Goal: Task Accomplishment & Management: Manage account settings

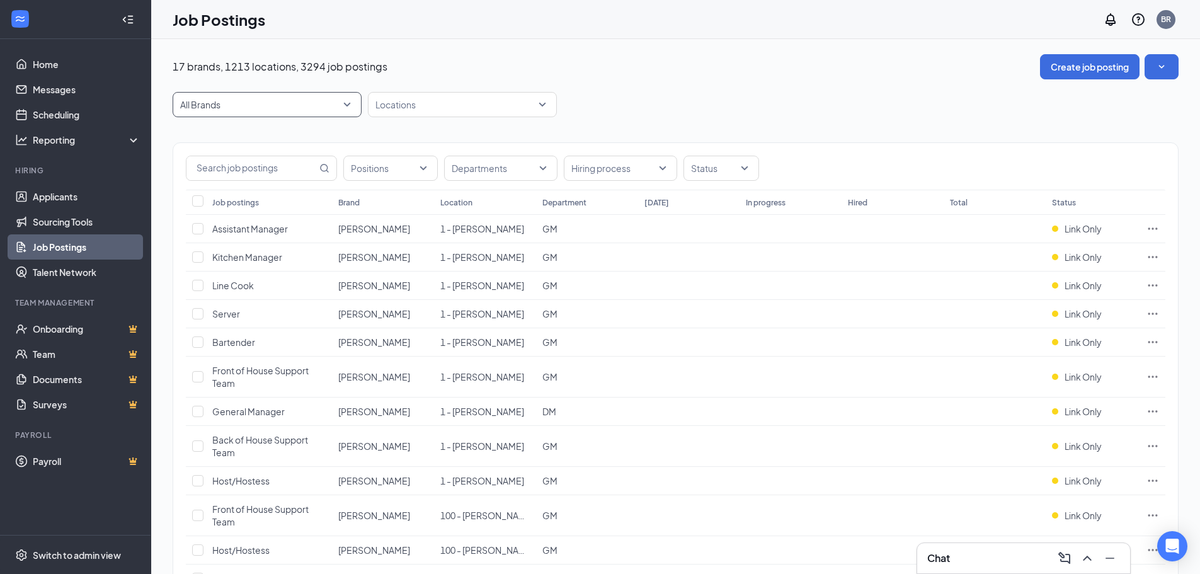
click at [313, 101] on span "All Brands" at bounding box center [261, 104] width 163 height 13
click at [343, 103] on span "All Brands" at bounding box center [267, 105] width 174 height 24
click at [245, 99] on span "All Brands" at bounding box center [261, 104] width 163 height 13
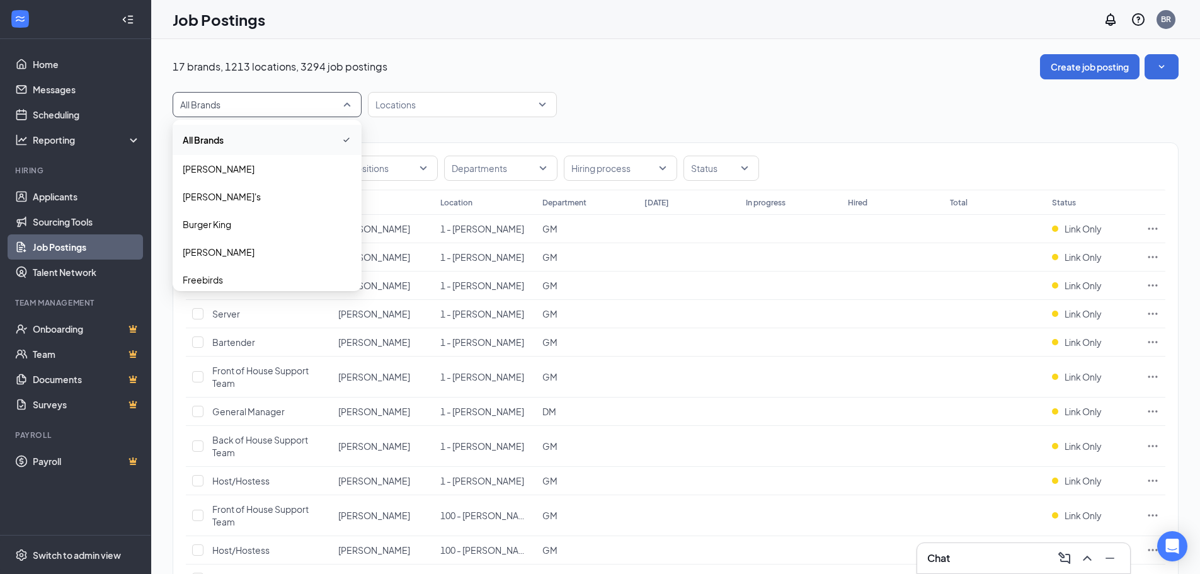
click at [224, 113] on span "All Brands" at bounding box center [267, 105] width 174 height 24
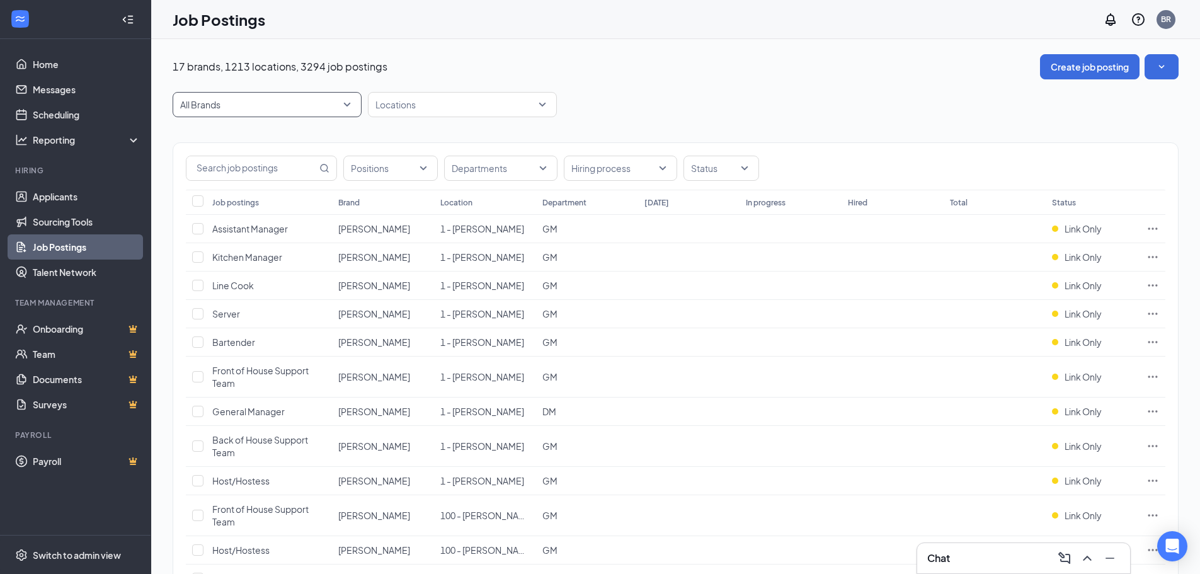
click at [229, 105] on span "All Brands" at bounding box center [261, 104] width 163 height 13
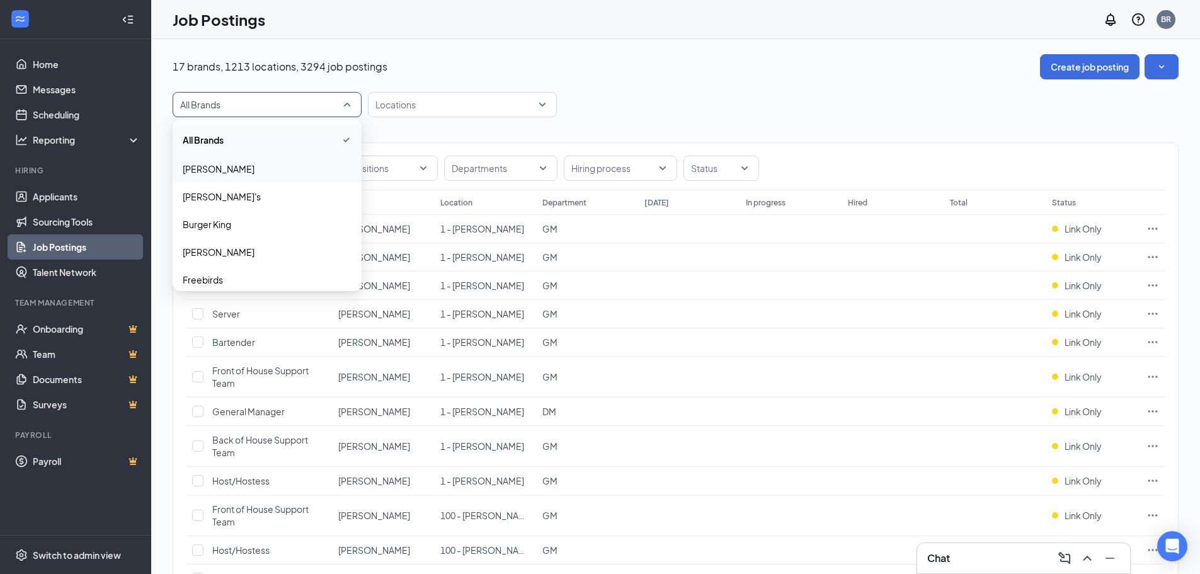
click at [214, 173] on p "[PERSON_NAME]" at bounding box center [219, 169] width 72 height 13
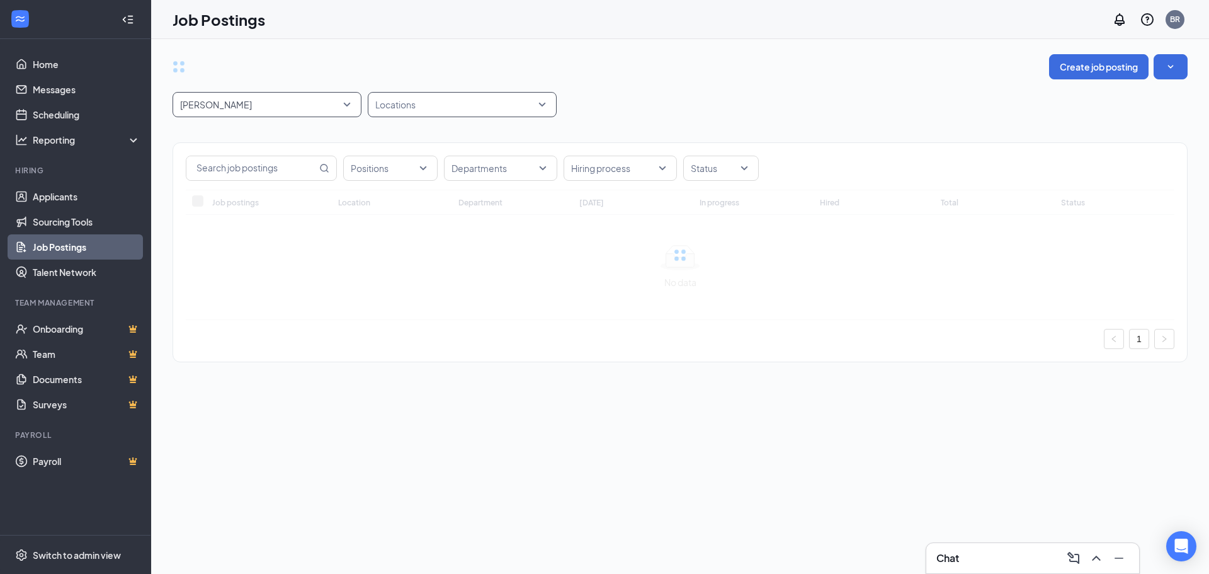
click at [419, 111] on div at bounding box center [456, 104] width 170 height 20
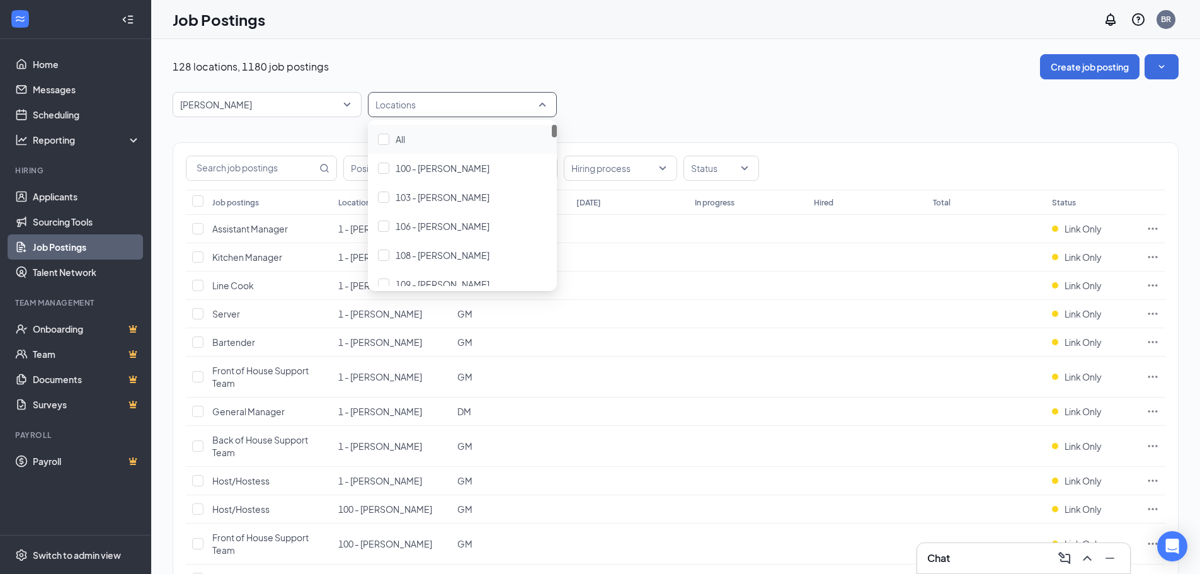
click at [445, 104] on div at bounding box center [456, 104] width 170 height 20
type input "50"
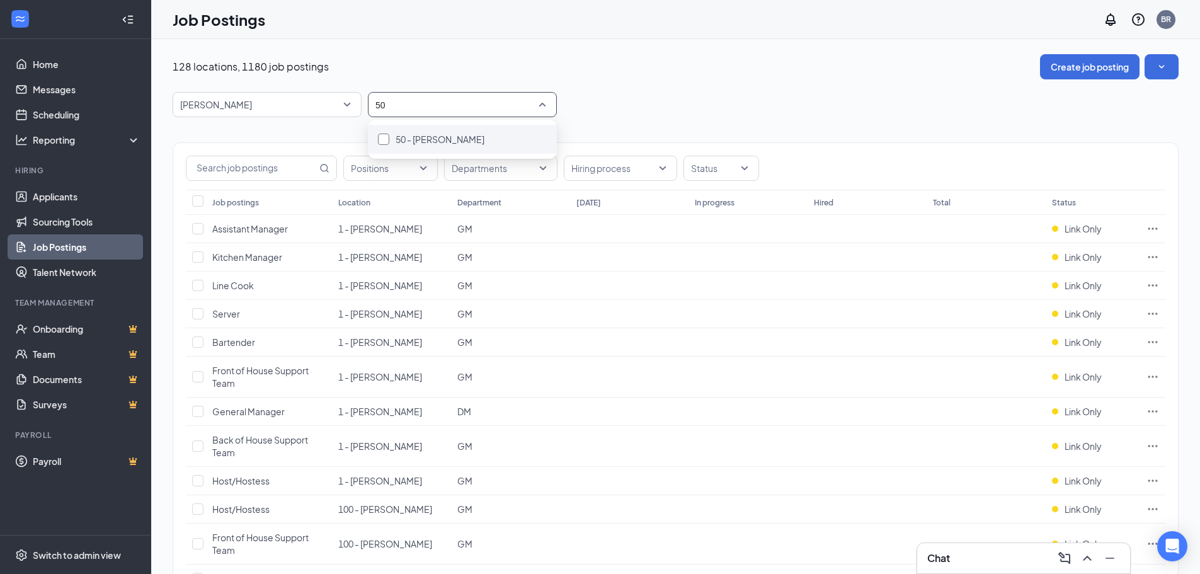
click at [449, 141] on span "50 - [PERSON_NAME]" at bounding box center [440, 139] width 89 height 11
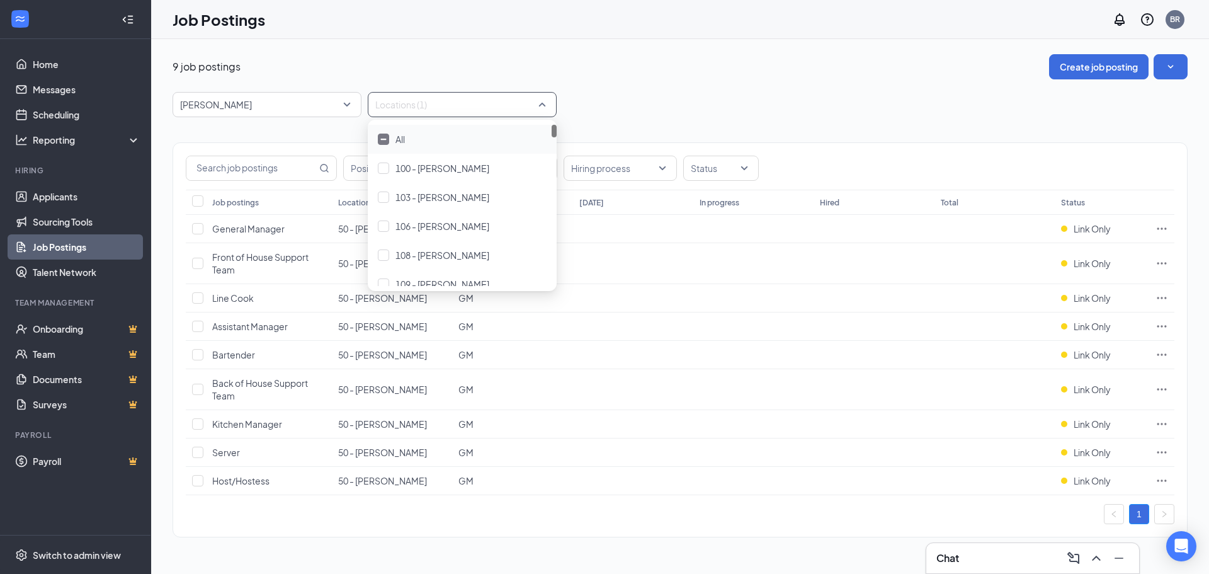
click at [418, 106] on div at bounding box center [456, 104] width 170 height 20
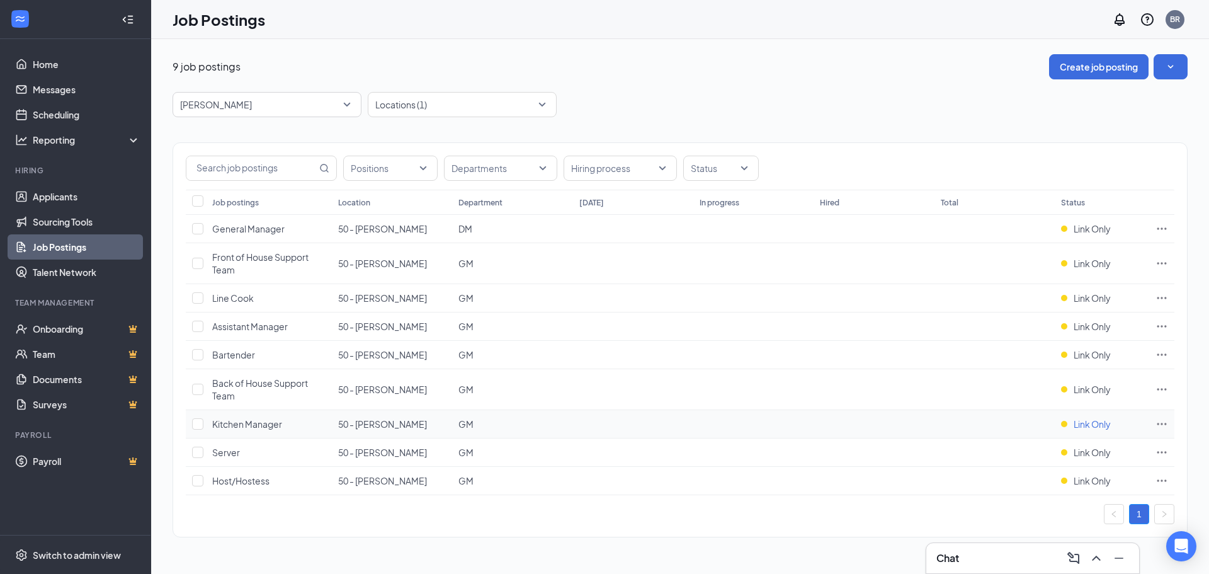
click at [1105, 426] on span "Link Only" at bounding box center [1092, 424] width 37 height 13
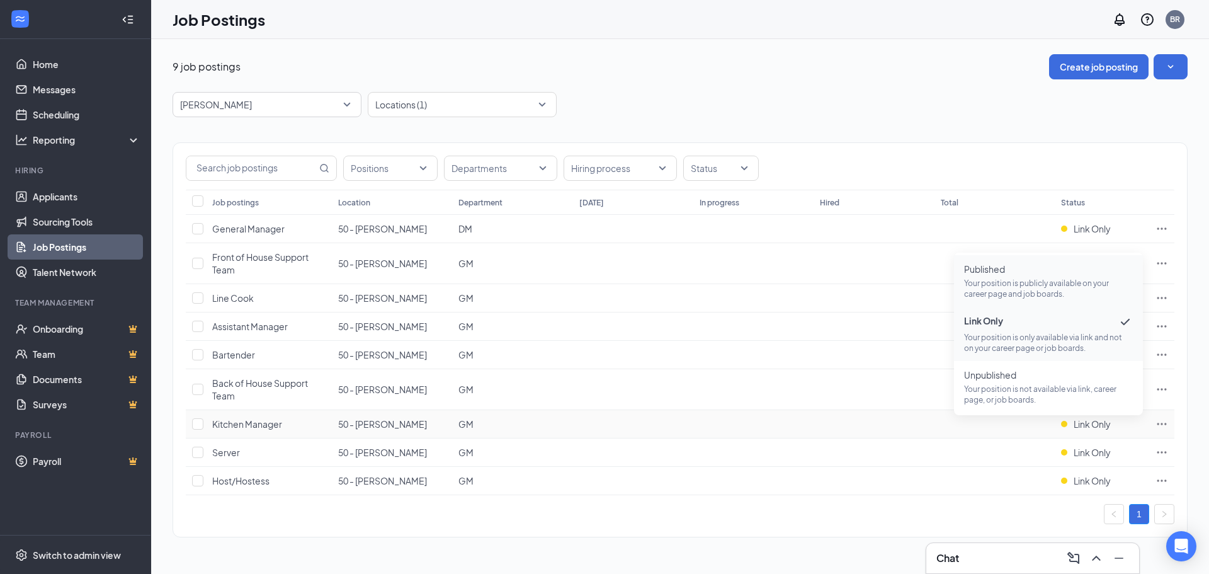
click at [1008, 272] on span "Published" at bounding box center [1048, 269] width 169 height 13
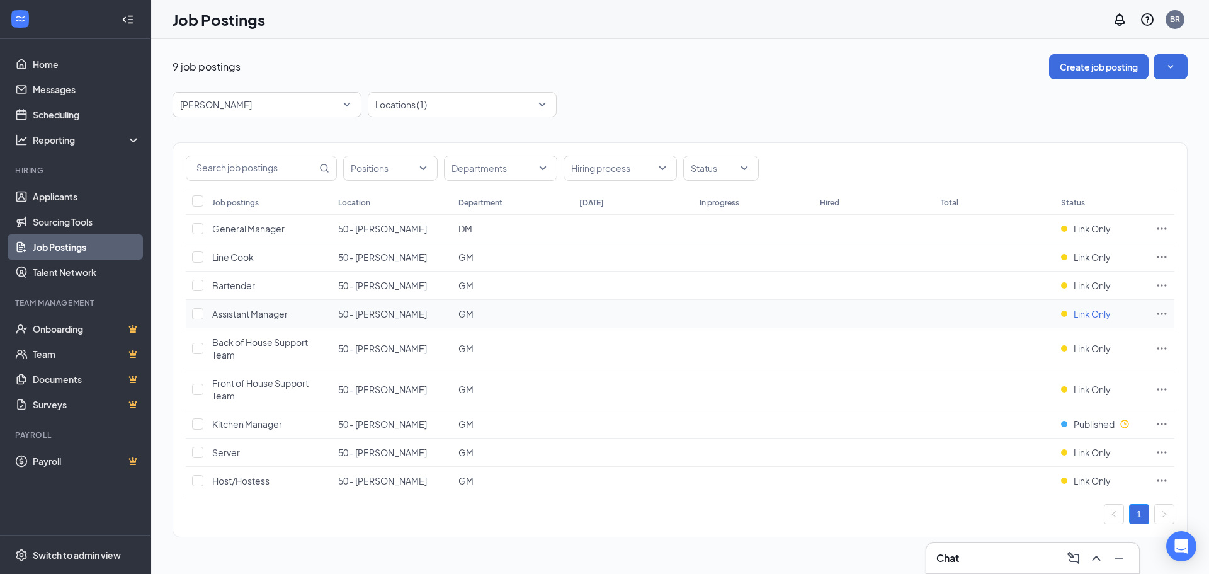
click at [1087, 317] on span "Link Only" at bounding box center [1092, 313] width 37 height 13
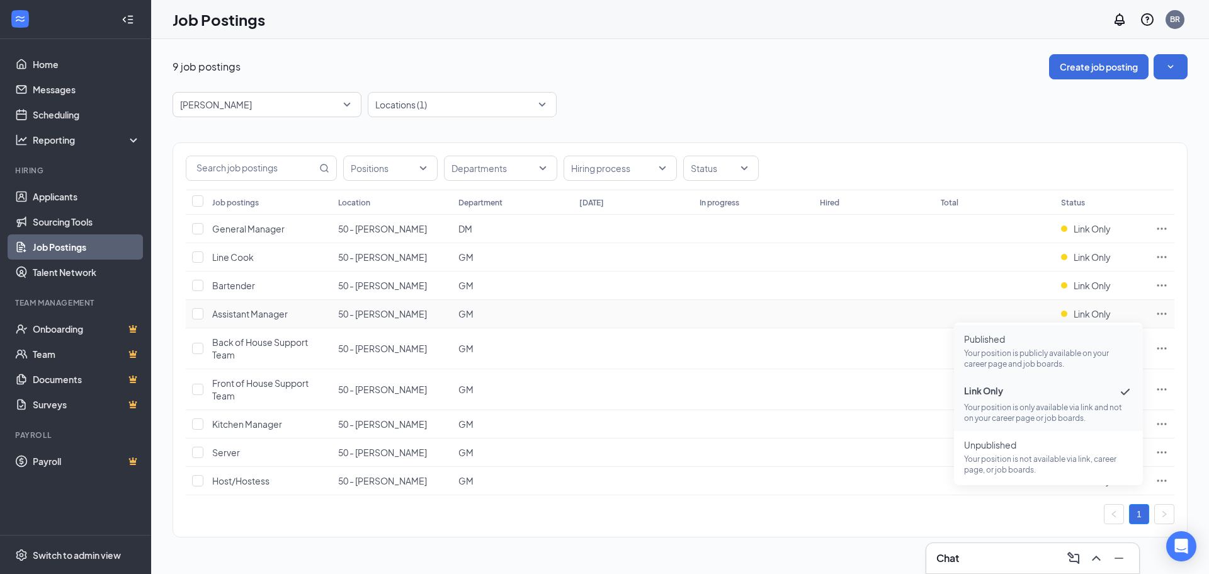
click at [1045, 360] on p "Your position is publicly available on your career page and job boards." at bounding box center [1048, 358] width 169 height 21
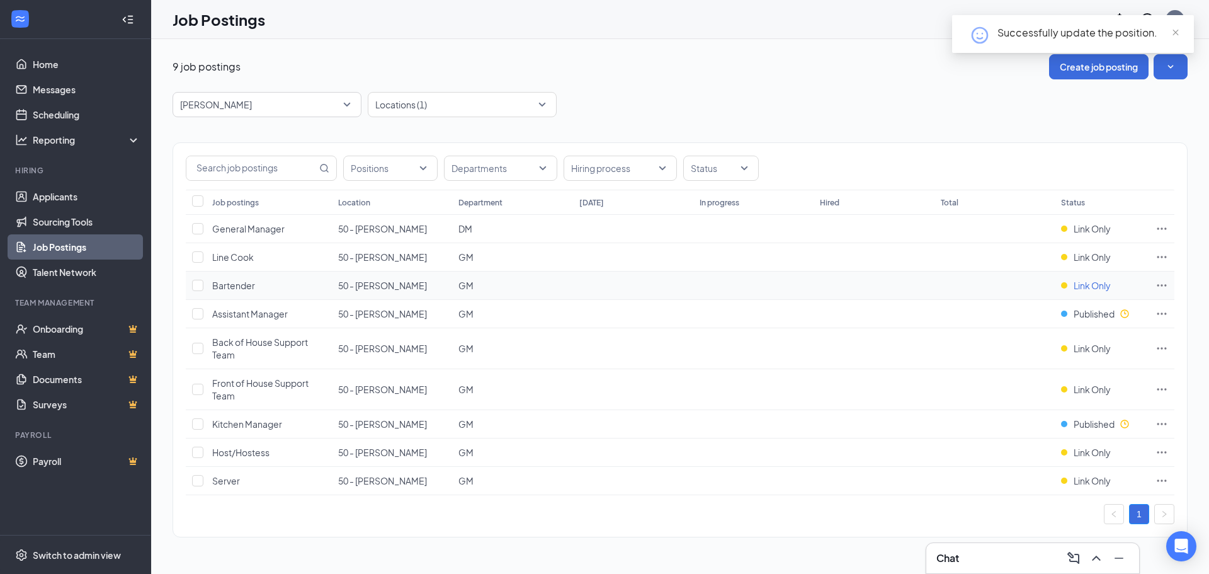
click at [1106, 280] on span "Link Only" at bounding box center [1092, 285] width 37 height 13
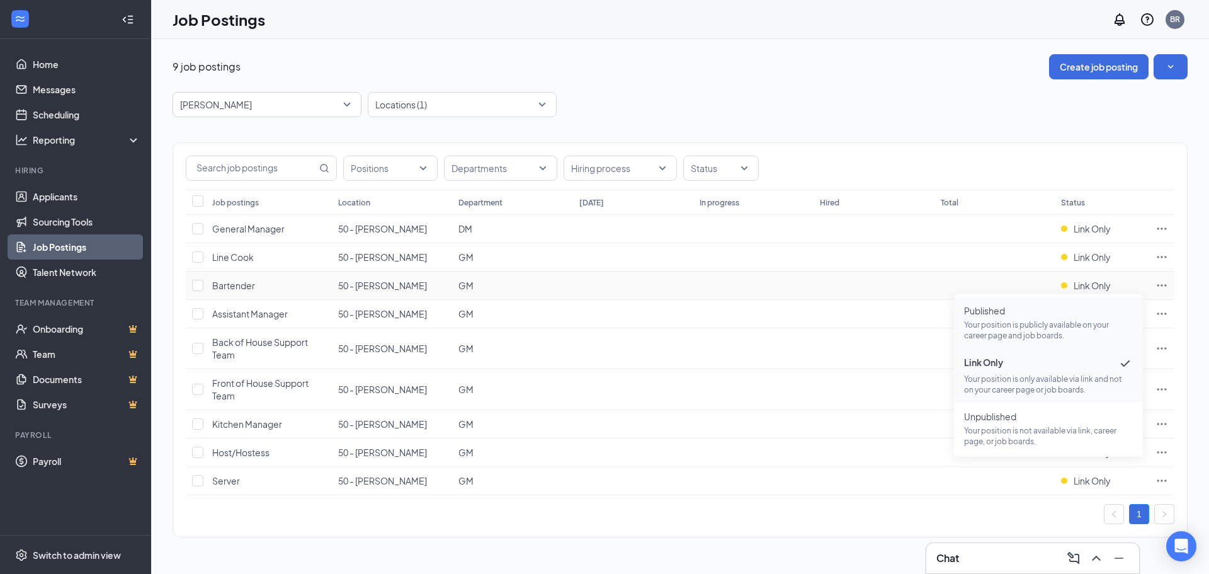
click at [1078, 307] on span "Published" at bounding box center [1048, 310] width 169 height 13
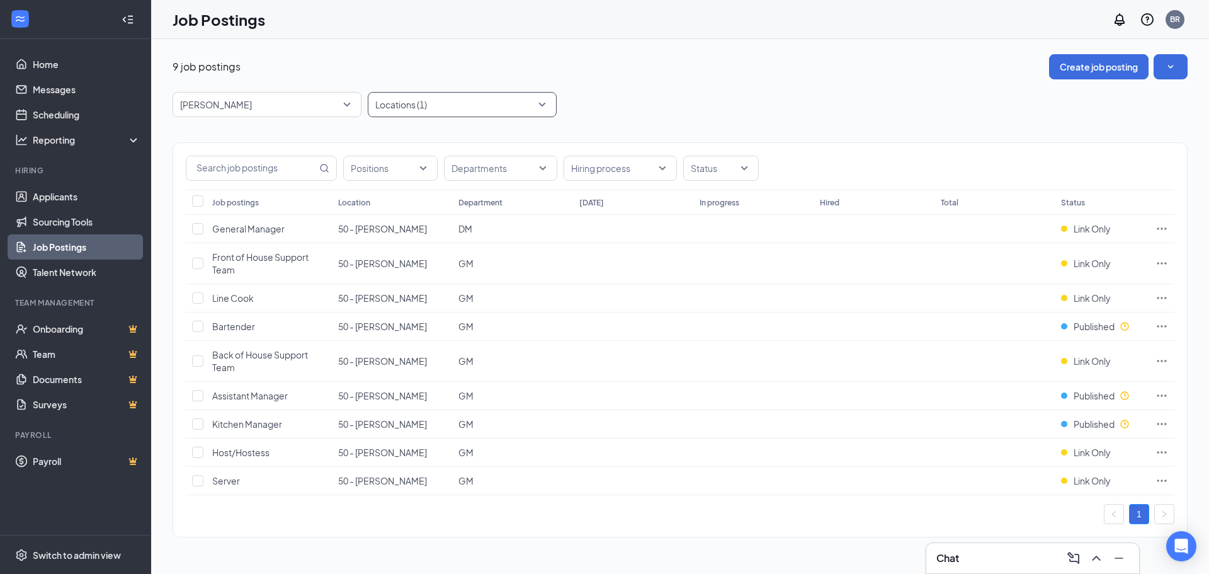
click at [448, 106] on div at bounding box center [456, 104] width 170 height 20
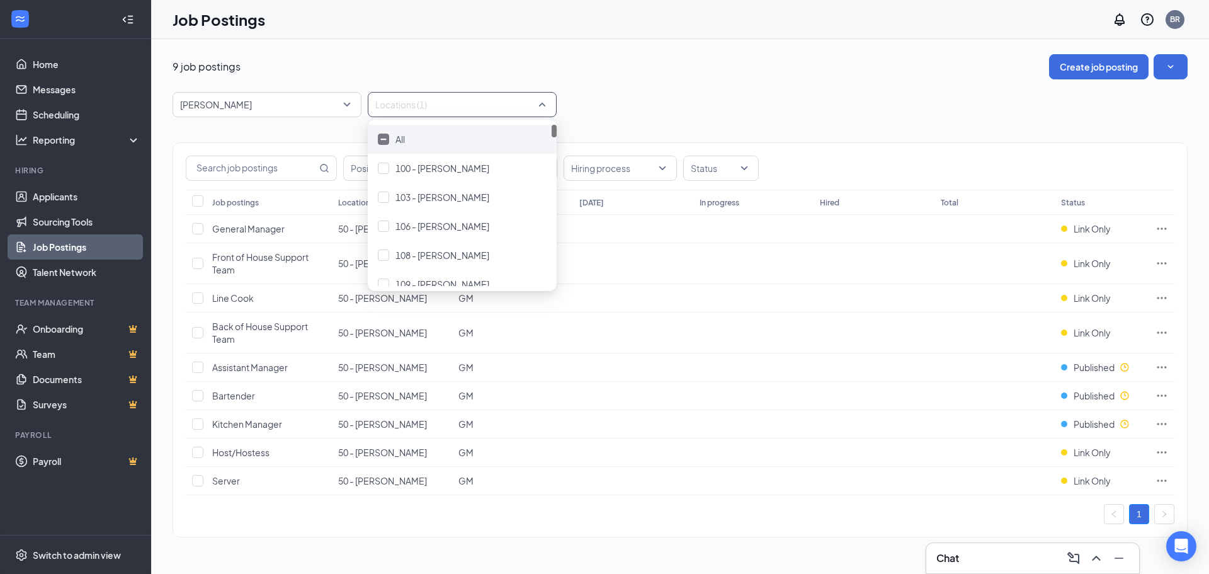
click at [380, 135] on div at bounding box center [383, 139] width 11 height 11
click at [439, 102] on div at bounding box center [456, 104] width 170 height 20
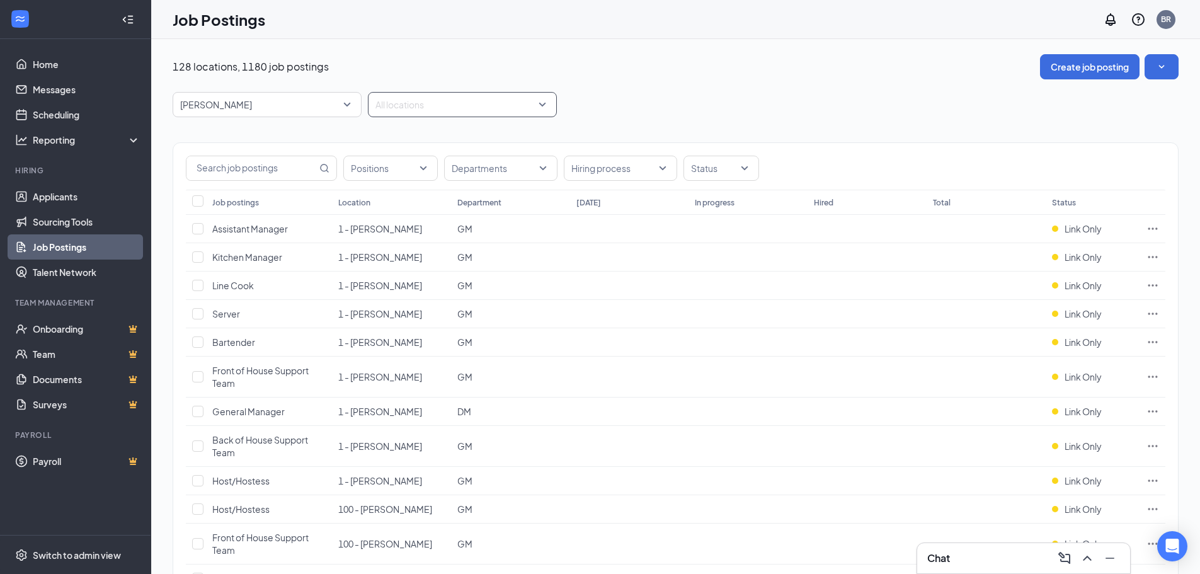
click at [433, 103] on div at bounding box center [456, 104] width 170 height 20
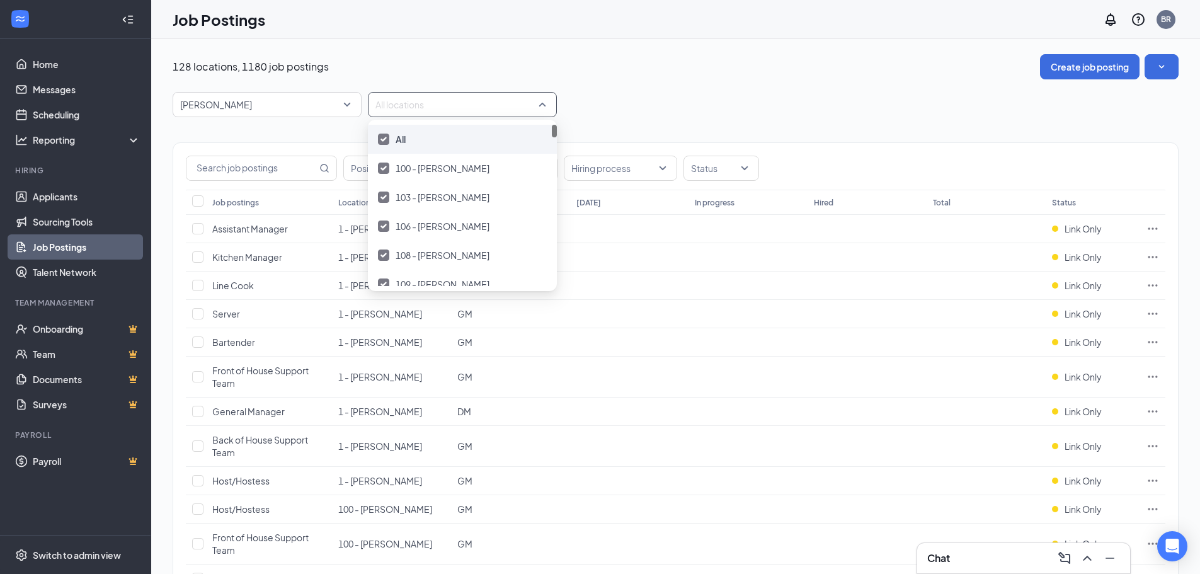
click at [378, 140] on div at bounding box center [383, 139] width 11 height 11
click at [396, 111] on div at bounding box center [456, 104] width 170 height 20
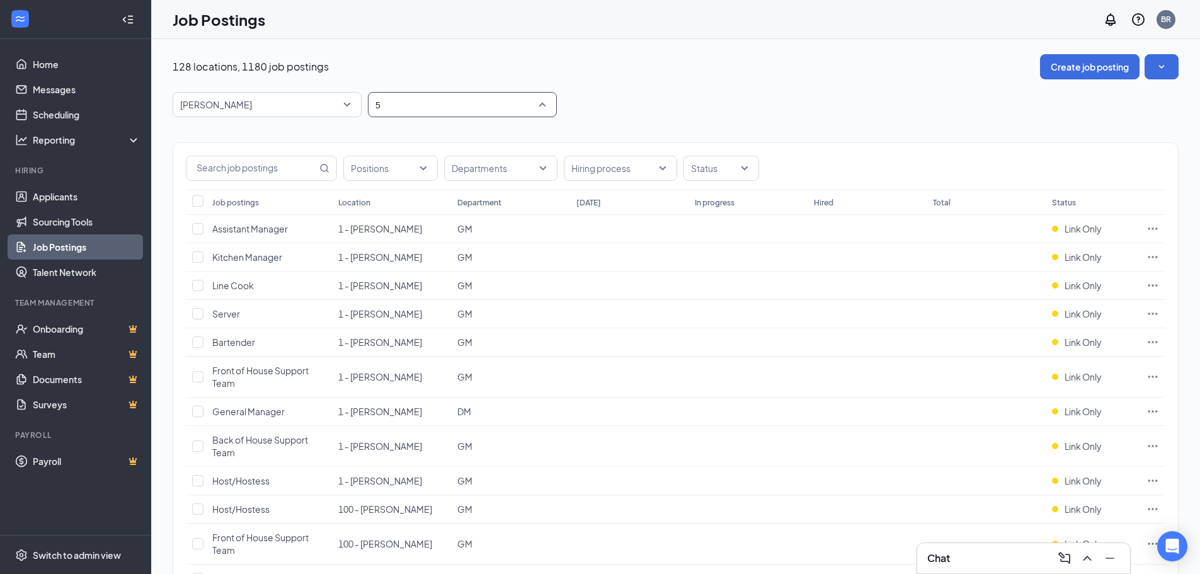
type input "52"
click at [388, 135] on div at bounding box center [383, 139] width 11 height 11
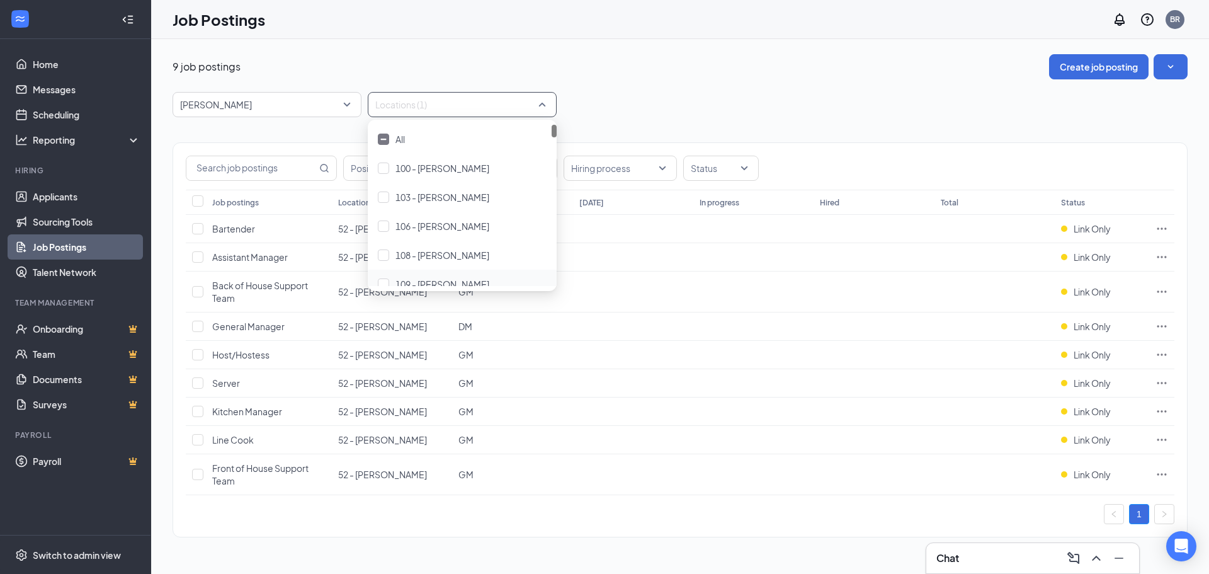
click at [541, 108] on div "Locations (1)" at bounding box center [462, 104] width 189 height 25
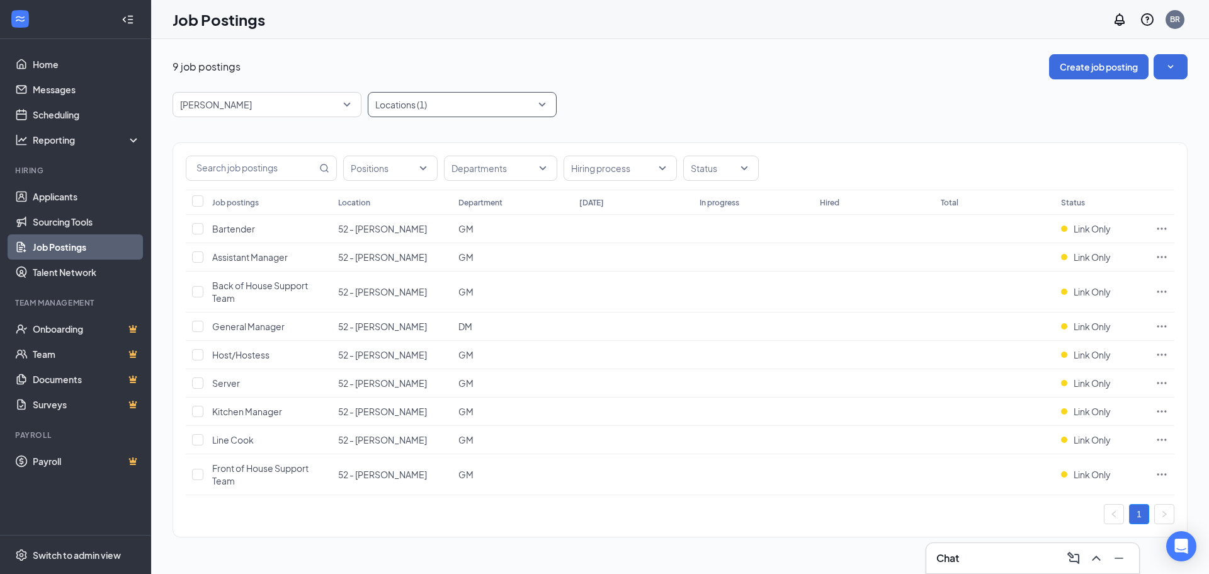
drag, startPoint x: 539, startPoint y: 108, endPoint x: 522, endPoint y: 112, distance: 17.0
click at [539, 108] on div at bounding box center [456, 104] width 170 height 20
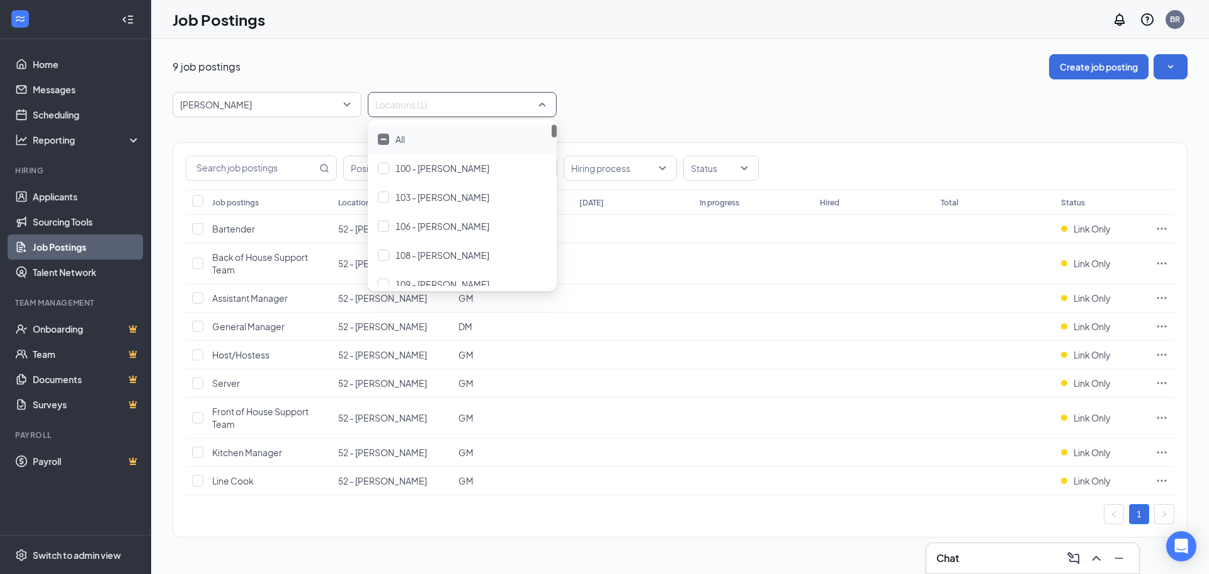
click at [435, 102] on div at bounding box center [456, 104] width 170 height 20
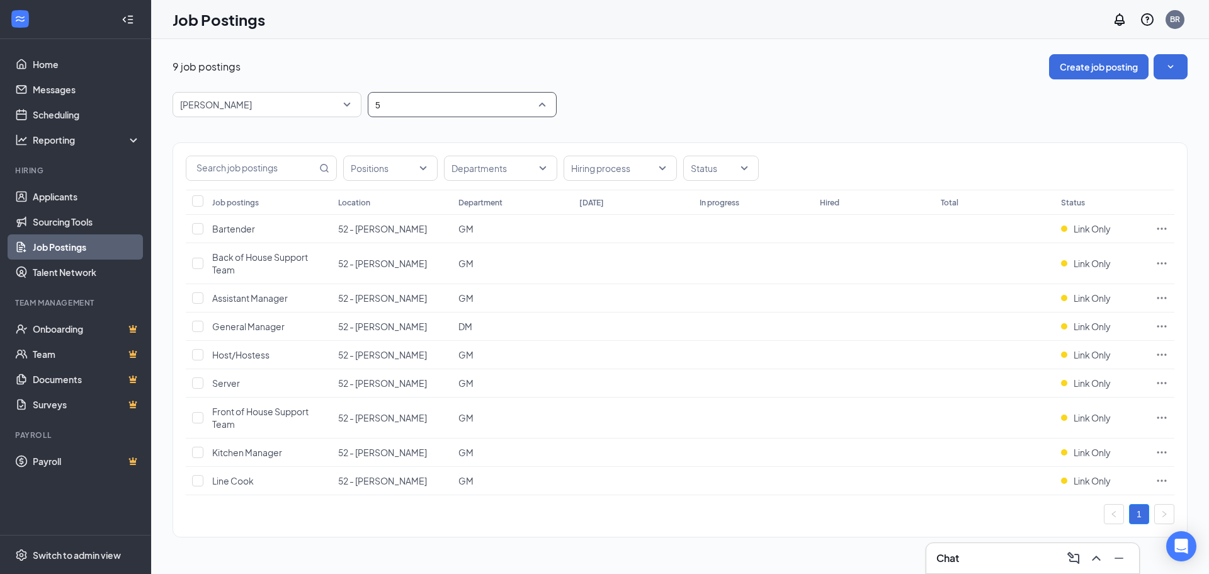
type input "54"
click at [421, 146] on div "54 - [PERSON_NAME]" at bounding box center [462, 139] width 189 height 29
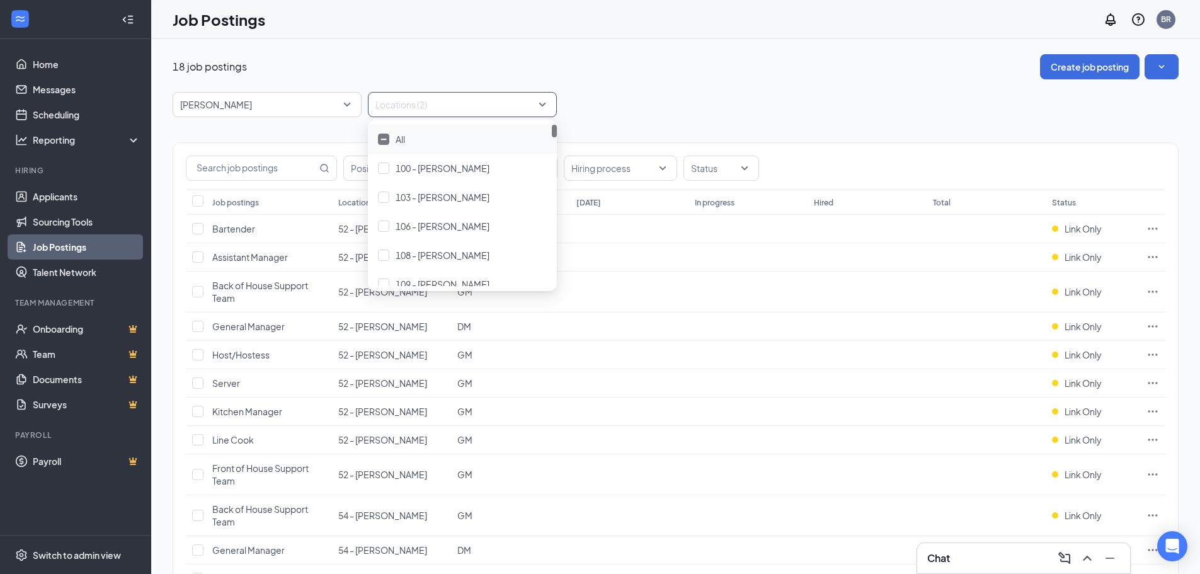
click at [613, 49] on div "18 job postings Create job posting [PERSON_NAME] -1 87323 87554 All Brands [PER…" at bounding box center [675, 442] width 1049 height 806
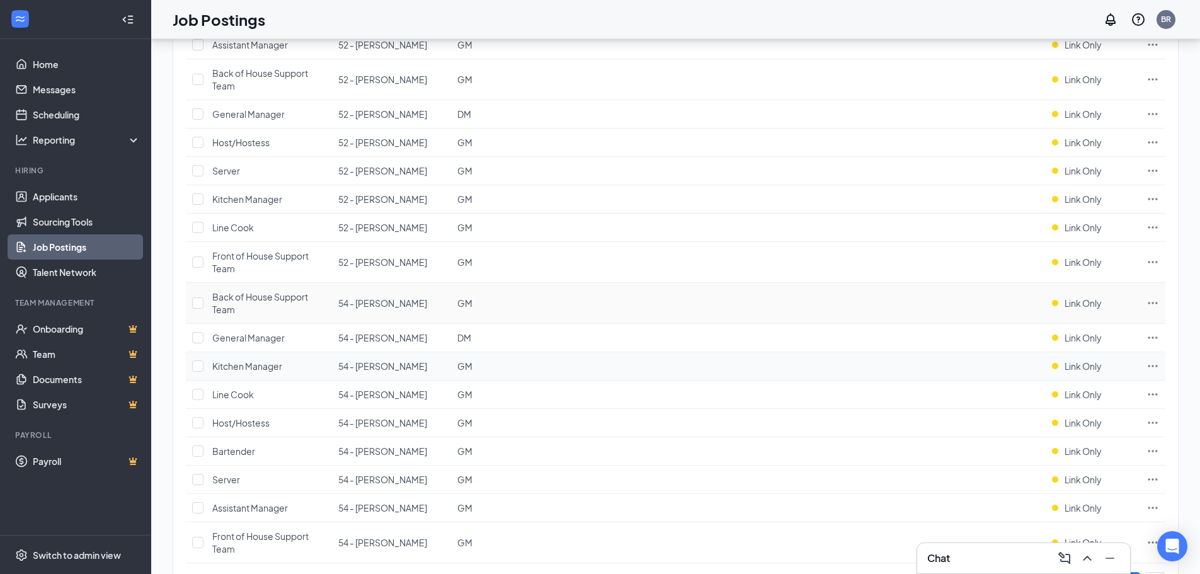
scroll to position [252, 0]
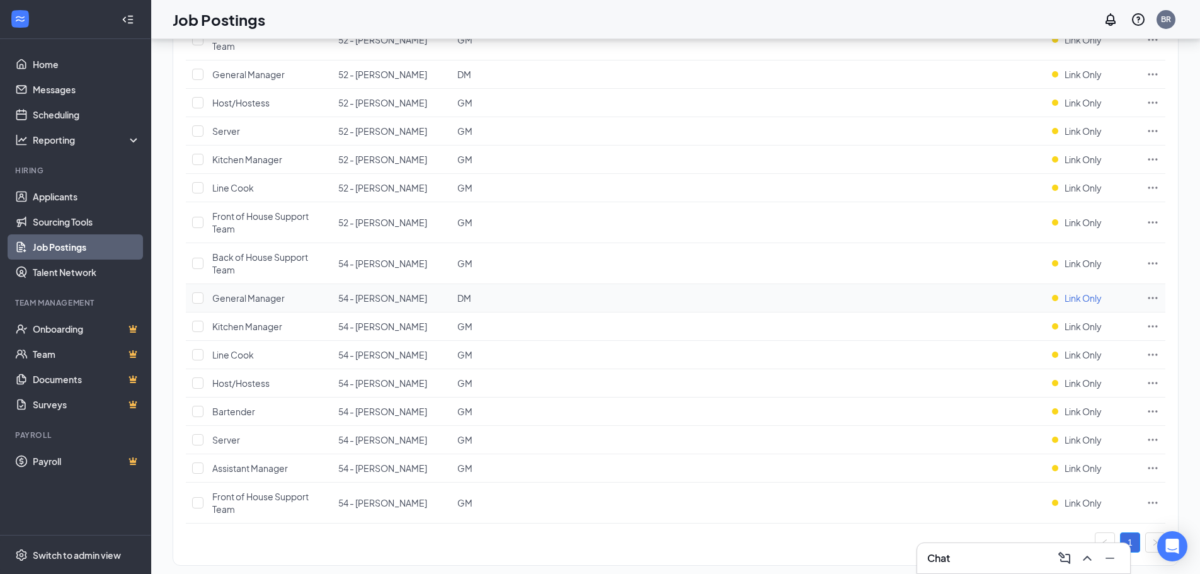
click at [1070, 296] on span "Link Only" at bounding box center [1083, 298] width 37 height 13
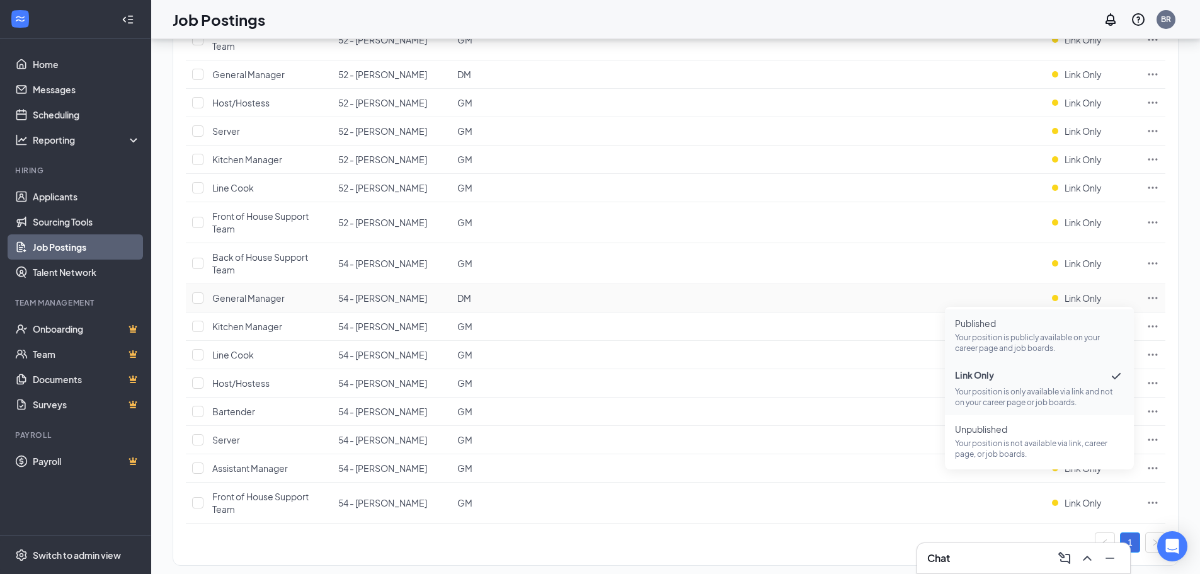
click at [1055, 334] on p "Your position is publicly available on your career page and job boards." at bounding box center [1039, 342] width 169 height 21
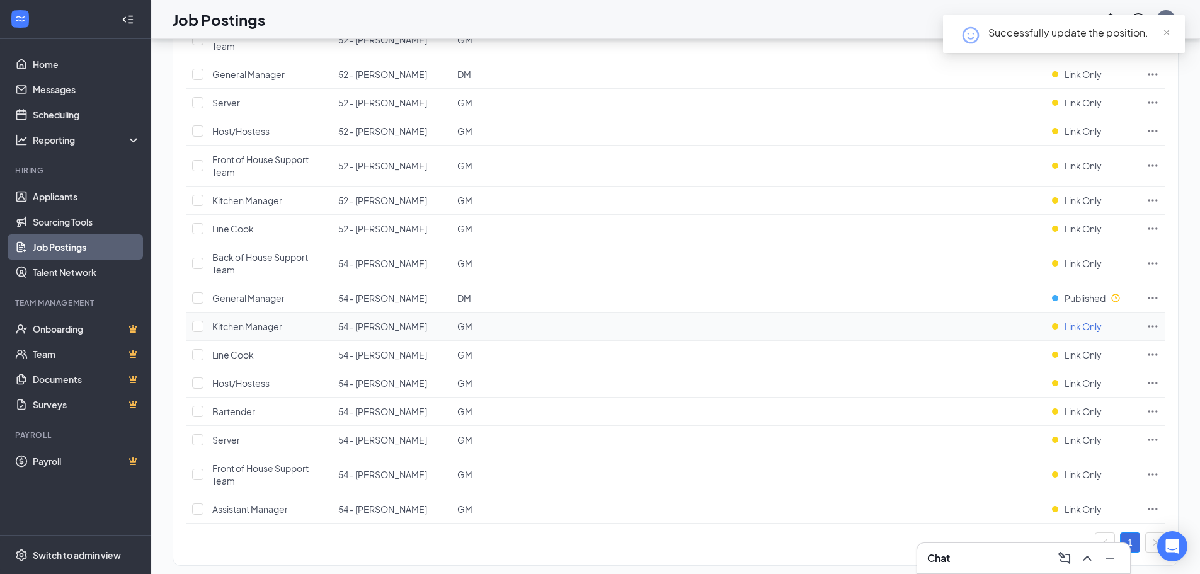
click at [1095, 321] on span "Link Only" at bounding box center [1083, 326] width 37 height 13
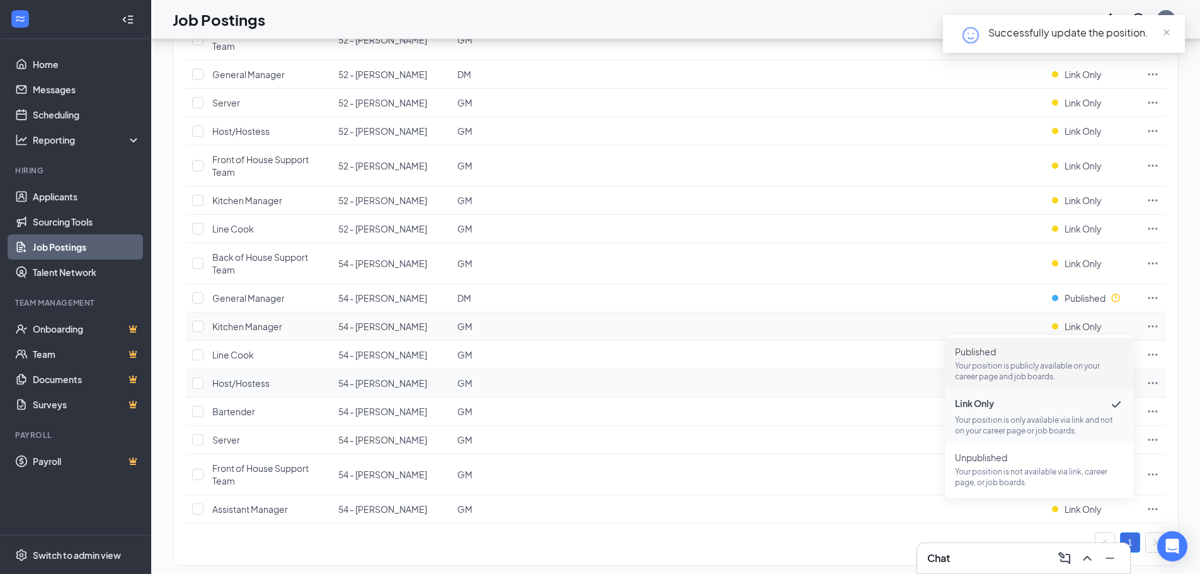
click at [1051, 372] on p "Your position is publicly available on your career page and job boards." at bounding box center [1039, 370] width 169 height 21
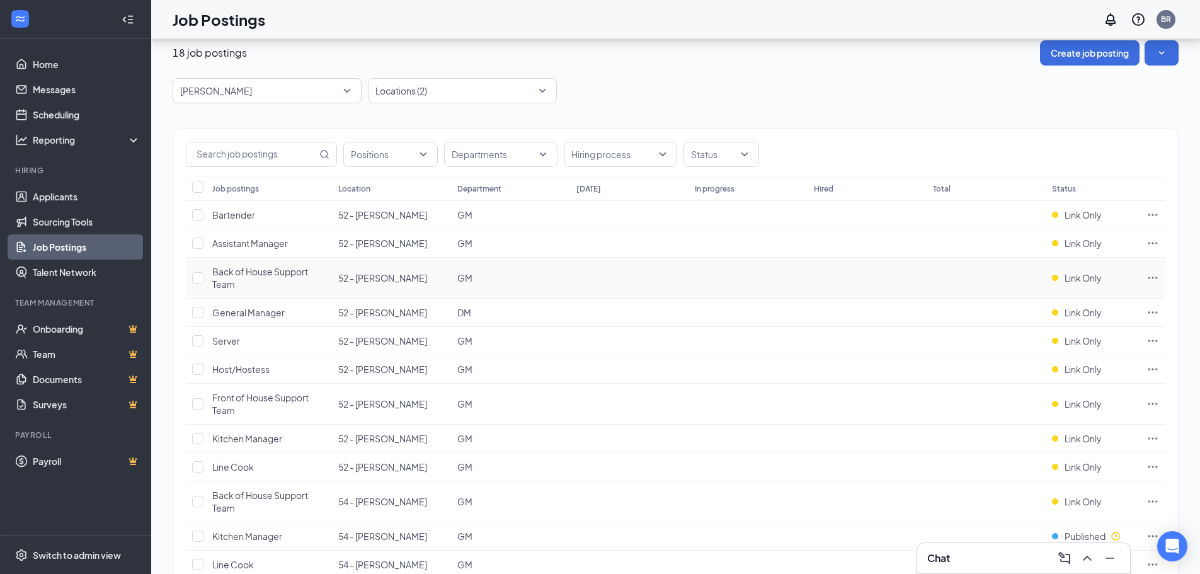
scroll to position [0, 0]
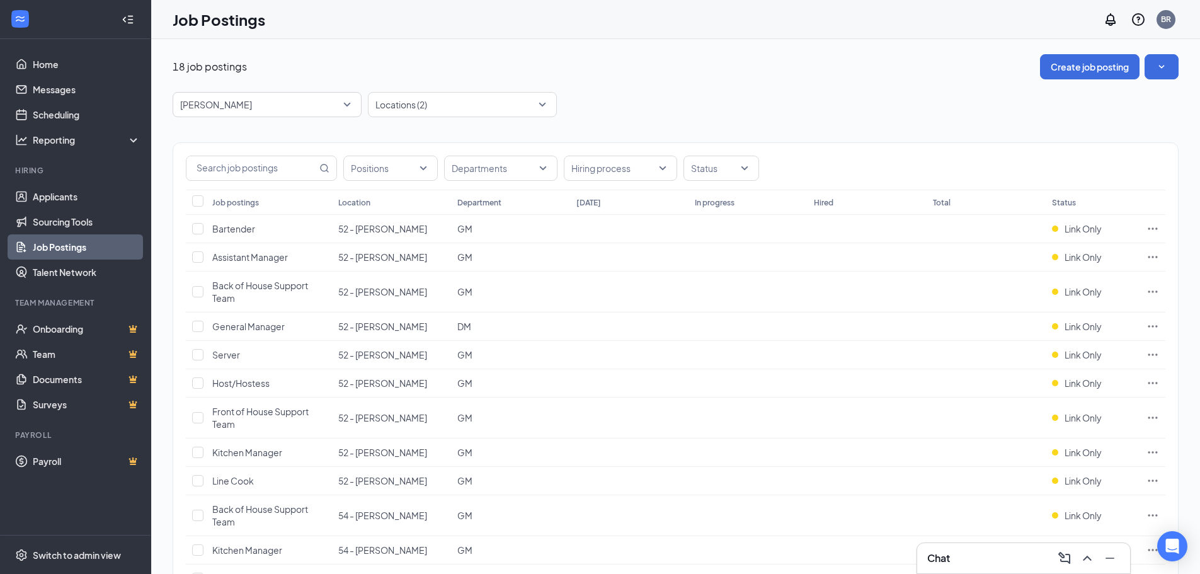
drag, startPoint x: 548, startPoint y: 105, endPoint x: 561, endPoint y: 106, distance: 12.6
click at [548, 105] on div "Locations (2)" at bounding box center [462, 104] width 189 height 25
click at [540, 105] on div at bounding box center [456, 104] width 170 height 20
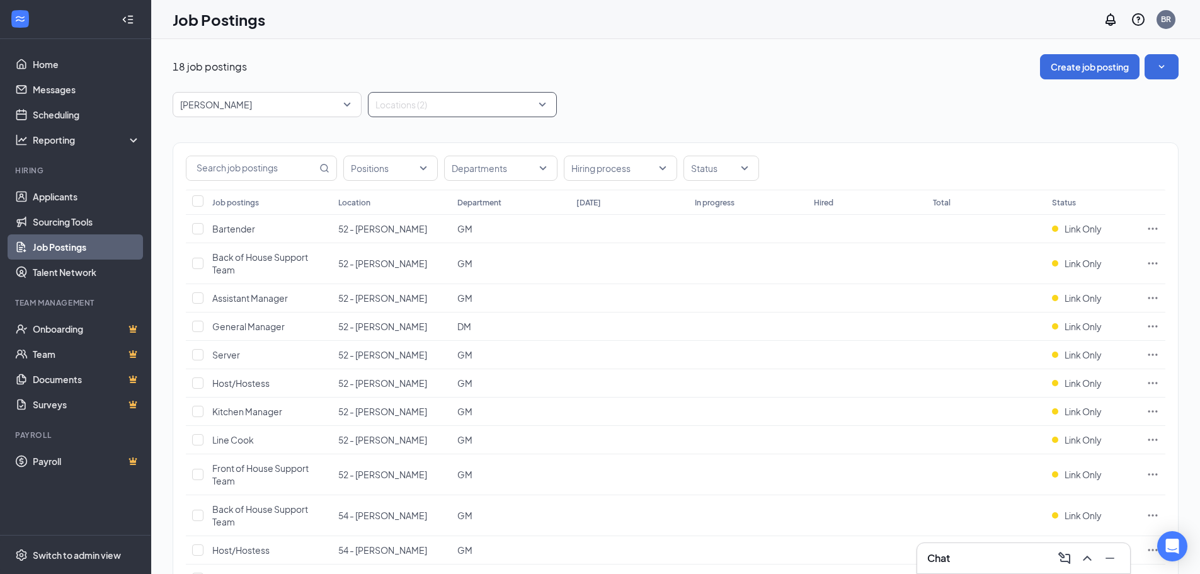
click at [536, 103] on div at bounding box center [456, 104] width 170 height 20
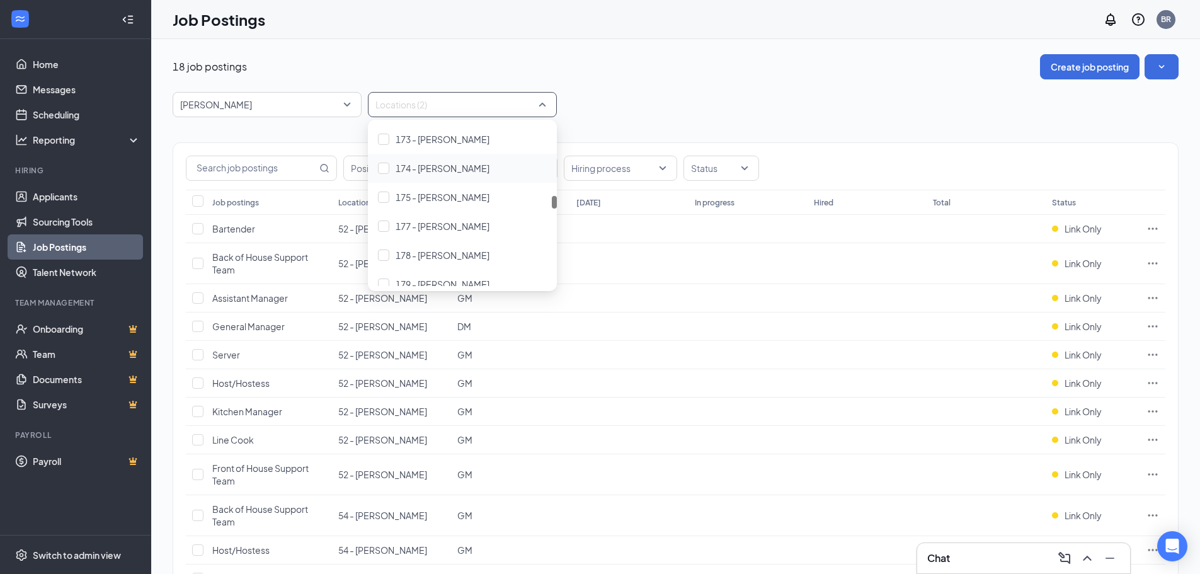
click at [394, 111] on div at bounding box center [456, 104] width 170 height 20
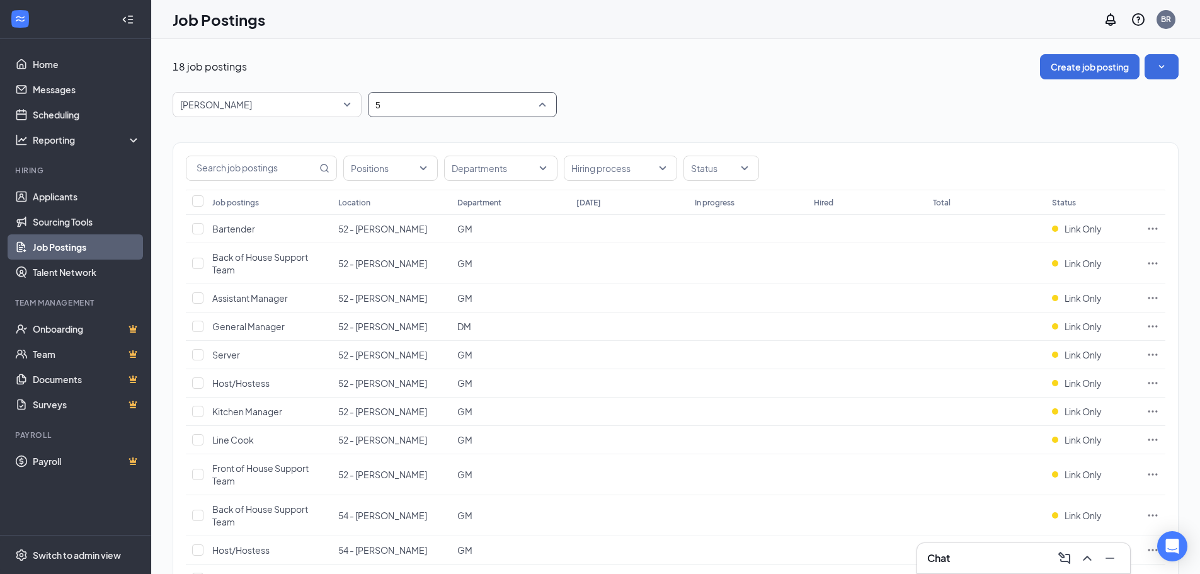
type input "54"
click at [387, 139] on div at bounding box center [383, 139] width 11 height 11
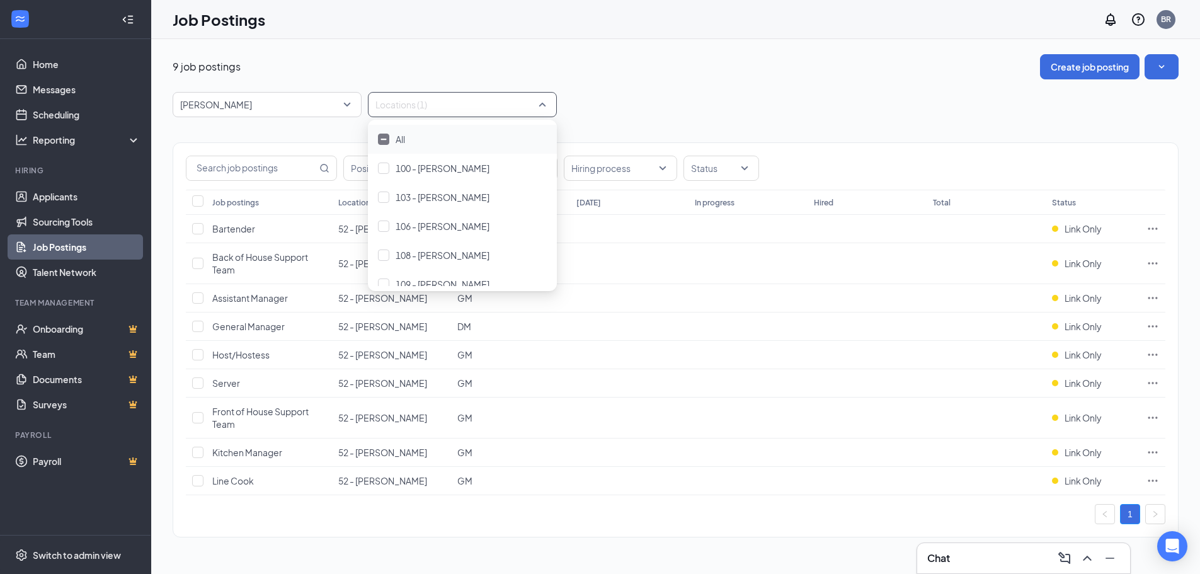
click at [402, 102] on div at bounding box center [456, 104] width 170 height 20
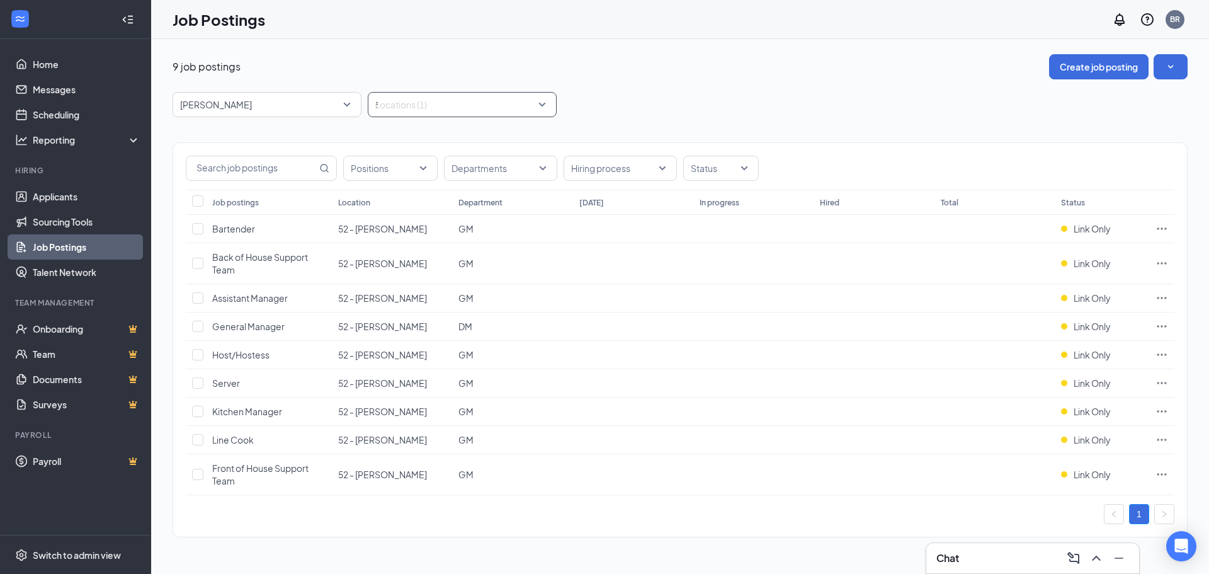
type input "56"
click at [387, 170] on div at bounding box center [383, 168] width 11 height 11
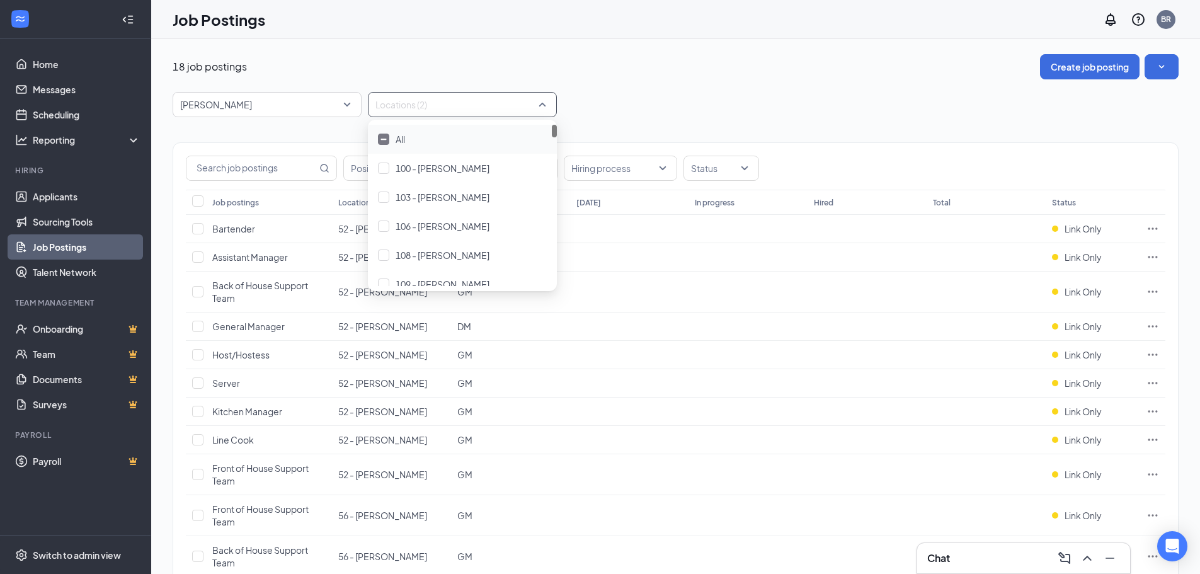
click at [621, 91] on div "18 job postings Create job posting [PERSON_NAME] -1 87323 87554 All Brands [PER…" at bounding box center [676, 442] width 1006 height 776
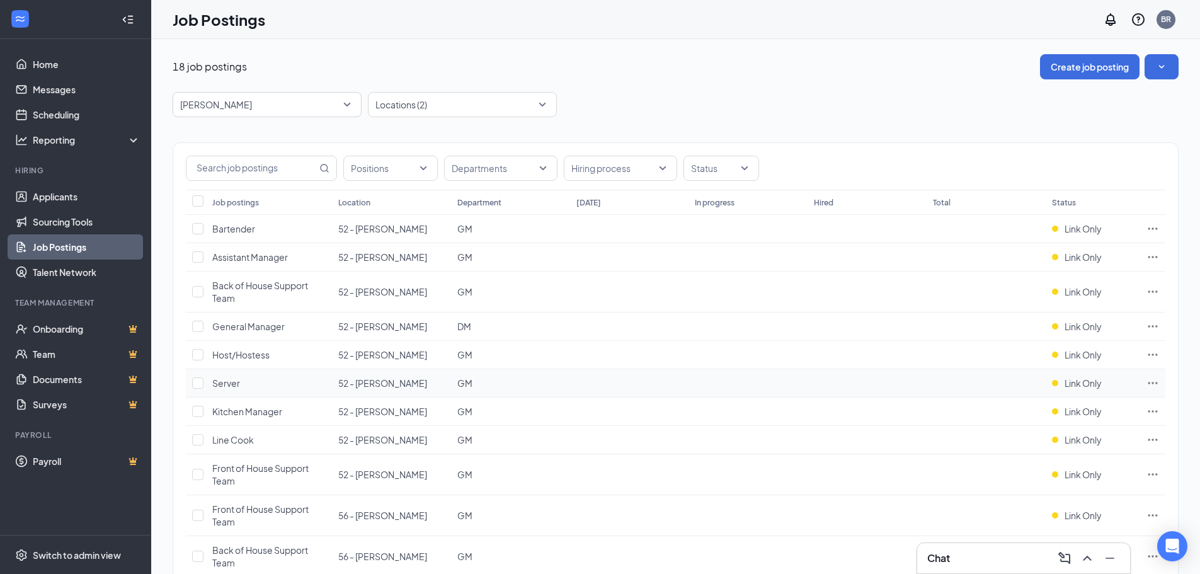
scroll to position [252, 0]
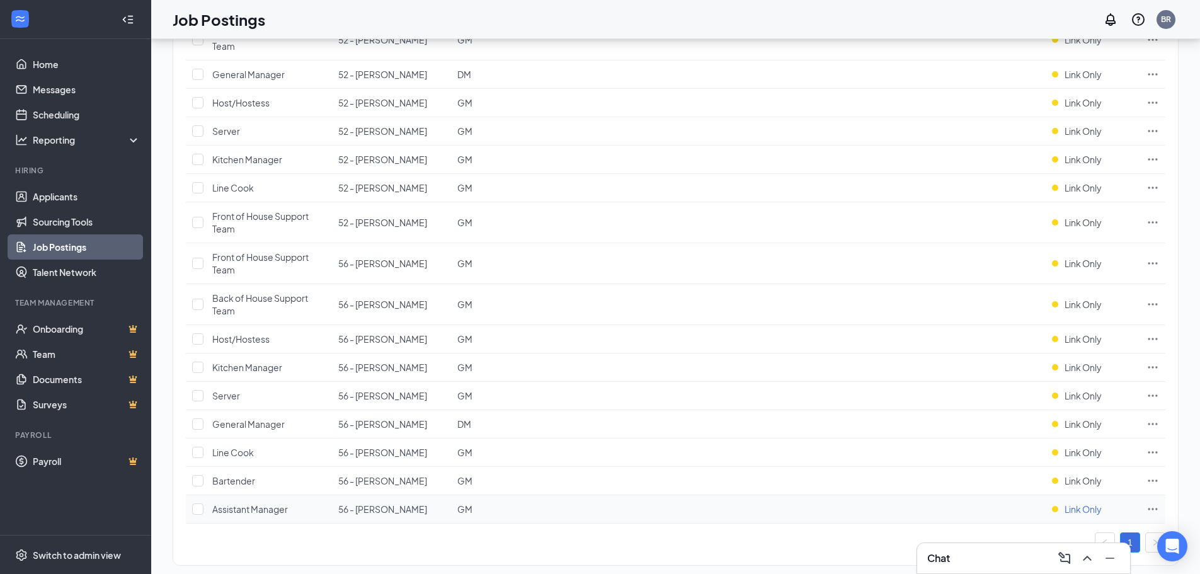
click at [1066, 510] on span "Link Only" at bounding box center [1083, 509] width 37 height 13
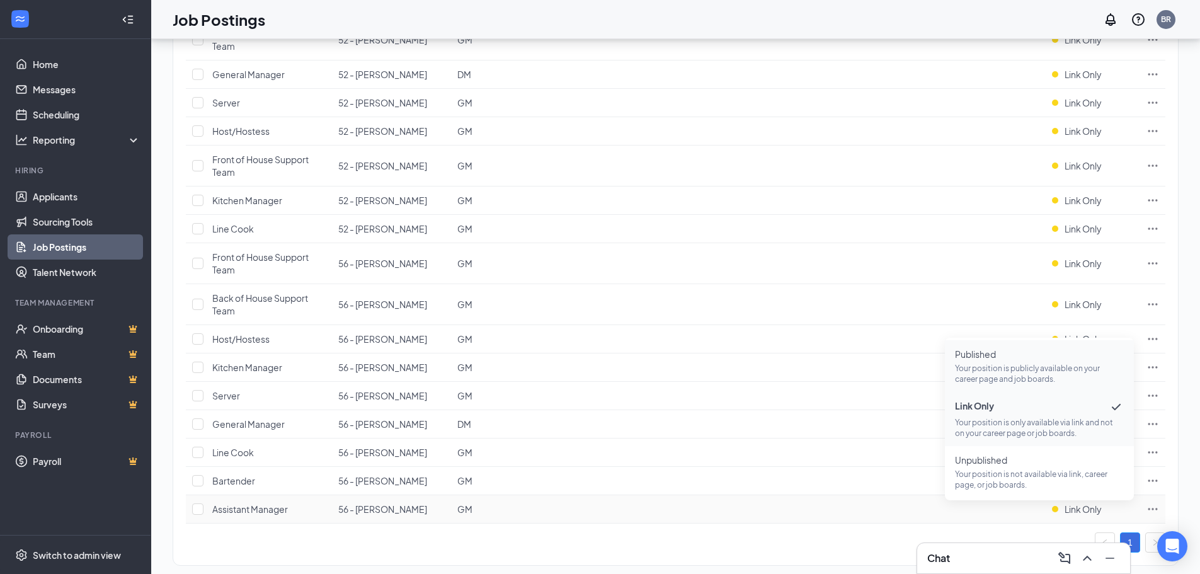
click at [994, 361] on span "Published Your position is publicly available on your career page and job board…" at bounding box center [1039, 366] width 169 height 37
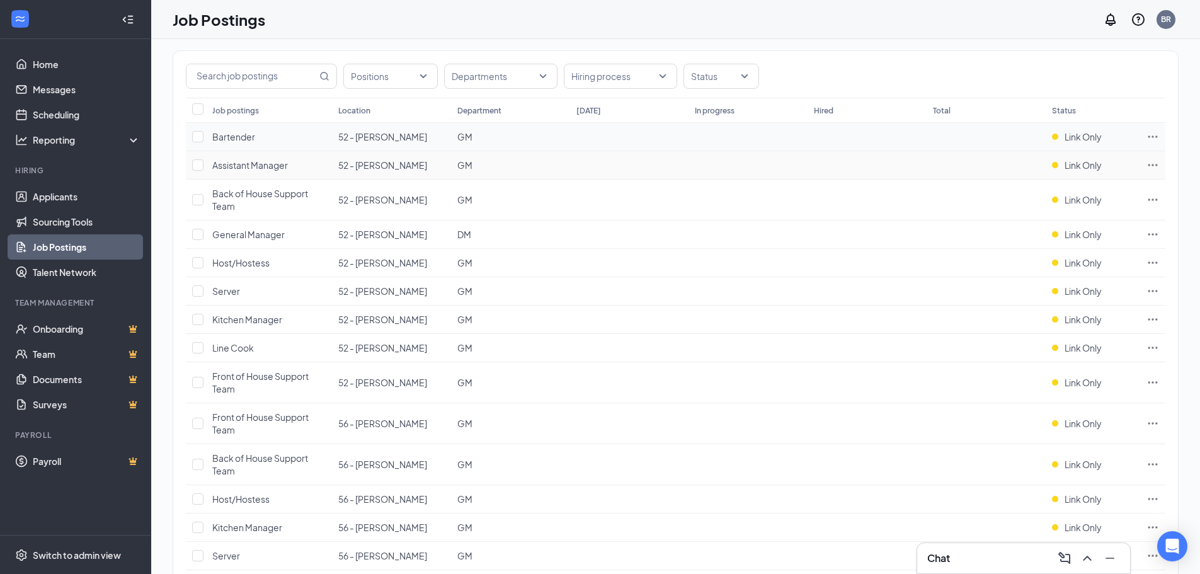
scroll to position [0, 0]
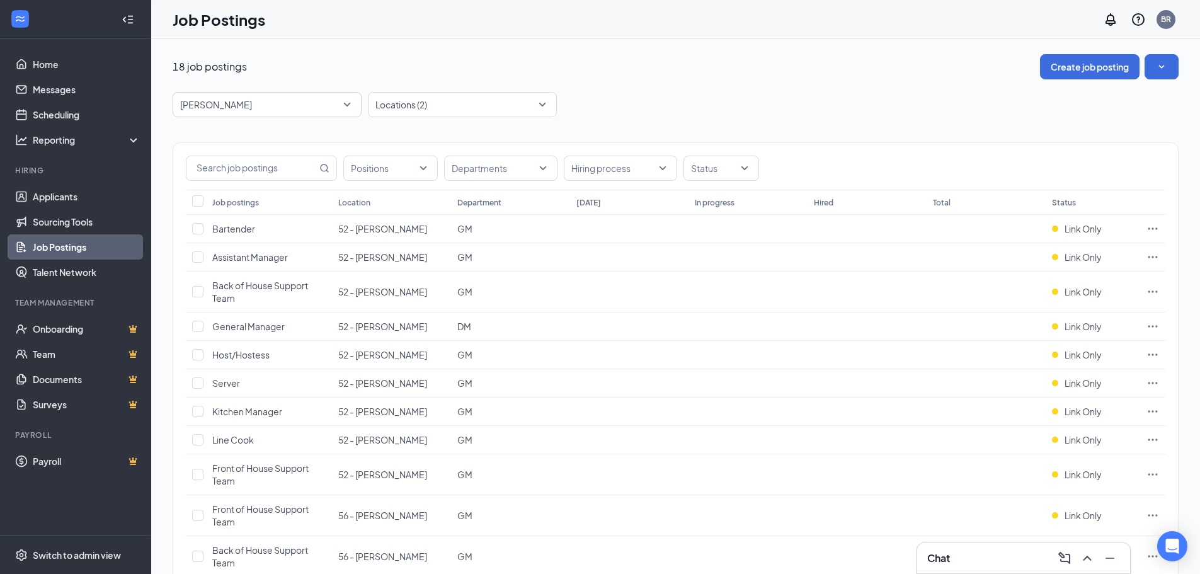
drag, startPoint x: 540, startPoint y: 105, endPoint x: 459, endPoint y: 121, distance: 82.2
click at [540, 105] on div at bounding box center [456, 104] width 170 height 20
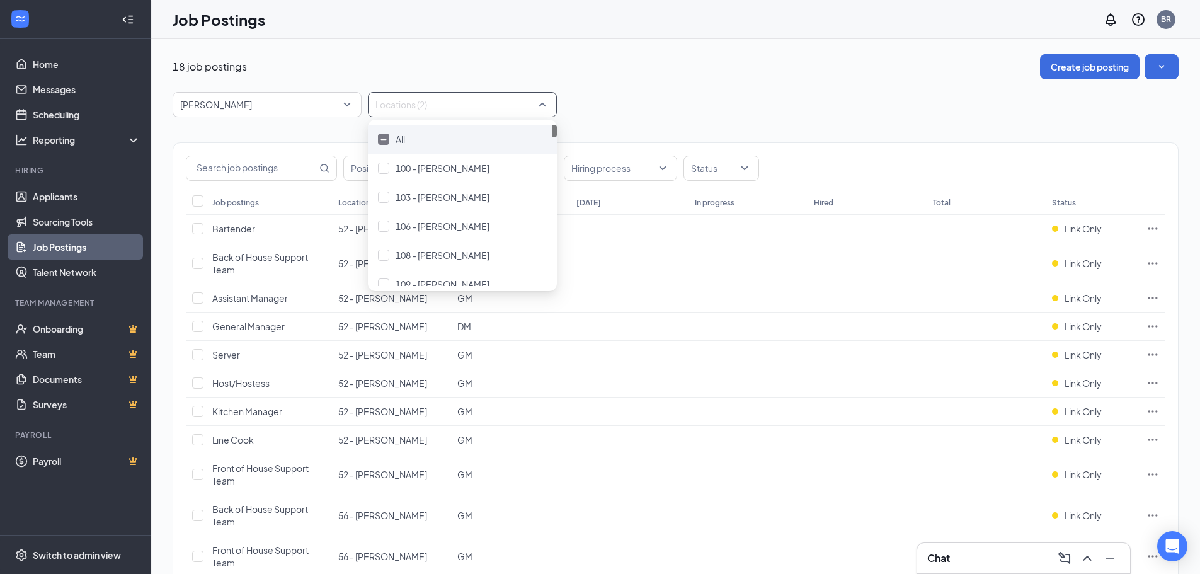
click at [380, 139] on img at bounding box center [383, 139] width 6 height 3
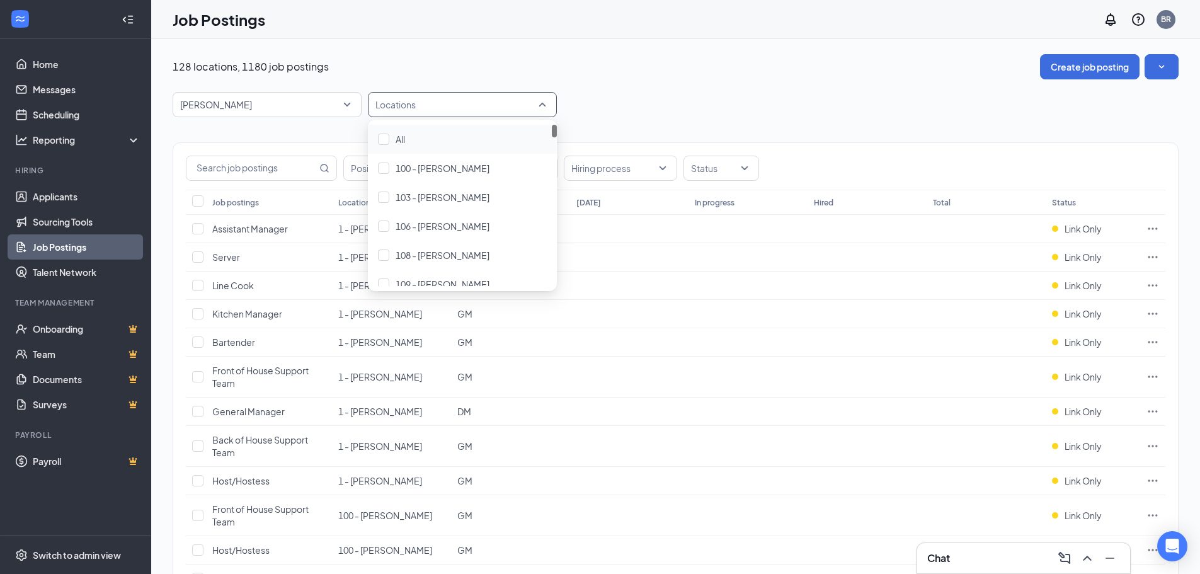
click at [394, 104] on div at bounding box center [456, 104] width 170 height 20
type input "59"
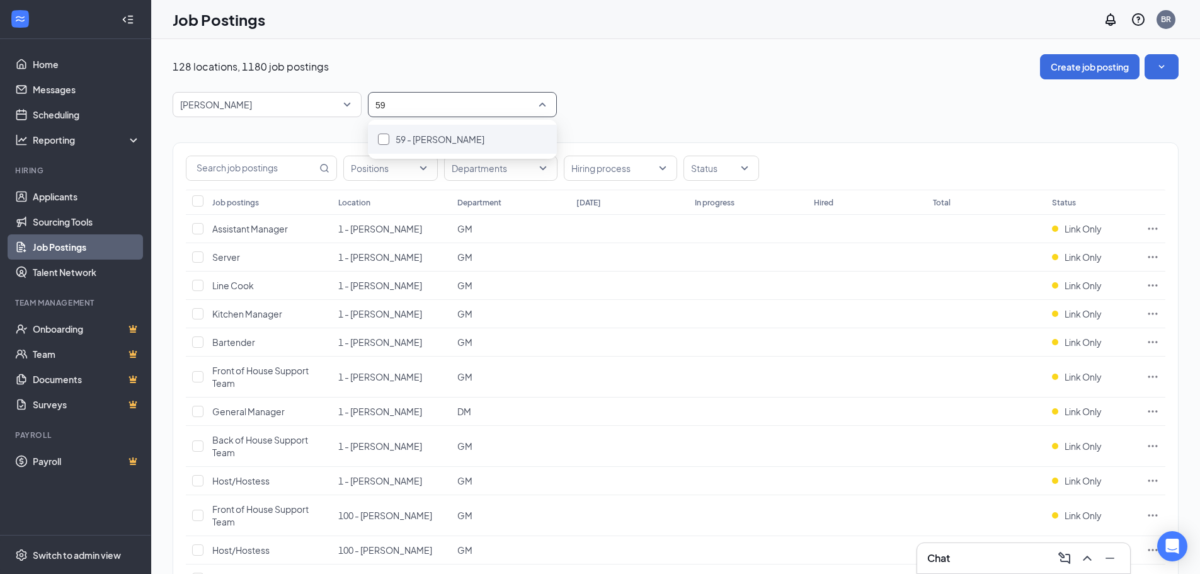
click at [382, 137] on div at bounding box center [383, 139] width 11 height 11
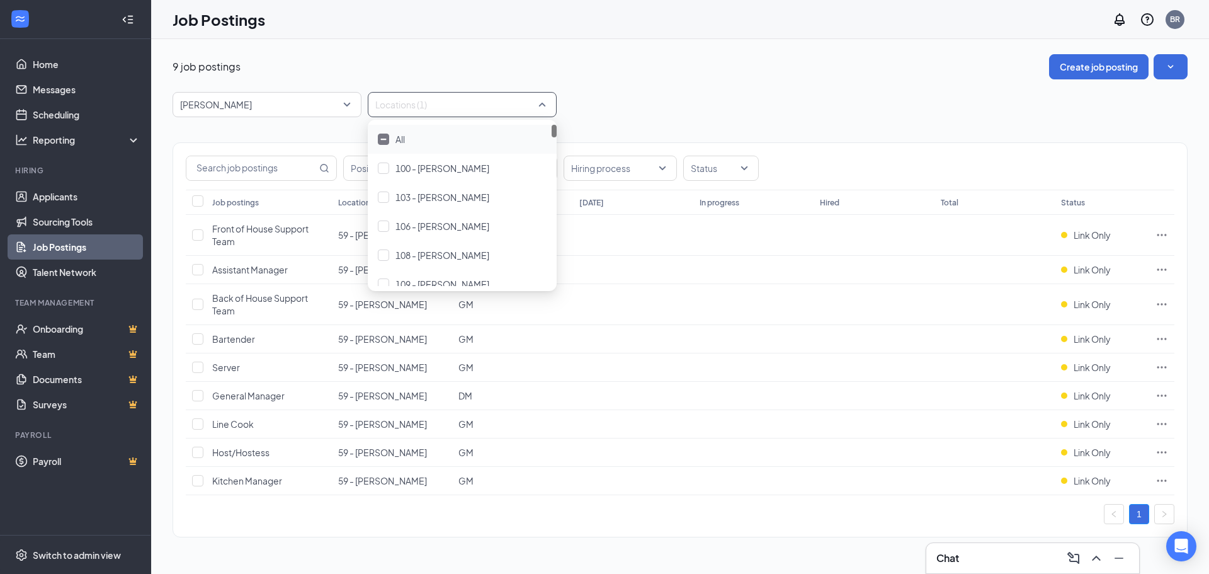
click at [634, 563] on div "9 job postings Create job posting [PERSON_NAME] -1 87323 87554 All Brands [PERS…" at bounding box center [680, 302] width 1058 height 526
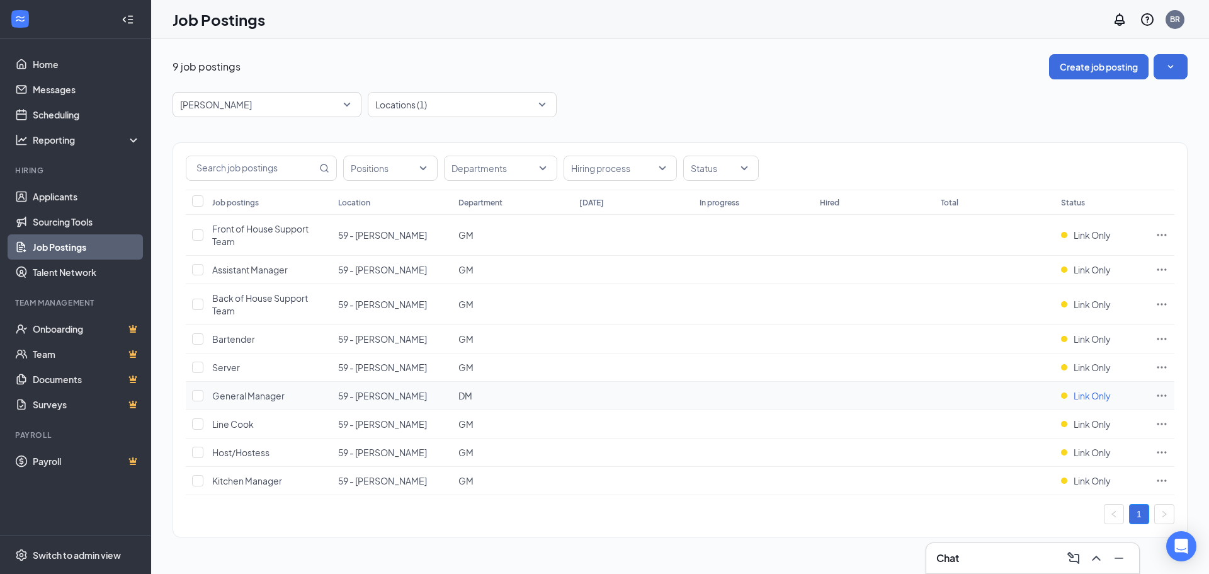
click at [1111, 390] on span "Link Only" at bounding box center [1092, 395] width 37 height 13
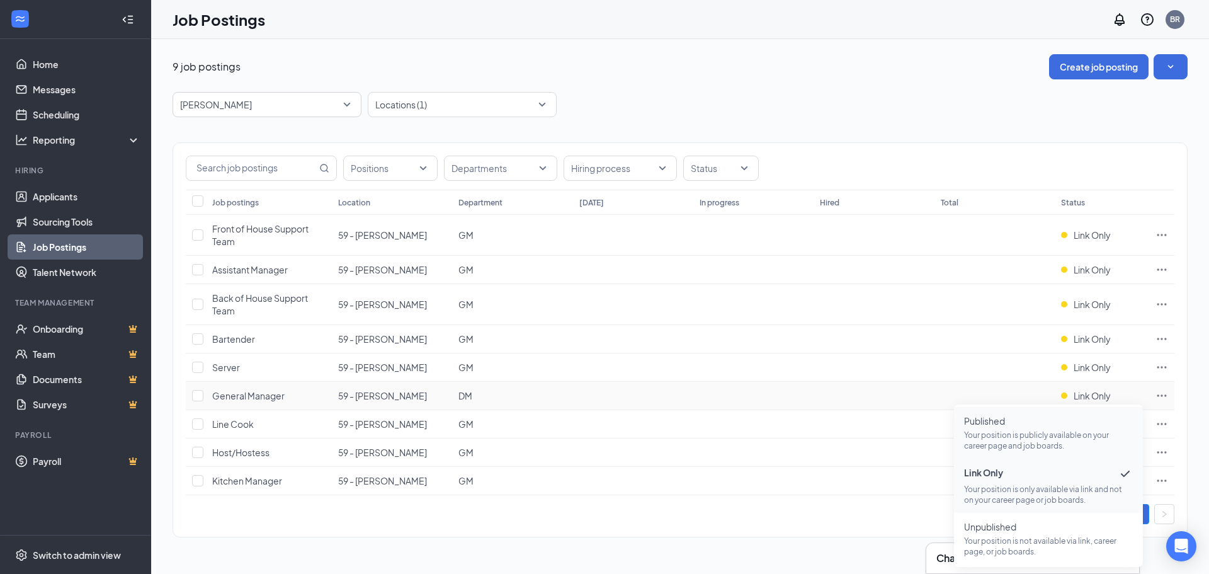
click at [1026, 440] on p "Your position is publicly available on your career page and job boards." at bounding box center [1048, 440] width 169 height 21
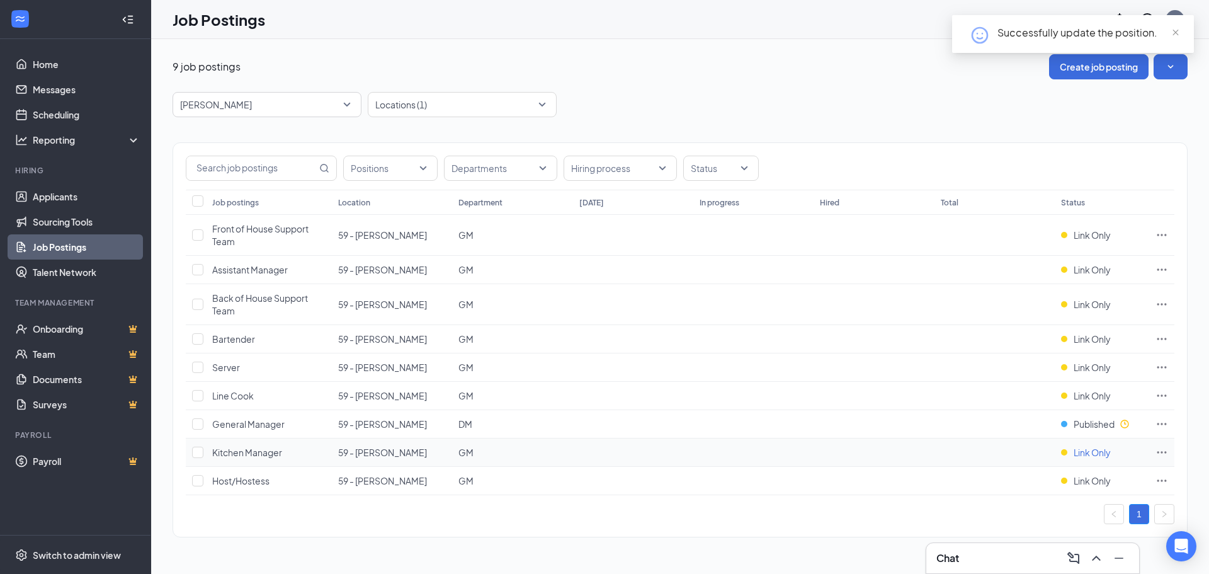
click at [1090, 452] on span "Link Only" at bounding box center [1092, 452] width 37 height 13
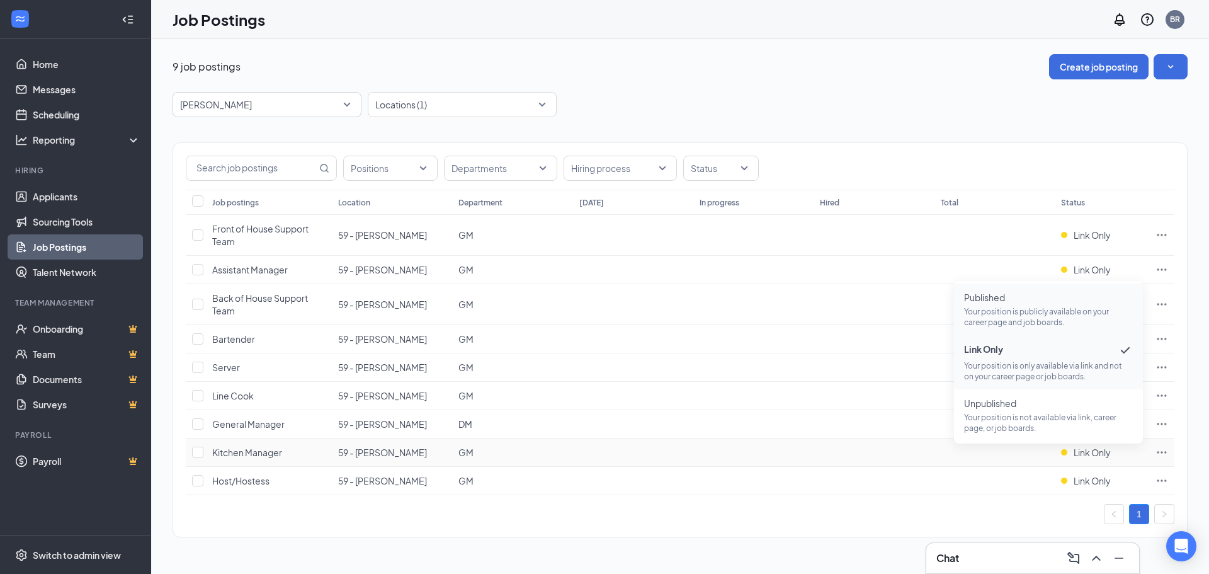
click at [1053, 308] on p "Your position is publicly available on your career page and job boards." at bounding box center [1048, 316] width 169 height 21
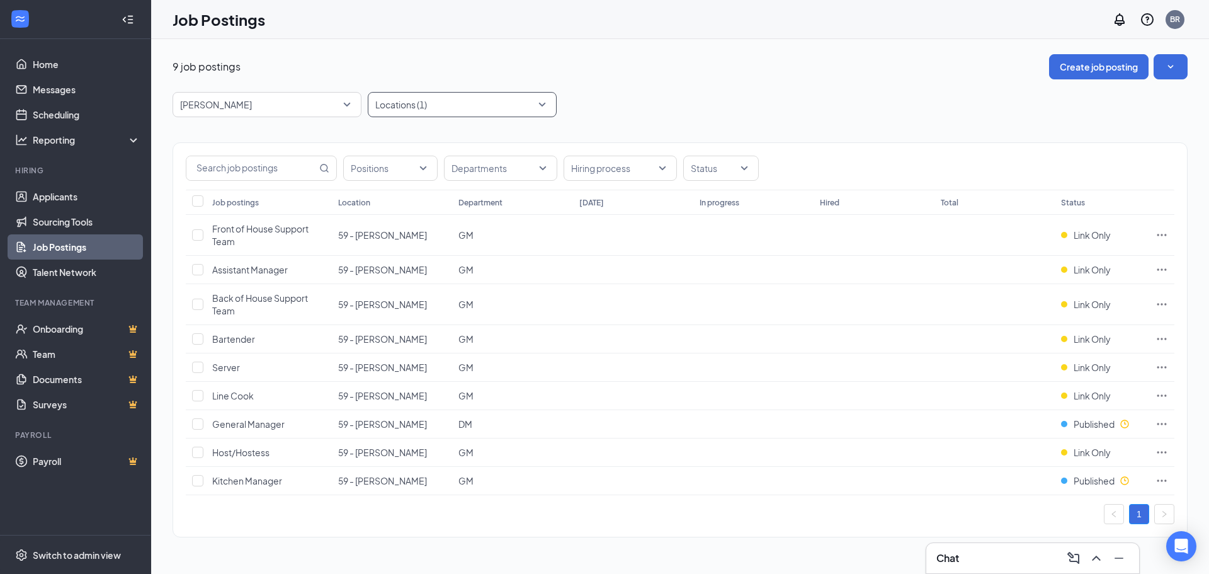
drag, startPoint x: 545, startPoint y: 106, endPoint x: 539, endPoint y: 101, distance: 7.7
click at [545, 106] on div "Locations (1)" at bounding box center [462, 104] width 189 height 25
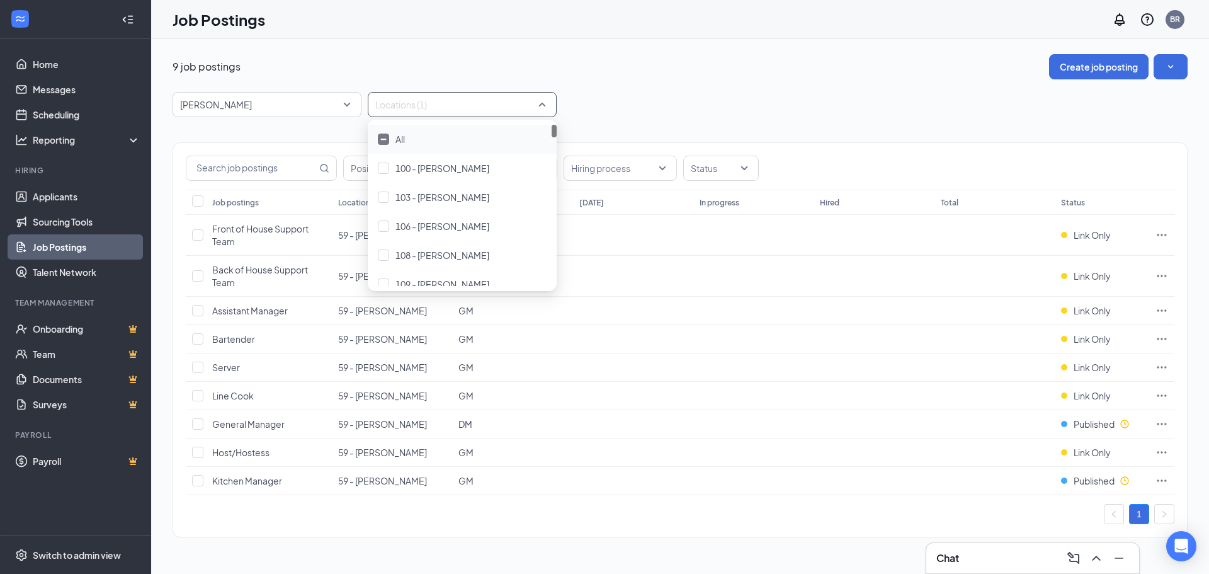
click at [416, 106] on div at bounding box center [456, 104] width 170 height 20
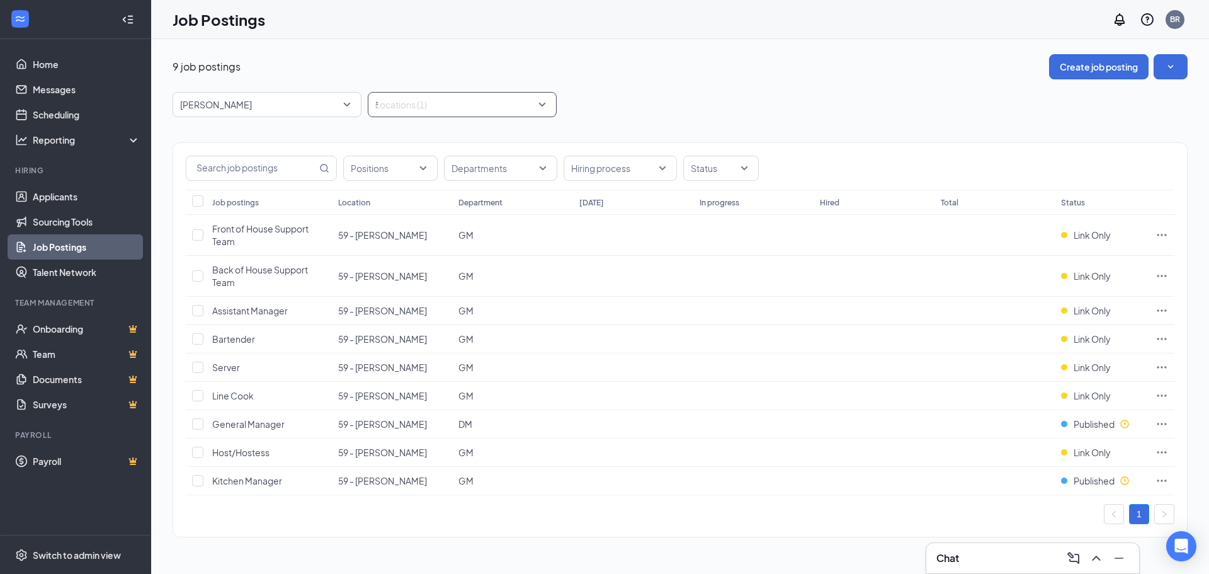
type input "59"
click at [384, 139] on img at bounding box center [383, 139] width 6 height 5
click at [420, 105] on div "59 59" at bounding box center [456, 104] width 170 height 20
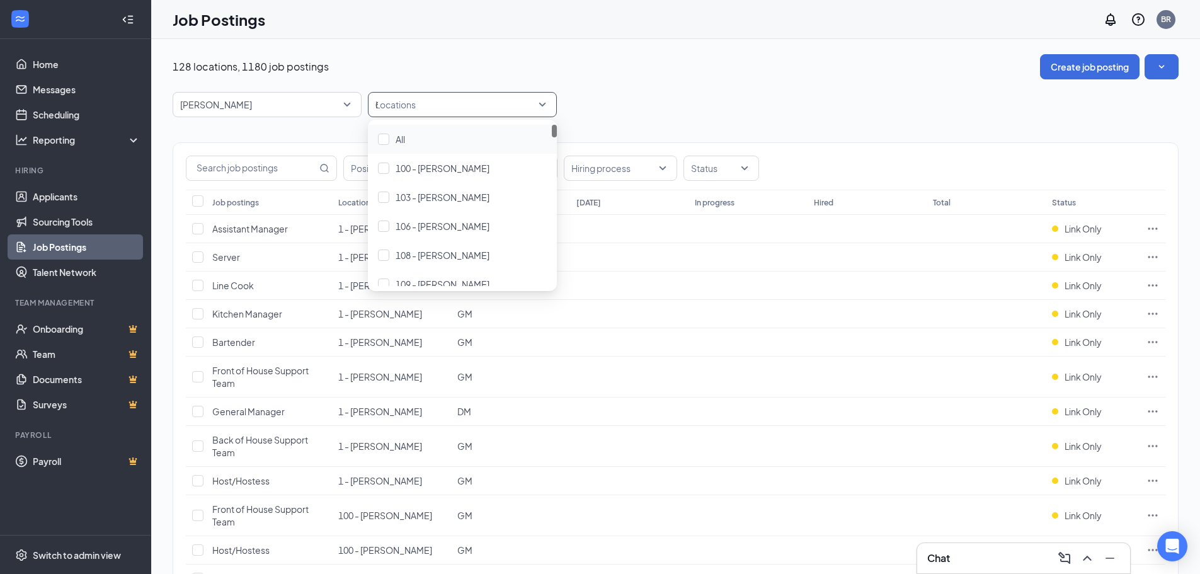
type input "60"
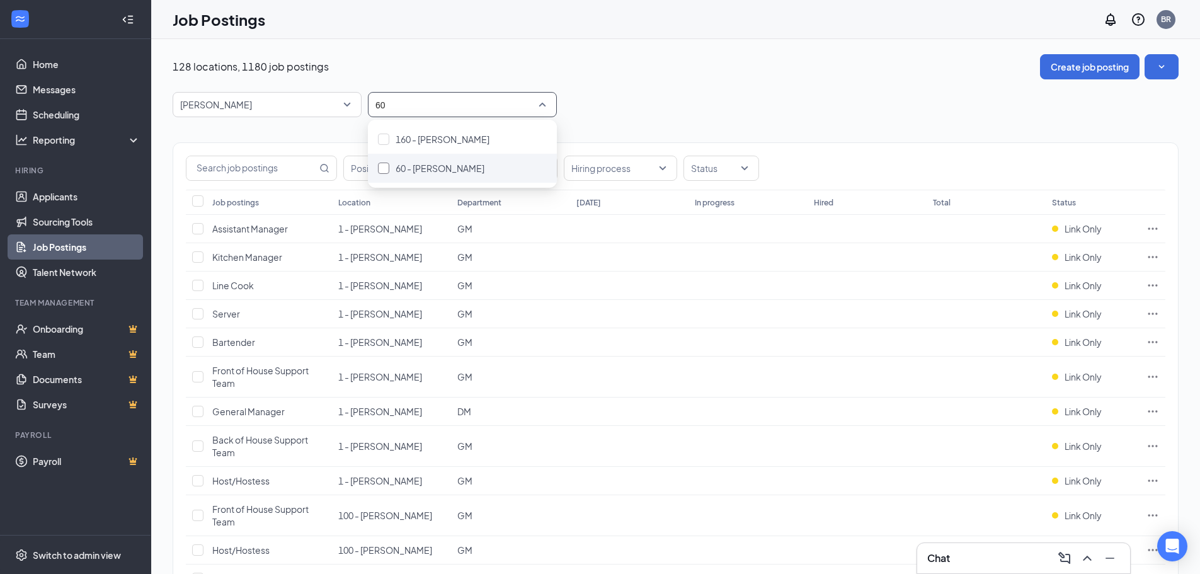
click at [384, 164] on div at bounding box center [383, 168] width 11 height 11
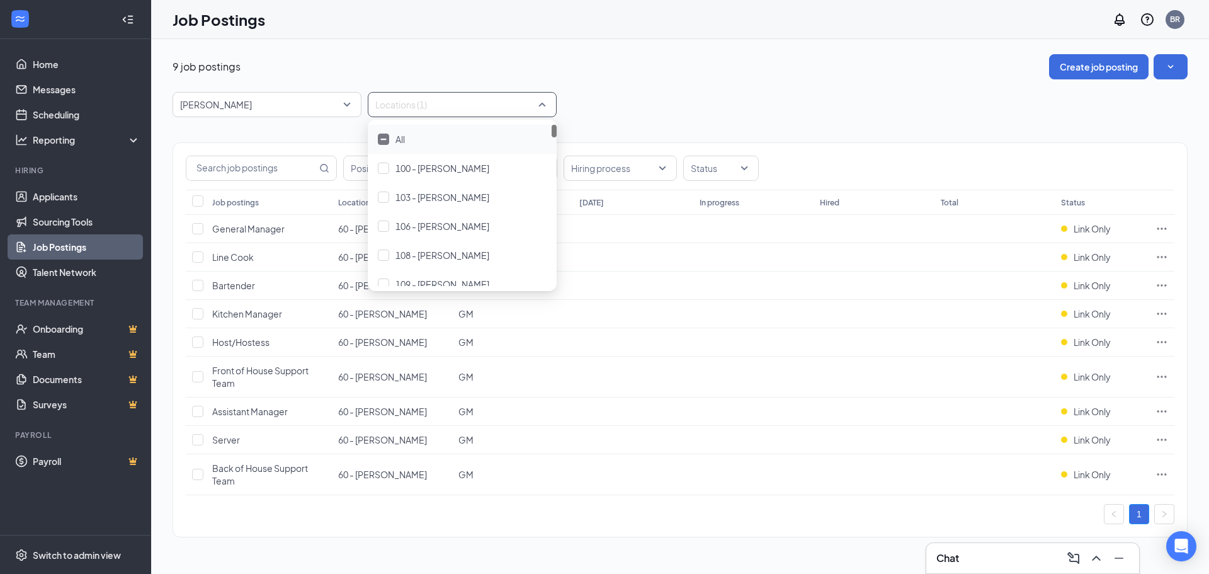
click at [705, 88] on div "9 job postings Create job posting [PERSON_NAME] -1 87323 87554 All Brands [PERS…" at bounding box center [680, 302] width 1015 height 496
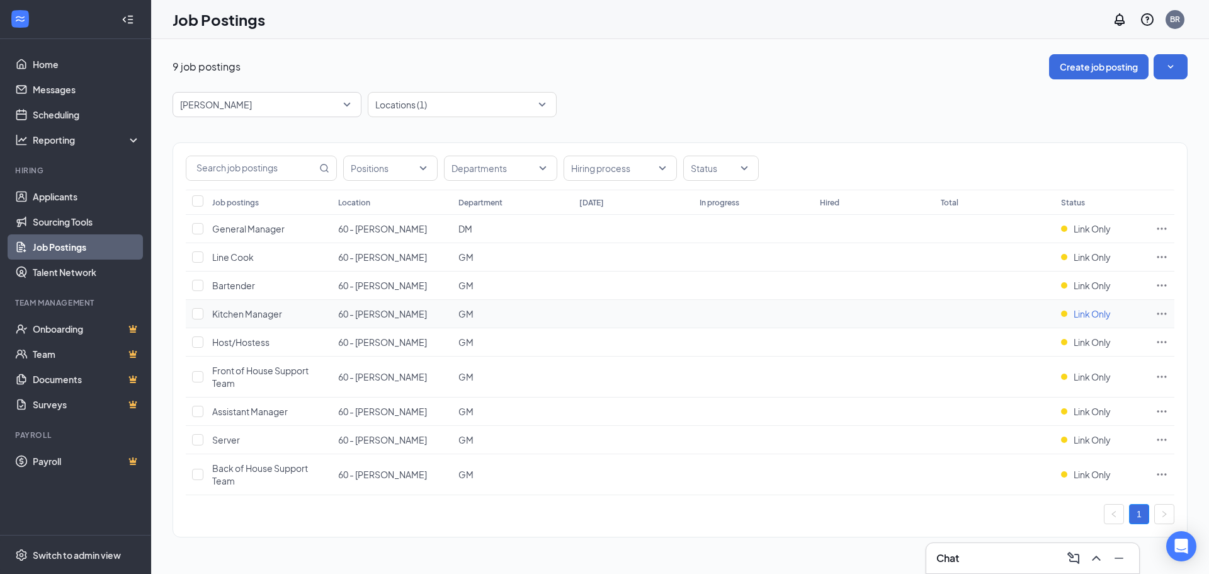
click at [1084, 309] on span "Link Only" at bounding box center [1092, 313] width 37 height 13
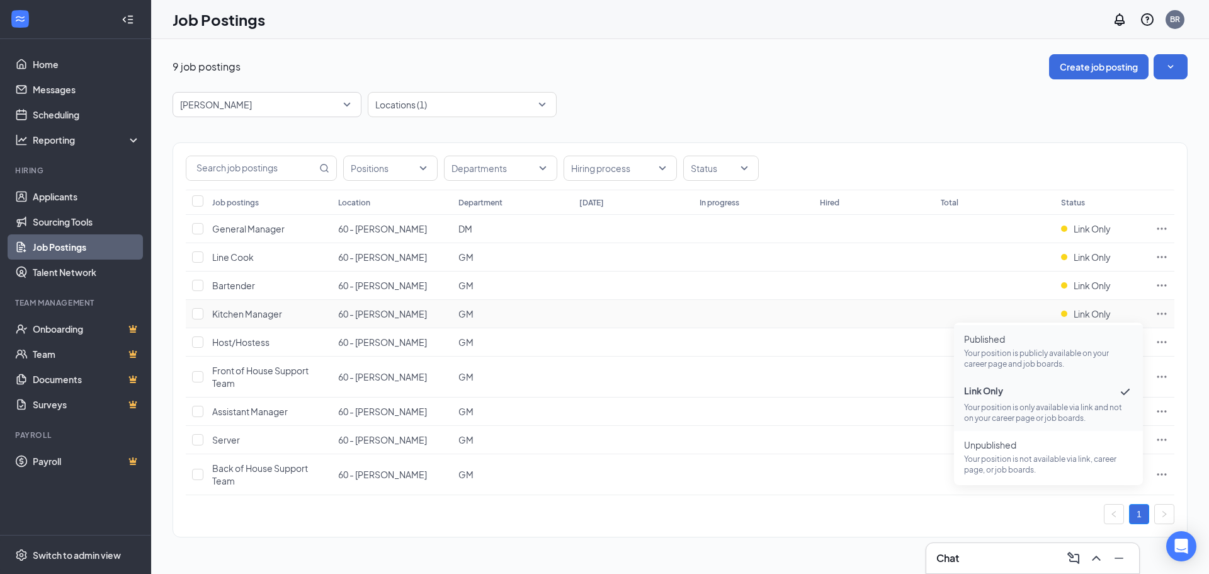
click at [1061, 352] on p "Your position is publicly available on your career page and job boards." at bounding box center [1048, 358] width 169 height 21
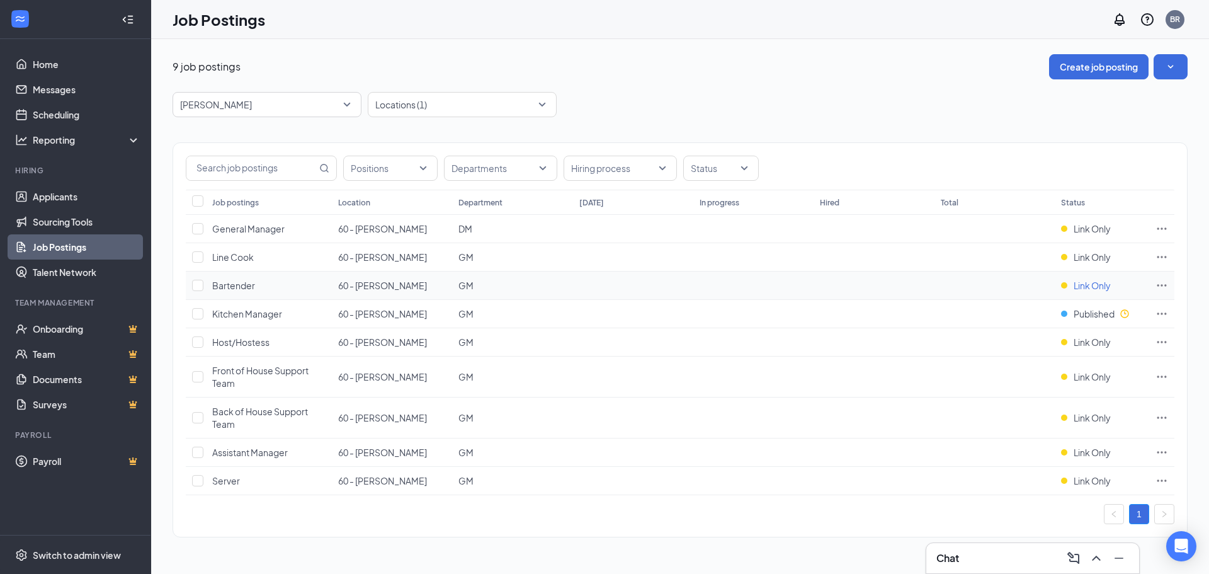
click at [1089, 282] on span "Link Only" at bounding box center [1092, 285] width 37 height 13
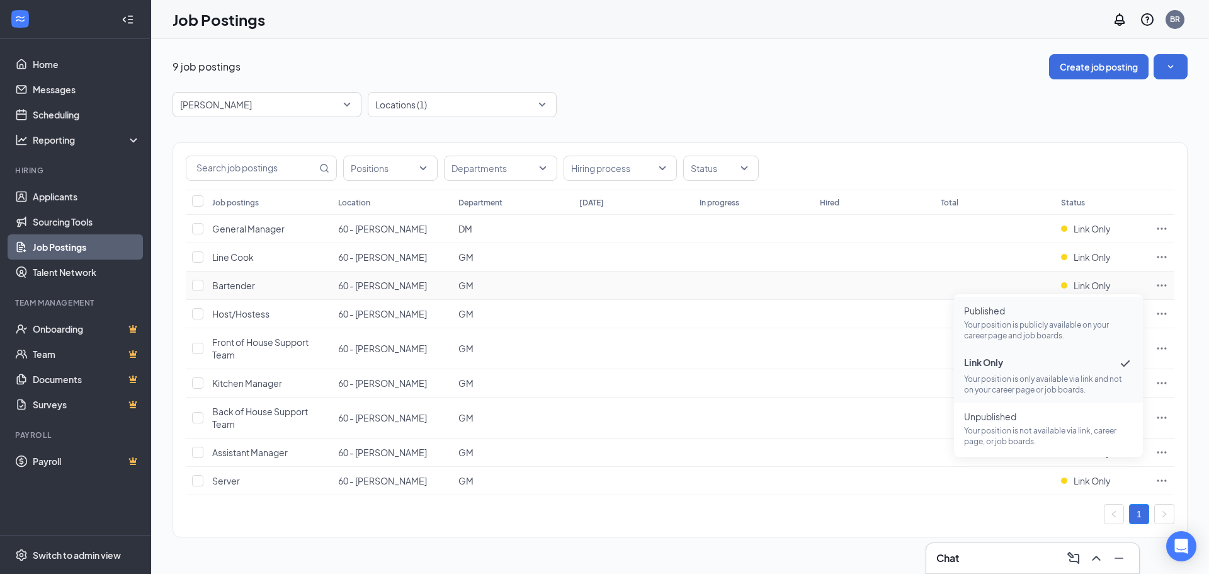
click at [1059, 327] on p "Your position is publicly available on your career page and job boards." at bounding box center [1048, 329] width 169 height 21
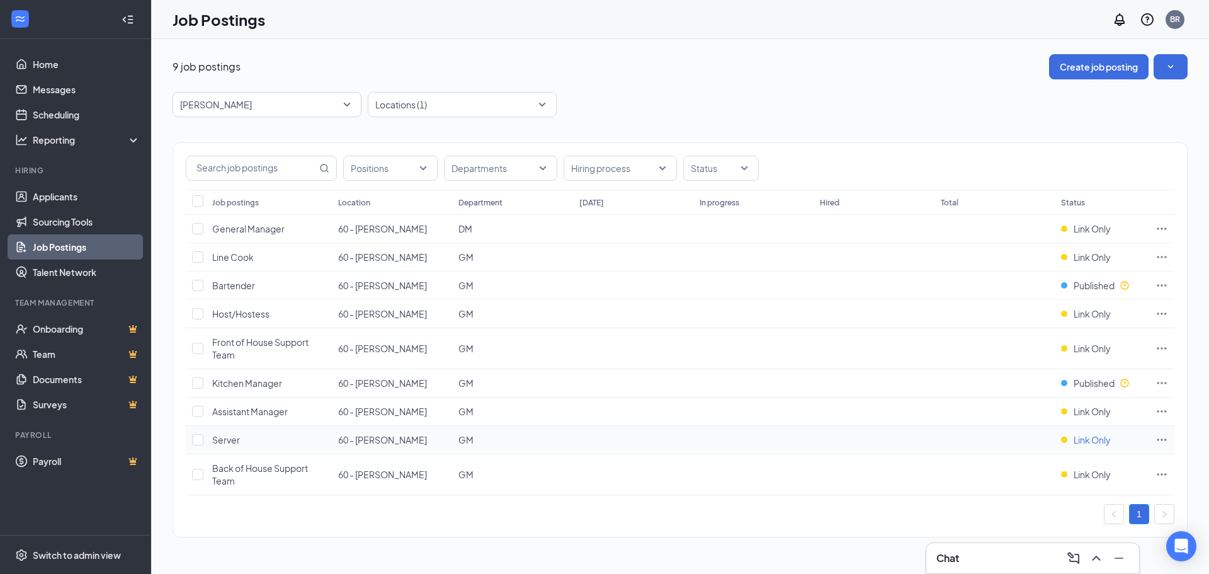
click at [1075, 437] on span "Link Only" at bounding box center [1092, 439] width 37 height 13
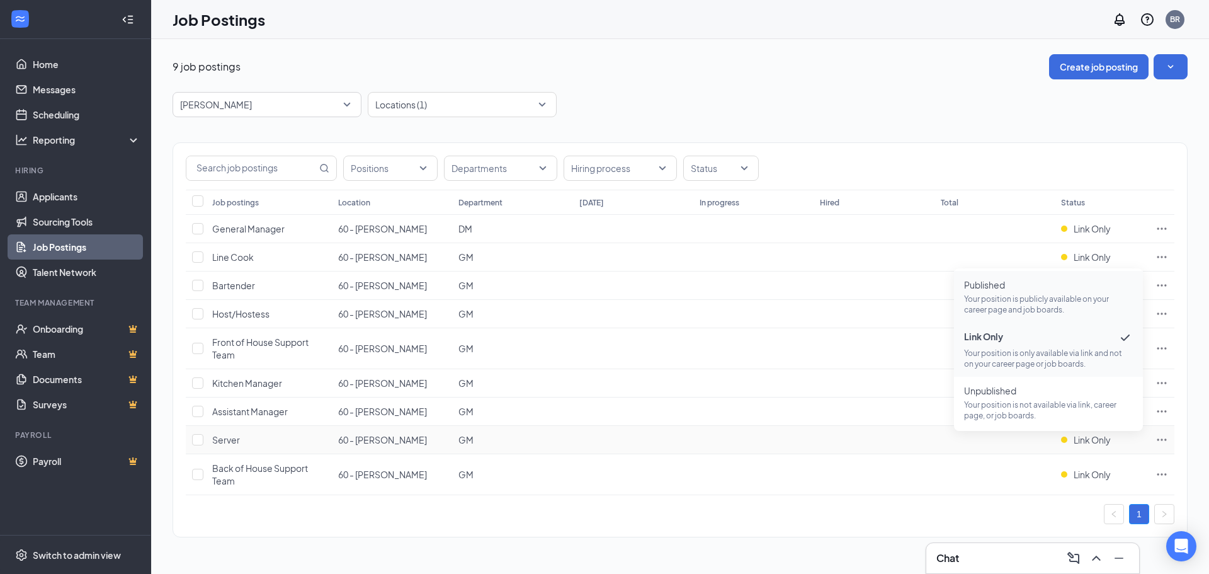
click at [1029, 299] on p "Your position is publicly available on your career page and job boards." at bounding box center [1048, 304] width 169 height 21
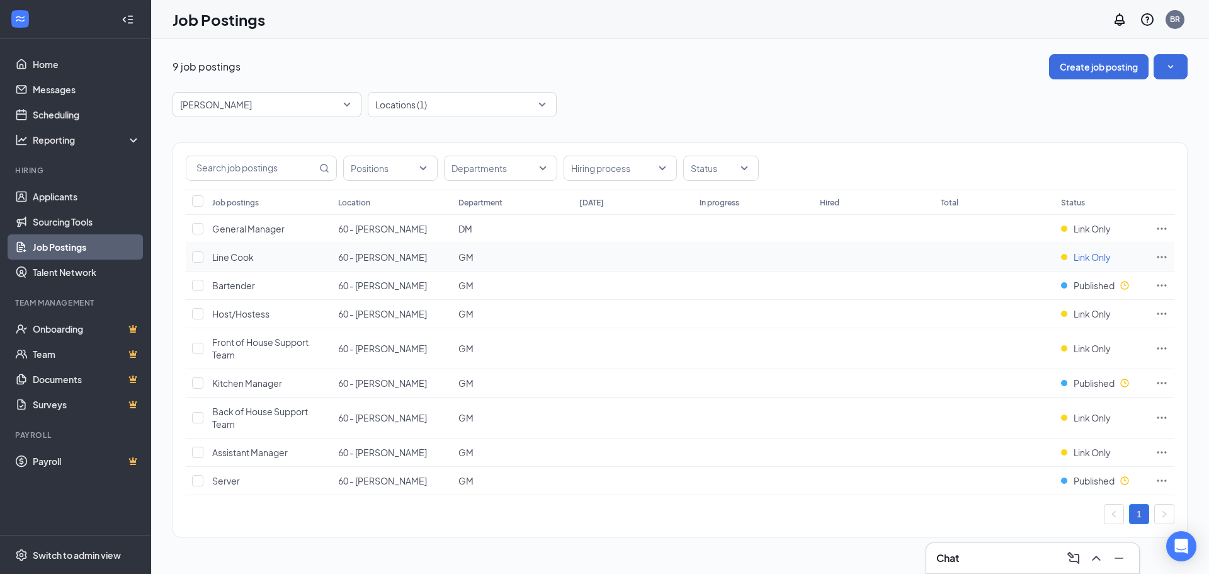
click at [1100, 259] on span "Link Only" at bounding box center [1092, 257] width 37 height 13
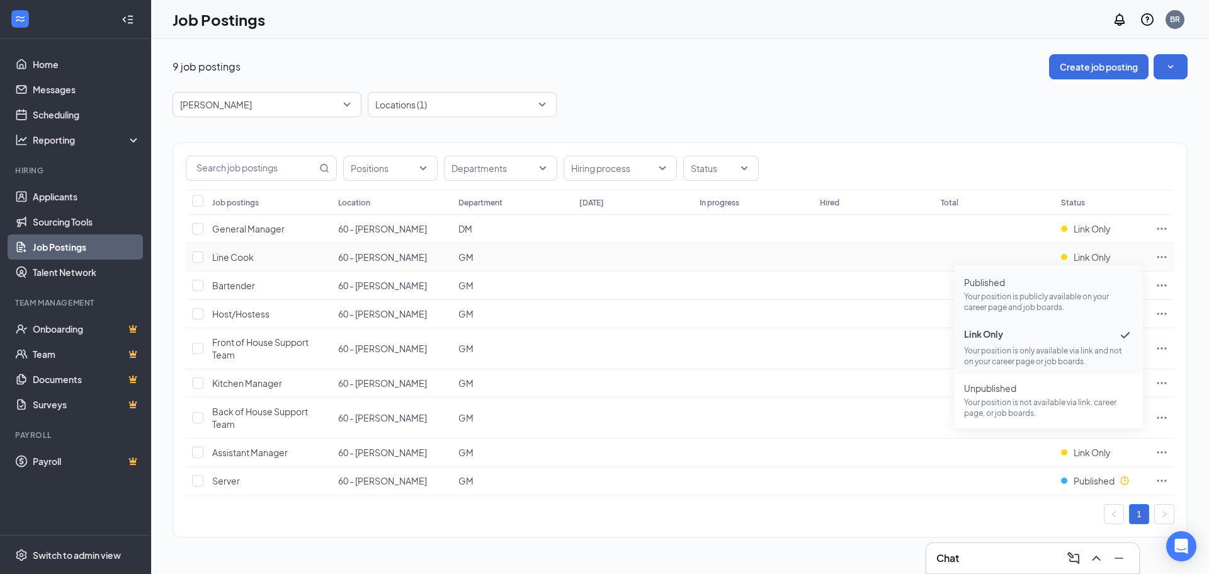
click at [1046, 294] on p "Your position is publicly available on your career page and job boards." at bounding box center [1048, 301] width 169 height 21
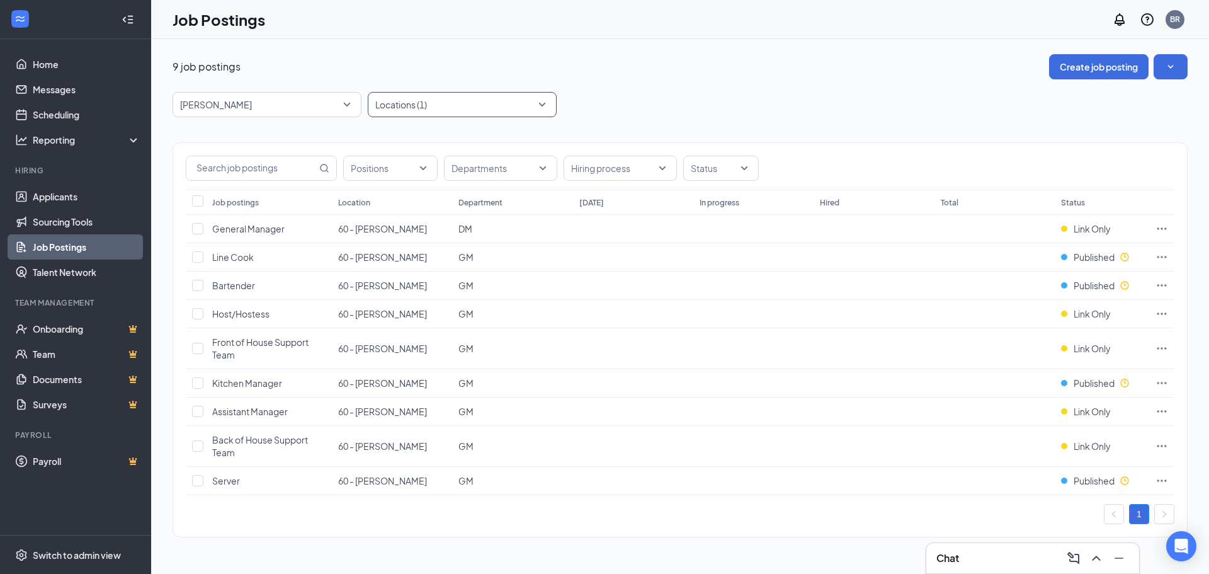
drag, startPoint x: 539, startPoint y: 108, endPoint x: 456, endPoint y: 112, distance: 82.6
click at [539, 107] on div at bounding box center [456, 104] width 170 height 20
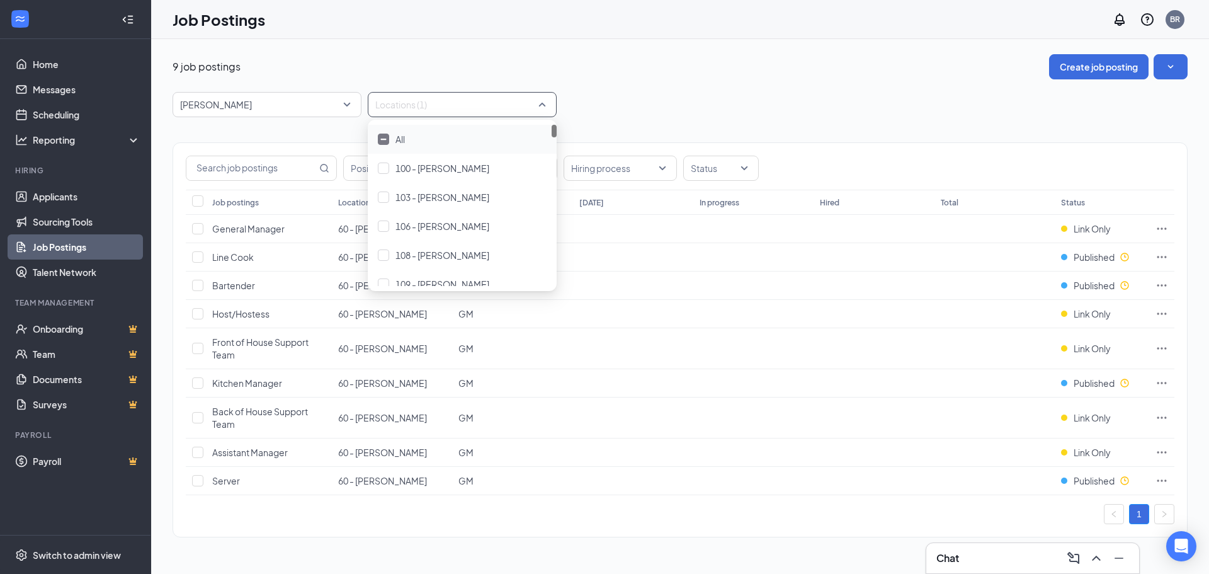
click at [437, 110] on div at bounding box center [456, 104] width 170 height 20
type input "60"
click at [387, 168] on div at bounding box center [383, 168] width 11 height 11
click at [411, 101] on div "60 60" at bounding box center [456, 104] width 170 height 20
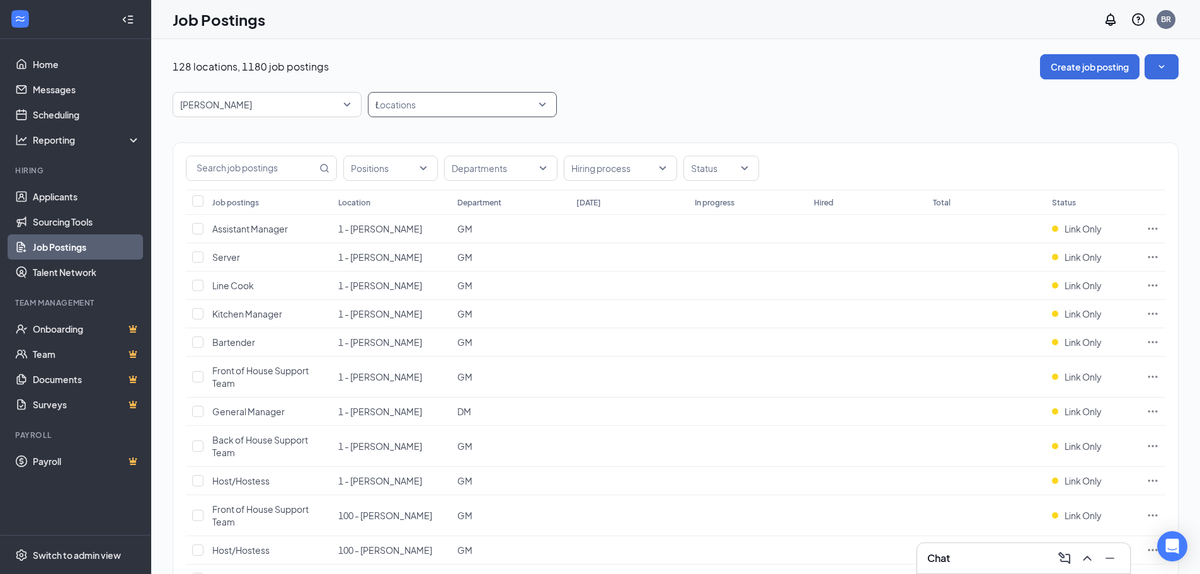
type input "63"
click at [384, 139] on div at bounding box center [383, 139] width 11 height 11
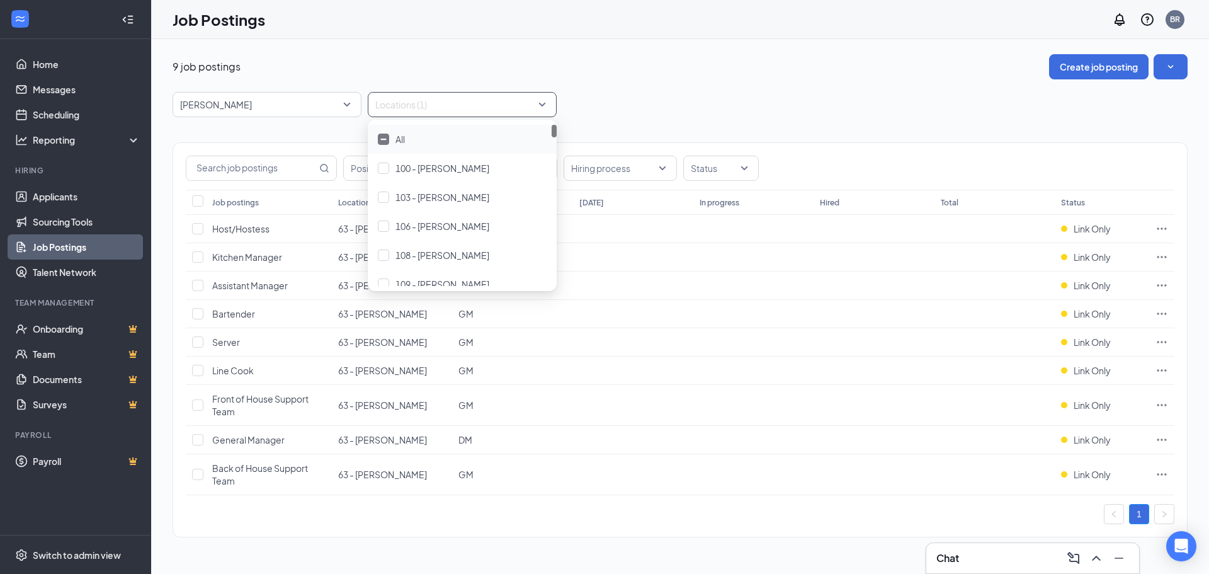
click at [592, 108] on div "[PERSON_NAME] -1 87323 87554 All Brands [PERSON_NAME] Arby's Burger King Cantin…" at bounding box center [680, 104] width 1015 height 25
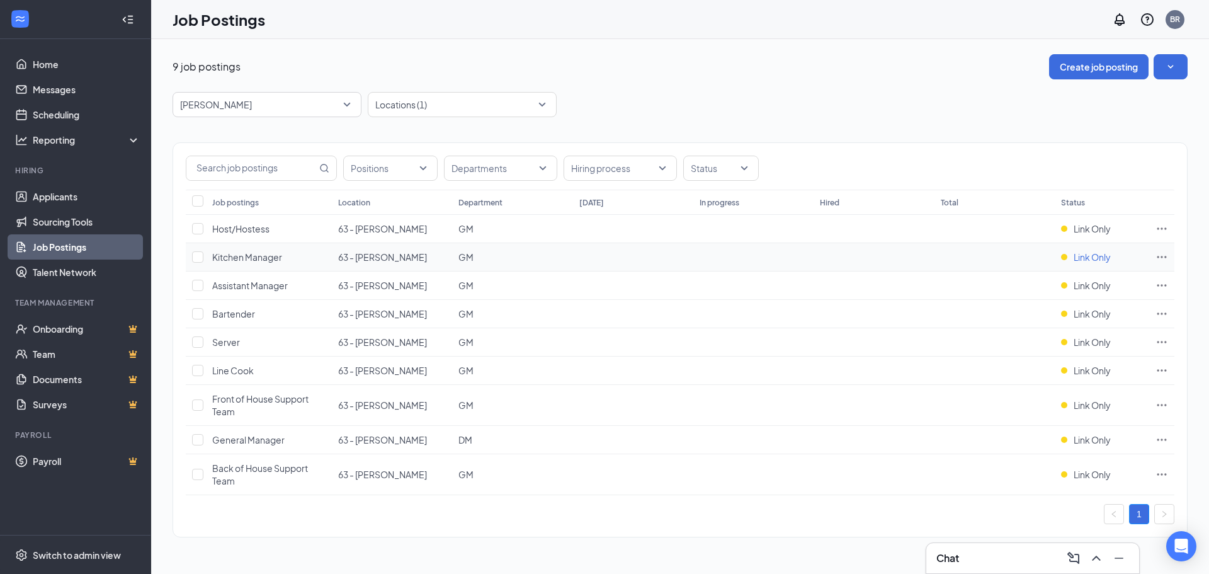
click at [1089, 254] on span "Link Only" at bounding box center [1092, 257] width 37 height 13
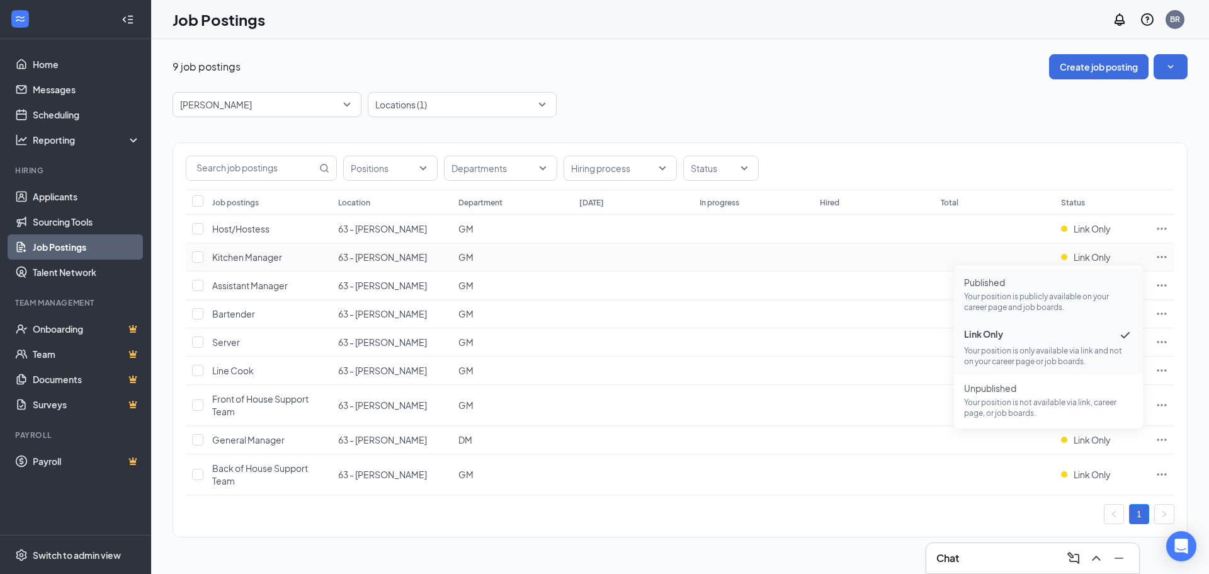
click at [1077, 302] on p "Your position is publicly available on your career page and job boards." at bounding box center [1048, 301] width 169 height 21
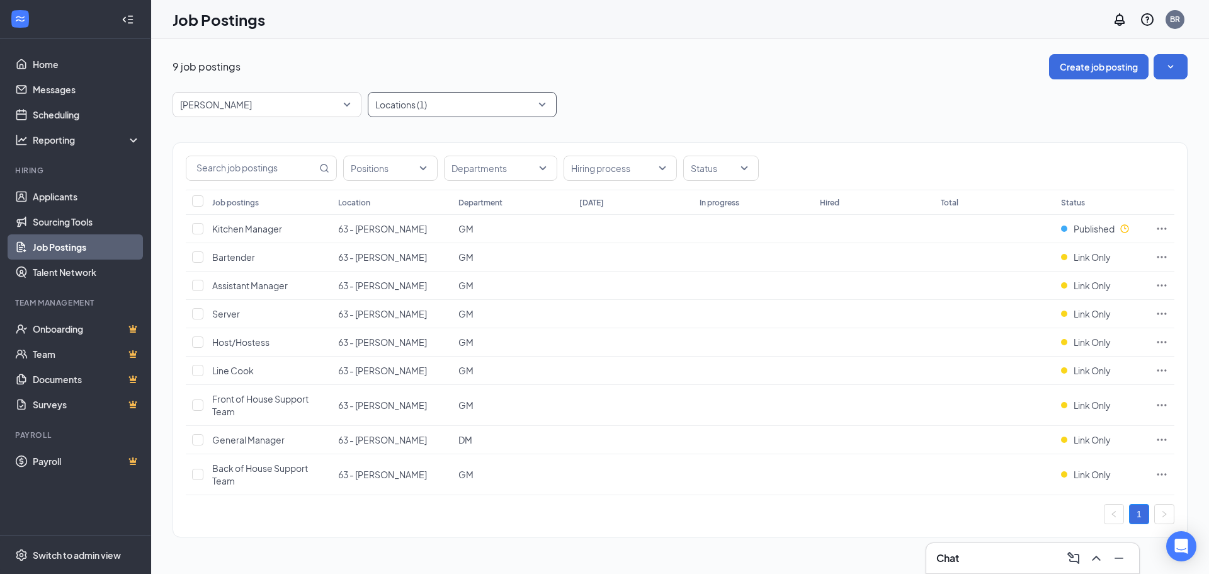
drag, startPoint x: 544, startPoint y: 104, endPoint x: 535, endPoint y: 108, distance: 10.4
click at [544, 104] on div "Locations (1)" at bounding box center [462, 104] width 189 height 25
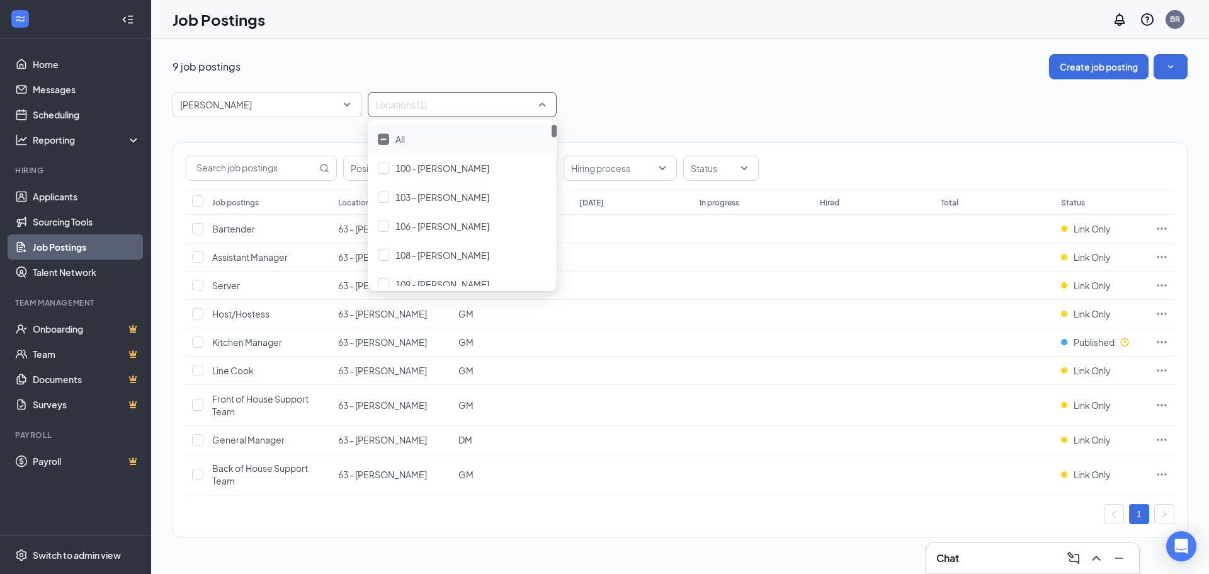
click at [465, 108] on div at bounding box center [456, 104] width 170 height 20
type input "63"
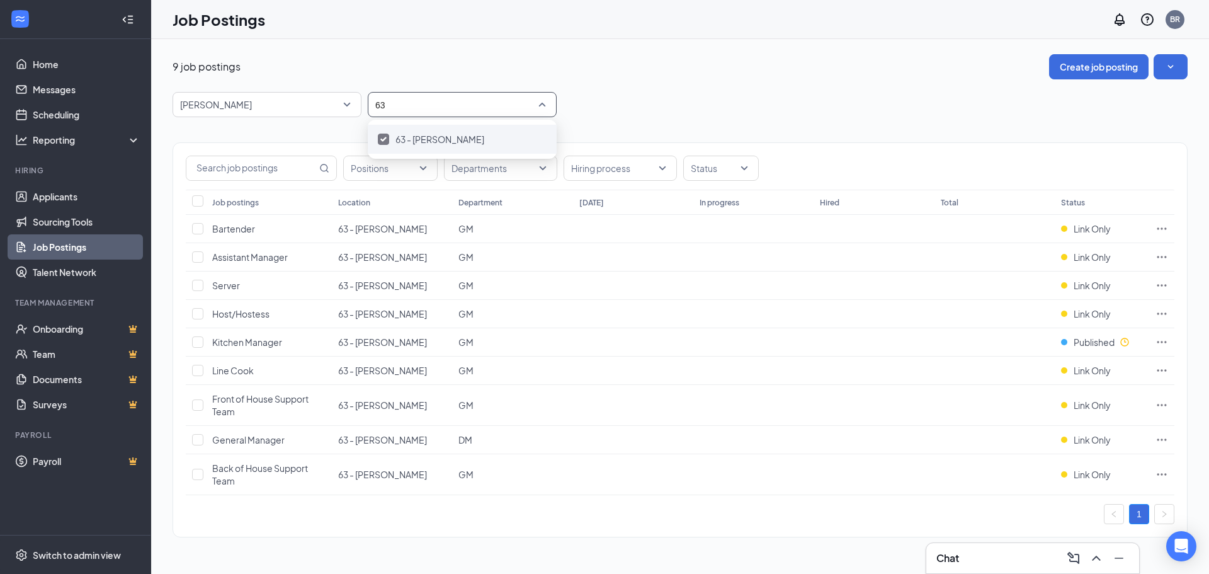
click at [380, 137] on div at bounding box center [383, 139] width 11 height 11
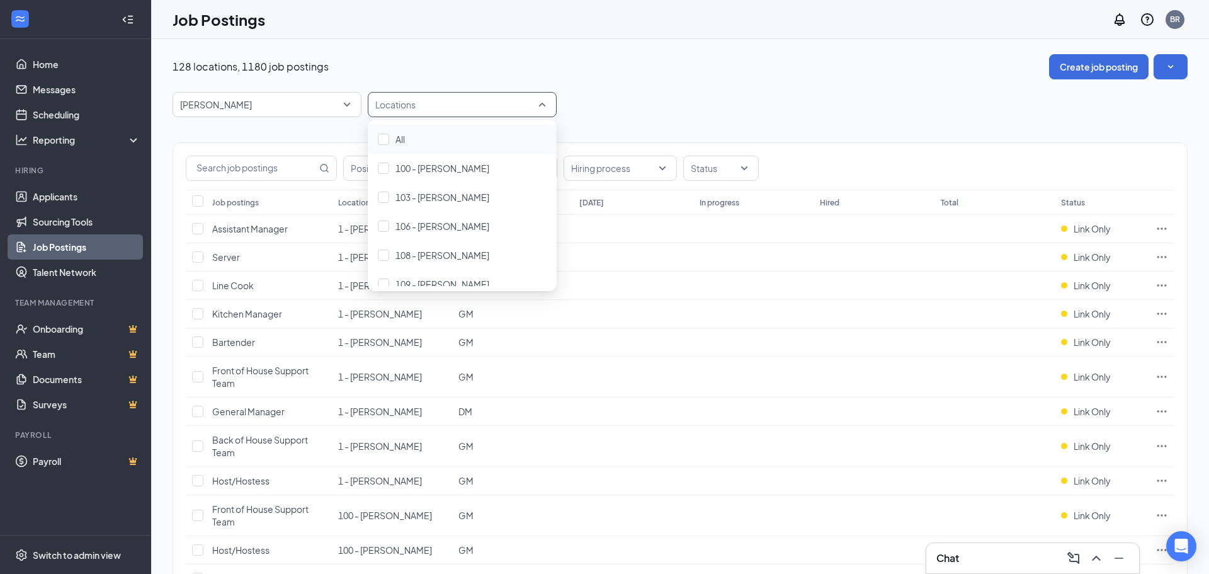
click at [407, 102] on div at bounding box center [456, 104] width 170 height 20
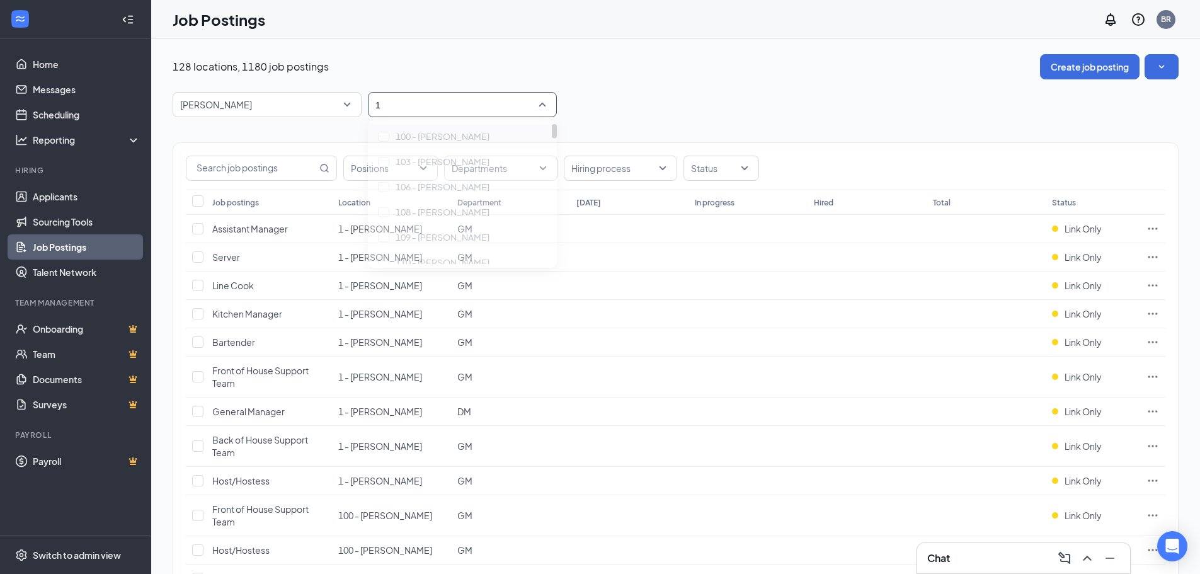
type input "12"
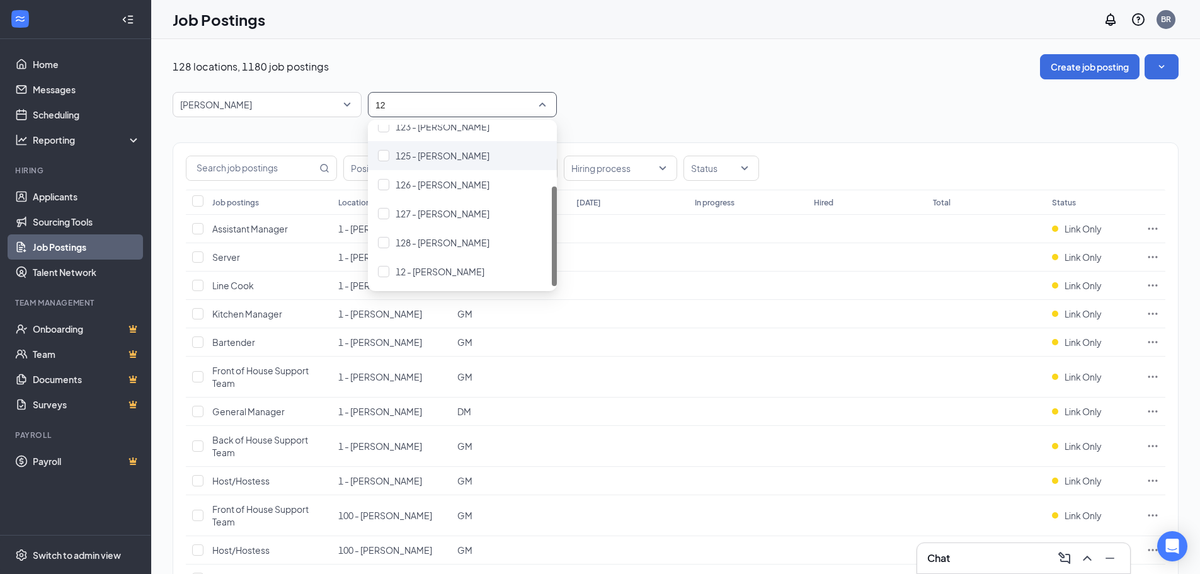
scroll to position [63, 0]
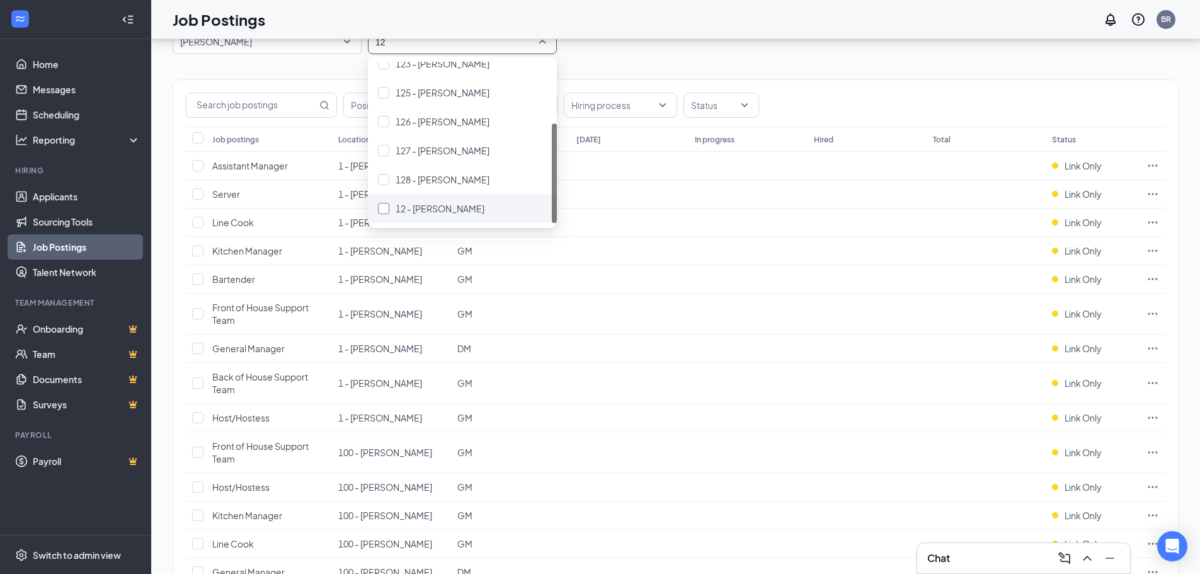
click at [384, 207] on div at bounding box center [383, 208] width 11 height 11
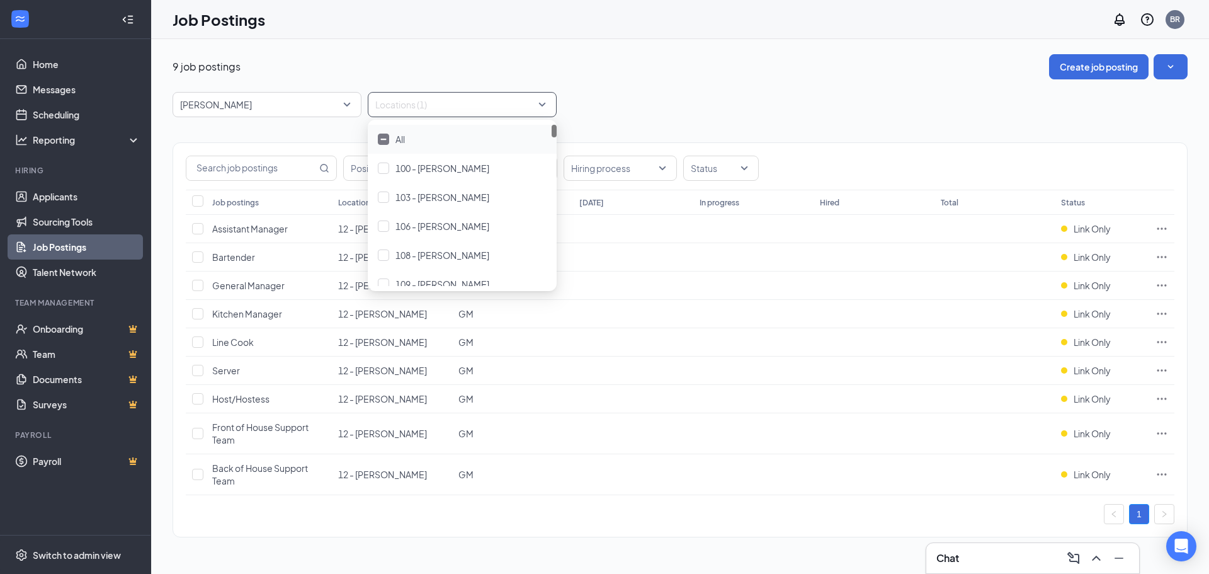
click at [677, 100] on div "[PERSON_NAME] -1 87323 87554 All Brands [PERSON_NAME] Arby's Burger King Cantin…" at bounding box center [680, 104] width 1015 height 25
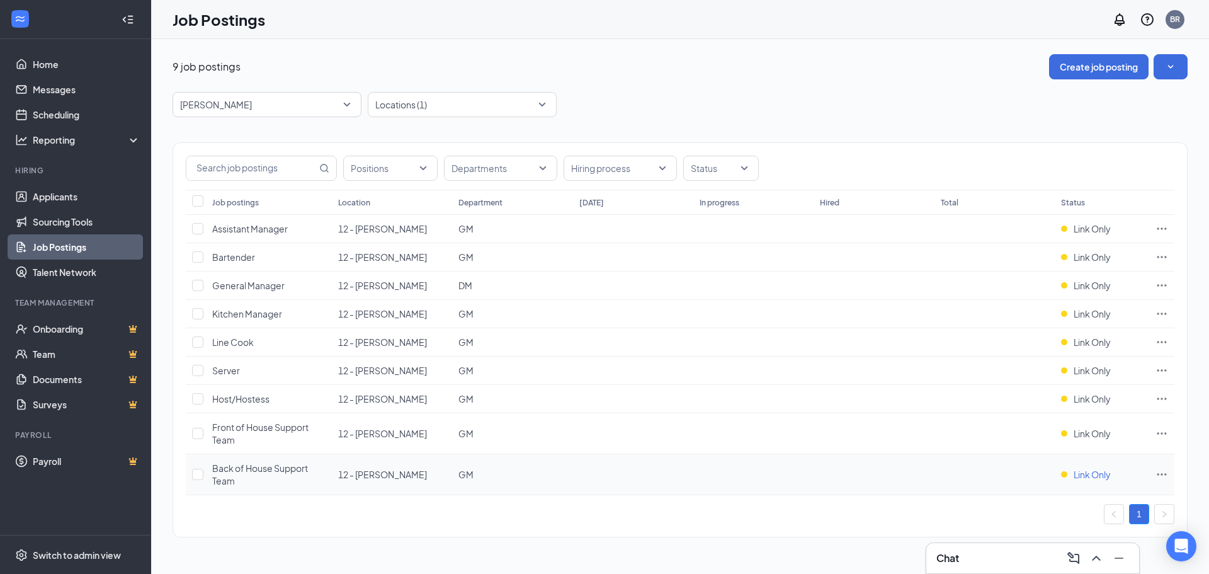
click at [1070, 477] on div "Link Only" at bounding box center [1086, 474] width 50 height 13
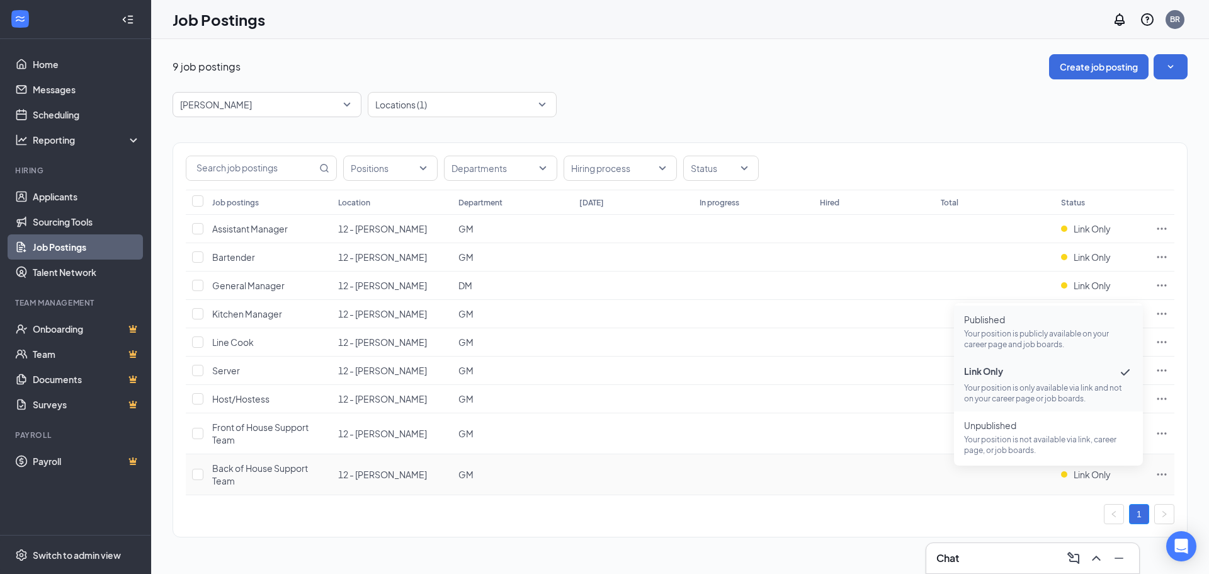
click at [1026, 318] on span "Published" at bounding box center [1048, 319] width 169 height 13
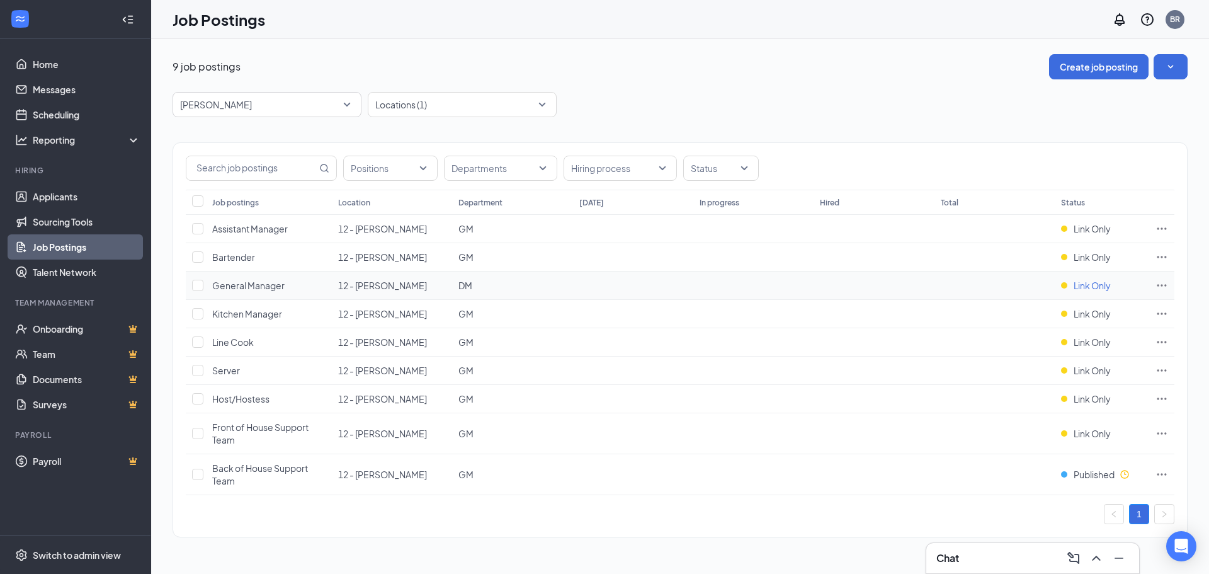
click at [1104, 286] on span "Link Only" at bounding box center [1092, 285] width 37 height 13
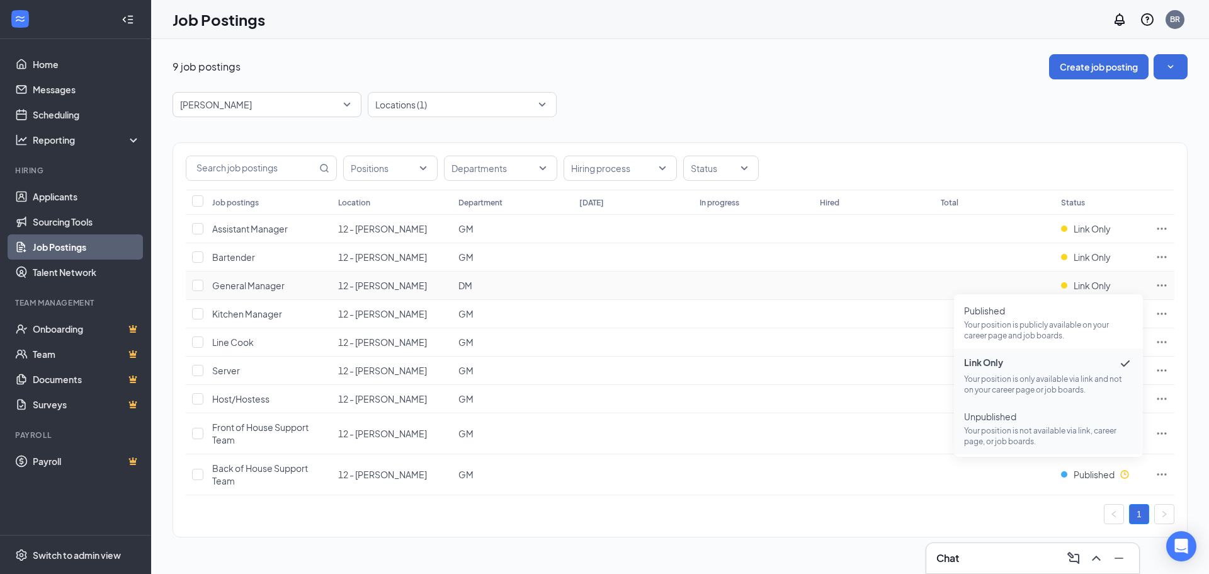
click at [971, 427] on p "Your position is not available via link, career page, or job boards." at bounding box center [1048, 435] width 169 height 21
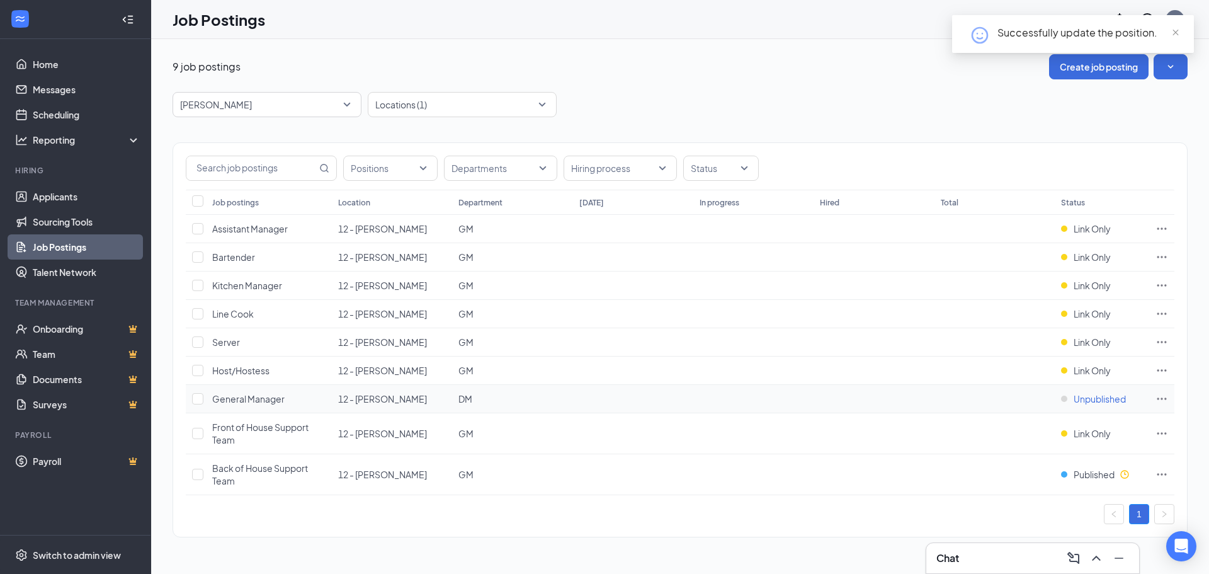
click at [1096, 404] on span "Unpublished" at bounding box center [1100, 398] width 52 height 13
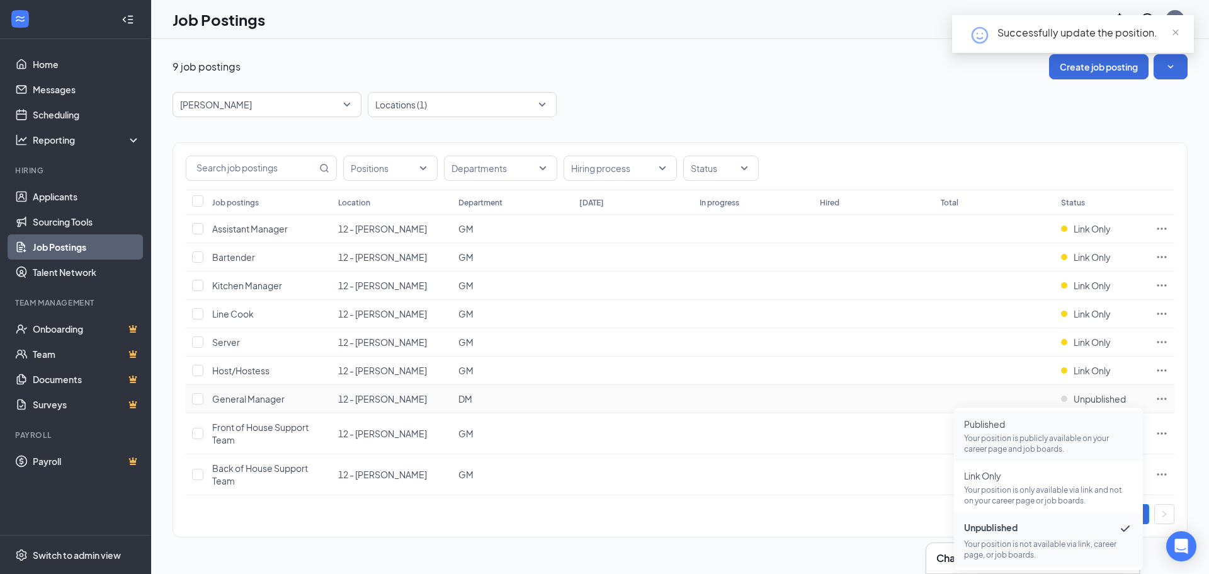
click at [1066, 426] on span "Published" at bounding box center [1048, 424] width 169 height 13
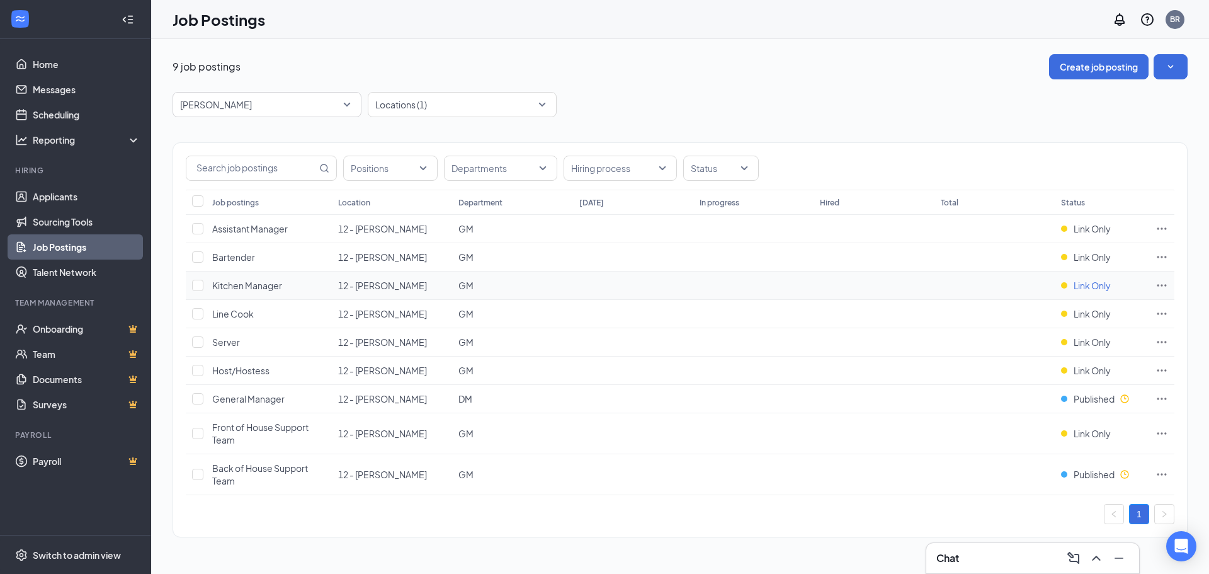
click at [1104, 285] on span "Link Only" at bounding box center [1092, 285] width 37 height 13
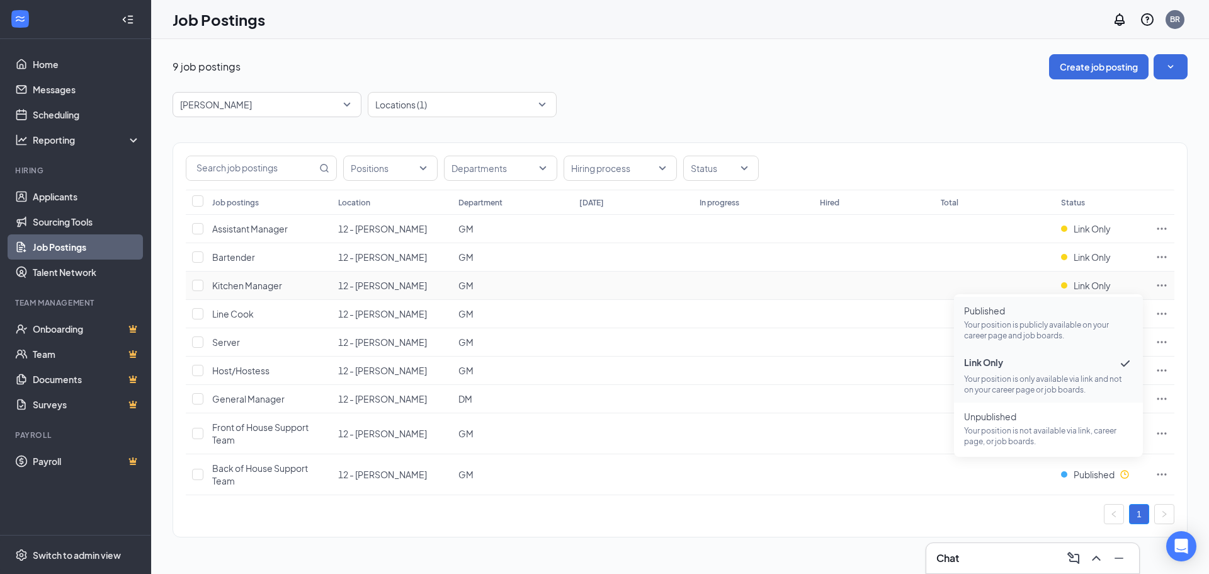
click at [1065, 326] on p "Your position is publicly available on your career page and job boards." at bounding box center [1048, 329] width 169 height 21
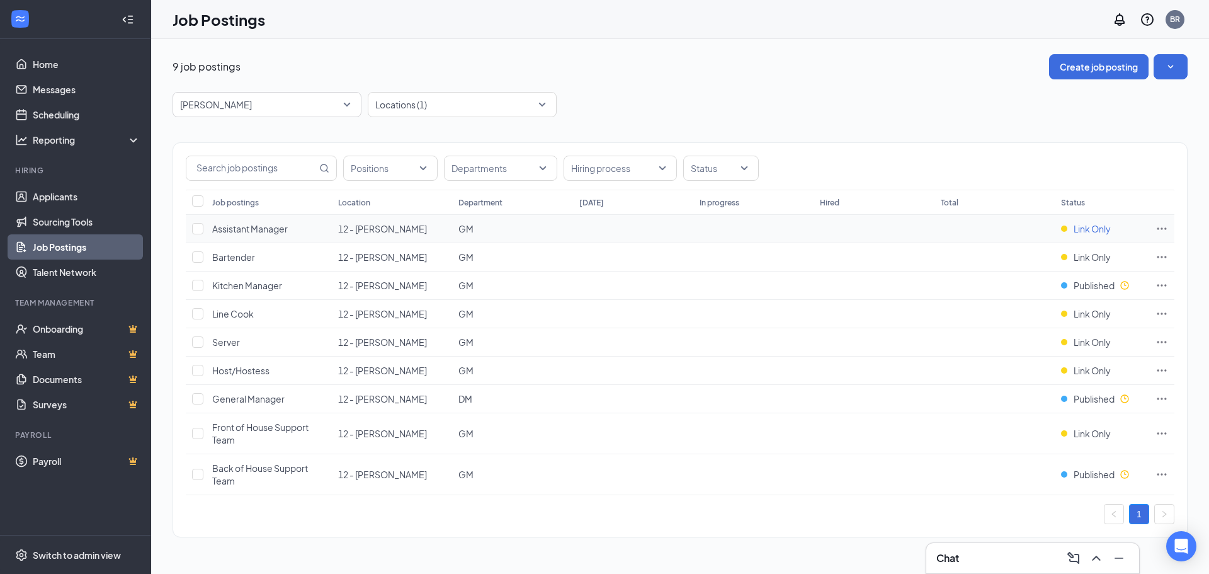
click at [1102, 231] on span "Link Only" at bounding box center [1092, 228] width 37 height 13
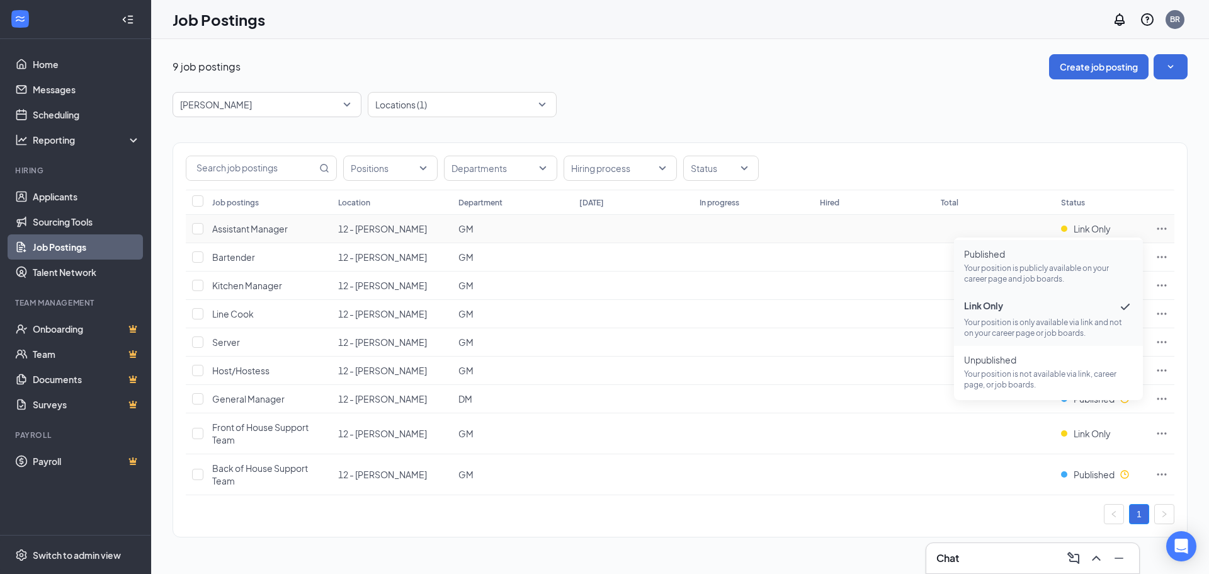
click at [1013, 248] on span "Published" at bounding box center [1048, 254] width 169 height 13
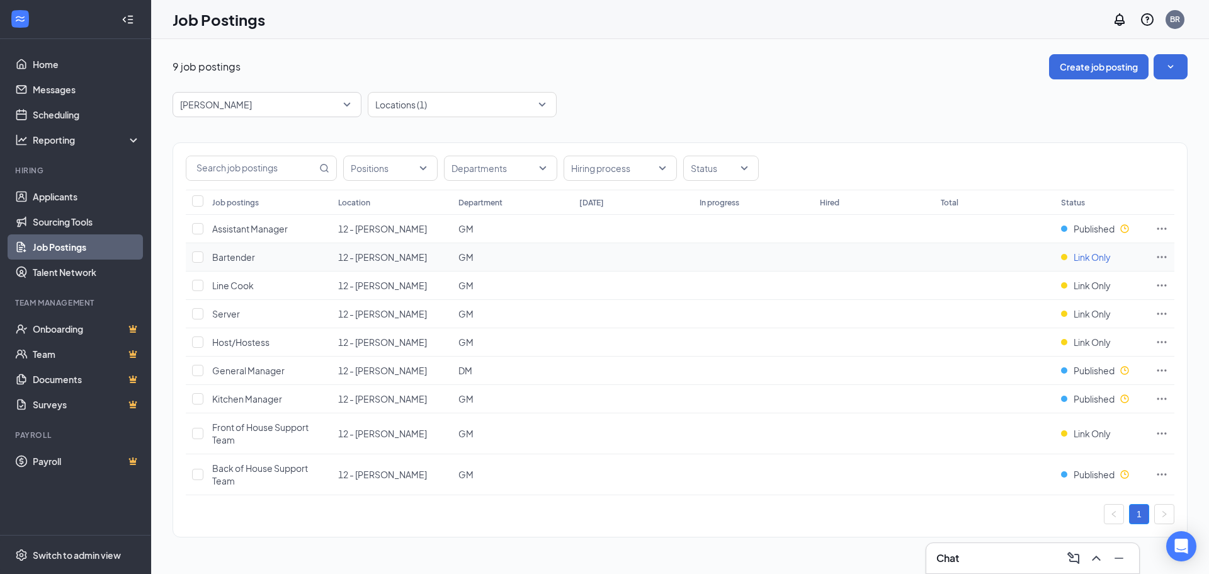
click at [1088, 257] on span "Link Only" at bounding box center [1092, 257] width 37 height 13
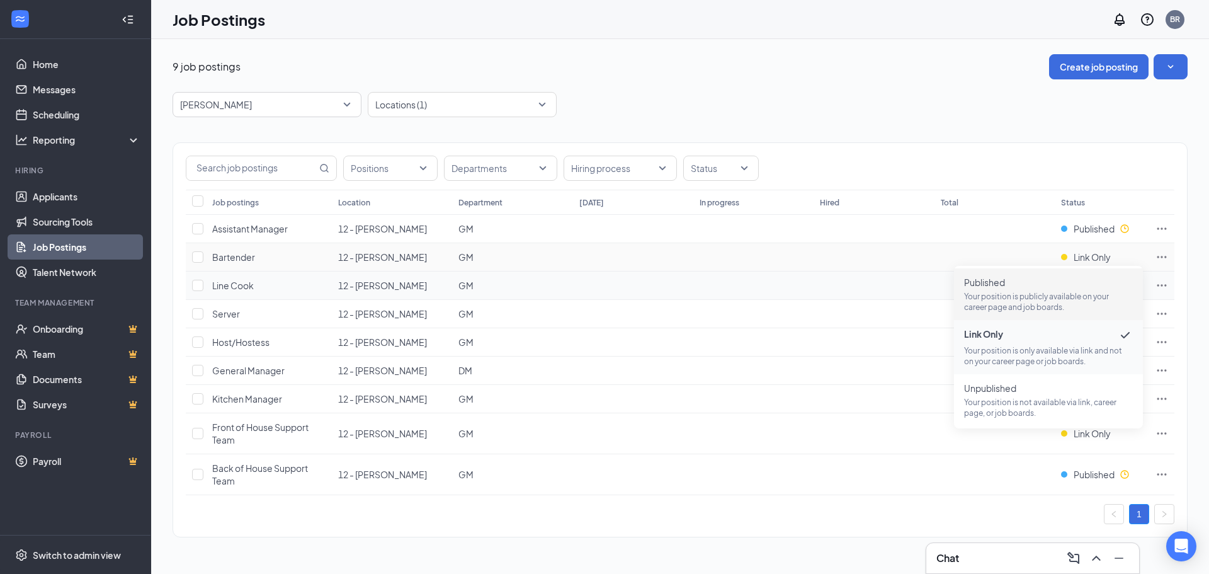
click at [1048, 280] on span "Published" at bounding box center [1048, 282] width 169 height 13
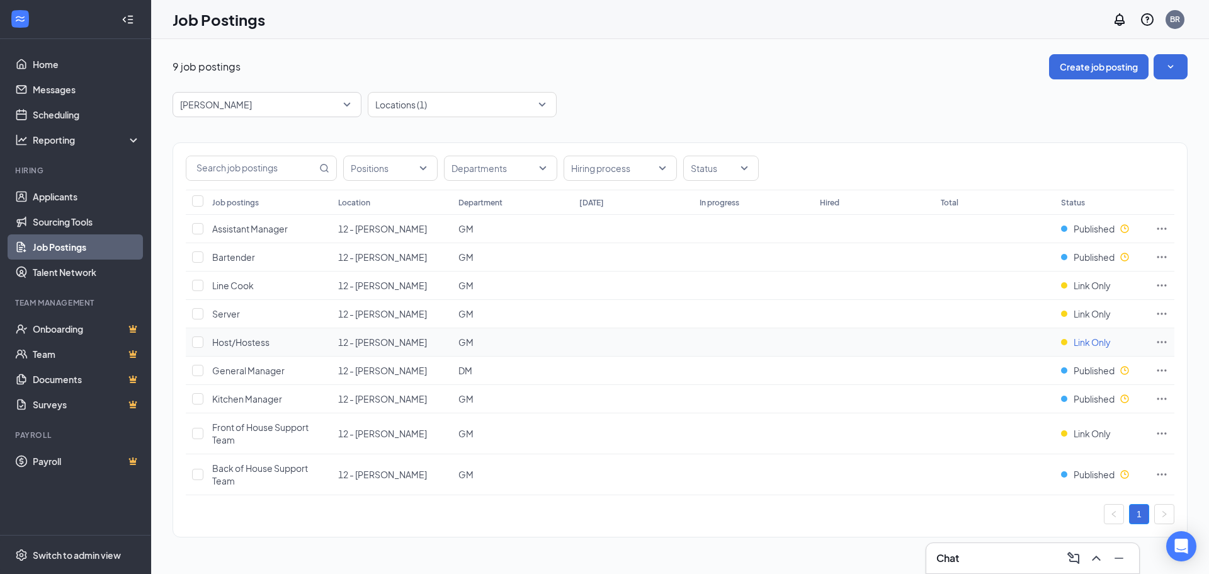
click at [1082, 343] on span "Link Only" at bounding box center [1092, 342] width 37 height 13
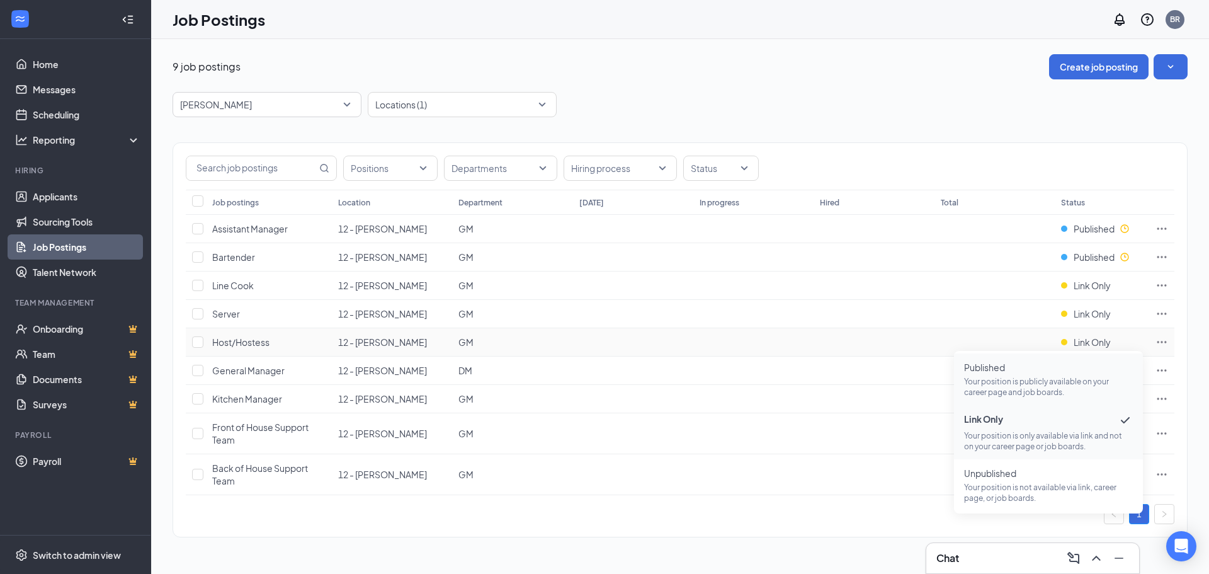
click at [1055, 383] on p "Your position is publicly available on your career page and job boards." at bounding box center [1048, 386] width 169 height 21
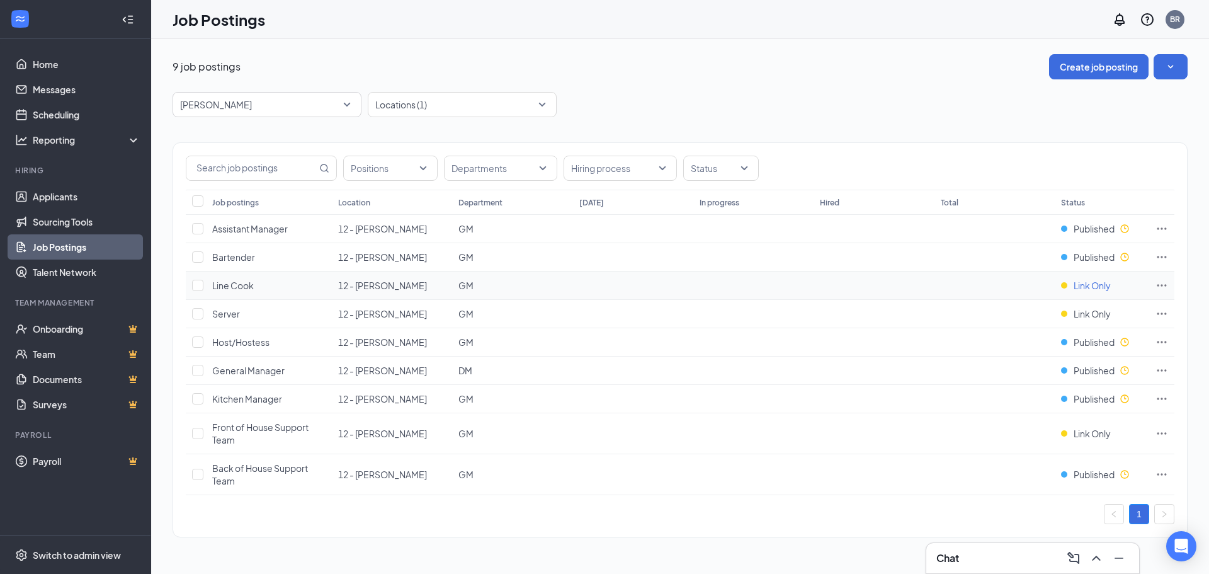
click at [1082, 288] on span "Link Only" at bounding box center [1092, 285] width 37 height 13
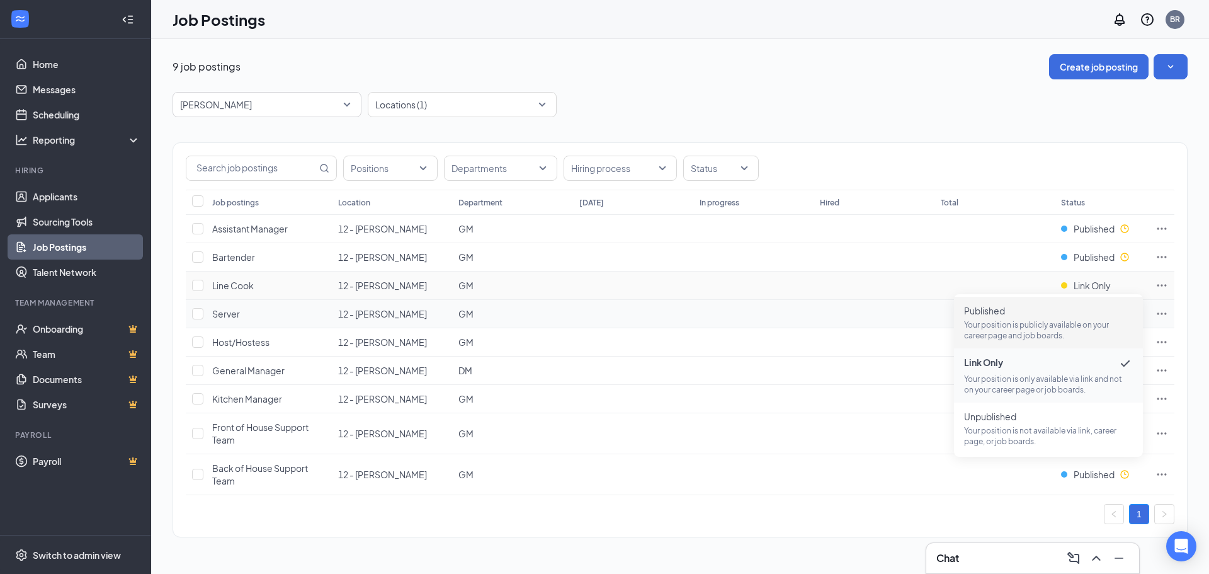
drag, startPoint x: 1065, startPoint y: 314, endPoint x: 1065, endPoint y: 323, distance: 8.8
click at [1064, 314] on span "Published" at bounding box center [1048, 310] width 169 height 13
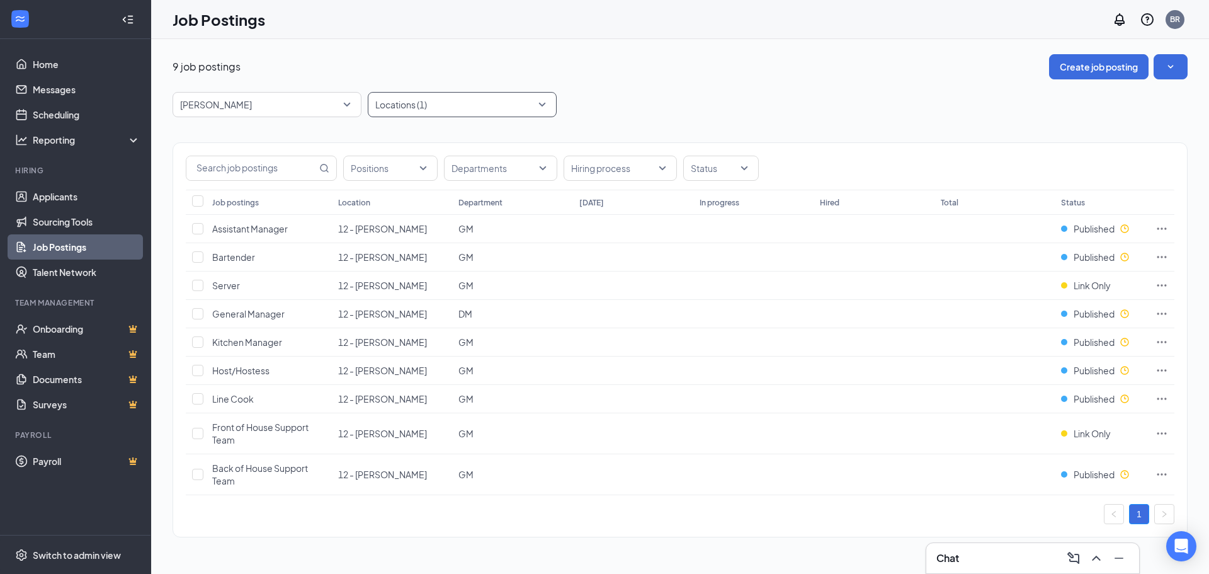
click at [543, 100] on div "Locations (1)" at bounding box center [462, 104] width 189 height 25
click at [437, 109] on div at bounding box center [456, 104] width 170 height 20
type input "12"
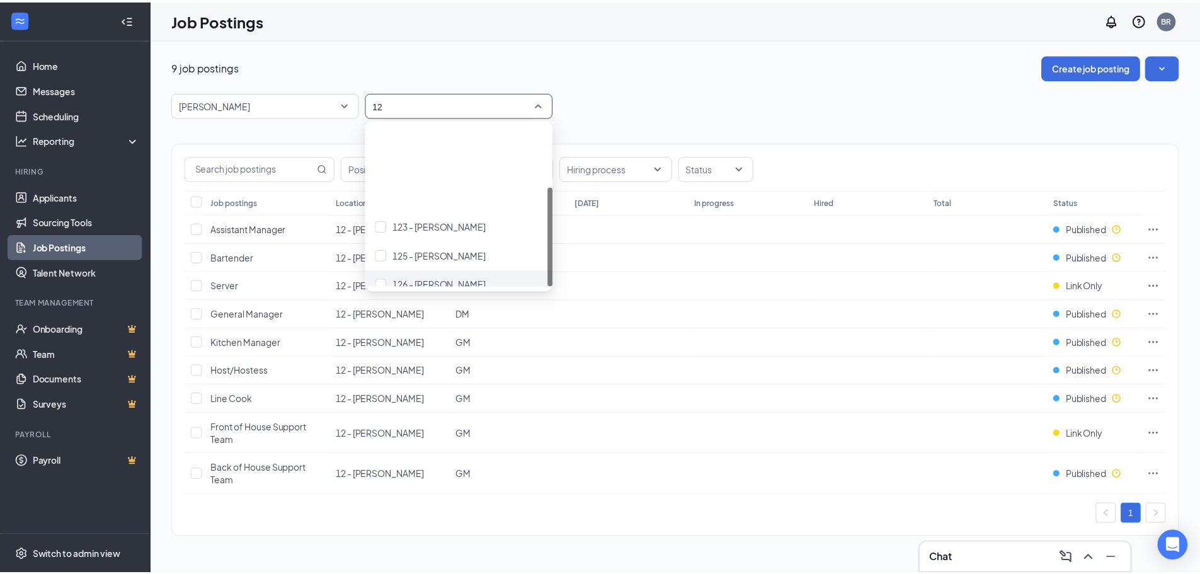
scroll to position [100, 0]
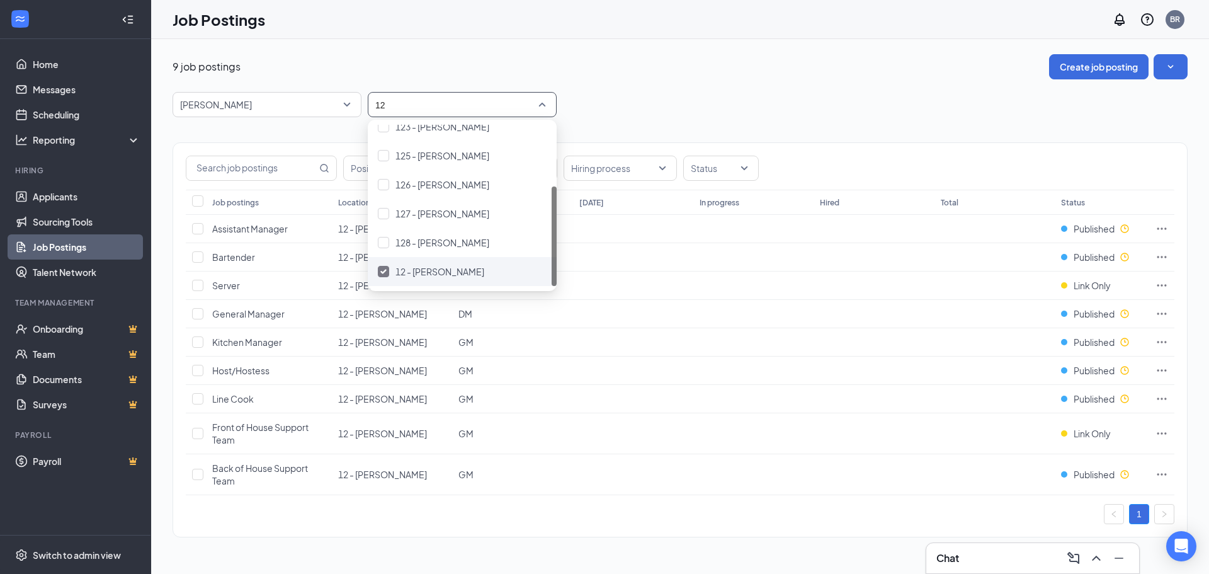
click at [382, 268] on div at bounding box center [383, 271] width 11 height 11
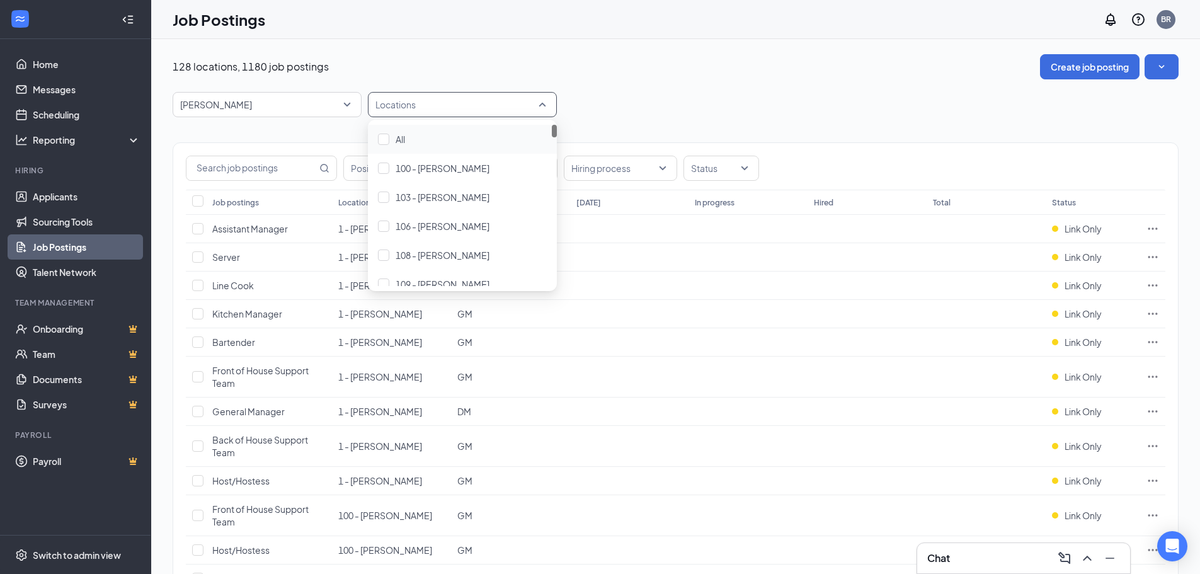
click at [411, 105] on div at bounding box center [456, 104] width 170 height 20
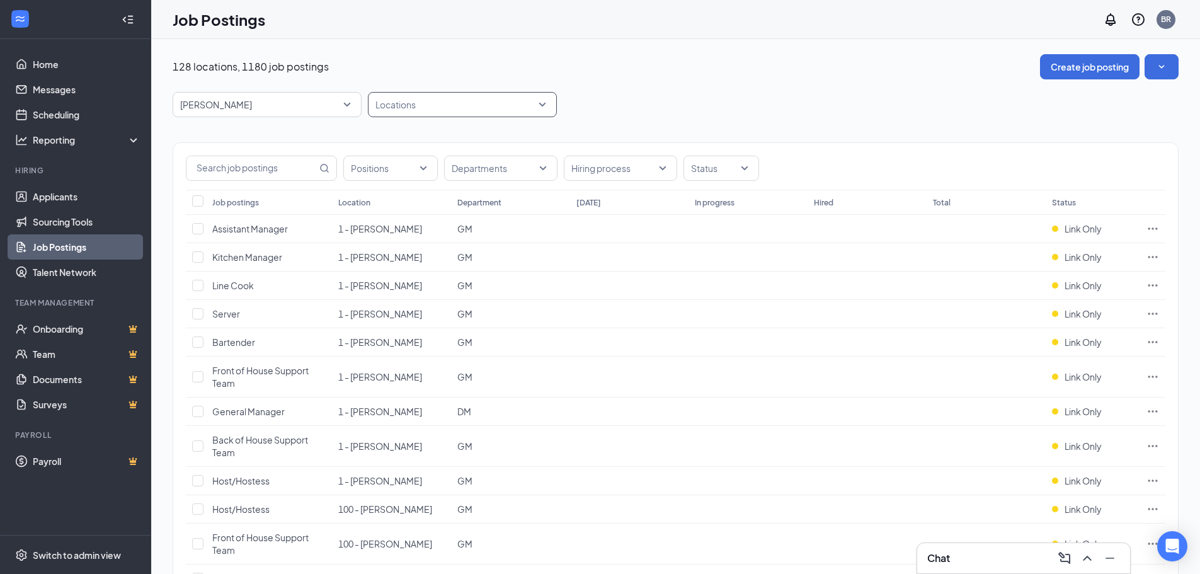
click at [456, 103] on div at bounding box center [456, 104] width 170 height 20
type input "11"
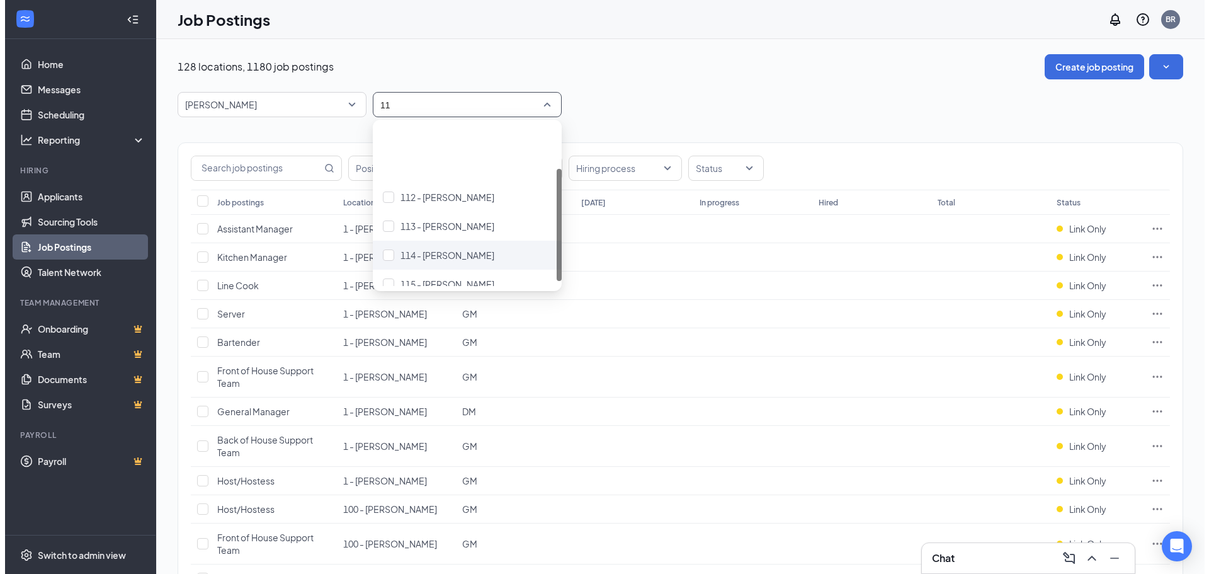
scroll to position [71, 0]
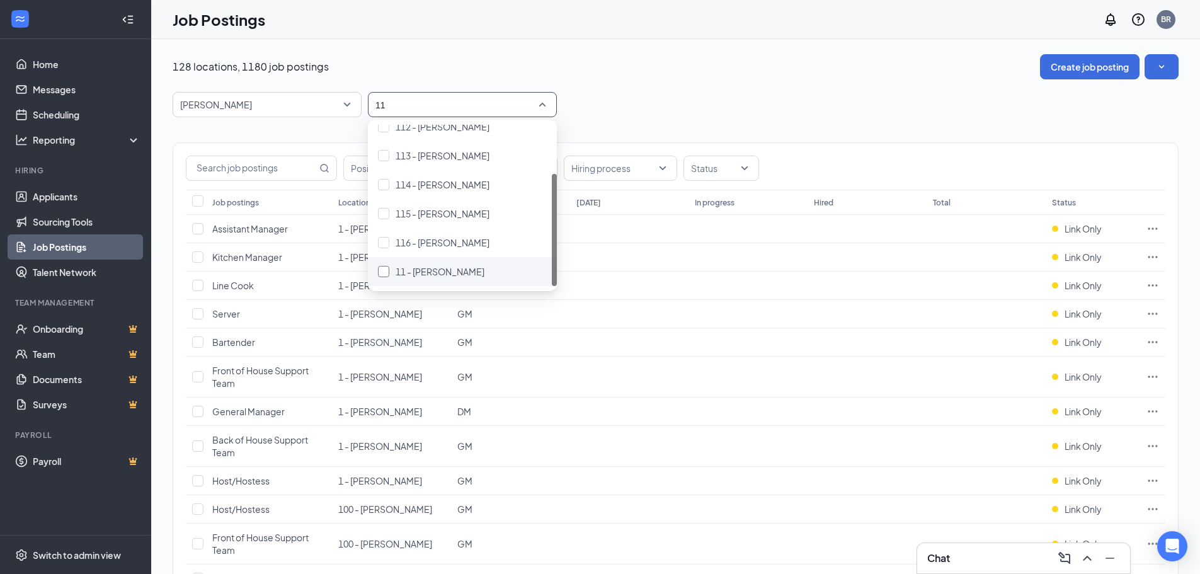
click at [386, 271] on div at bounding box center [383, 271] width 11 height 11
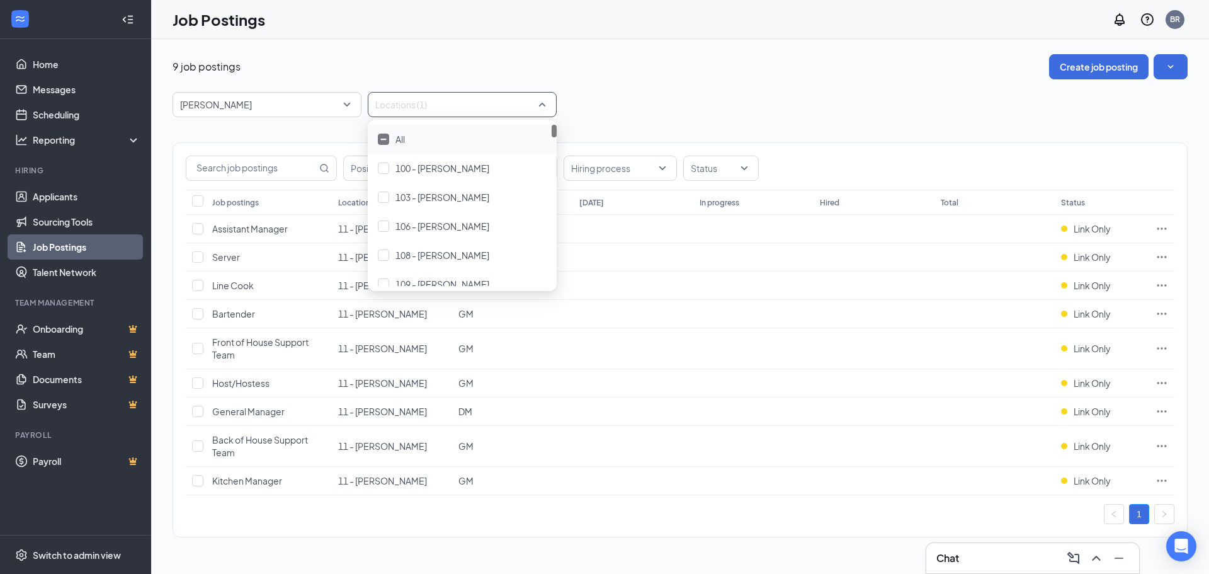
click at [616, 102] on div "[PERSON_NAME] -1 87323 87554 All Brands [PERSON_NAME] Arby's Burger King Cantin…" at bounding box center [680, 104] width 1015 height 25
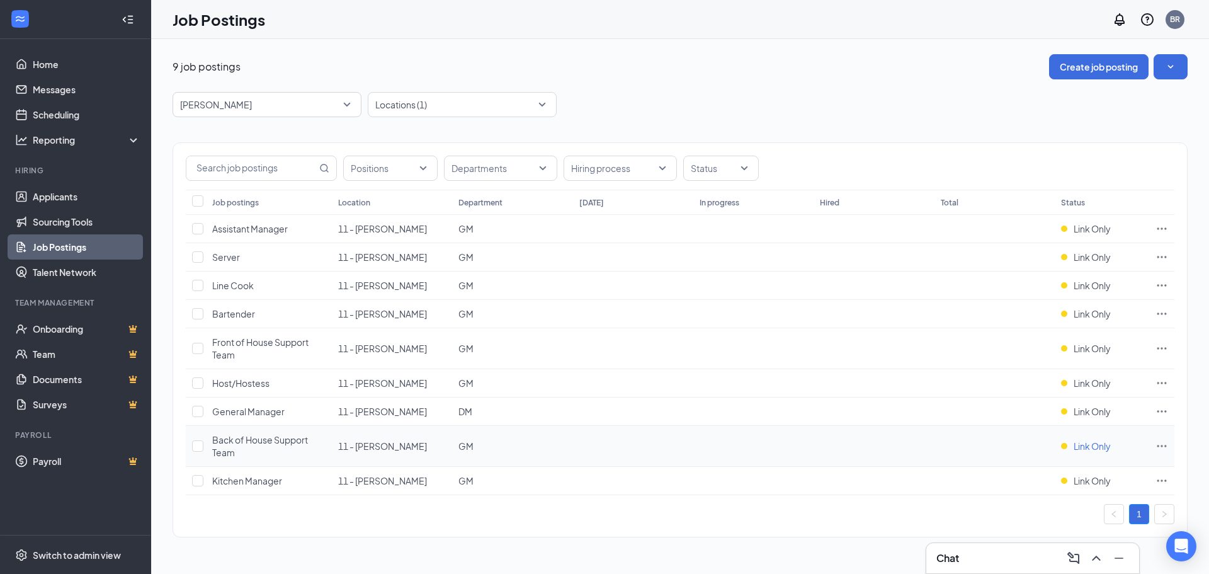
click at [1104, 445] on span "Link Only" at bounding box center [1092, 446] width 37 height 13
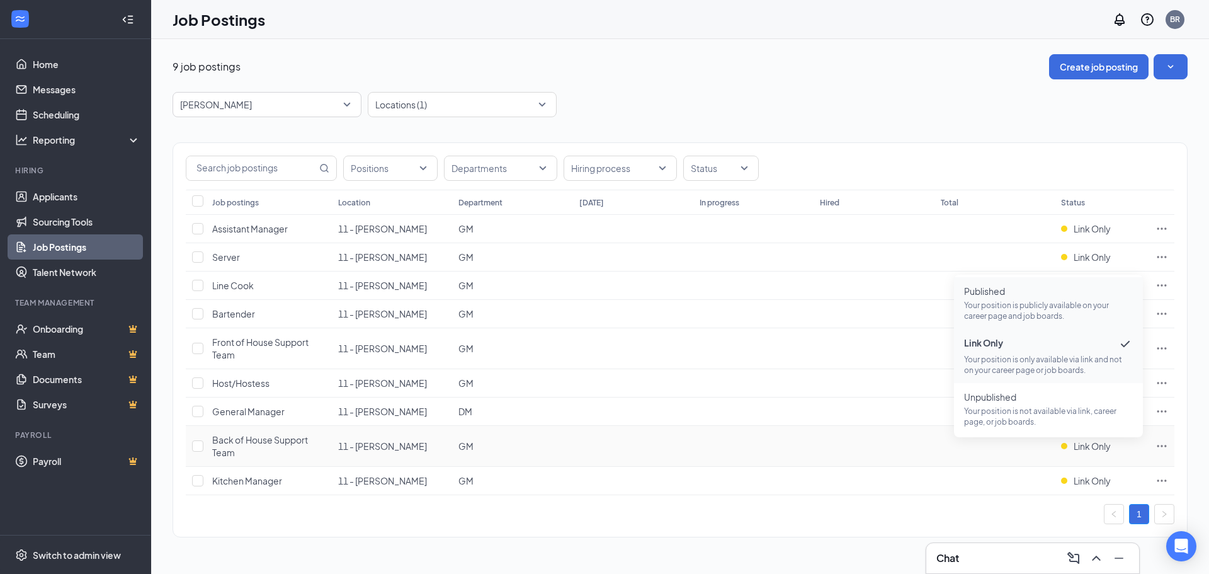
click at [1021, 294] on span "Published" at bounding box center [1048, 291] width 169 height 13
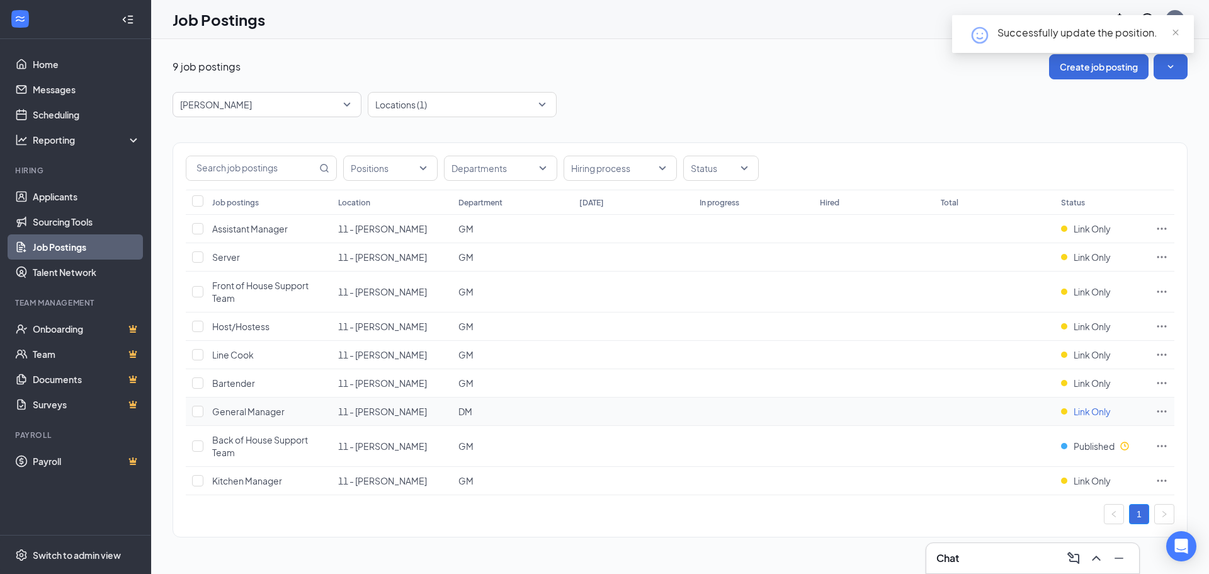
click at [1089, 414] on span "Link Only" at bounding box center [1092, 411] width 37 height 13
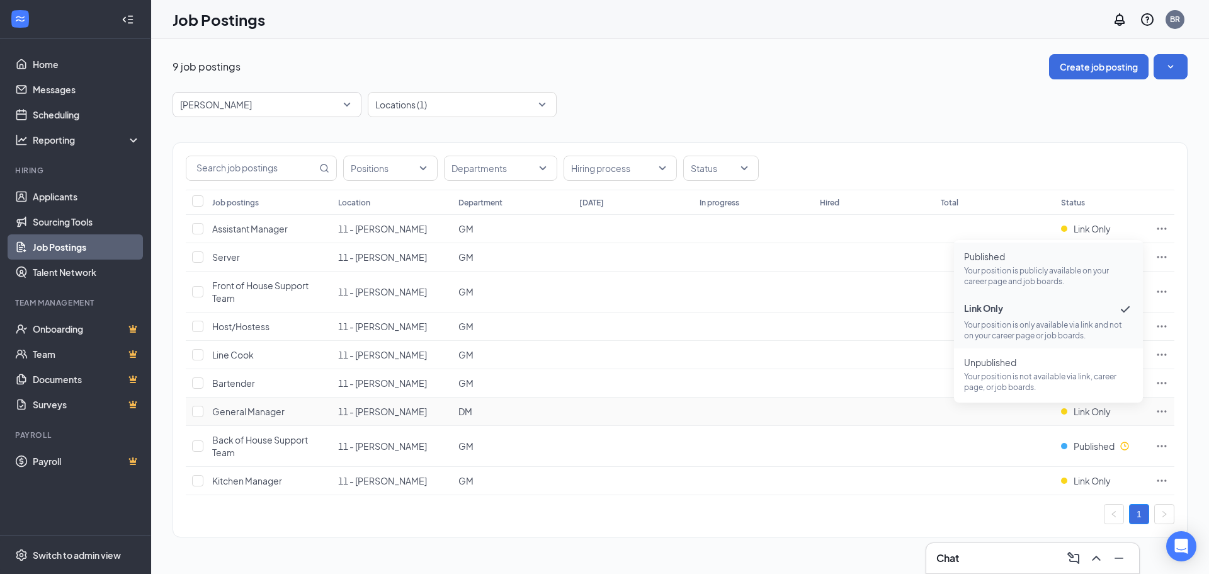
click at [1000, 261] on span "Published" at bounding box center [1048, 256] width 169 height 13
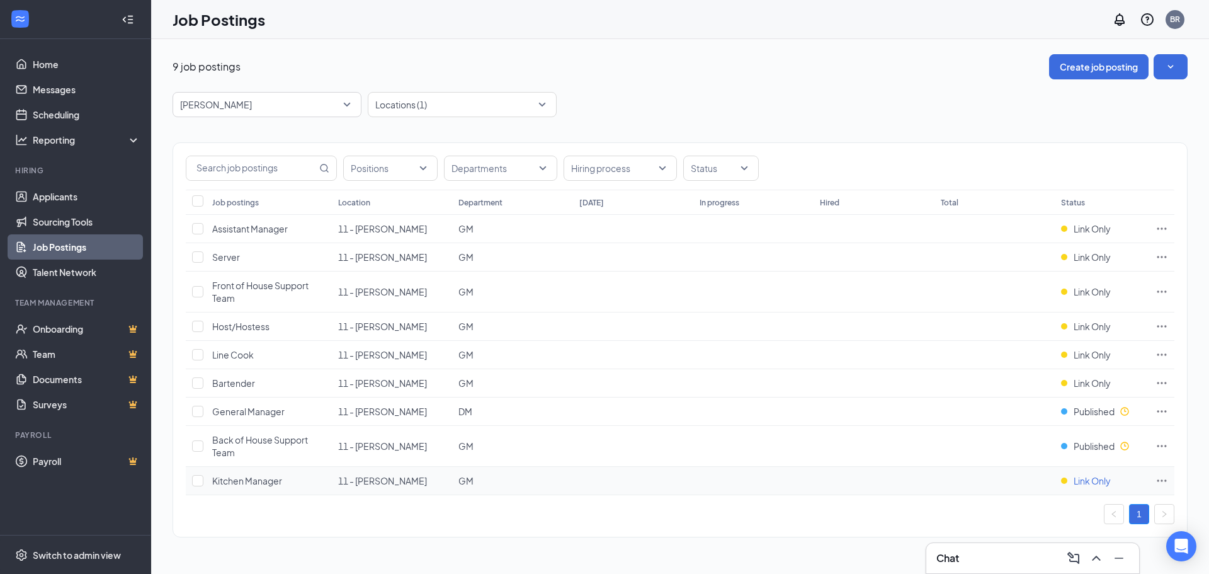
click at [1090, 480] on span "Link Only" at bounding box center [1092, 480] width 37 height 13
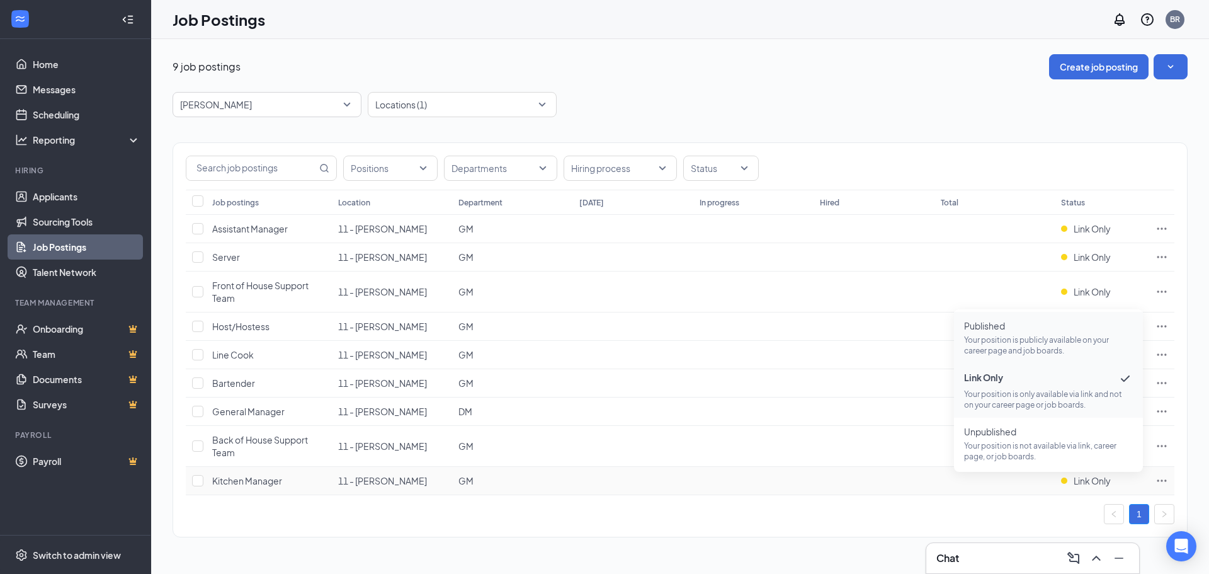
click at [1031, 342] on p "Your position is publicly available on your career page and job boards." at bounding box center [1048, 344] width 169 height 21
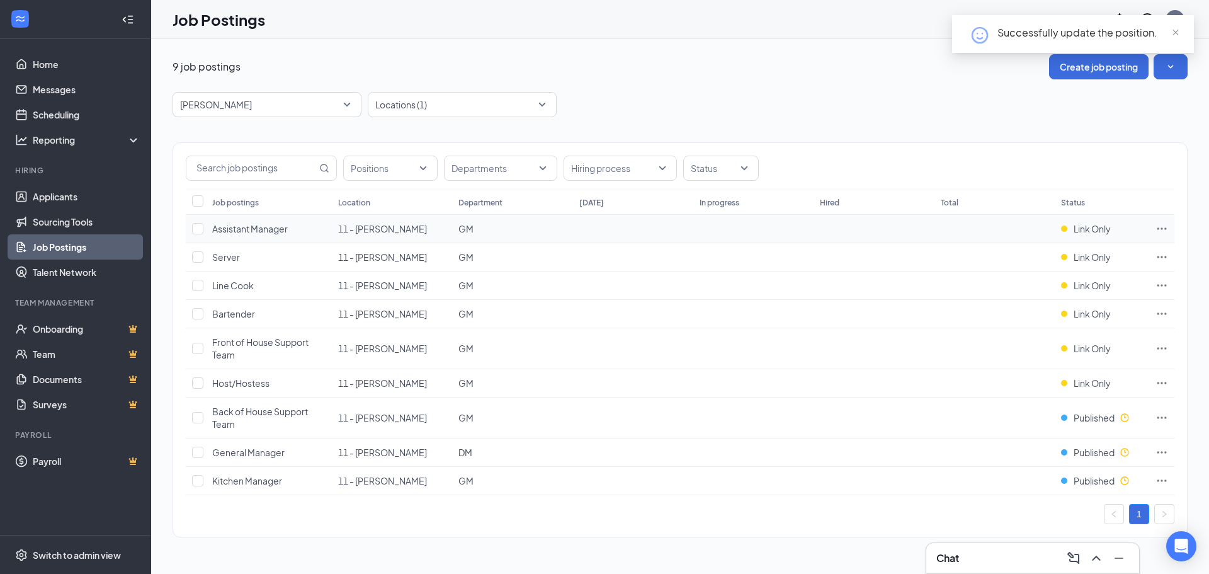
click at [1092, 220] on td "Link Only" at bounding box center [1102, 229] width 94 height 28
click at [1092, 226] on span "Link Only" at bounding box center [1092, 228] width 37 height 13
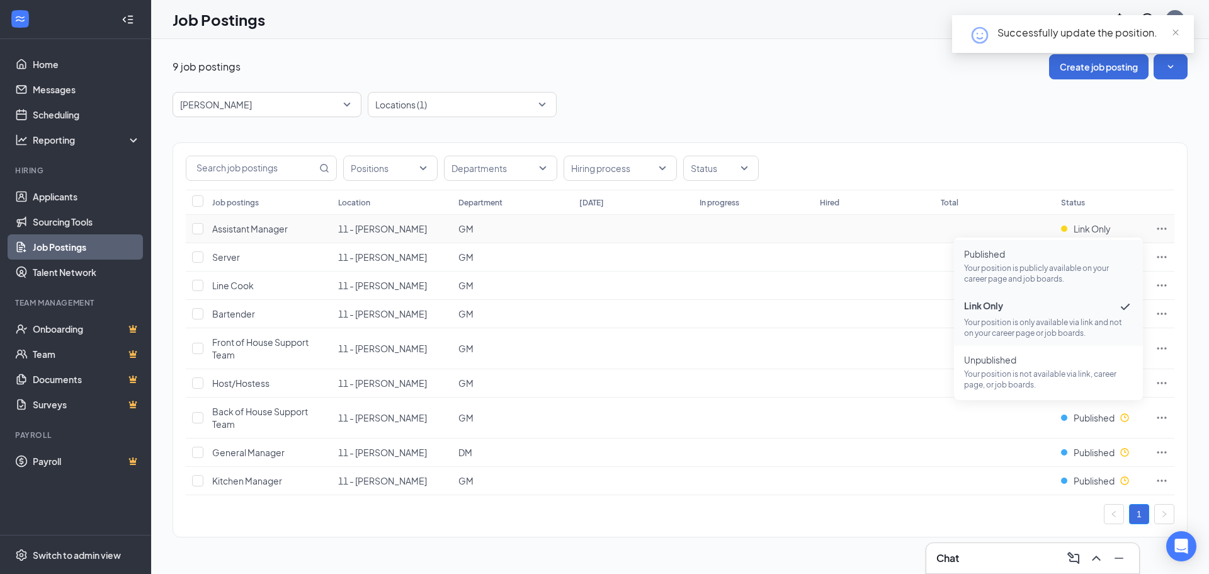
click at [1063, 254] on span "Published" at bounding box center [1048, 254] width 169 height 13
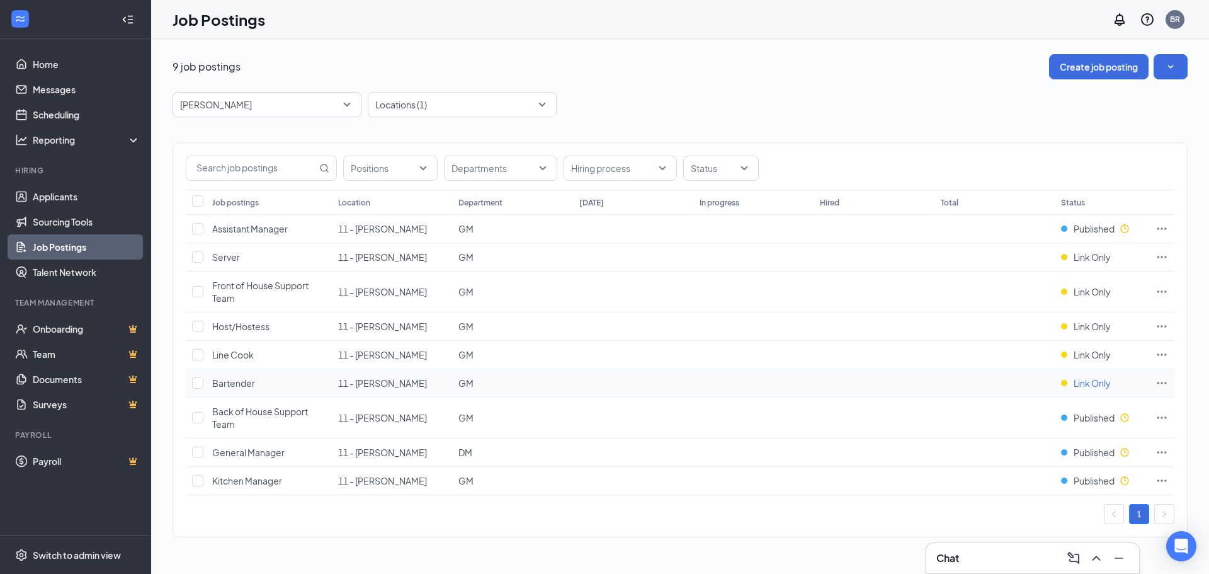
click at [1088, 380] on span "Link Only" at bounding box center [1092, 383] width 37 height 13
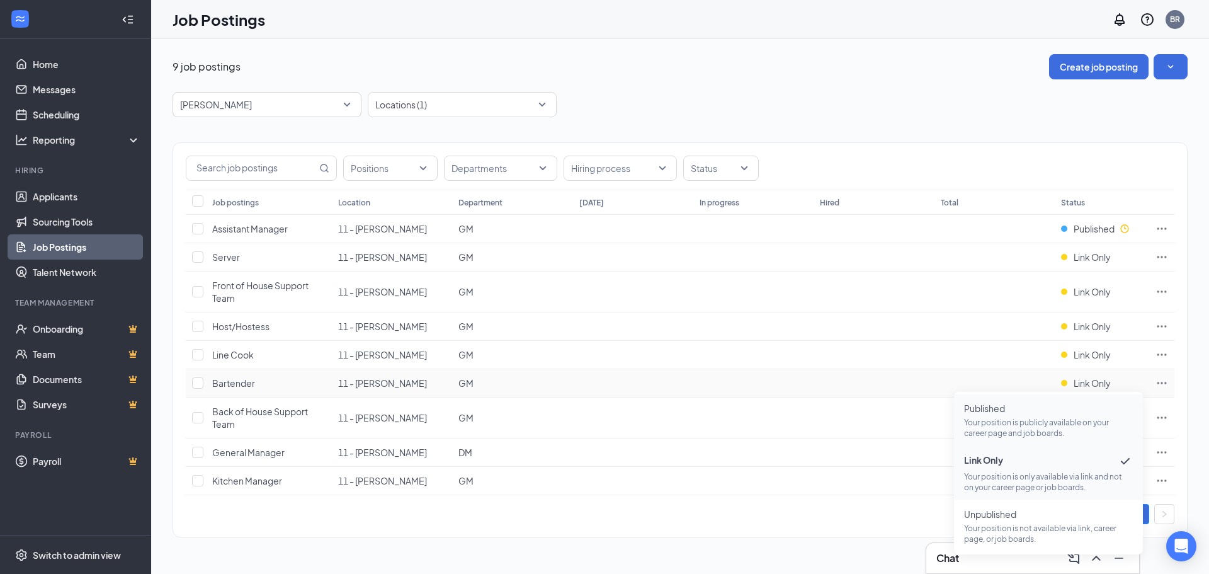
click at [1057, 420] on p "Your position is publicly available on your career page and job boards." at bounding box center [1048, 427] width 169 height 21
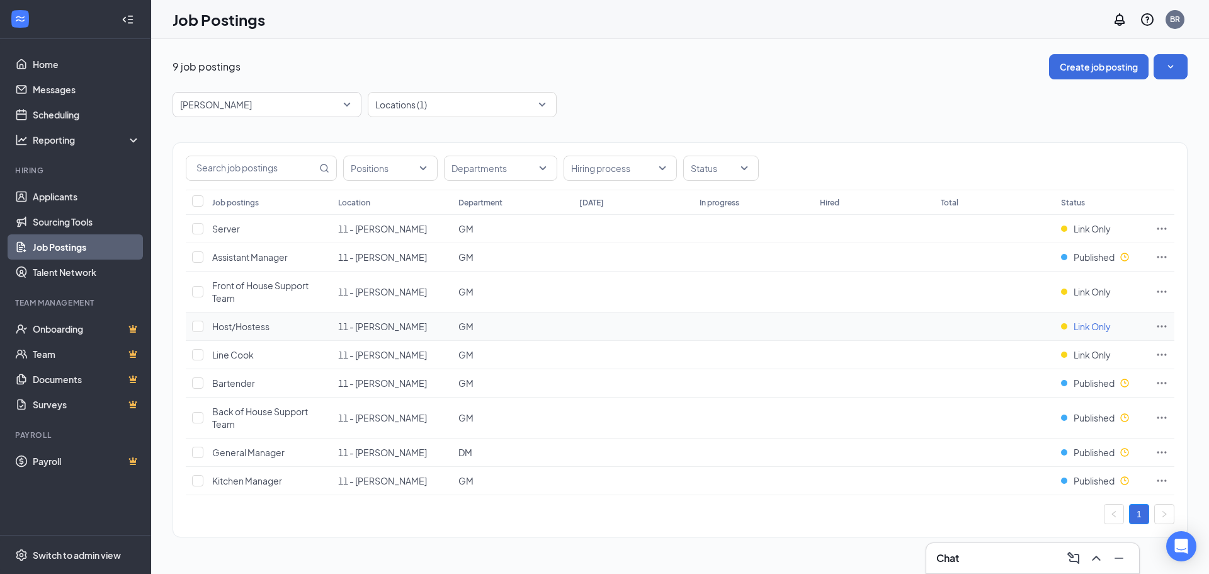
click at [1109, 330] on span "Link Only" at bounding box center [1092, 326] width 37 height 13
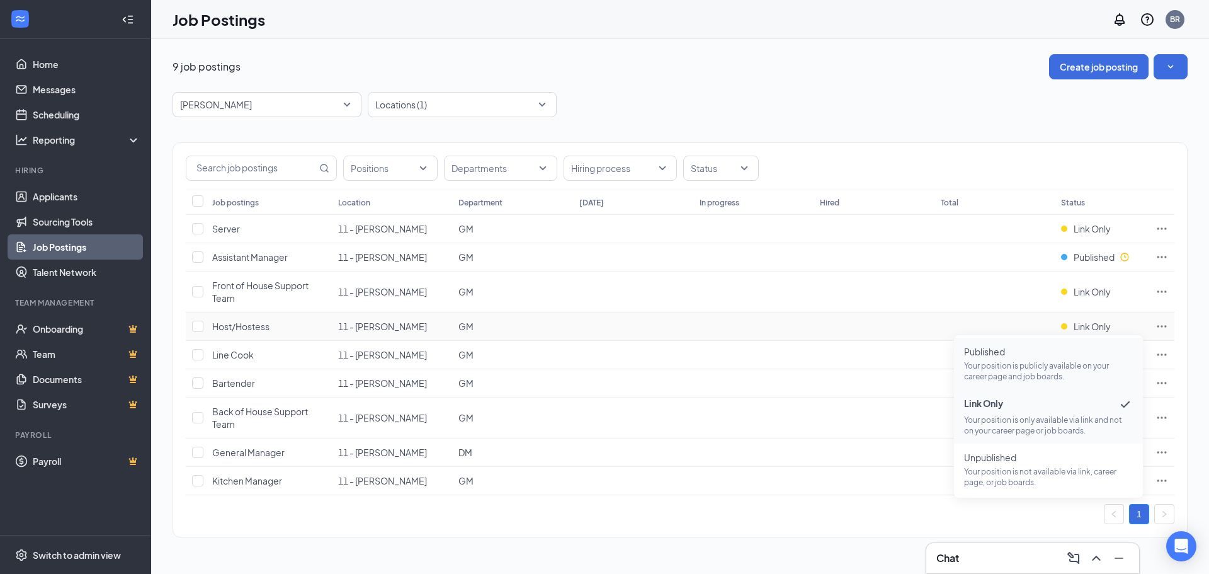
click at [1028, 374] on p "Your position is publicly available on your career page and job boards." at bounding box center [1048, 370] width 169 height 21
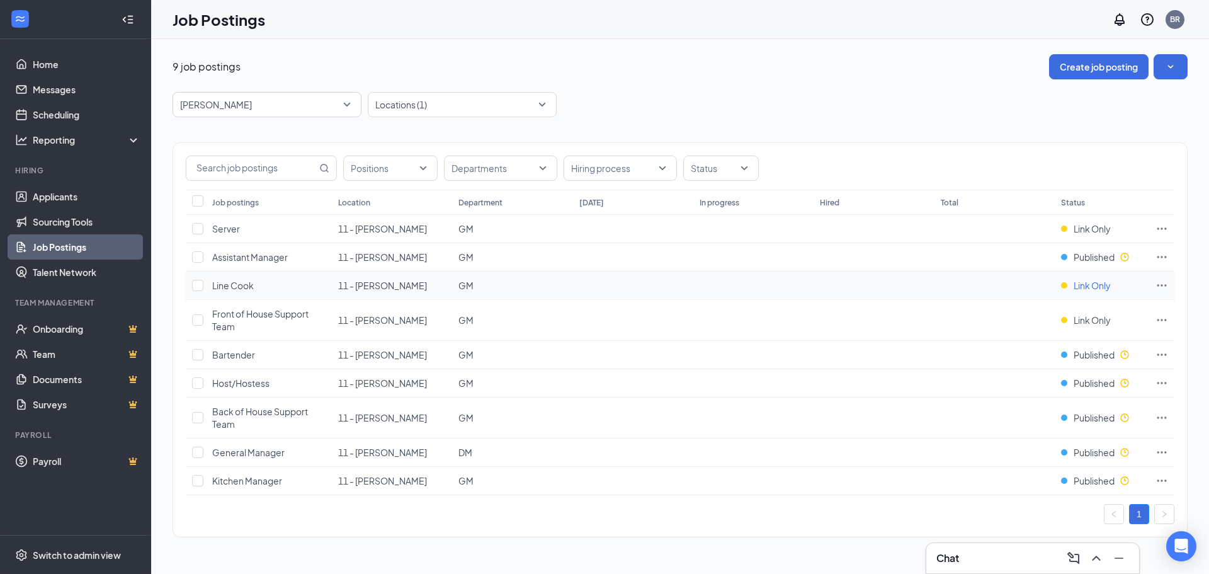
click at [1100, 289] on span "Link Only" at bounding box center [1092, 285] width 37 height 13
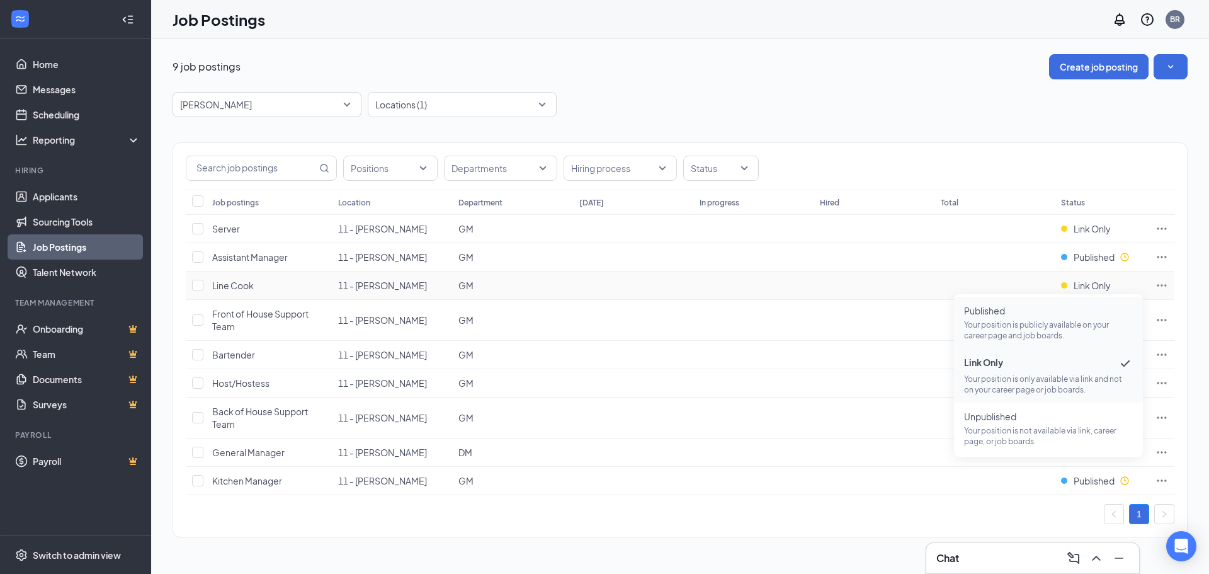
click at [1049, 338] on p "Your position is publicly available on your career page and job boards." at bounding box center [1048, 329] width 169 height 21
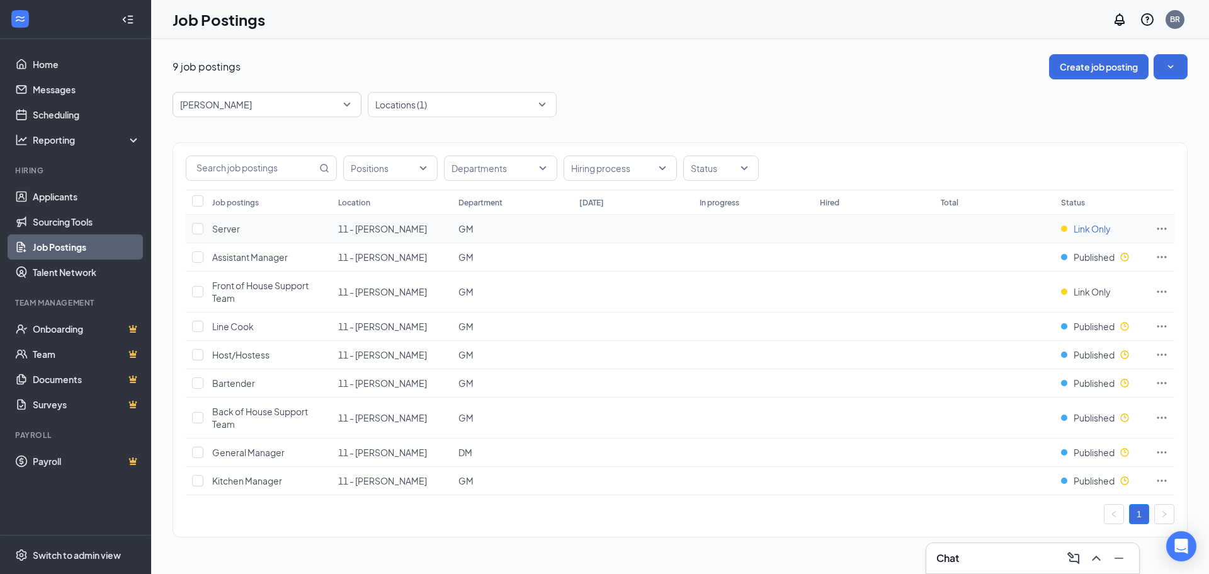
click at [1078, 229] on span "Link Only" at bounding box center [1092, 228] width 37 height 13
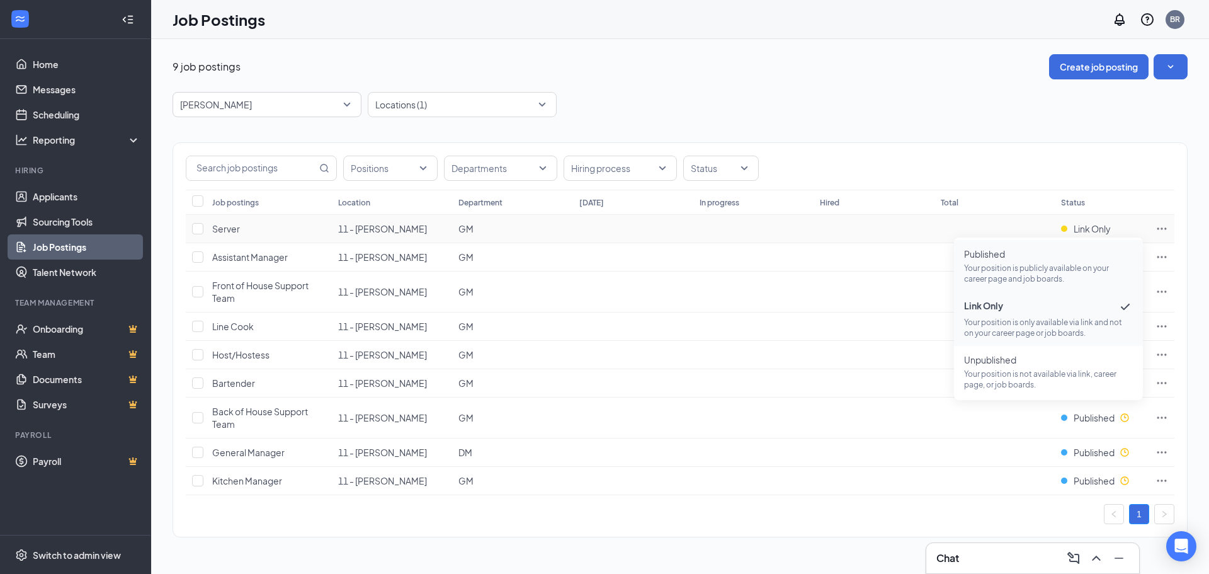
click at [1027, 277] on p "Your position is publicly available on your career page and job boards." at bounding box center [1048, 273] width 169 height 21
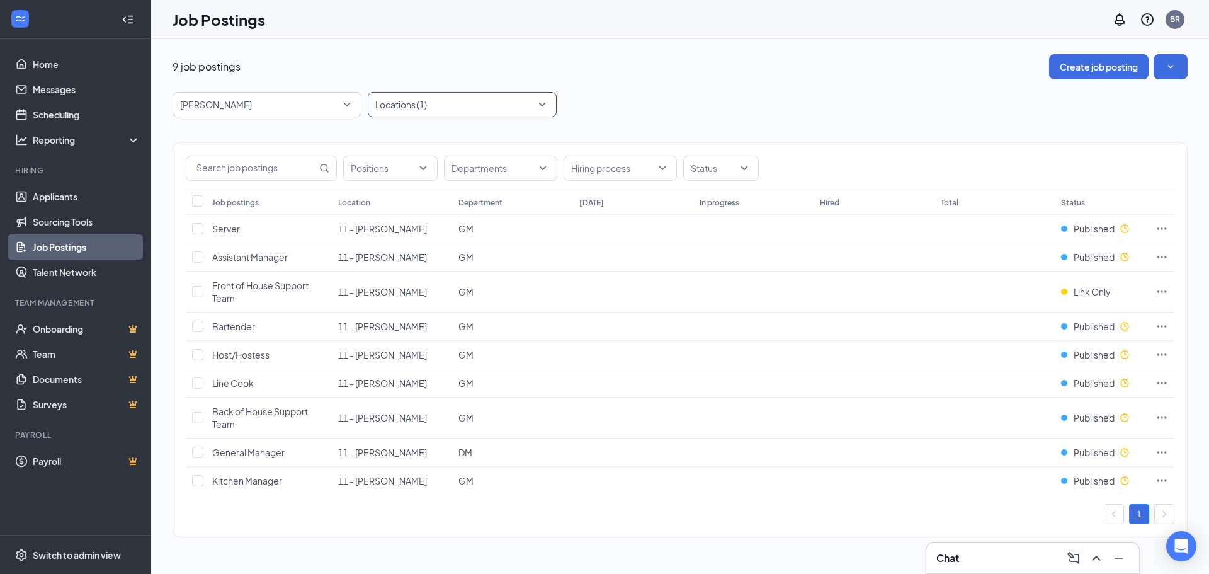
click at [540, 105] on div at bounding box center [456, 104] width 170 height 20
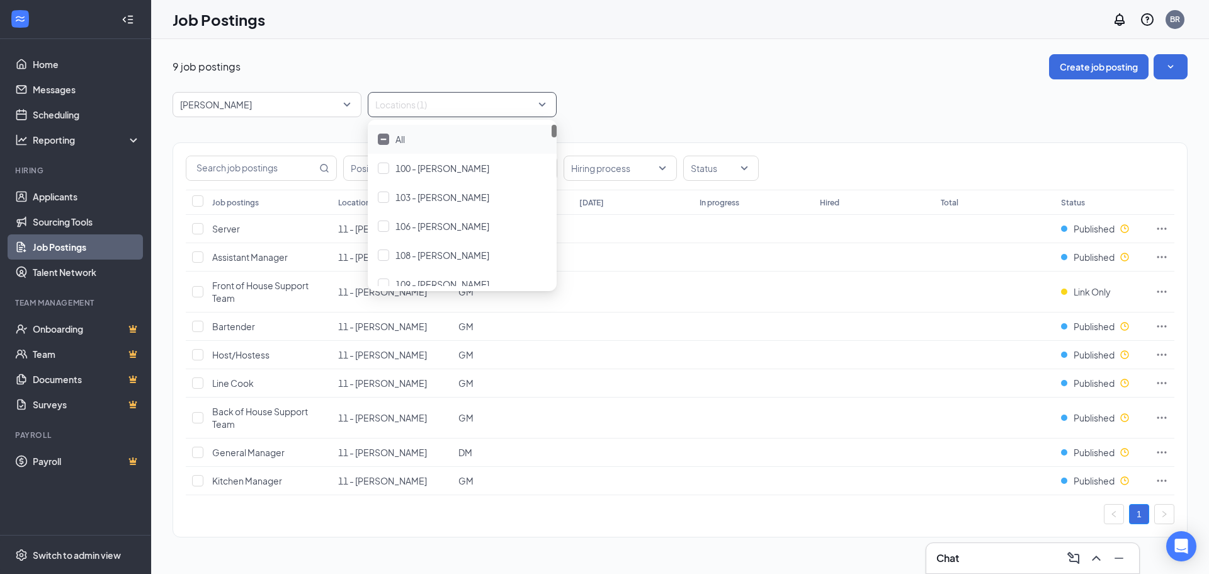
click at [410, 101] on div at bounding box center [456, 104] width 170 height 20
type input "11"
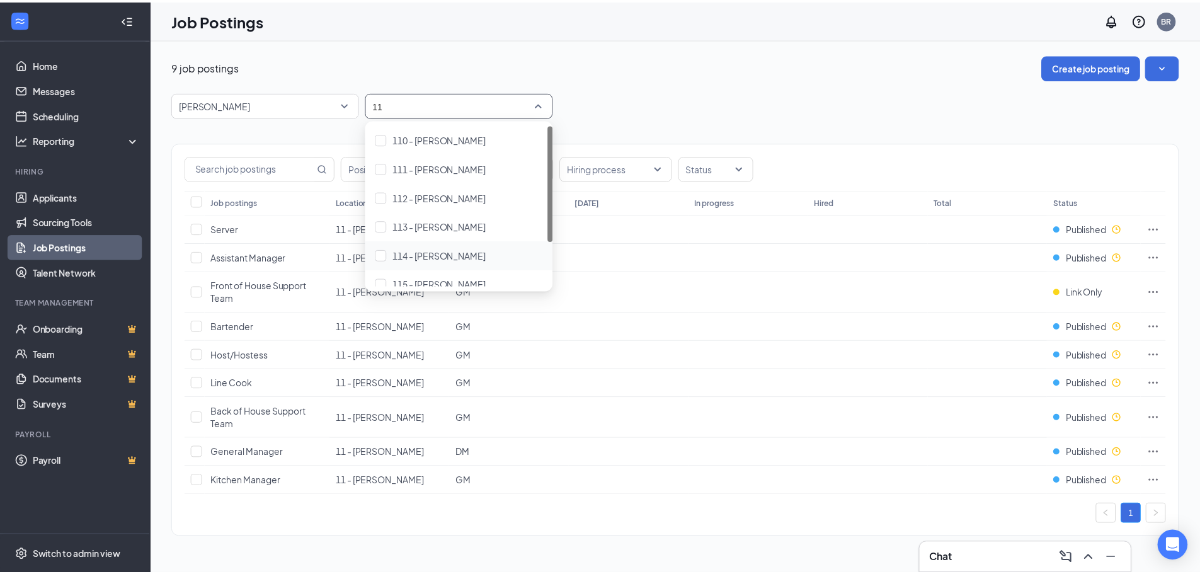
scroll to position [71, 0]
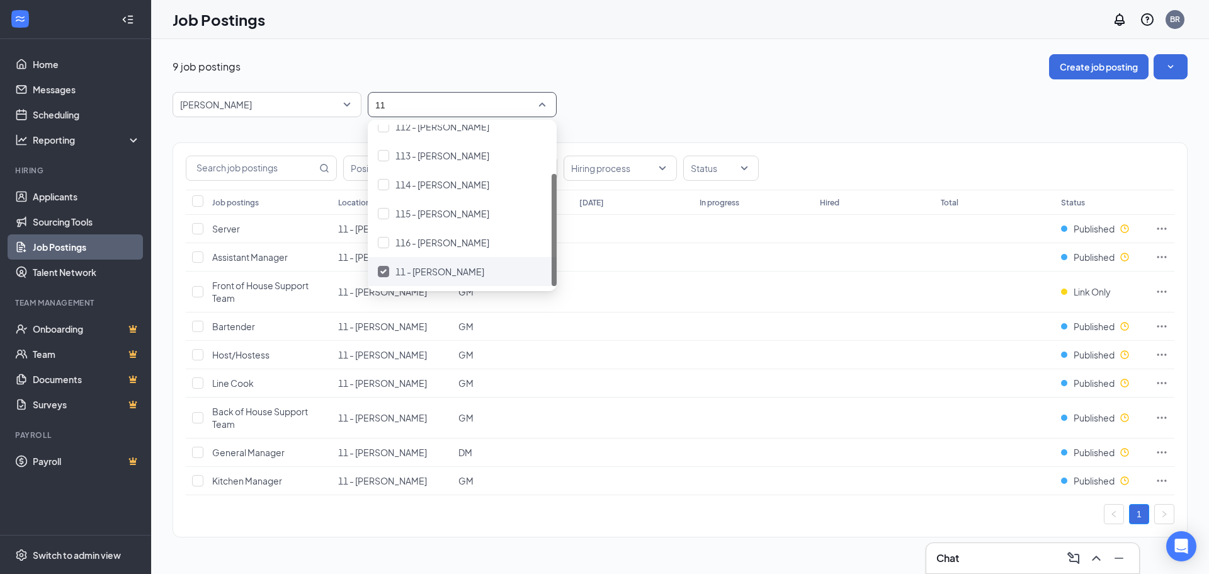
click at [386, 271] on img at bounding box center [383, 271] width 6 height 5
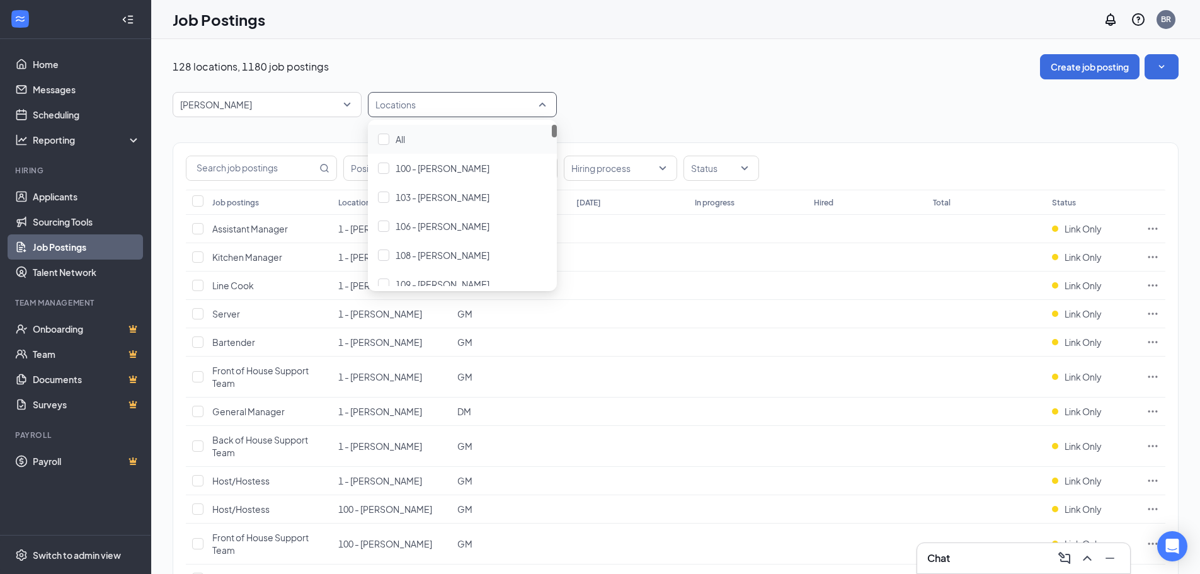
click at [450, 111] on div at bounding box center [456, 104] width 170 height 20
click at [442, 110] on div at bounding box center [456, 104] width 170 height 20
type input "41"
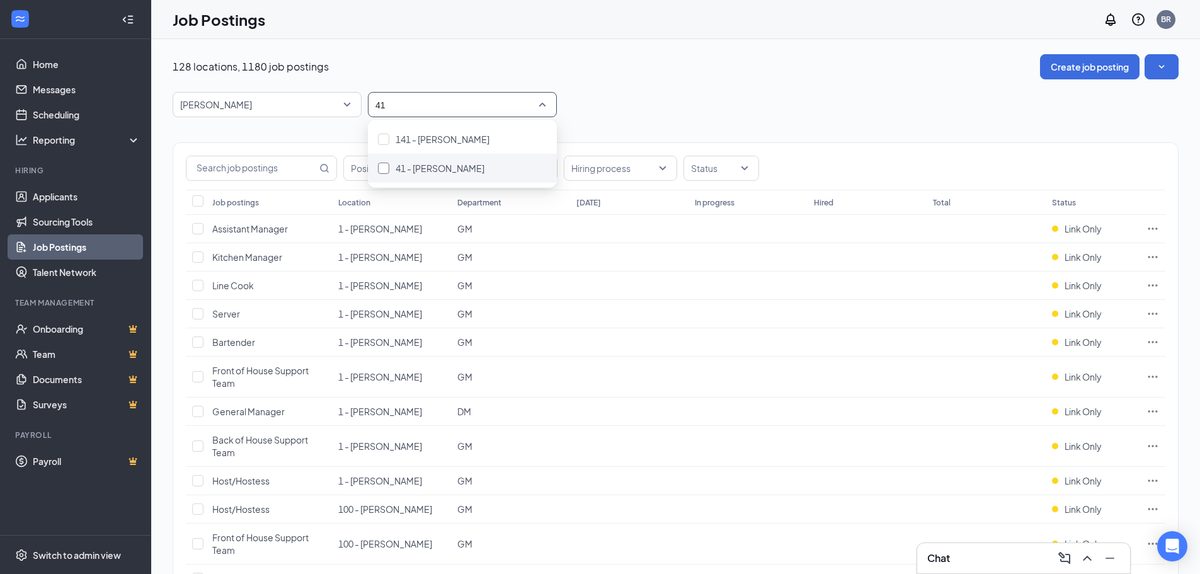
click at [384, 164] on div at bounding box center [383, 168] width 11 height 11
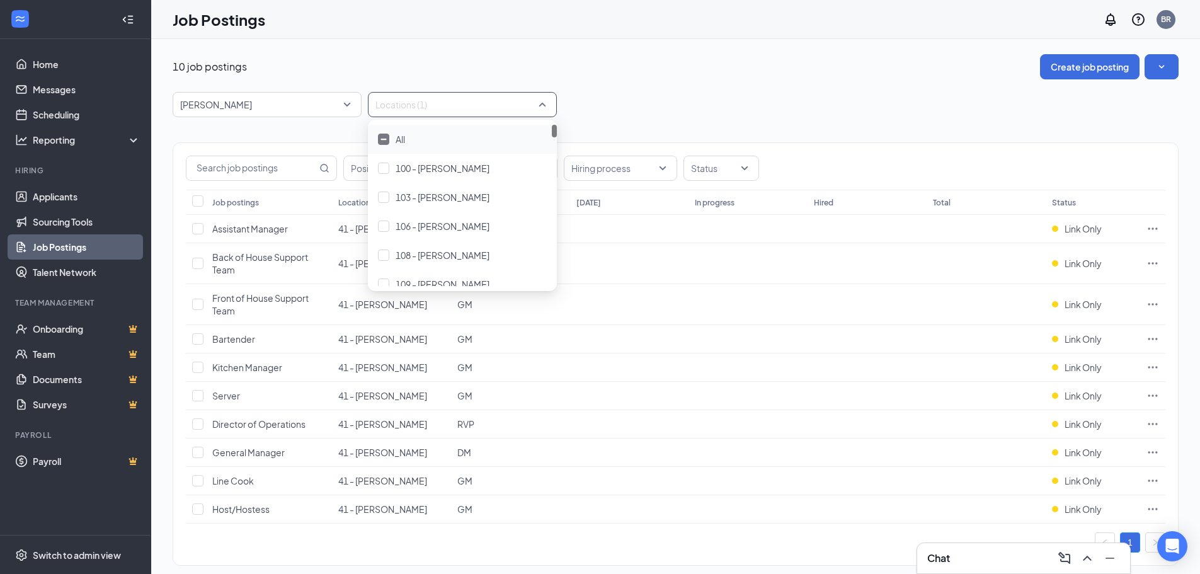
click at [643, 96] on div "[PERSON_NAME] -1 87323 87554 All Brands [PERSON_NAME] Arby's Burger King Cantin…" at bounding box center [676, 104] width 1006 height 25
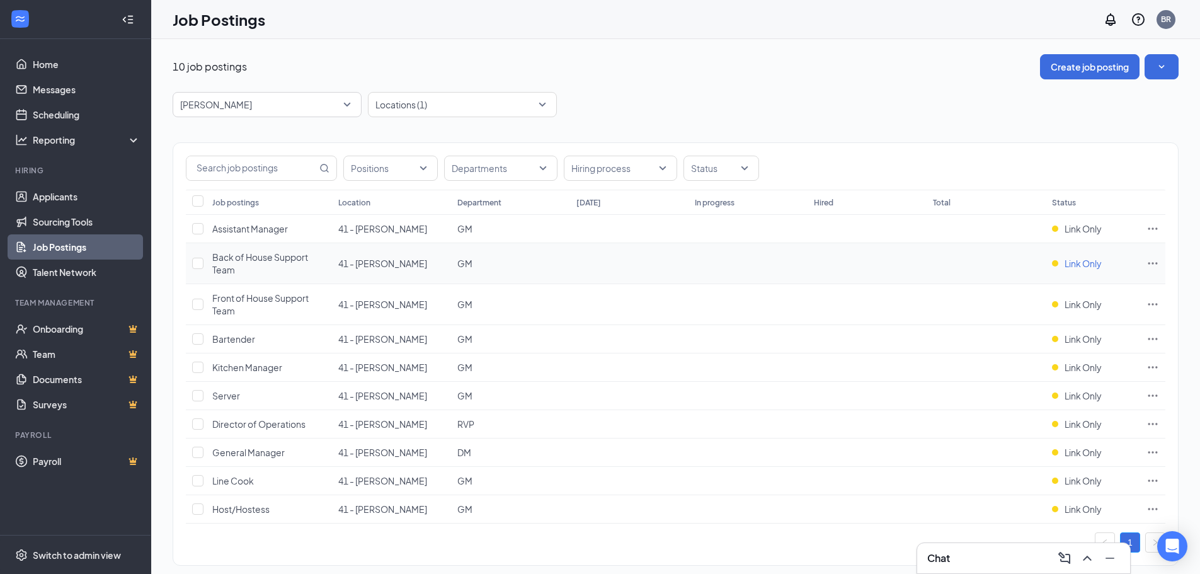
click at [1092, 263] on span "Link Only" at bounding box center [1083, 263] width 37 height 13
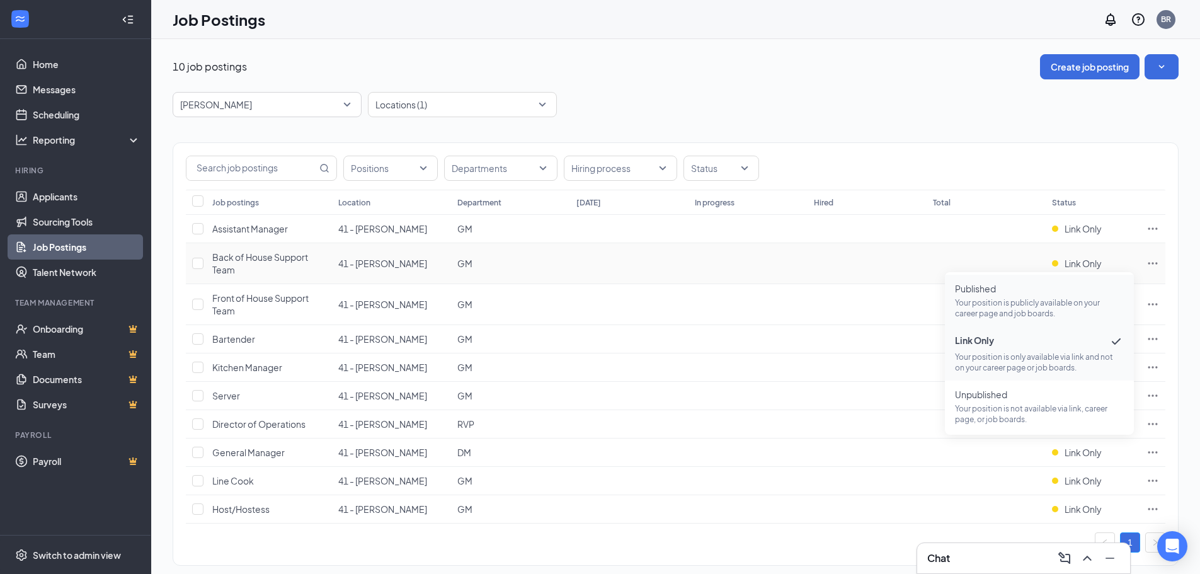
click at [1075, 293] on span "Published" at bounding box center [1039, 288] width 169 height 13
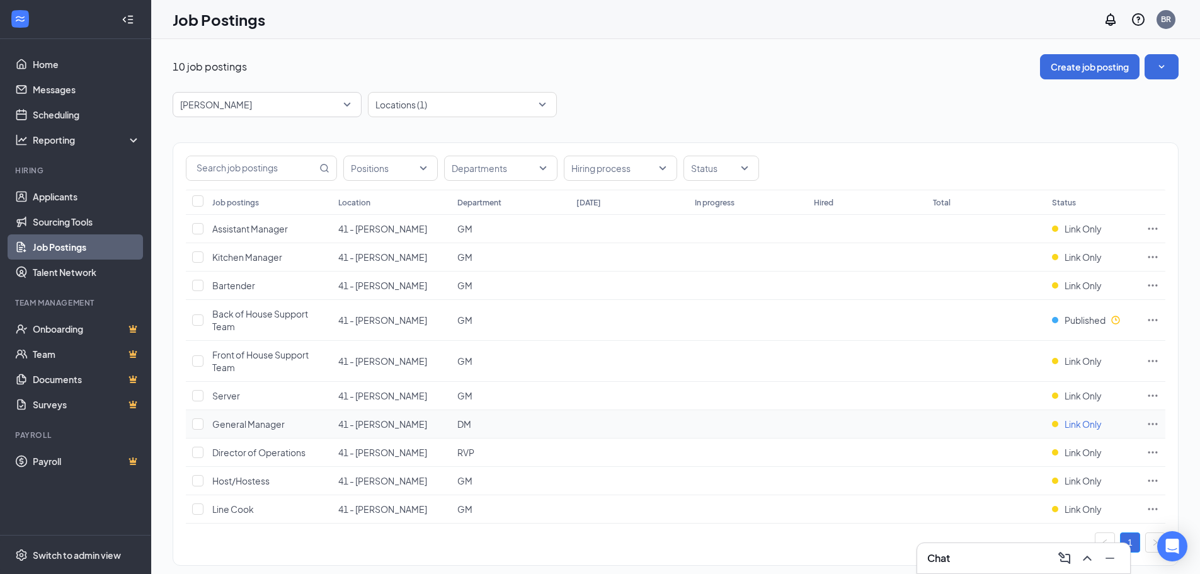
click at [1082, 418] on span "Link Only" at bounding box center [1083, 424] width 37 height 13
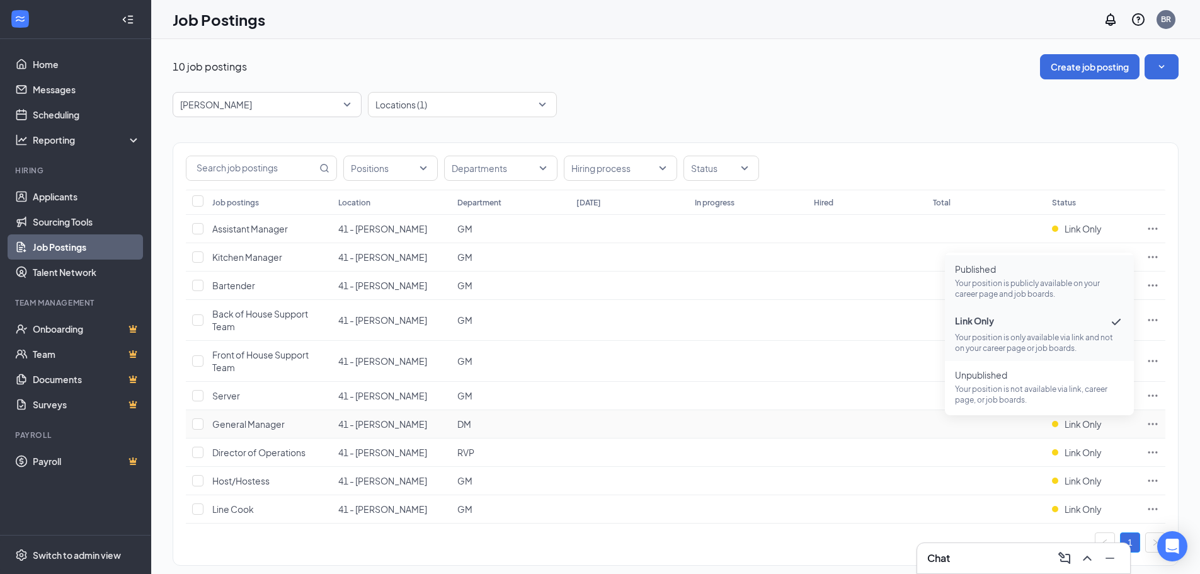
click at [1002, 279] on p "Your position is publicly available on your career page and job boards." at bounding box center [1039, 288] width 169 height 21
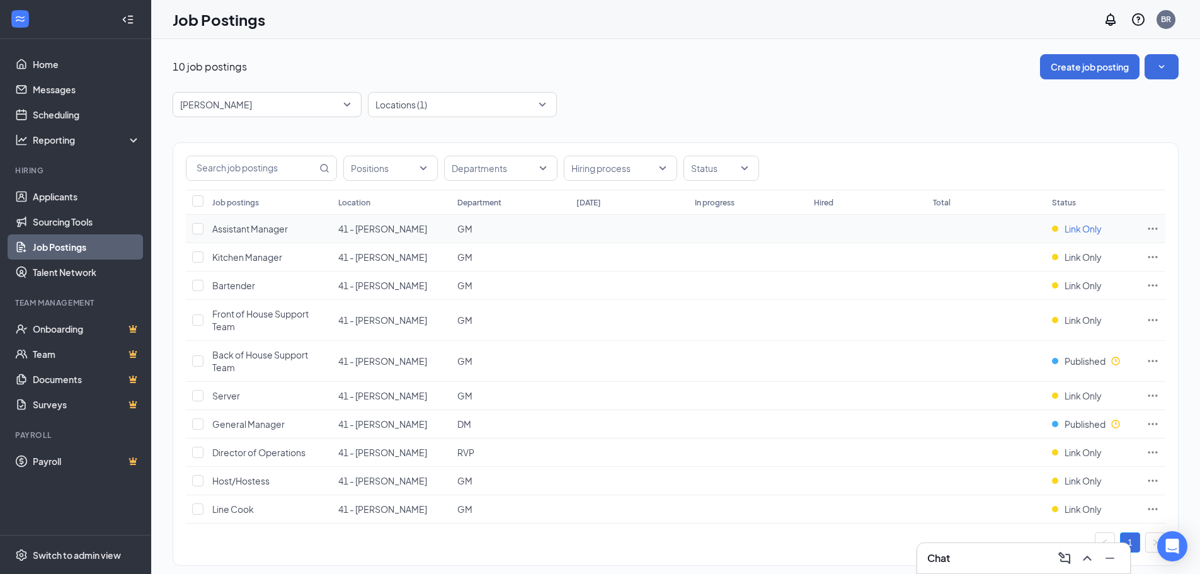
click at [1067, 227] on span "Link Only" at bounding box center [1083, 228] width 37 height 13
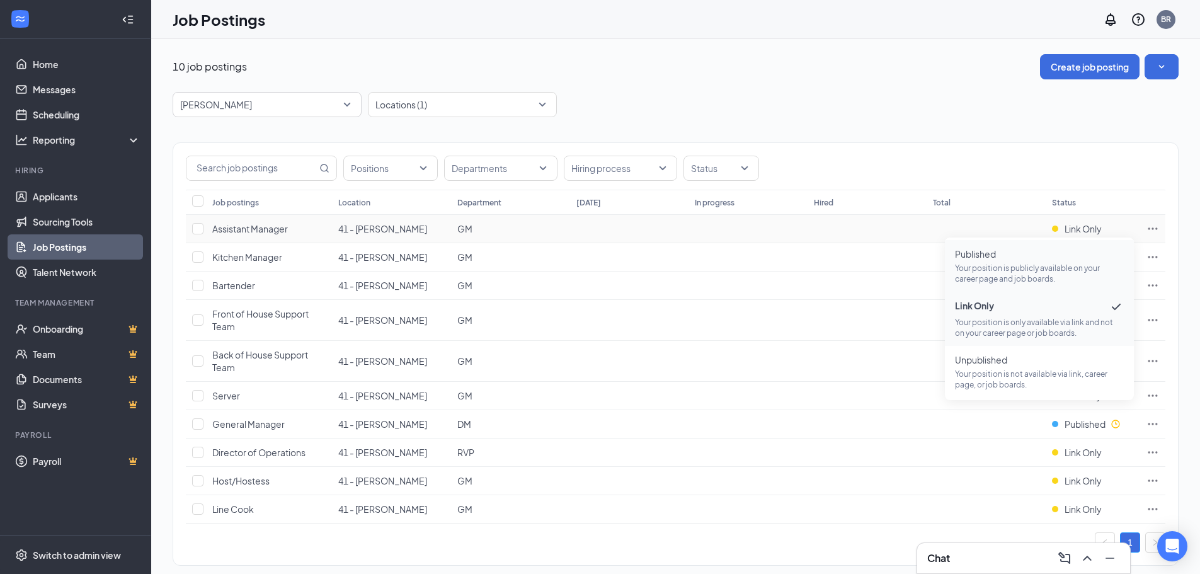
click at [1028, 260] on span "Published Your position is publicly available on your career page and job board…" at bounding box center [1039, 266] width 169 height 37
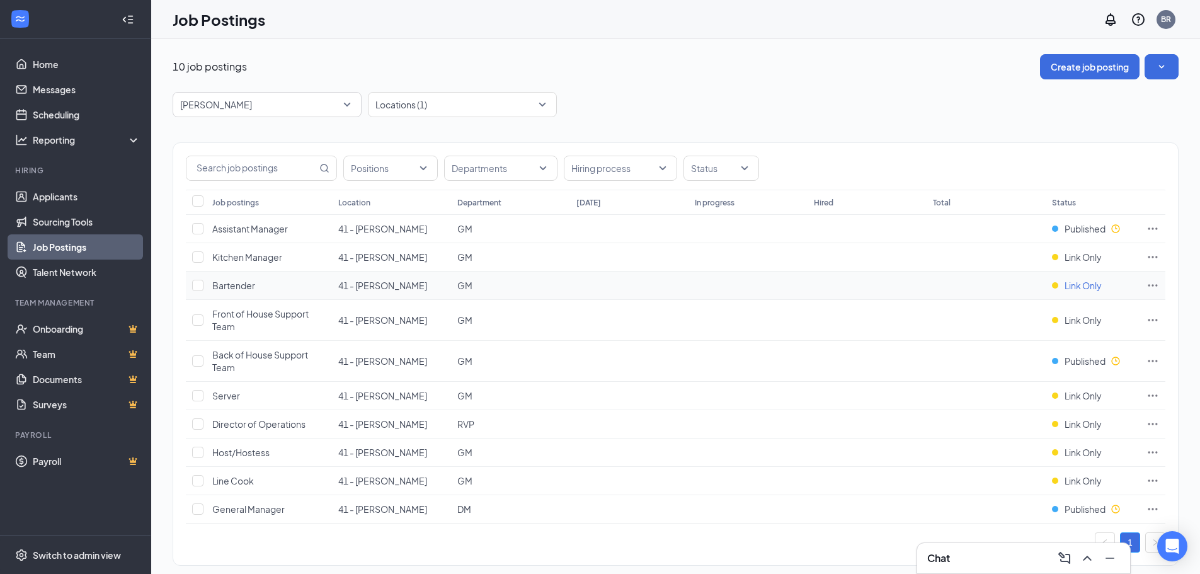
click at [1069, 287] on span "Link Only" at bounding box center [1083, 285] width 37 height 13
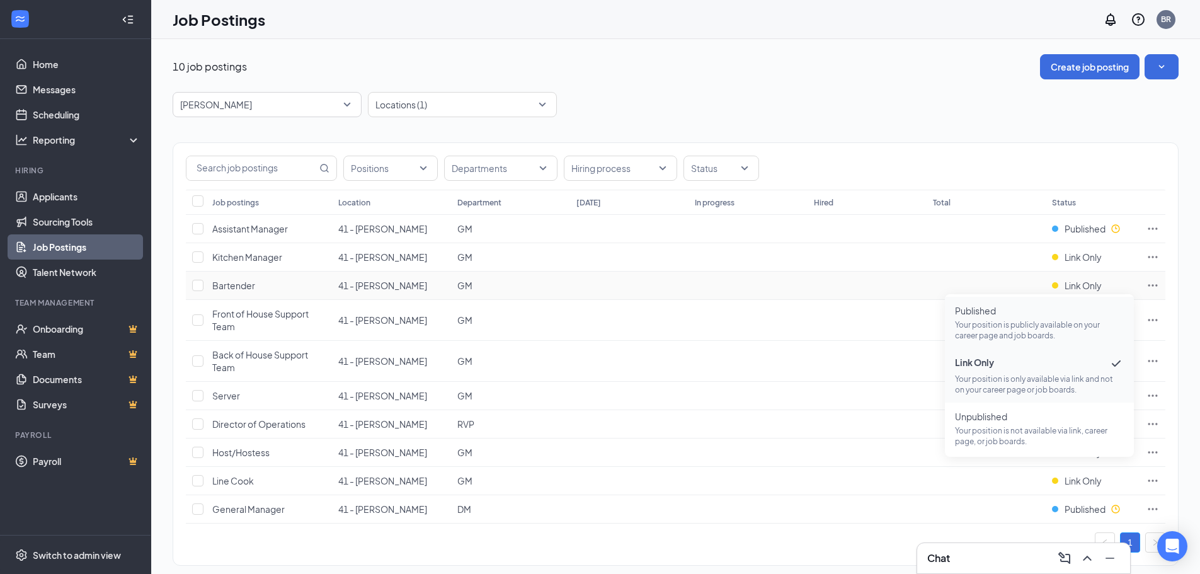
click at [1034, 323] on p "Your position is publicly available on your career page and job boards." at bounding box center [1039, 329] width 169 height 21
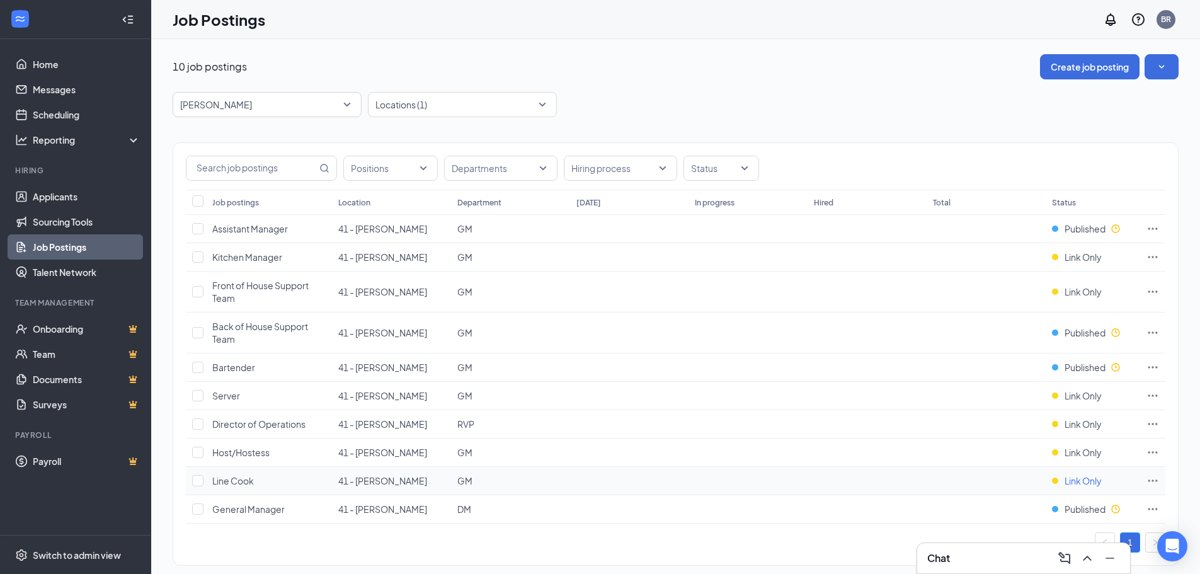
click at [1071, 484] on span "Link Only" at bounding box center [1083, 480] width 37 height 13
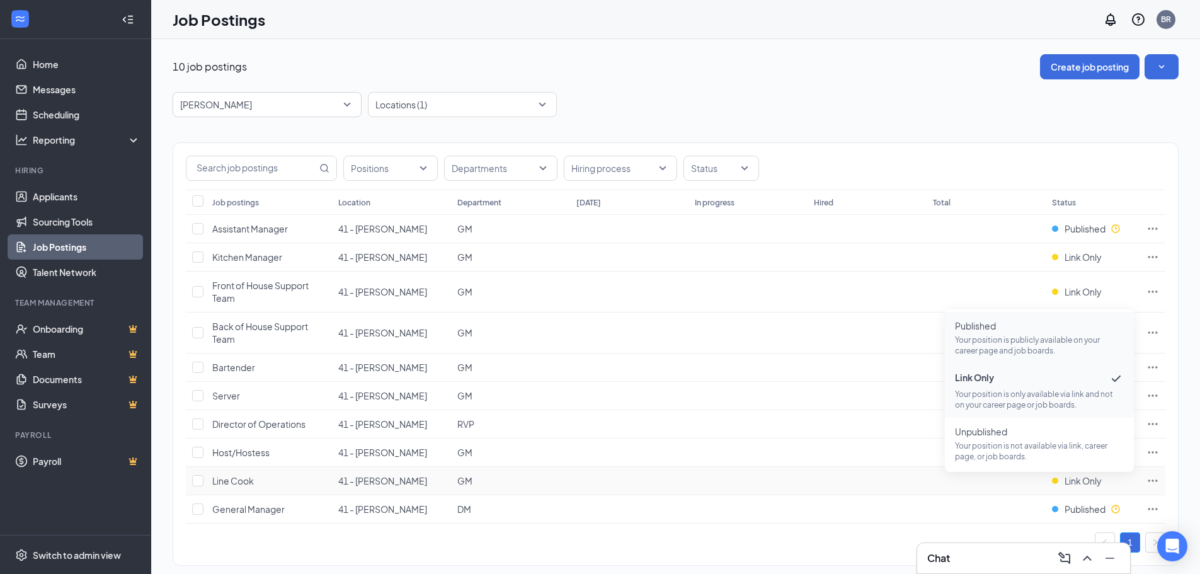
click at [1024, 350] on p "Your position is publicly available on your career page and job boards." at bounding box center [1039, 344] width 169 height 21
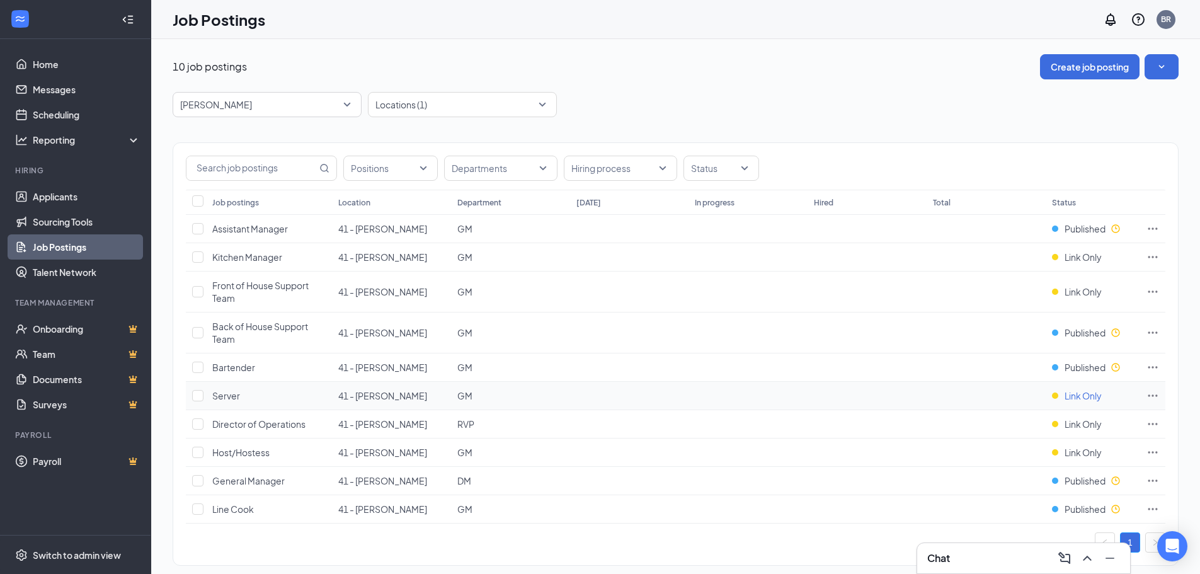
click at [1087, 397] on span "Link Only" at bounding box center [1083, 395] width 37 height 13
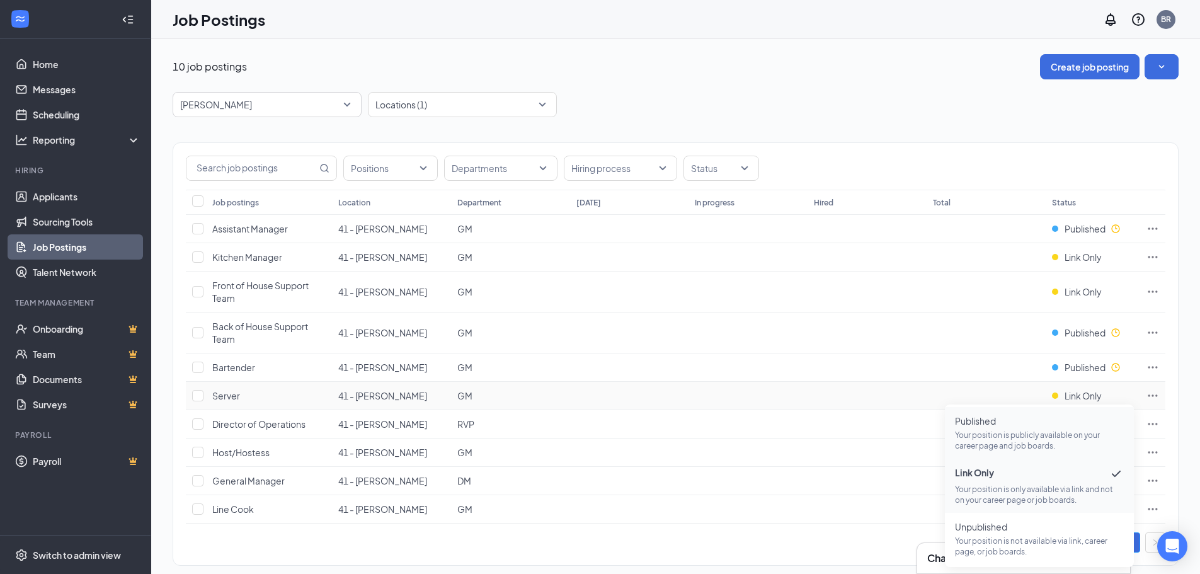
click at [1032, 442] on p "Your position is publicly available on your career page and job boards." at bounding box center [1039, 440] width 169 height 21
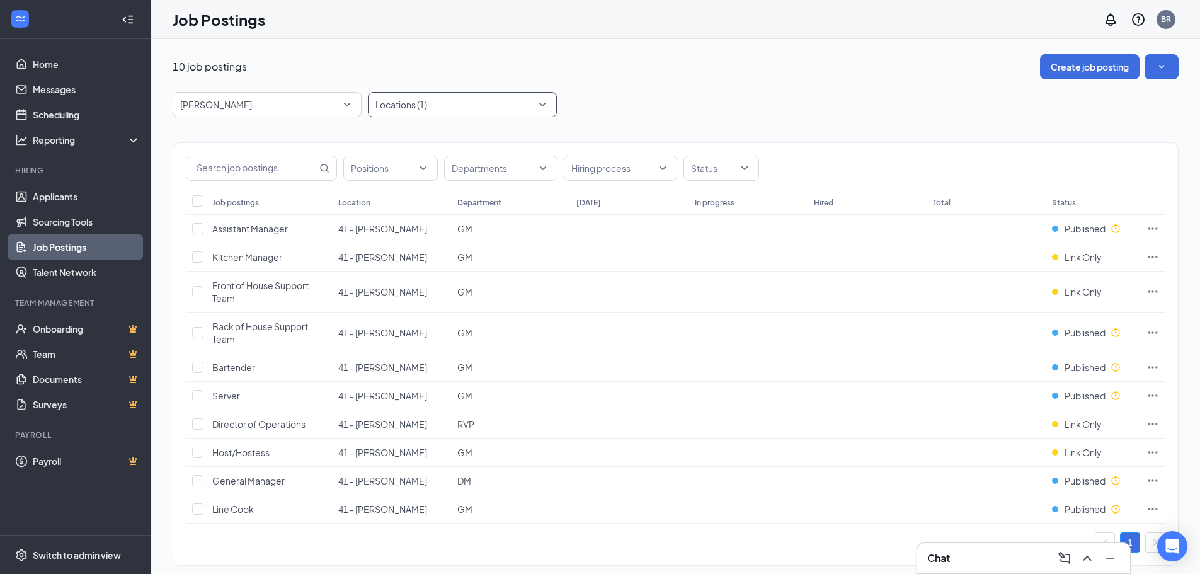
click at [506, 109] on div at bounding box center [456, 104] width 170 height 20
click at [471, 105] on div at bounding box center [456, 104] width 170 height 20
type input "41"
drag, startPoint x: 385, startPoint y: 169, endPoint x: 441, endPoint y: 93, distance: 94.1
click at [384, 169] on img at bounding box center [383, 168] width 6 height 5
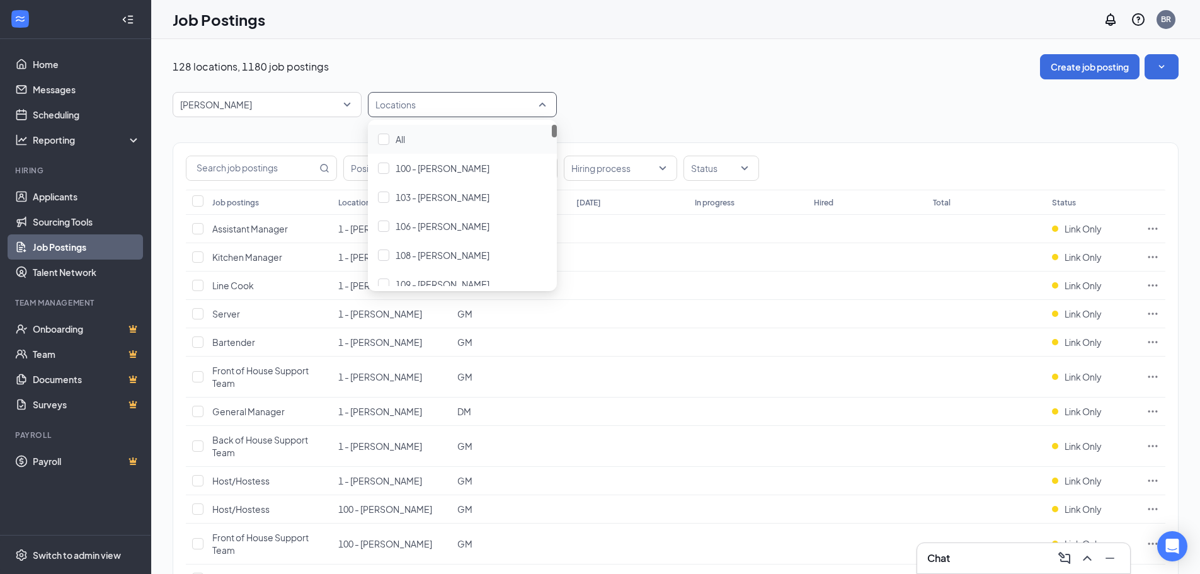
click at [440, 101] on div at bounding box center [456, 104] width 170 height 20
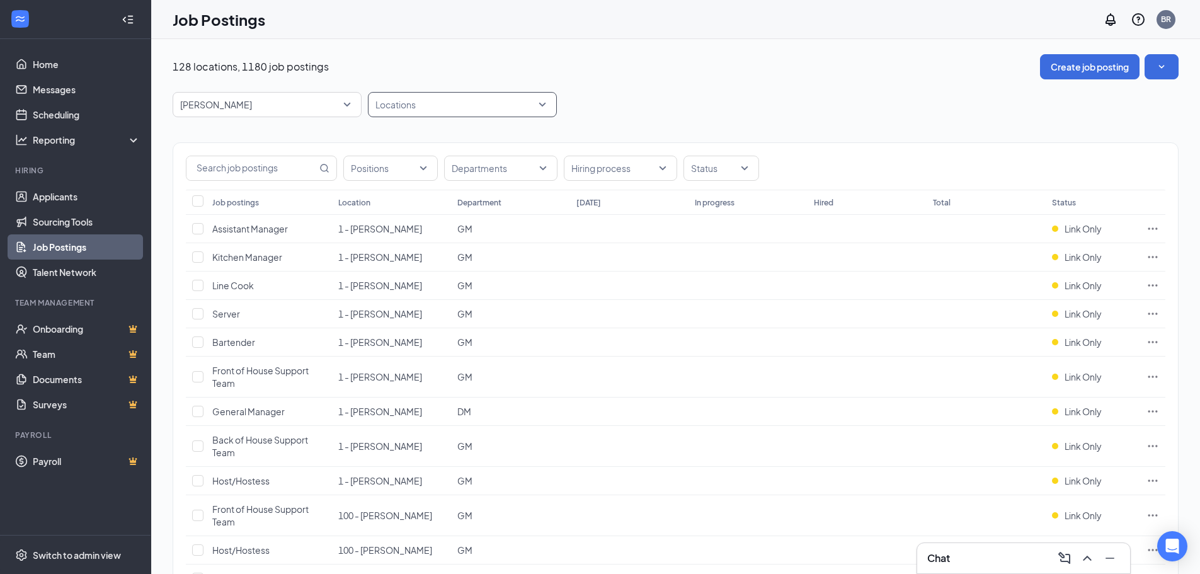
click at [412, 108] on div at bounding box center [456, 104] width 170 height 20
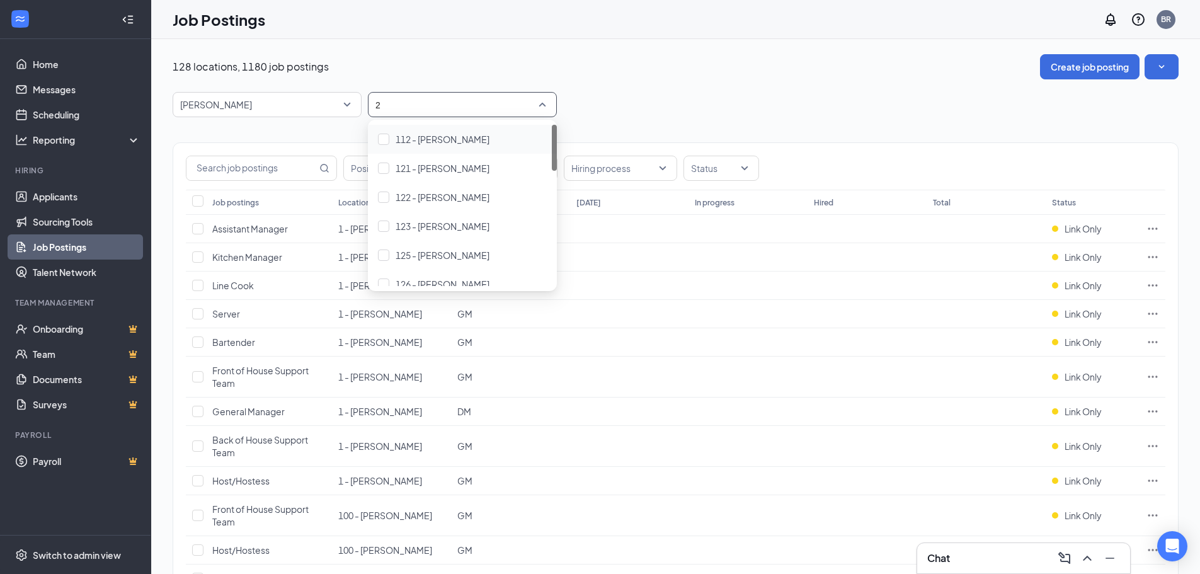
type input "27"
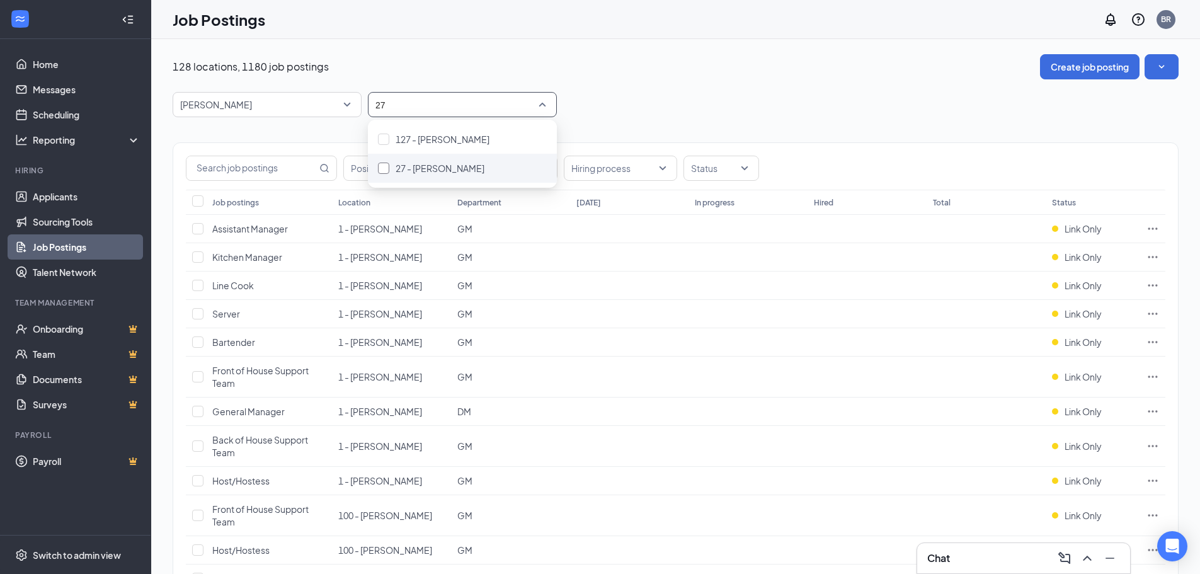
click at [386, 170] on div at bounding box center [383, 168] width 11 height 11
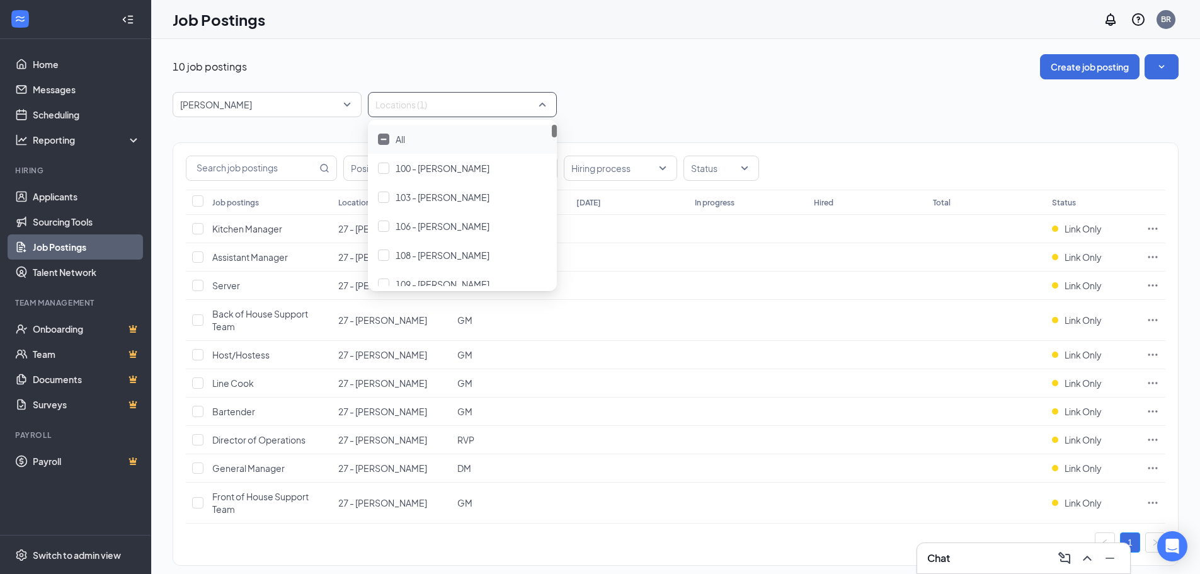
click at [696, 69] on div "10 job postings Create job posting" at bounding box center [676, 66] width 1006 height 25
click at [1068, 322] on span "Link Only" at bounding box center [1083, 320] width 37 height 13
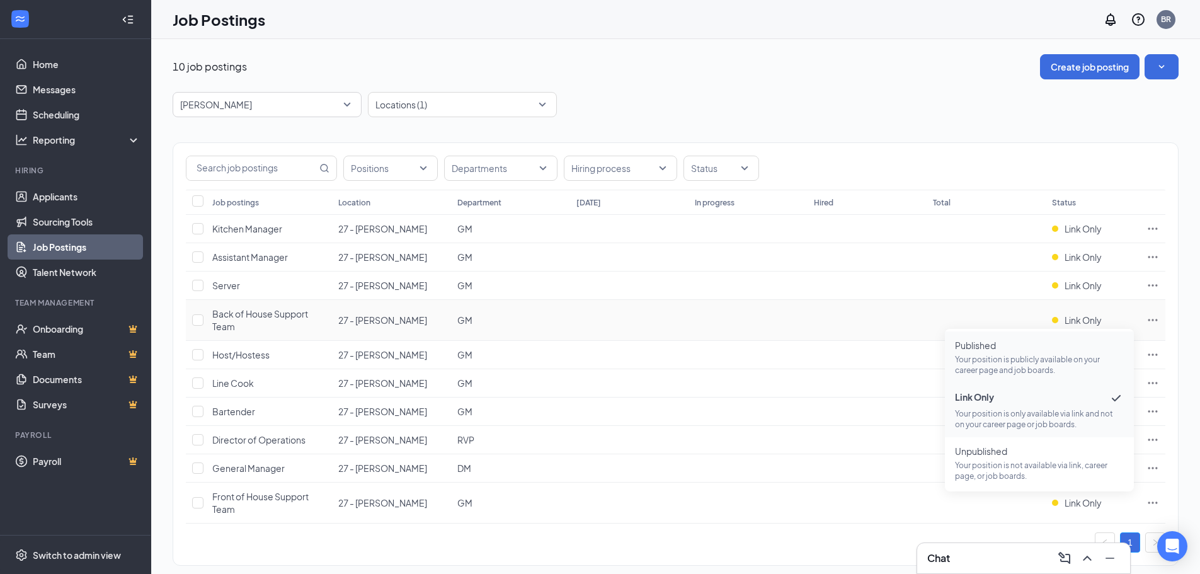
click at [1032, 357] on p "Your position is publicly available on your career page and job boards." at bounding box center [1039, 364] width 169 height 21
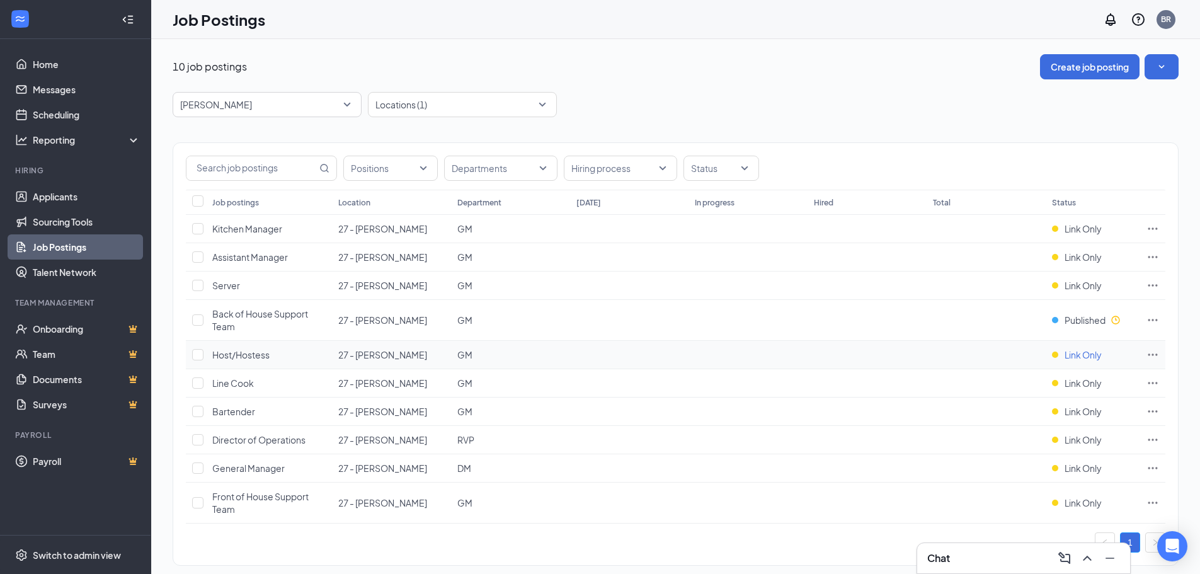
click at [1079, 355] on span "Link Only" at bounding box center [1083, 354] width 37 height 13
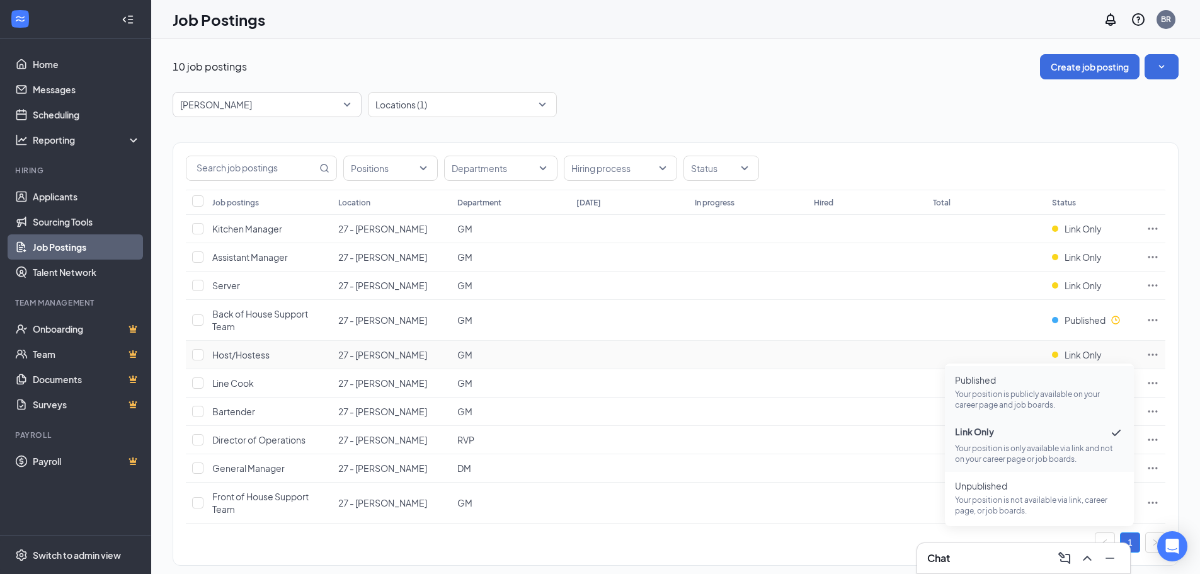
click at [1063, 387] on span "Published Your position is publicly available on your career page and job board…" at bounding box center [1039, 392] width 169 height 37
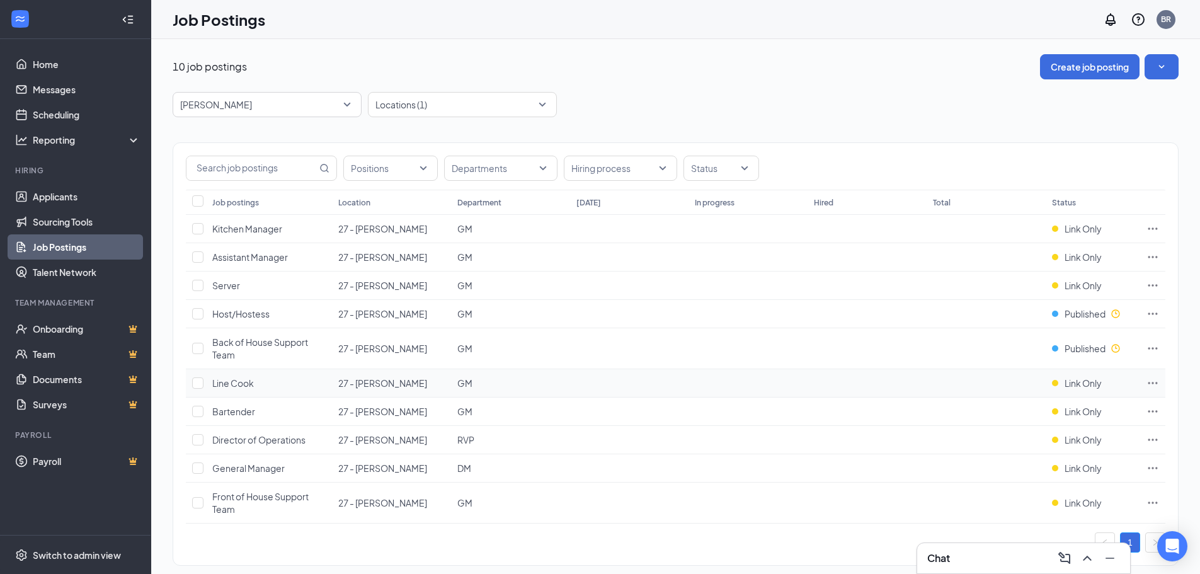
click at [1083, 375] on td "Link Only" at bounding box center [1093, 383] width 94 height 28
click at [1083, 382] on span "Link Only" at bounding box center [1083, 383] width 37 height 13
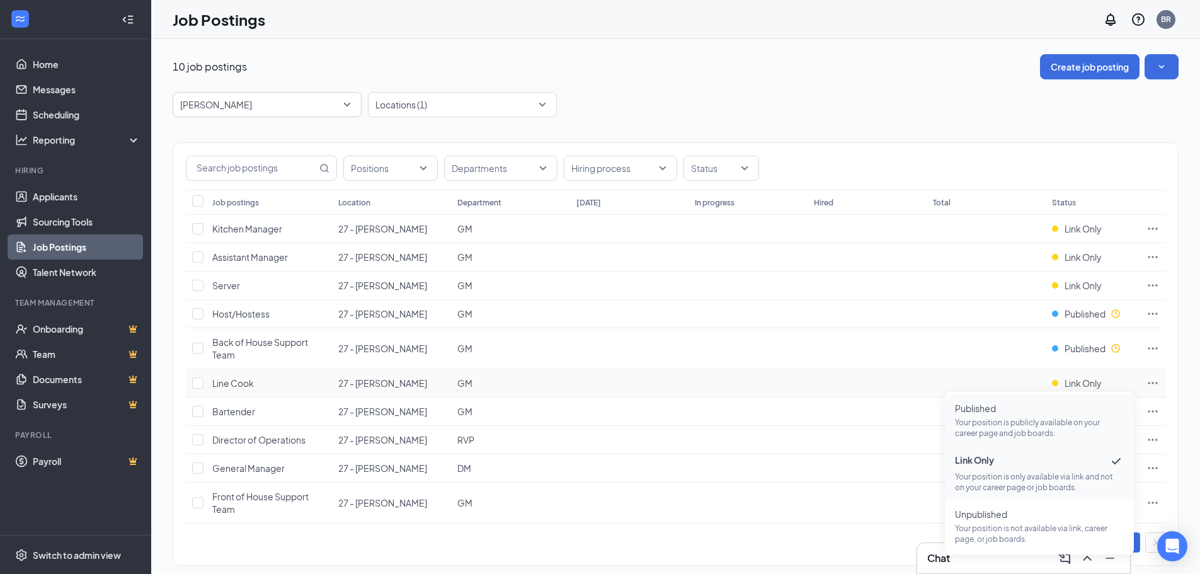
click at [1056, 409] on span "Published" at bounding box center [1039, 408] width 169 height 13
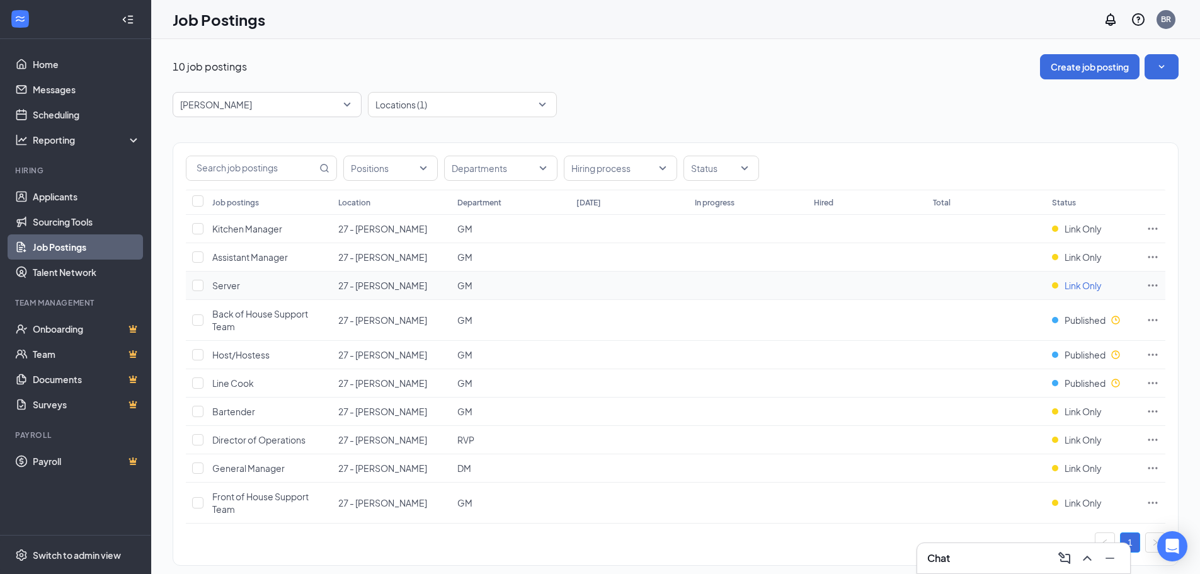
click at [1062, 282] on div "Link Only" at bounding box center [1077, 285] width 50 height 13
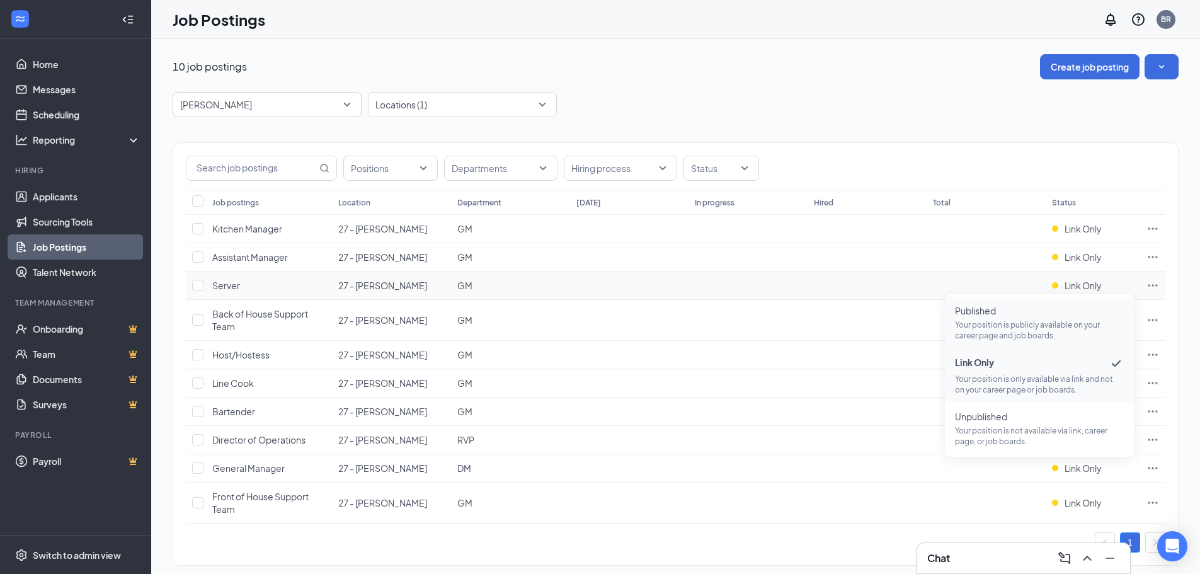
click at [1019, 326] on p "Your position is publicly available on your career page and job boards." at bounding box center [1039, 329] width 169 height 21
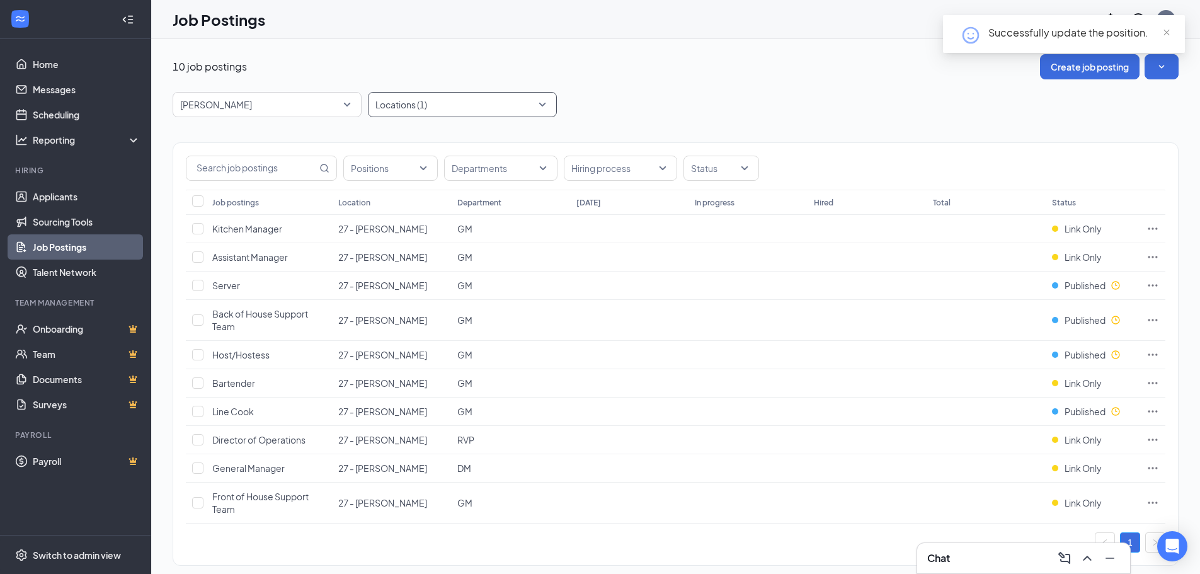
click at [514, 108] on div at bounding box center [456, 104] width 170 height 20
click at [423, 106] on div at bounding box center [456, 104] width 170 height 20
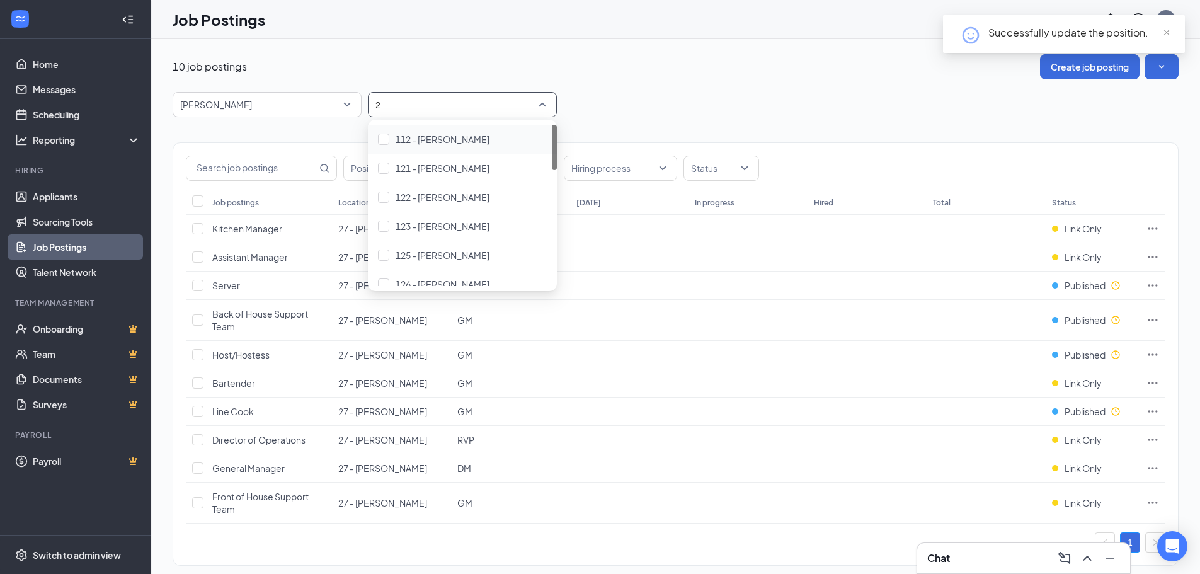
type input "27"
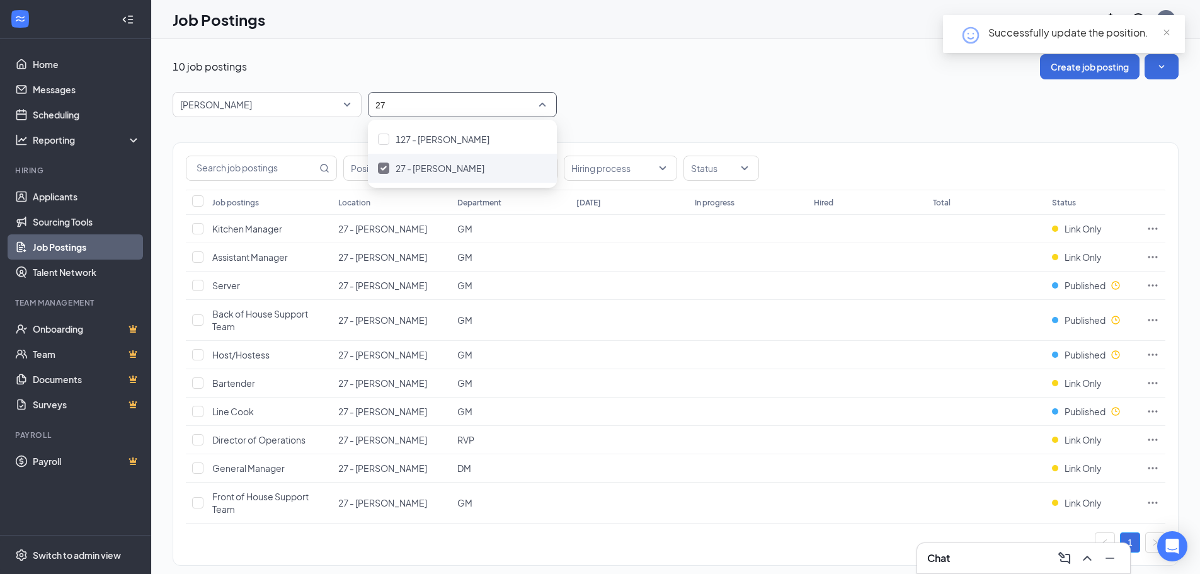
click at [387, 169] on div at bounding box center [383, 168] width 11 height 11
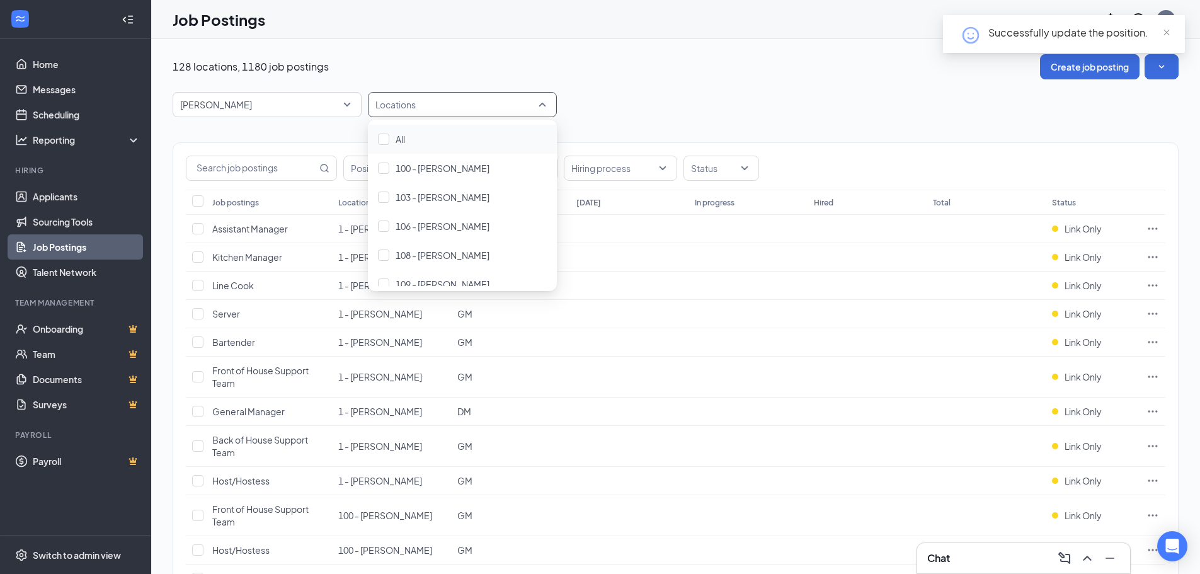
click at [409, 109] on div at bounding box center [456, 104] width 170 height 20
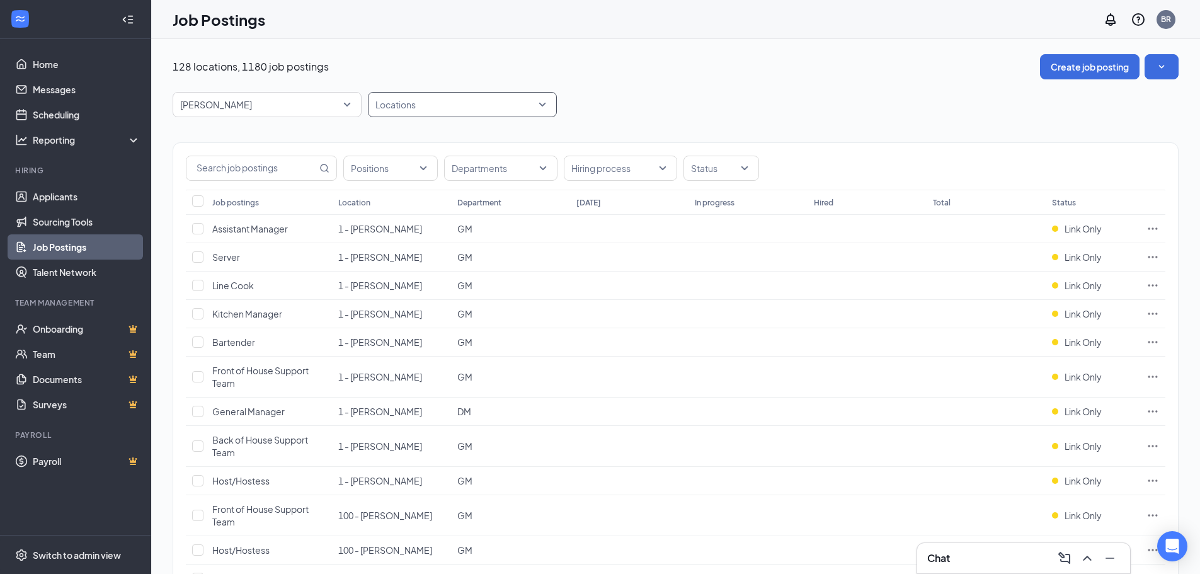
click at [464, 105] on div at bounding box center [456, 104] width 170 height 20
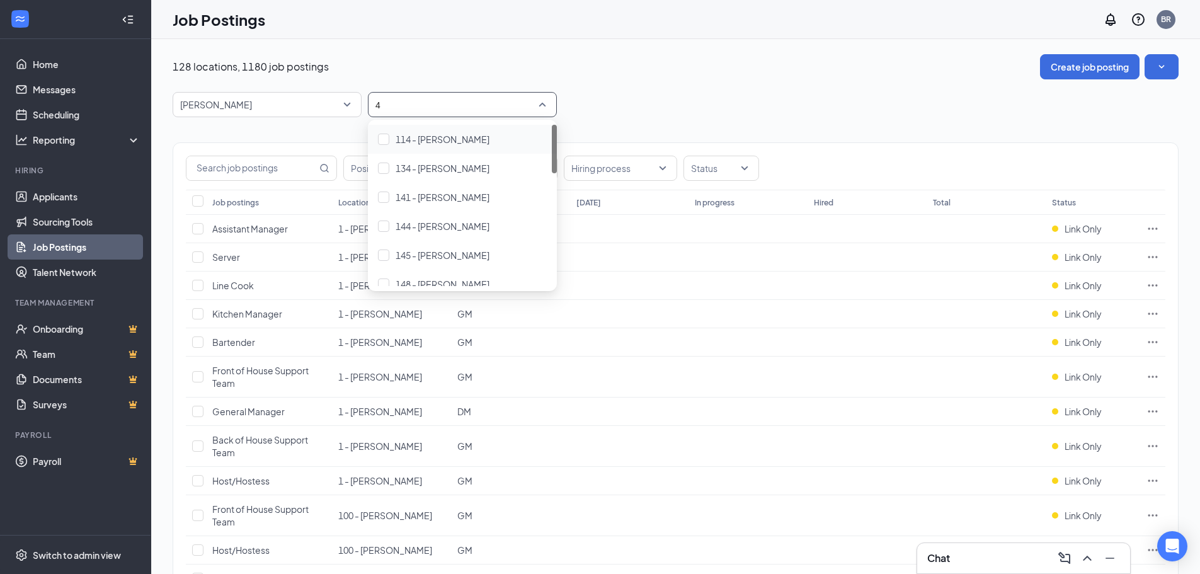
type input "46"
click at [386, 142] on div at bounding box center [383, 139] width 11 height 11
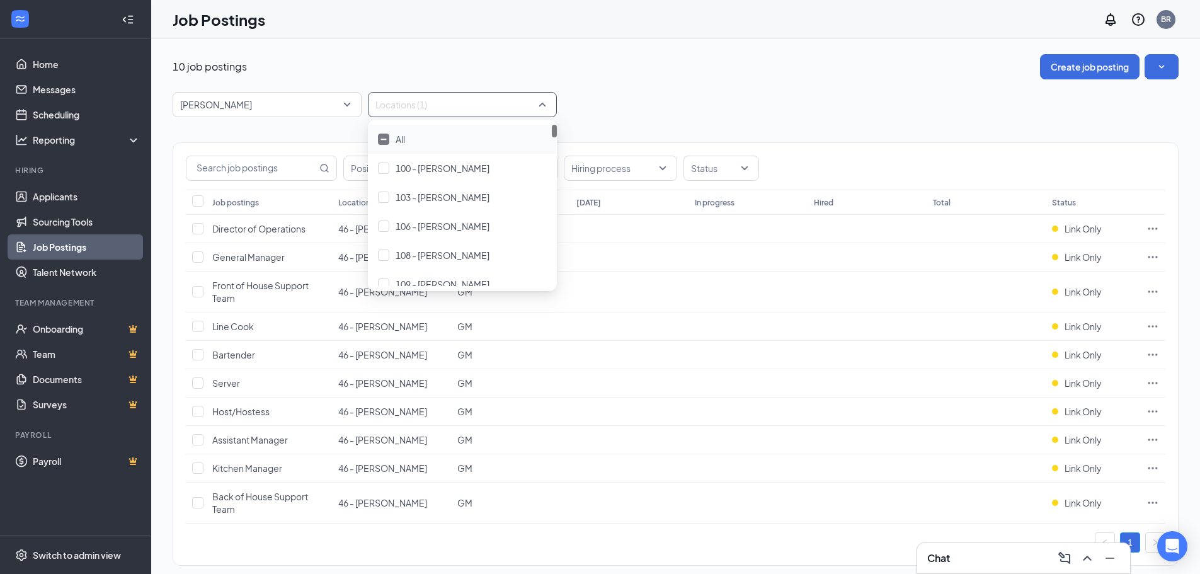
click at [712, 100] on div "[PERSON_NAME] -1 87323 87554 All Brands [PERSON_NAME] Arby's Burger King Cantin…" at bounding box center [676, 104] width 1006 height 25
click at [1069, 510] on td "Link Only" at bounding box center [1093, 503] width 94 height 41
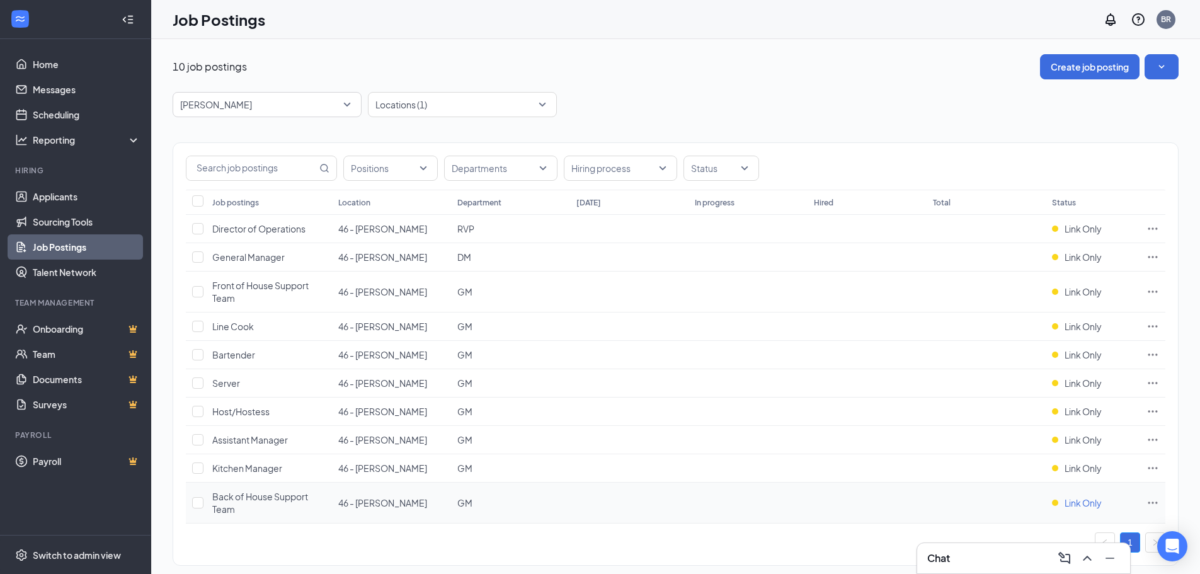
click at [1071, 503] on span "Link Only" at bounding box center [1083, 502] width 37 height 13
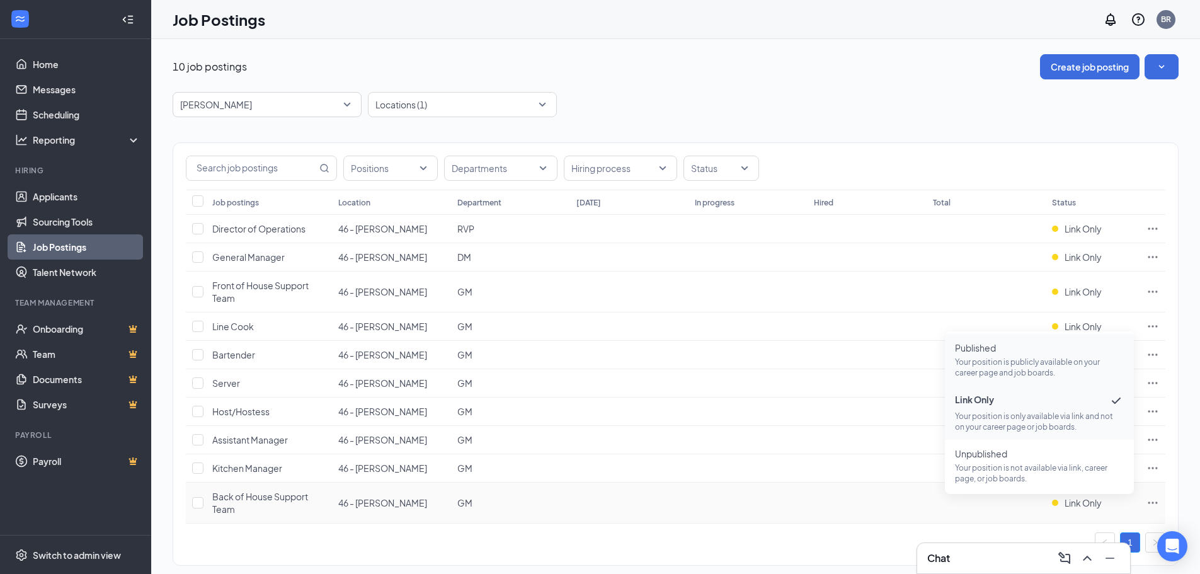
click at [990, 361] on p "Your position is publicly available on your career page and job boards." at bounding box center [1039, 367] width 169 height 21
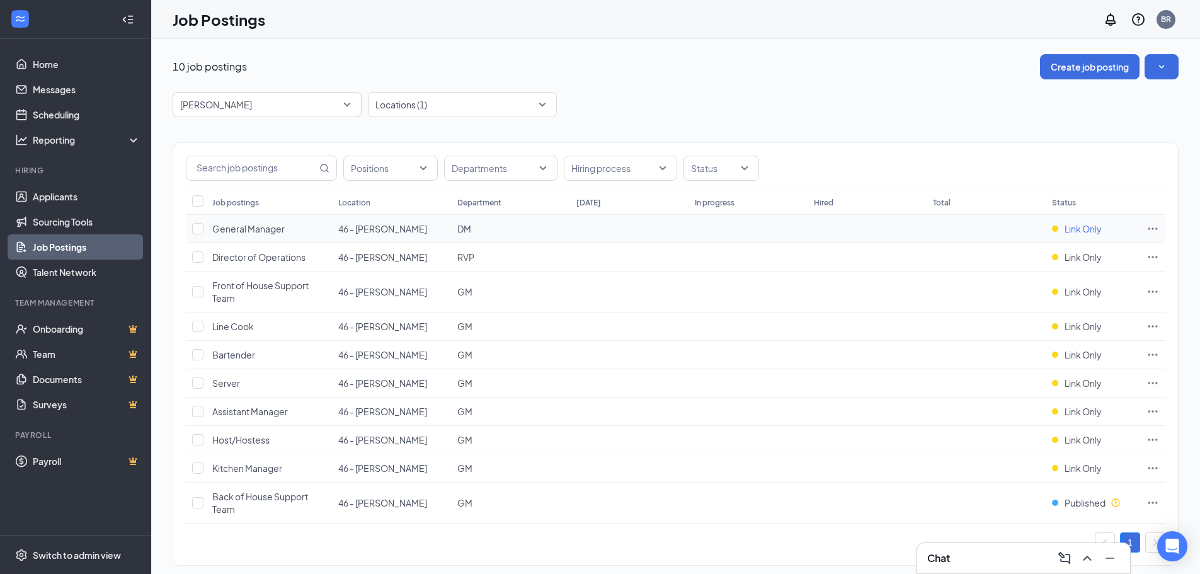
click at [1092, 225] on span "Link Only" at bounding box center [1083, 228] width 37 height 13
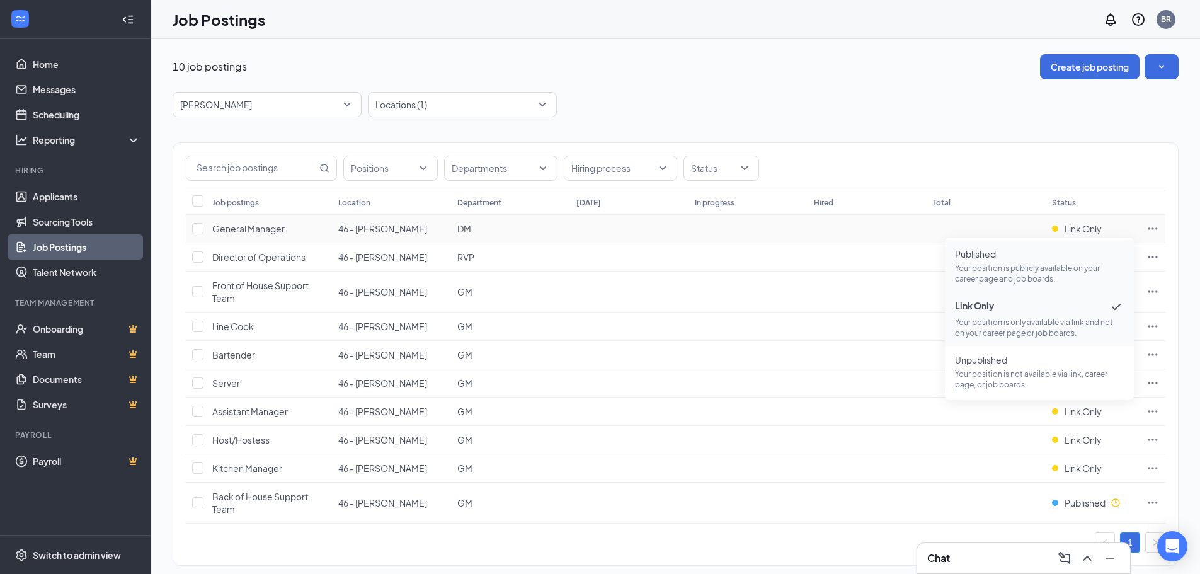
click at [1028, 277] on p "Your position is publicly available on your career page and job boards." at bounding box center [1039, 273] width 169 height 21
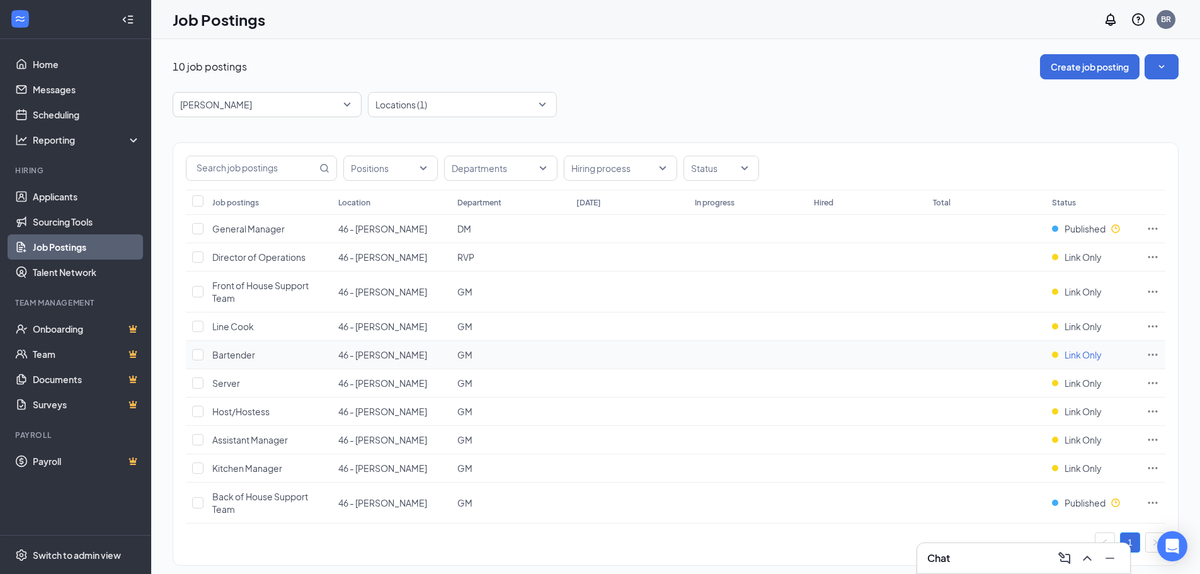
click at [1056, 357] on div "Link Only" at bounding box center [1077, 354] width 50 height 13
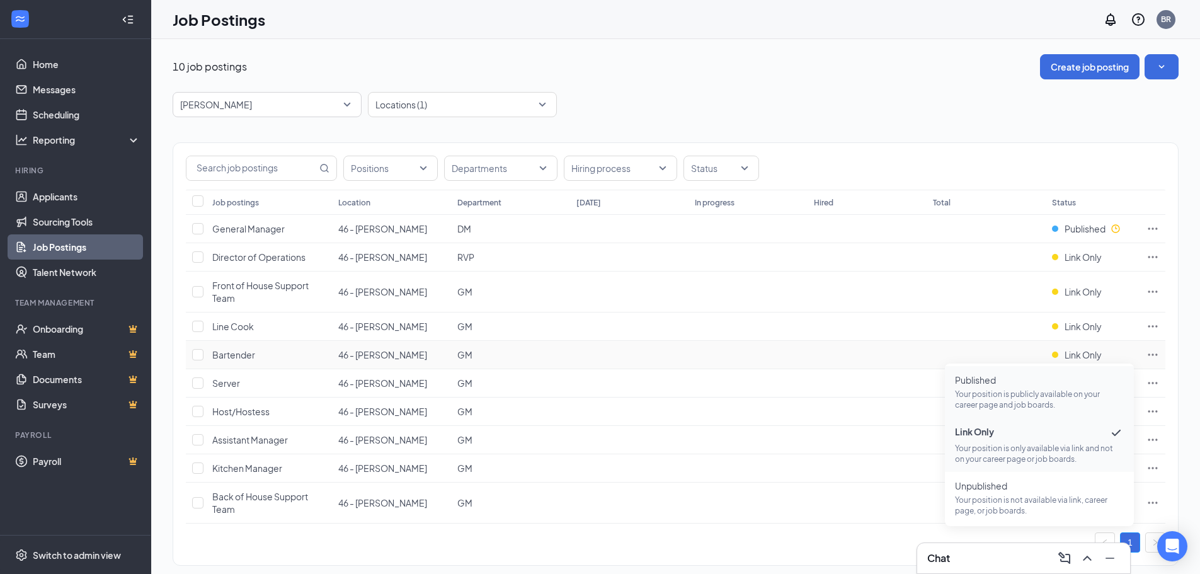
click at [1040, 386] on span "Published" at bounding box center [1039, 380] width 169 height 13
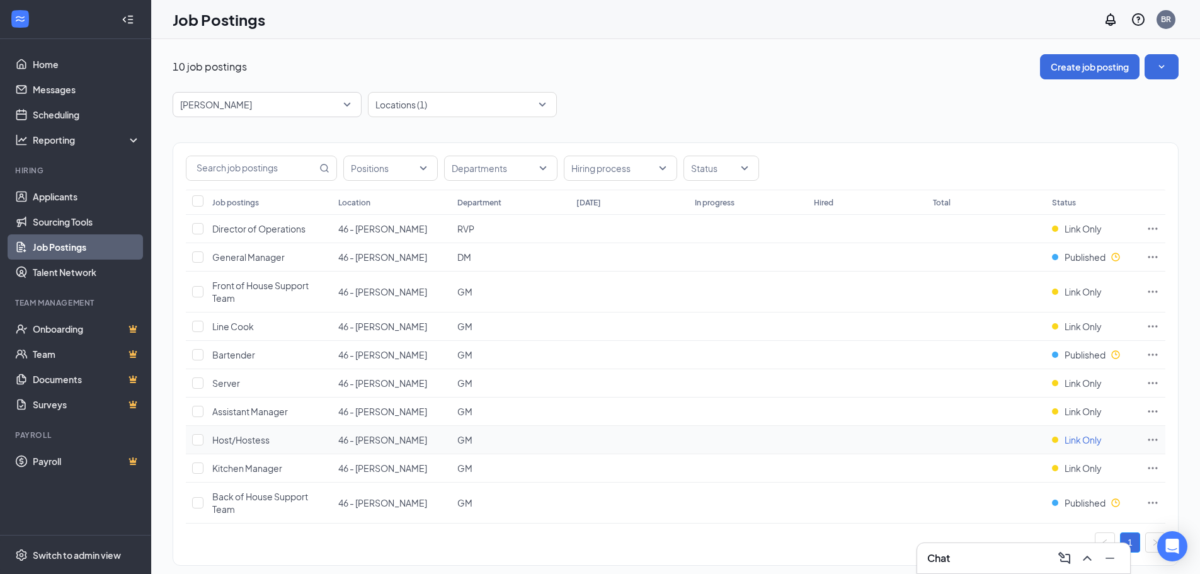
click at [1056, 441] on div "Link Only" at bounding box center [1077, 439] width 50 height 13
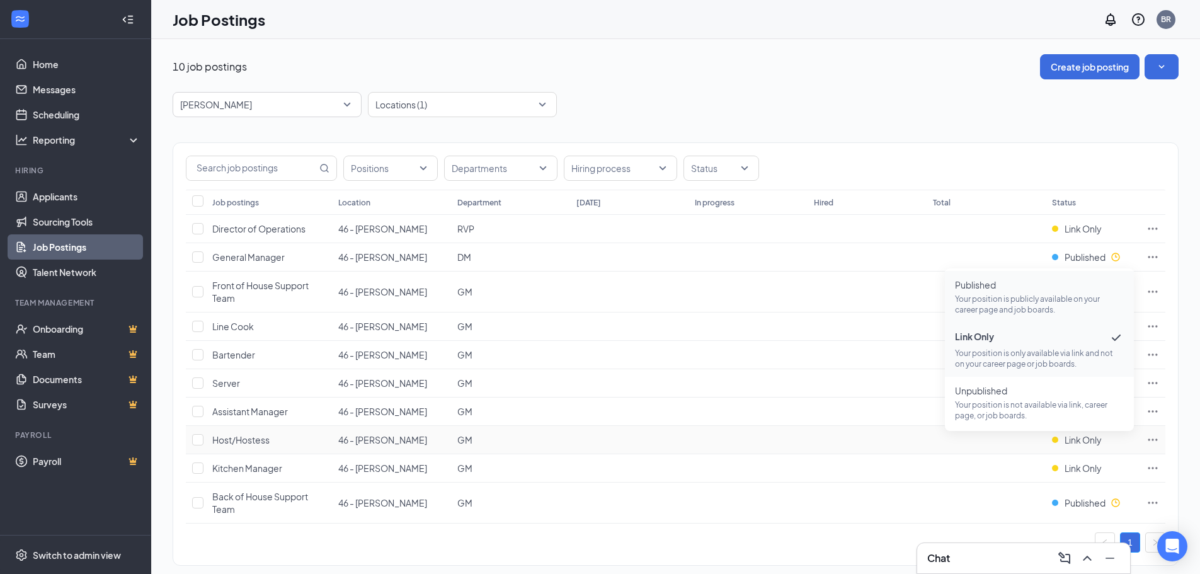
click at [1051, 302] on p "Your position is publicly available on your career page and job boards." at bounding box center [1039, 304] width 169 height 21
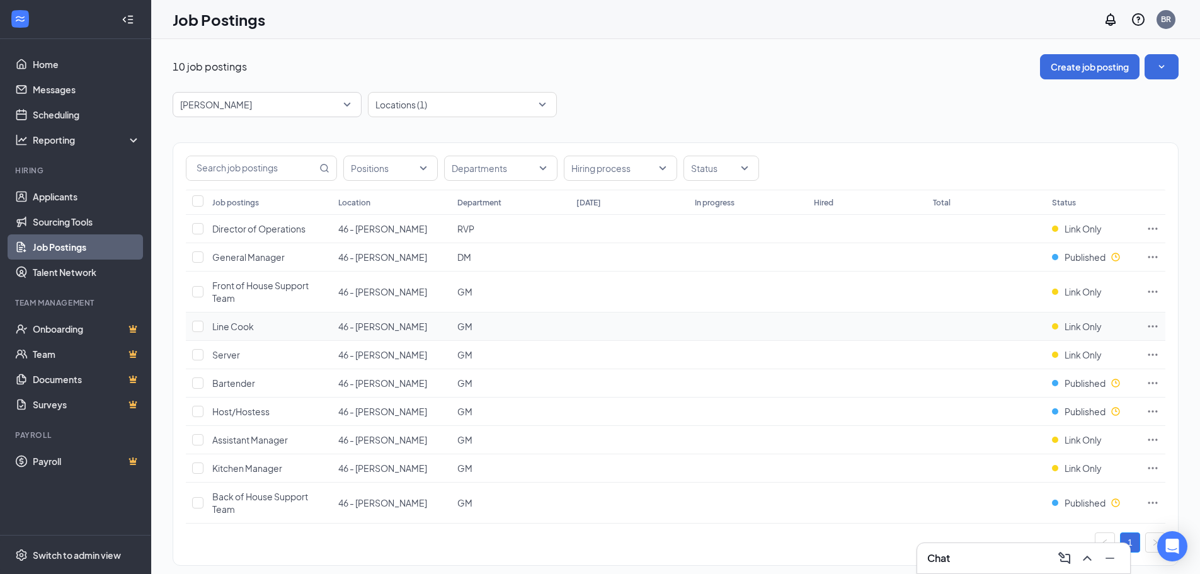
click at [1082, 333] on td "Link Only" at bounding box center [1093, 326] width 94 height 28
click at [1072, 328] on span "Link Only" at bounding box center [1083, 326] width 37 height 13
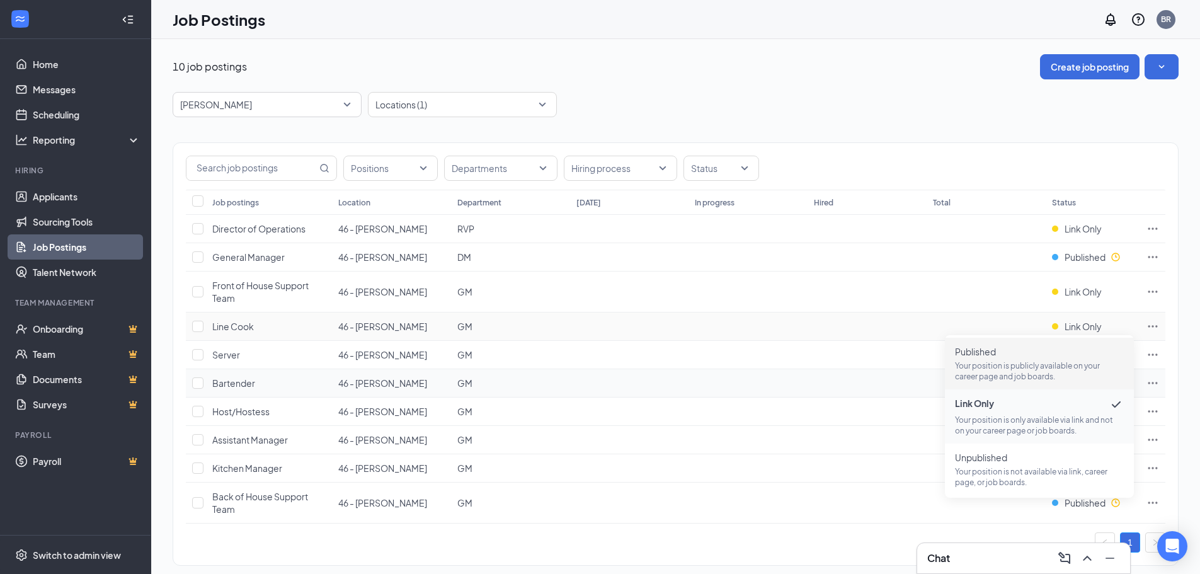
click at [996, 371] on p "Your position is publicly available on your career page and job boards." at bounding box center [1039, 370] width 169 height 21
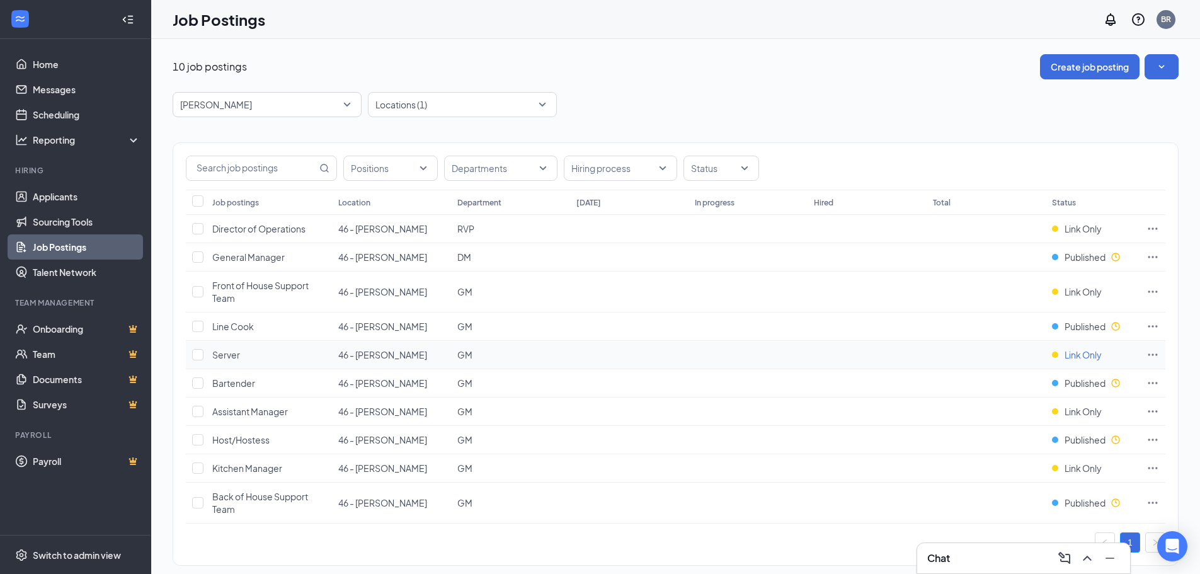
click at [1064, 357] on div "Link Only" at bounding box center [1077, 354] width 50 height 13
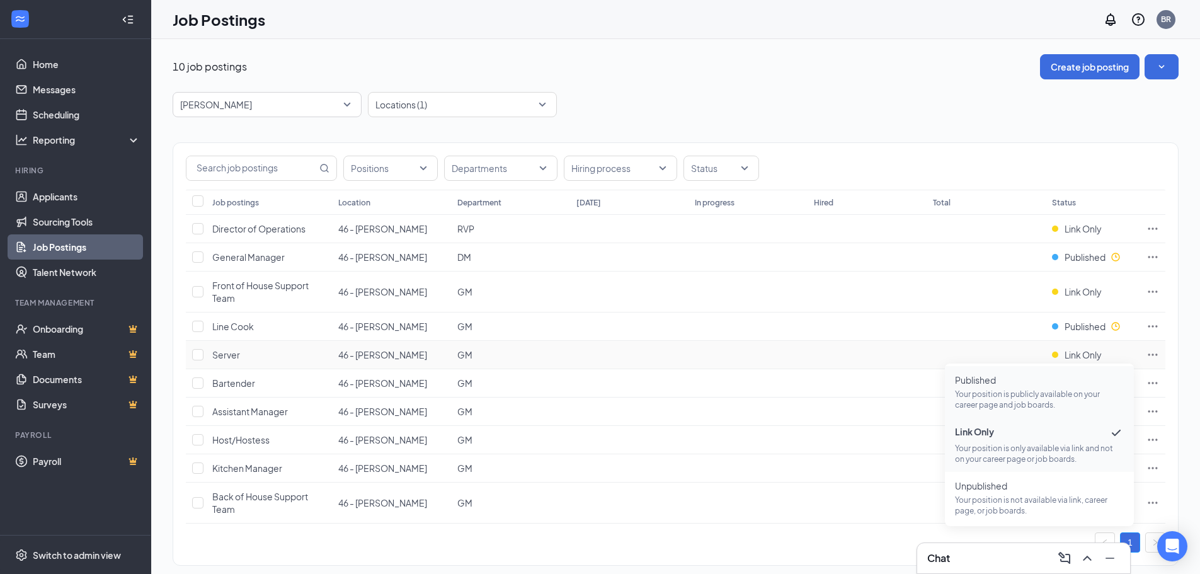
click at [1050, 385] on span "Published" at bounding box center [1039, 380] width 169 height 13
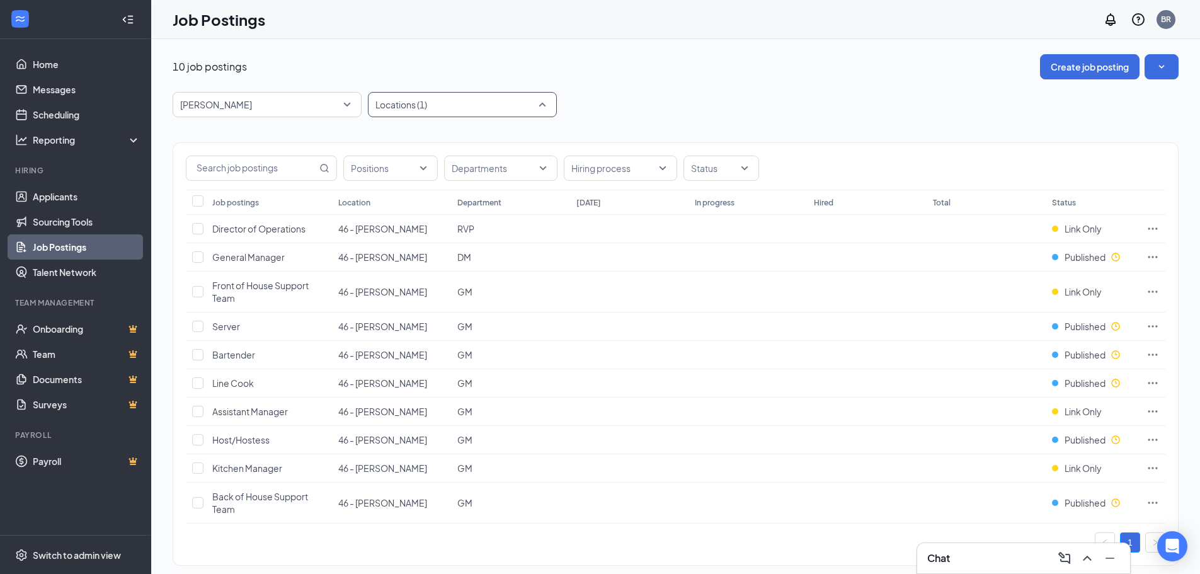
click at [528, 113] on div "Locations (1)" at bounding box center [462, 104] width 189 height 25
click at [458, 102] on div at bounding box center [456, 104] width 170 height 20
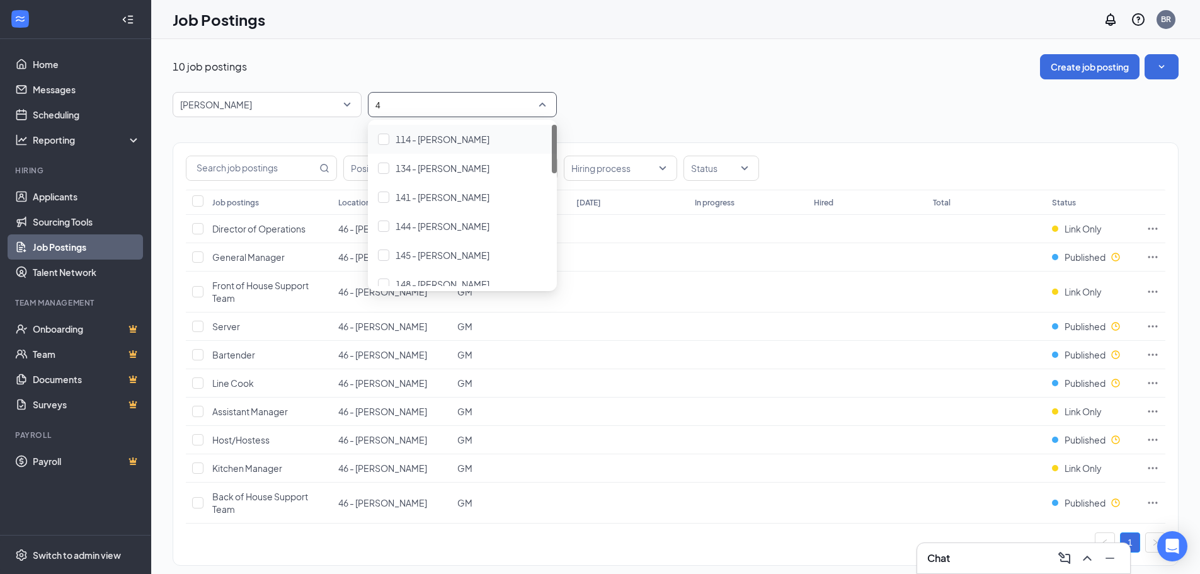
type input "46"
click at [382, 143] on div at bounding box center [383, 139] width 11 height 11
click at [419, 108] on div "46 46" at bounding box center [456, 104] width 170 height 20
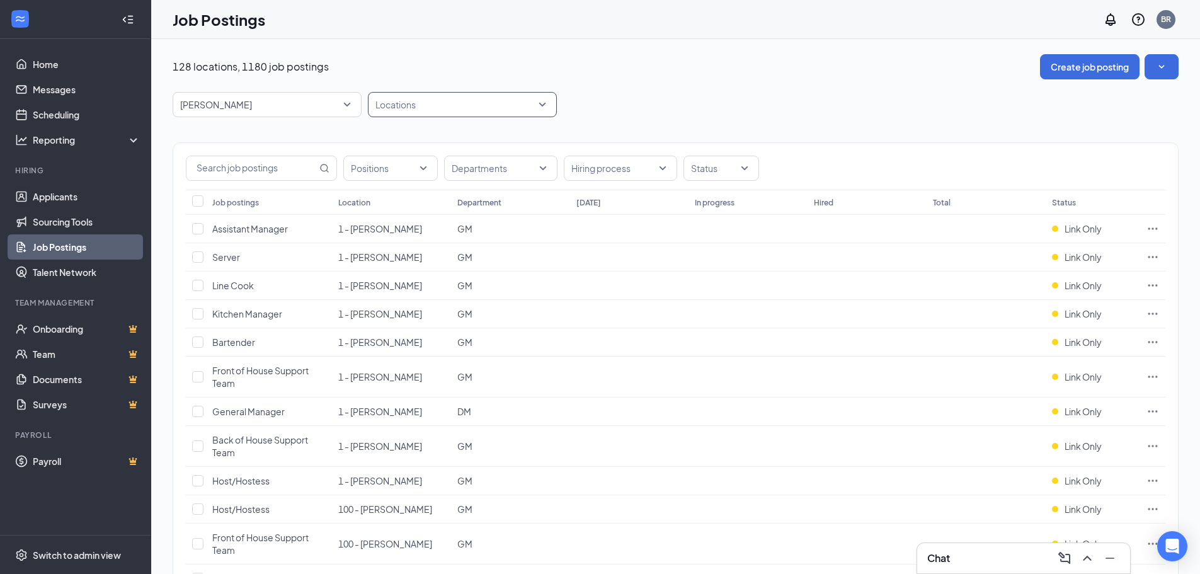
click at [387, 116] on div "Locations" at bounding box center [462, 104] width 189 height 25
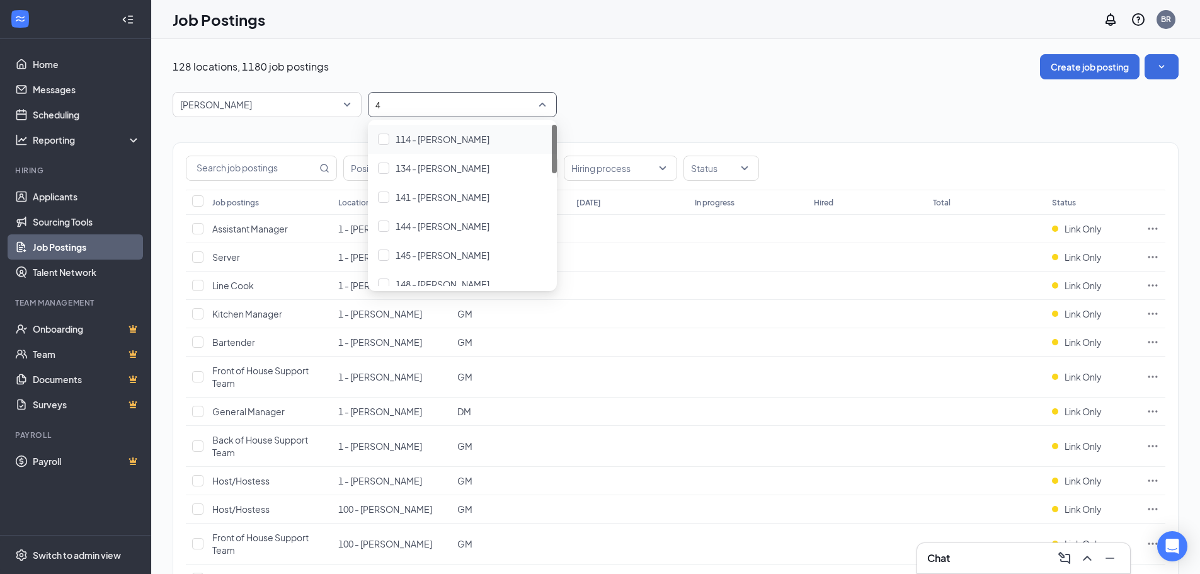
type input "42"
click at [384, 134] on div at bounding box center [383, 139] width 11 height 11
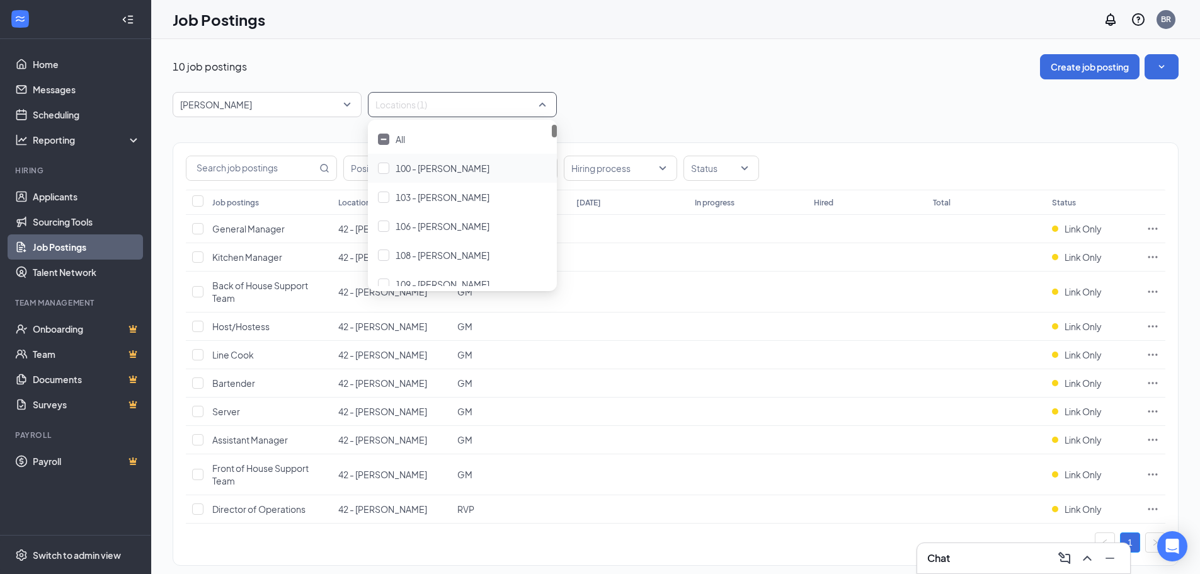
click at [691, 103] on div "[PERSON_NAME] -1 87323 87554 All Brands [PERSON_NAME] Arby's Burger King Cantin…" at bounding box center [676, 104] width 1006 height 25
click at [1070, 289] on span "Link Only" at bounding box center [1083, 291] width 37 height 13
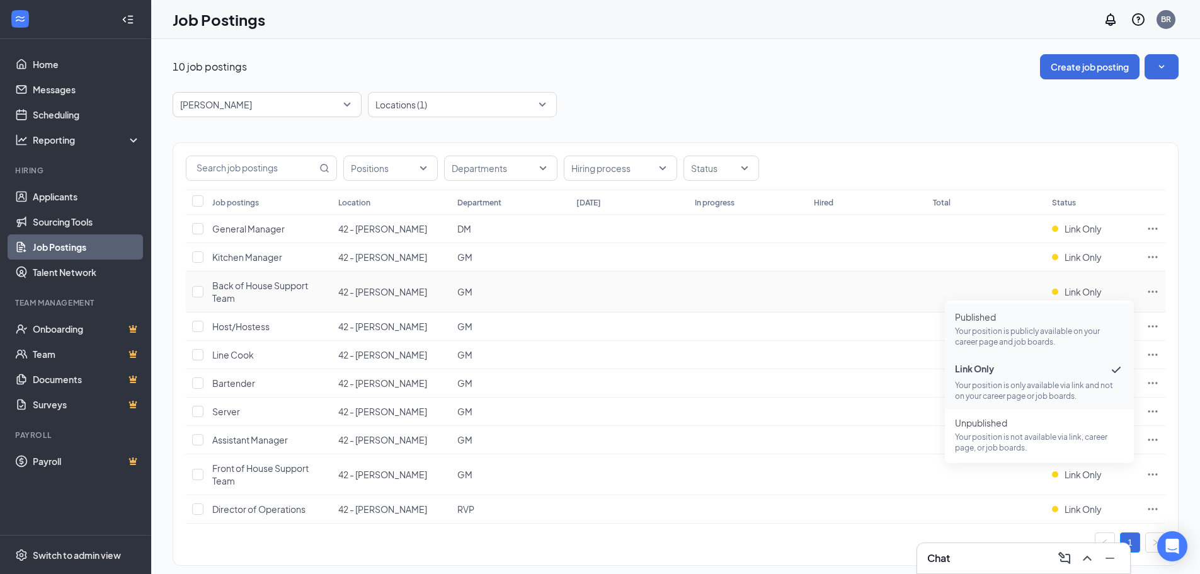
click at [1067, 324] on span "Published Your position is publicly available on your career page and job board…" at bounding box center [1039, 329] width 169 height 37
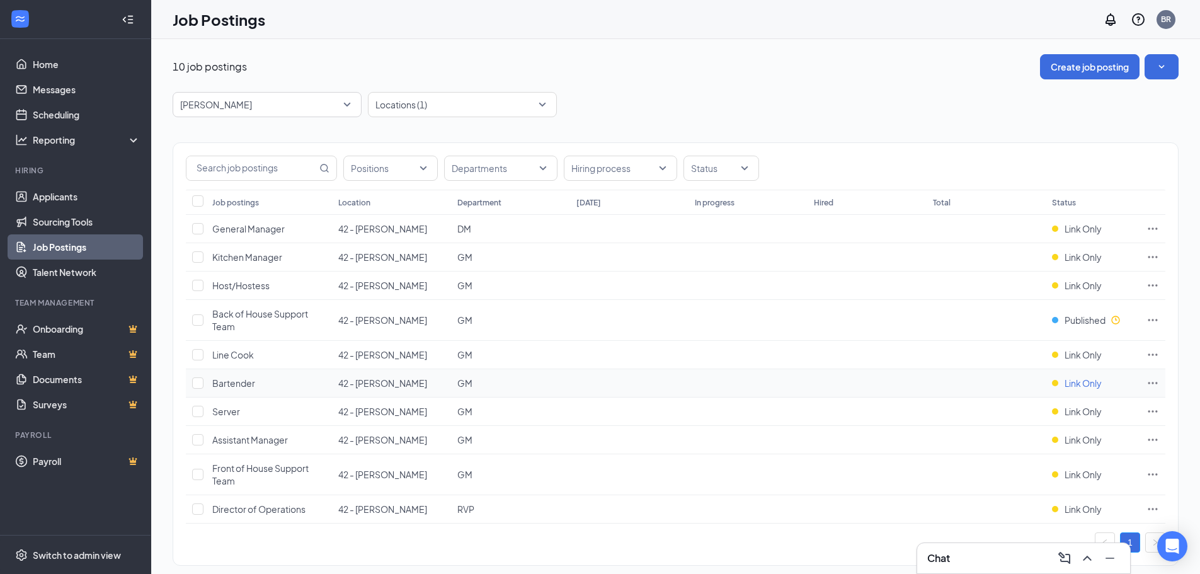
click at [1063, 381] on div "Link Only" at bounding box center [1077, 383] width 50 height 13
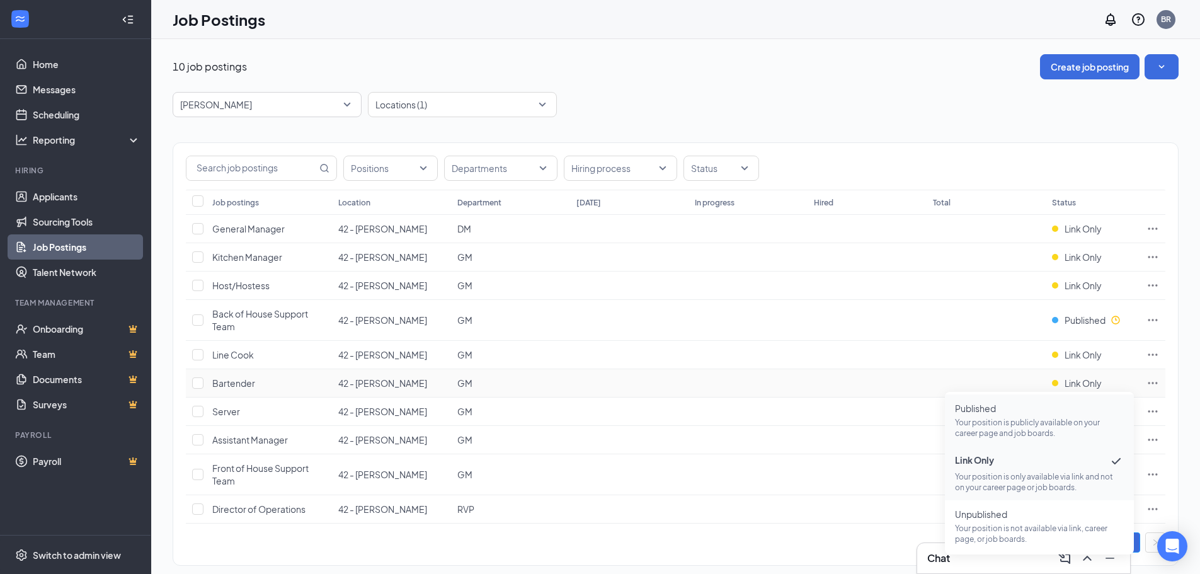
click at [1043, 409] on span "Published" at bounding box center [1039, 408] width 169 height 13
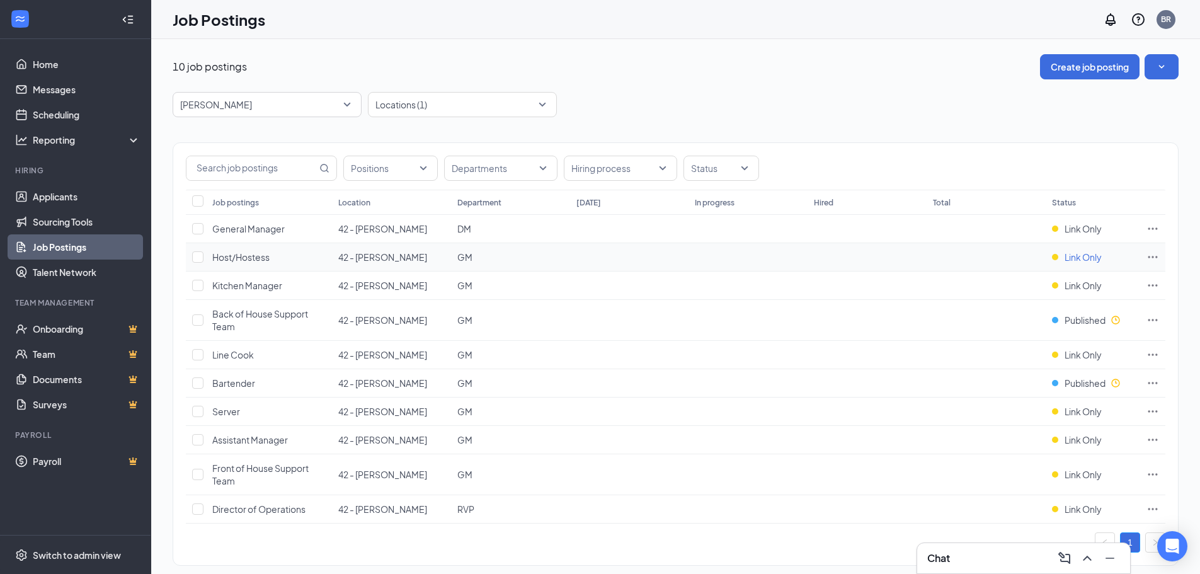
click at [1090, 253] on span "Link Only" at bounding box center [1083, 257] width 37 height 13
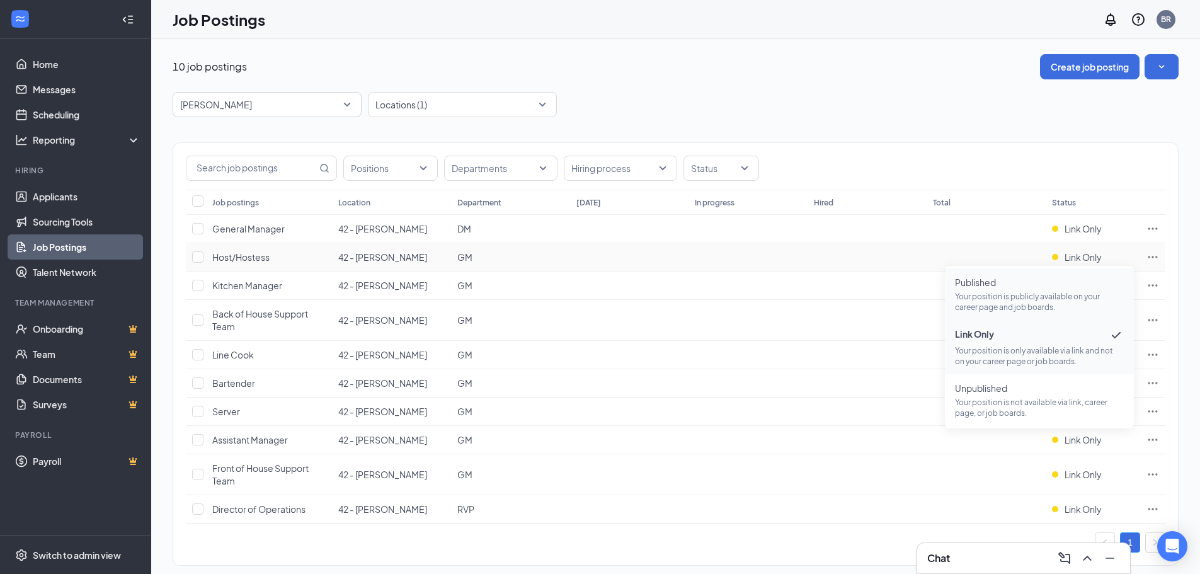
click at [1046, 289] on span "Published Your position is publicly available on your career page and job board…" at bounding box center [1039, 294] width 169 height 37
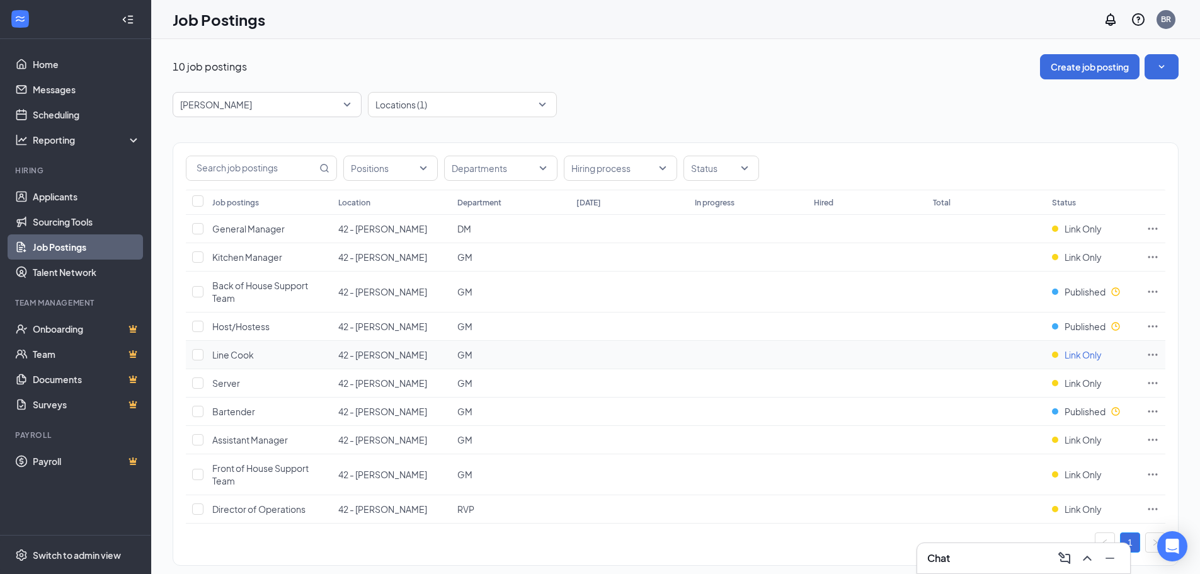
click at [1060, 358] on div "Link Only" at bounding box center [1077, 354] width 50 height 13
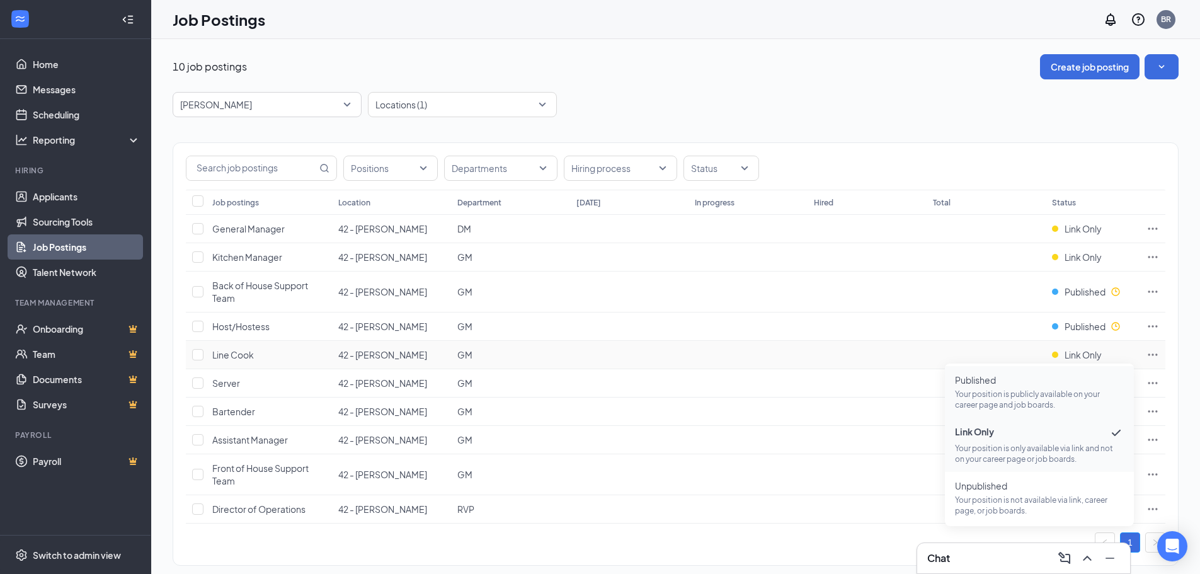
click at [1034, 408] on p "Your position is publicly available on your career page and job boards." at bounding box center [1039, 399] width 169 height 21
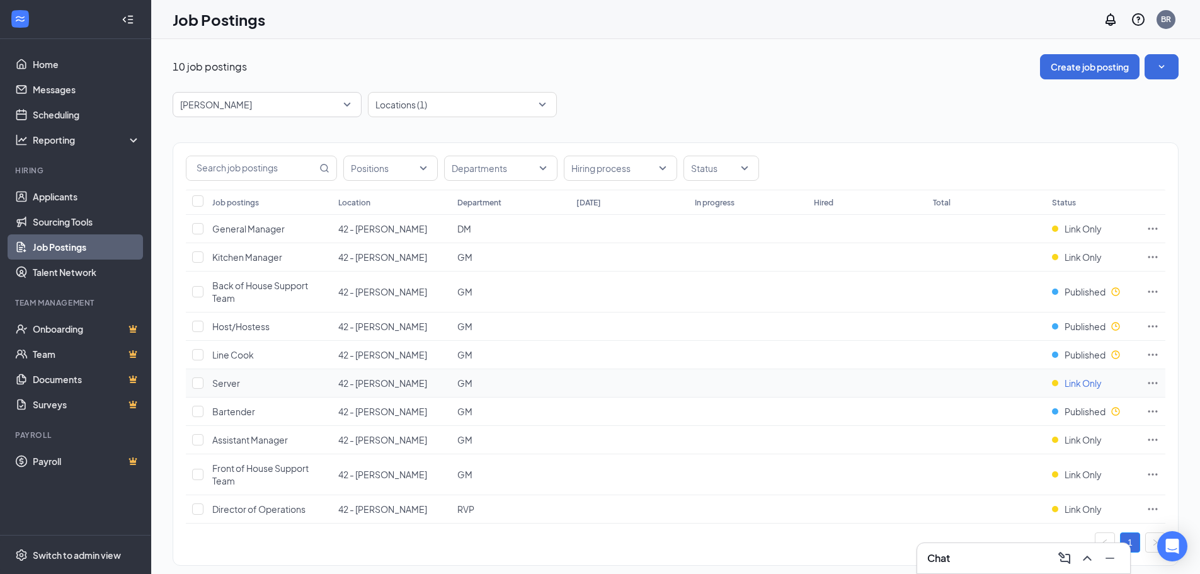
click at [1089, 384] on span "Link Only" at bounding box center [1083, 383] width 37 height 13
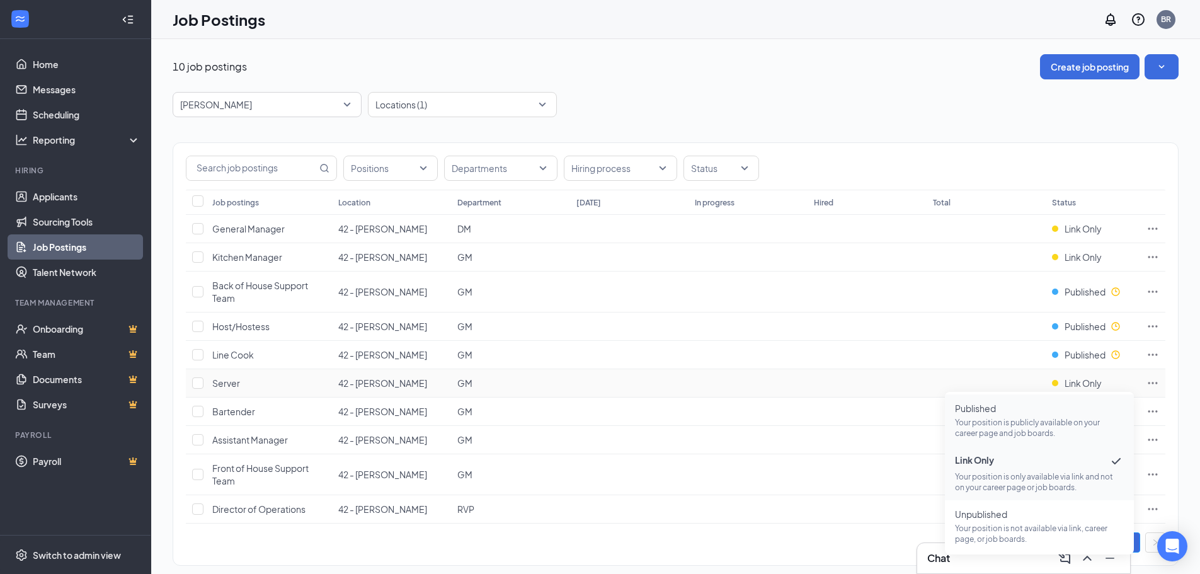
click at [1070, 416] on span "Published Your position is publicly available on your career page and job board…" at bounding box center [1039, 420] width 169 height 37
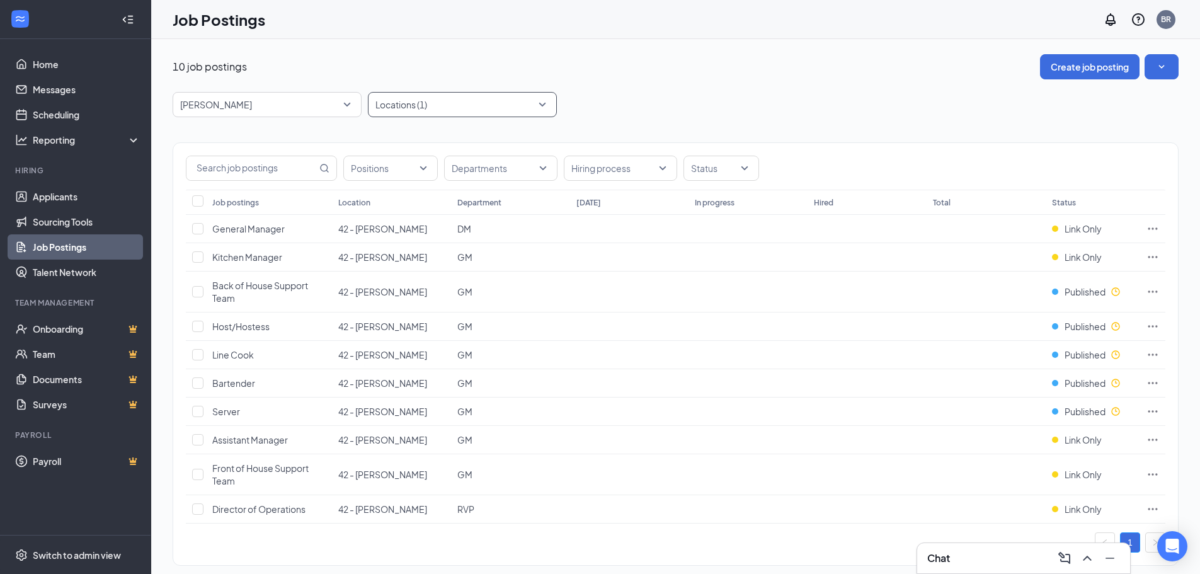
click at [534, 110] on div at bounding box center [456, 104] width 170 height 20
click at [435, 110] on div at bounding box center [456, 104] width 170 height 20
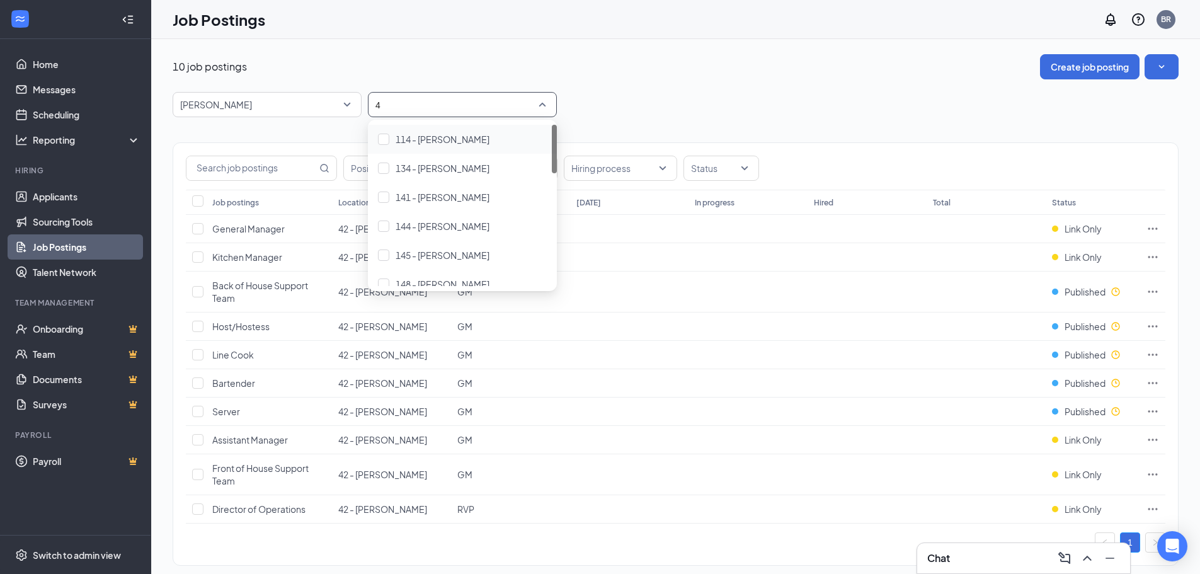
type input "42"
click at [384, 135] on div at bounding box center [383, 139] width 11 height 11
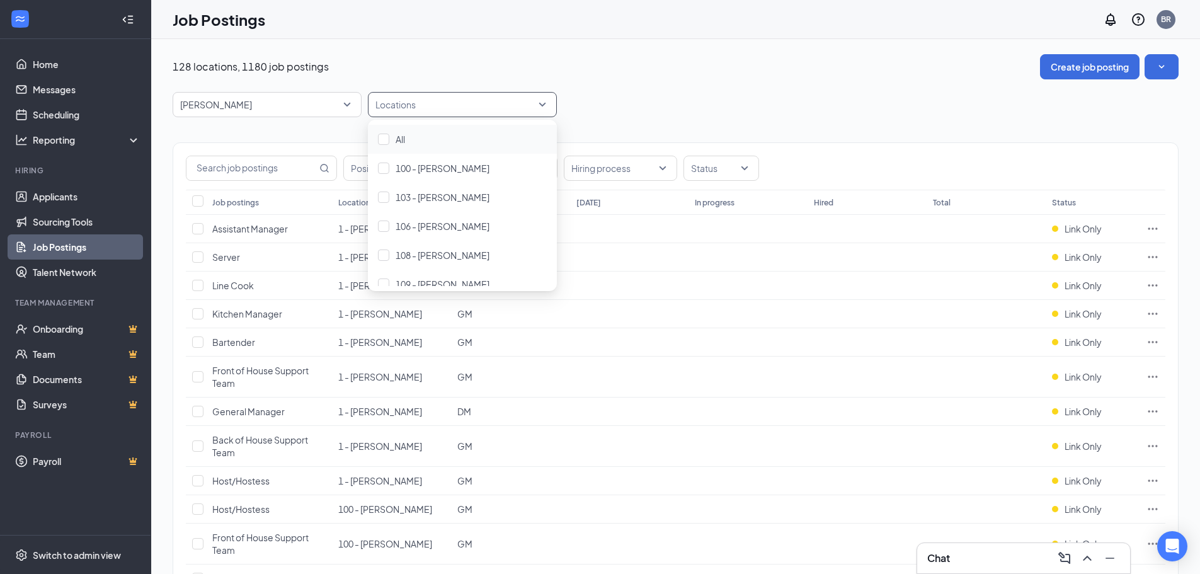
click at [455, 105] on div at bounding box center [456, 104] width 170 height 20
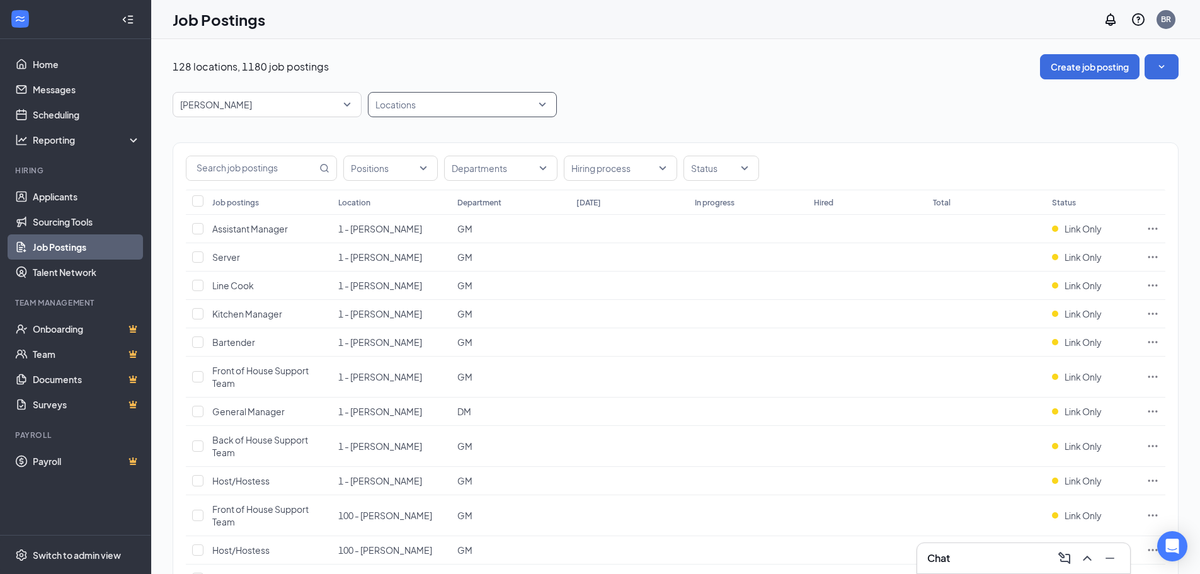
click at [382, 110] on div at bounding box center [456, 104] width 170 height 20
type input "15"
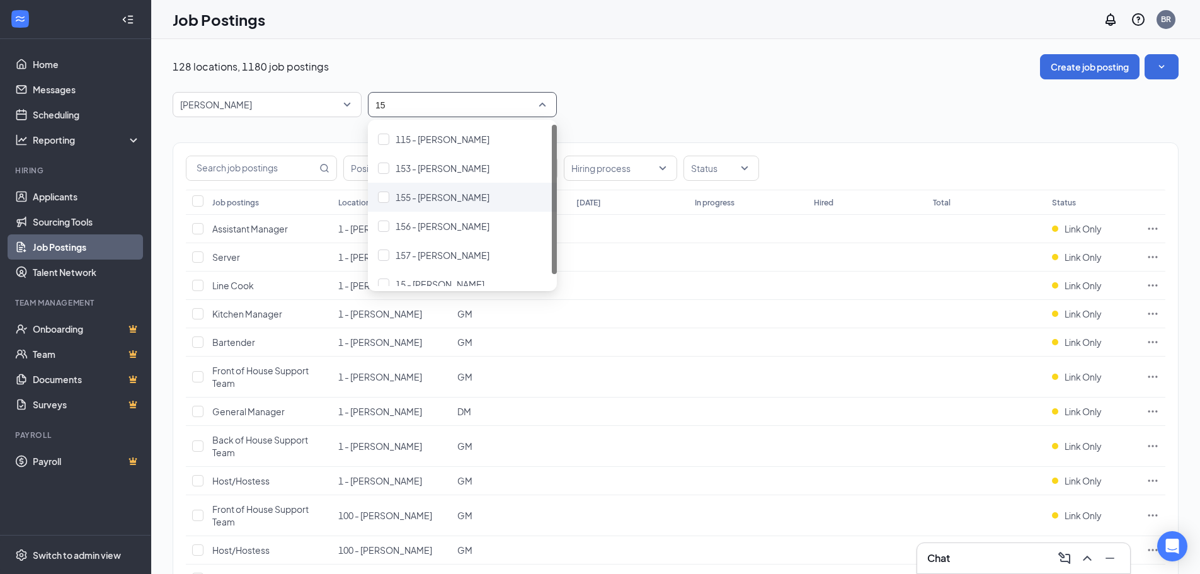
scroll to position [13, 0]
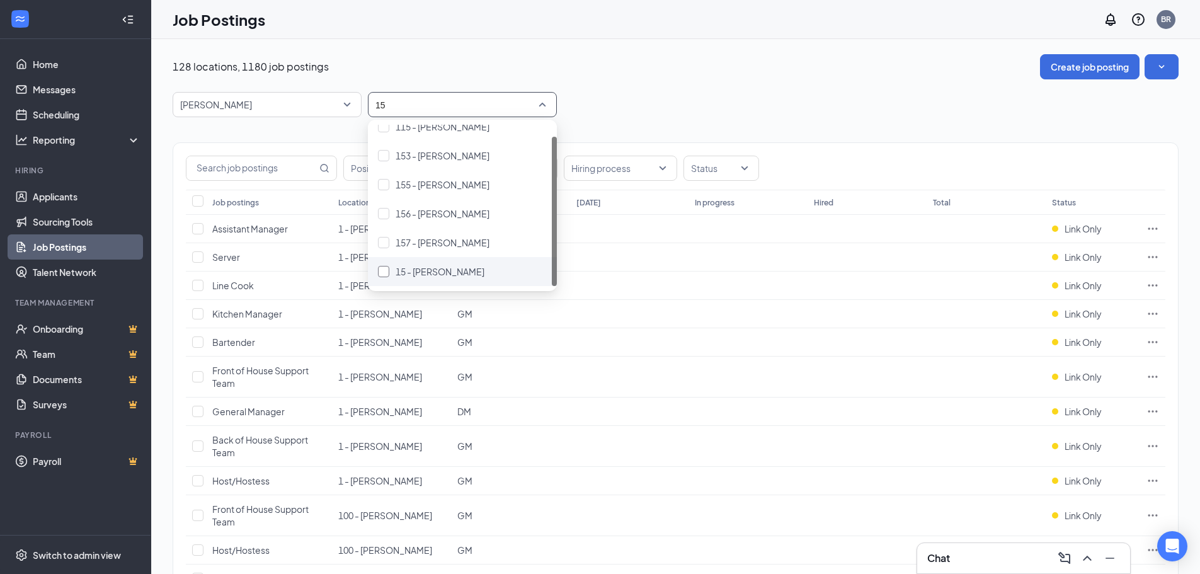
click at [385, 273] on div at bounding box center [383, 271] width 11 height 11
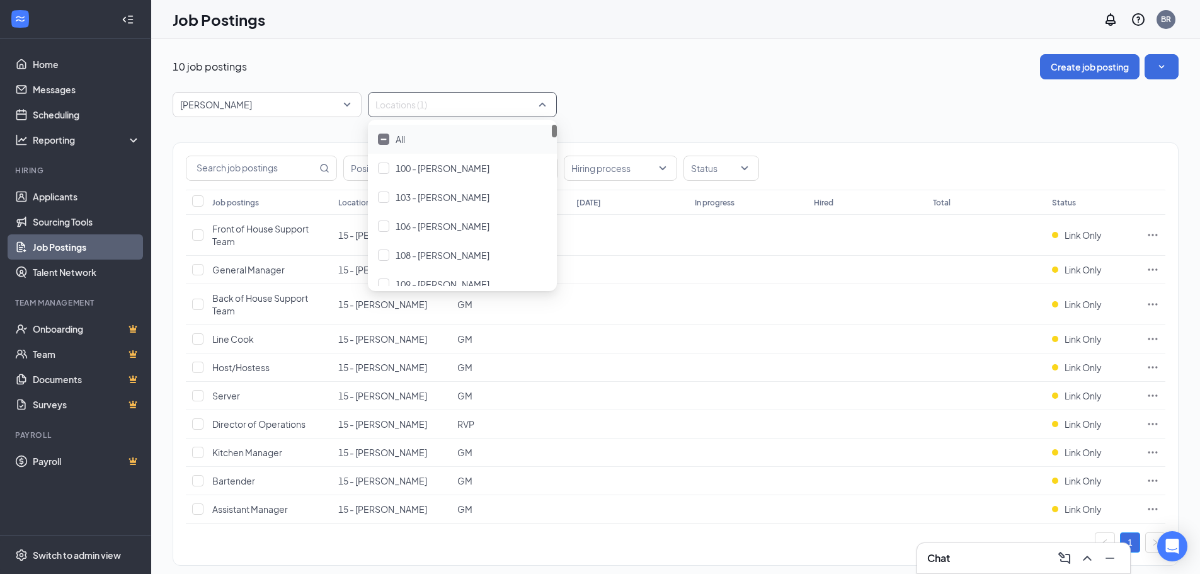
click at [728, 98] on div "[PERSON_NAME] -1 87323 87554 All Brands [PERSON_NAME] Arby's Burger King Cantin…" at bounding box center [676, 104] width 1006 height 25
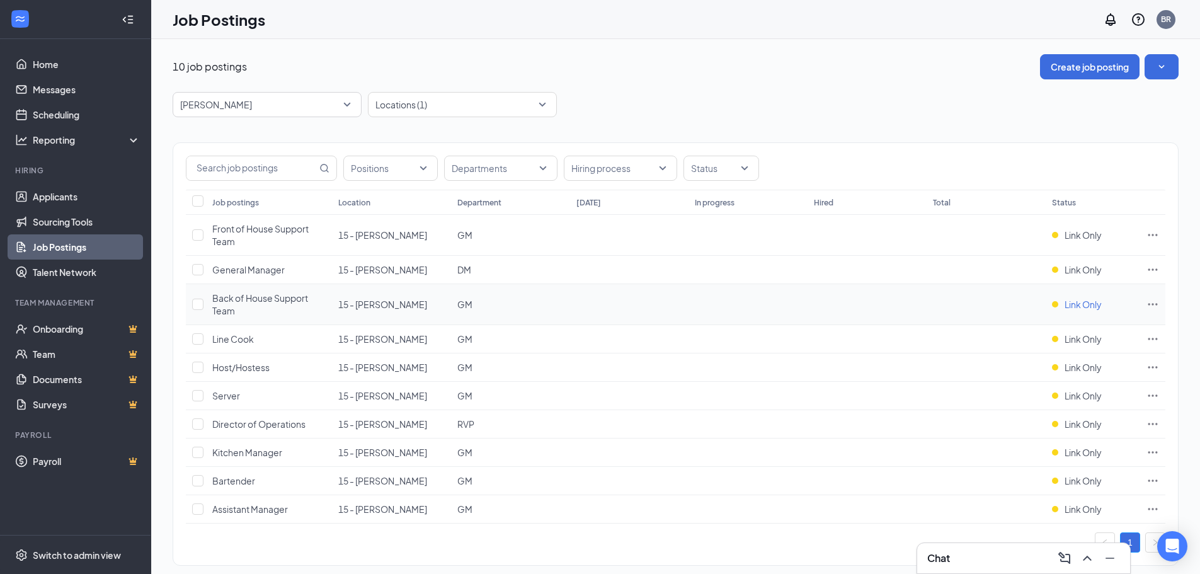
click at [1090, 304] on span "Link Only" at bounding box center [1083, 304] width 37 height 13
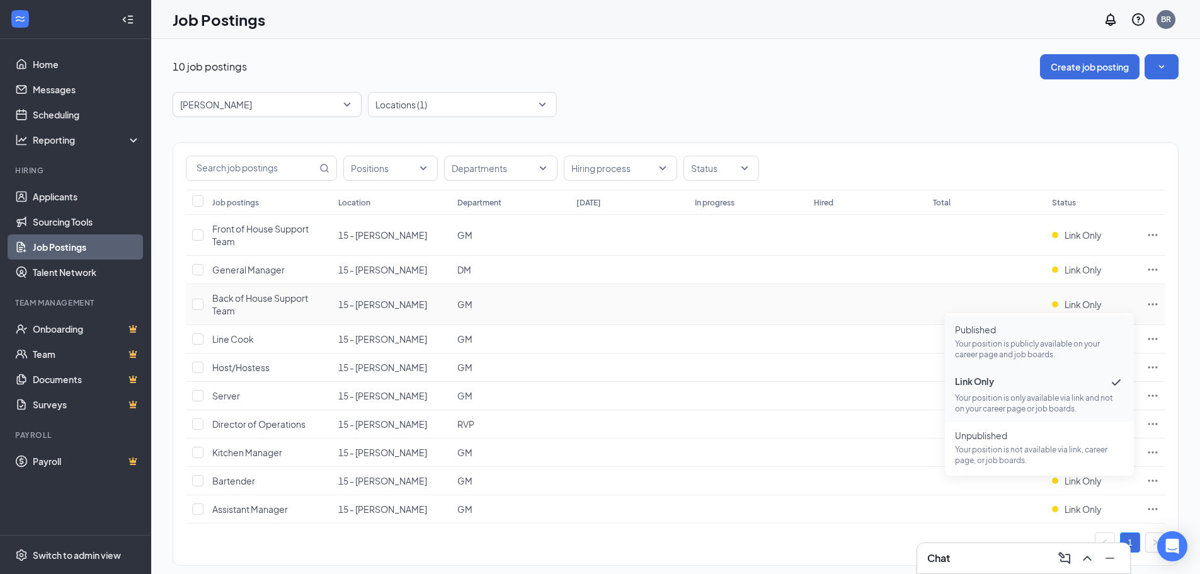
click at [1051, 334] on span "Published" at bounding box center [1039, 329] width 169 height 13
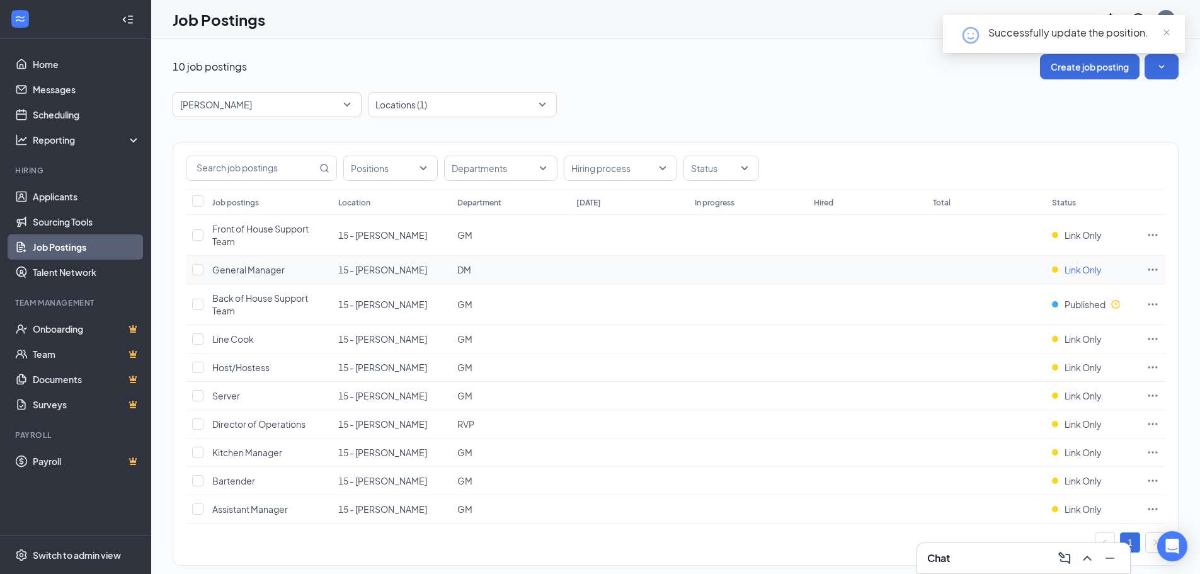
click at [1082, 270] on span "Link Only" at bounding box center [1083, 269] width 37 height 13
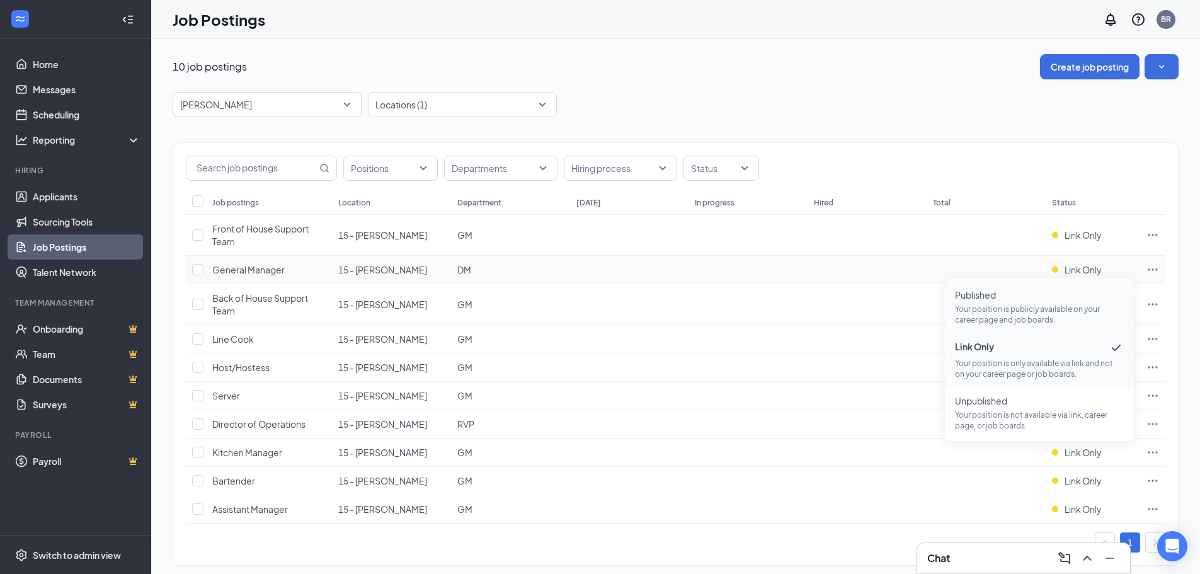
click at [1012, 315] on p "Your position is publicly available on your career page and job boards." at bounding box center [1039, 314] width 169 height 21
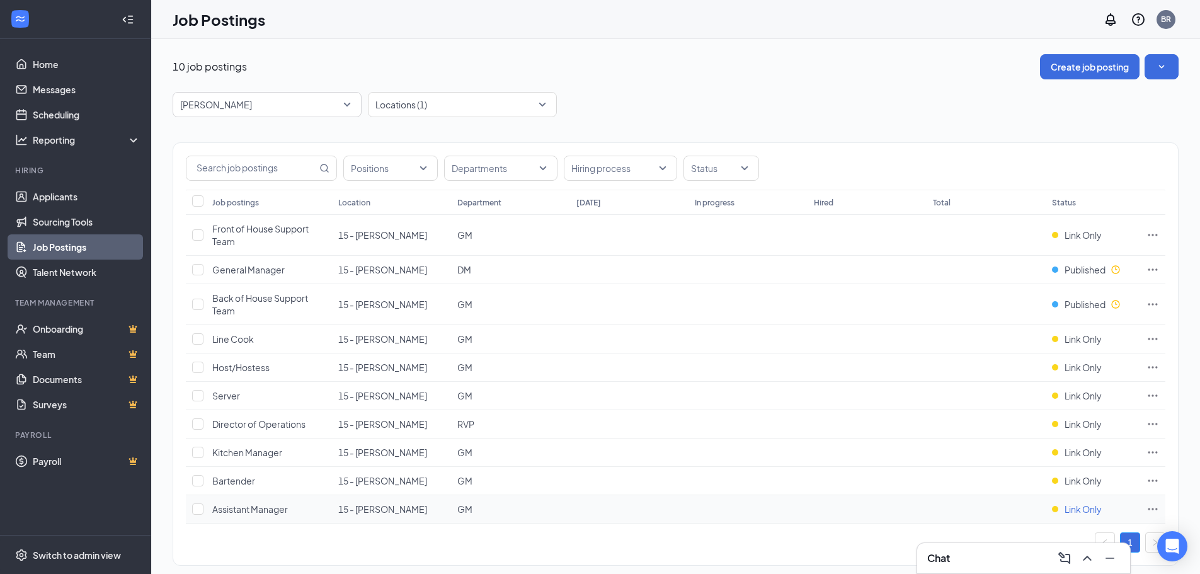
click at [1088, 508] on span "Link Only" at bounding box center [1083, 509] width 37 height 13
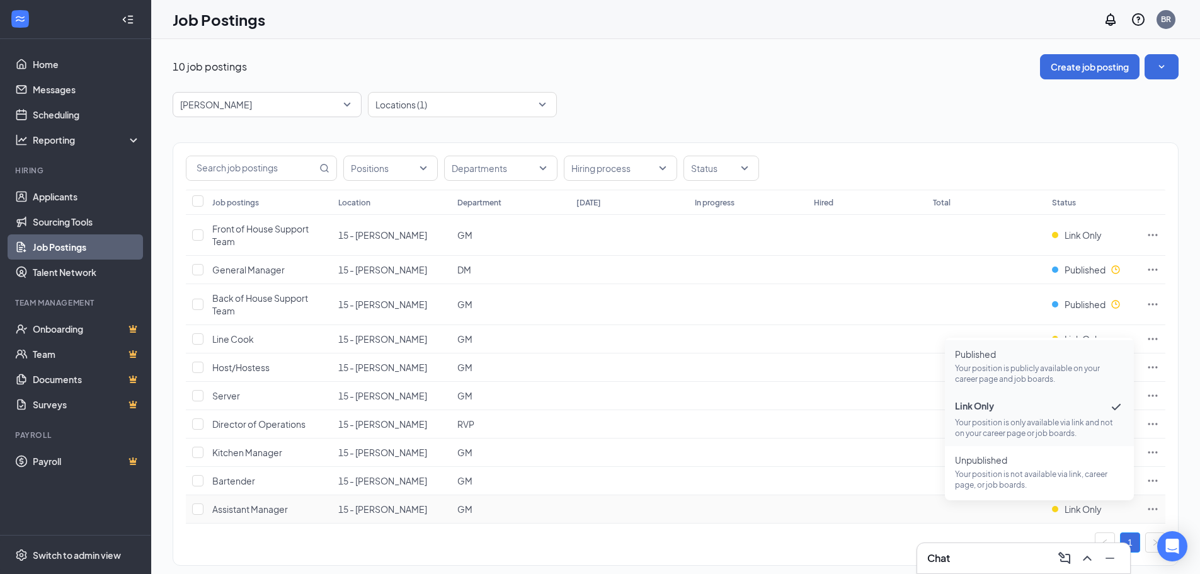
click at [1022, 371] on p "Your position is publicly available on your career page and job boards." at bounding box center [1039, 373] width 169 height 21
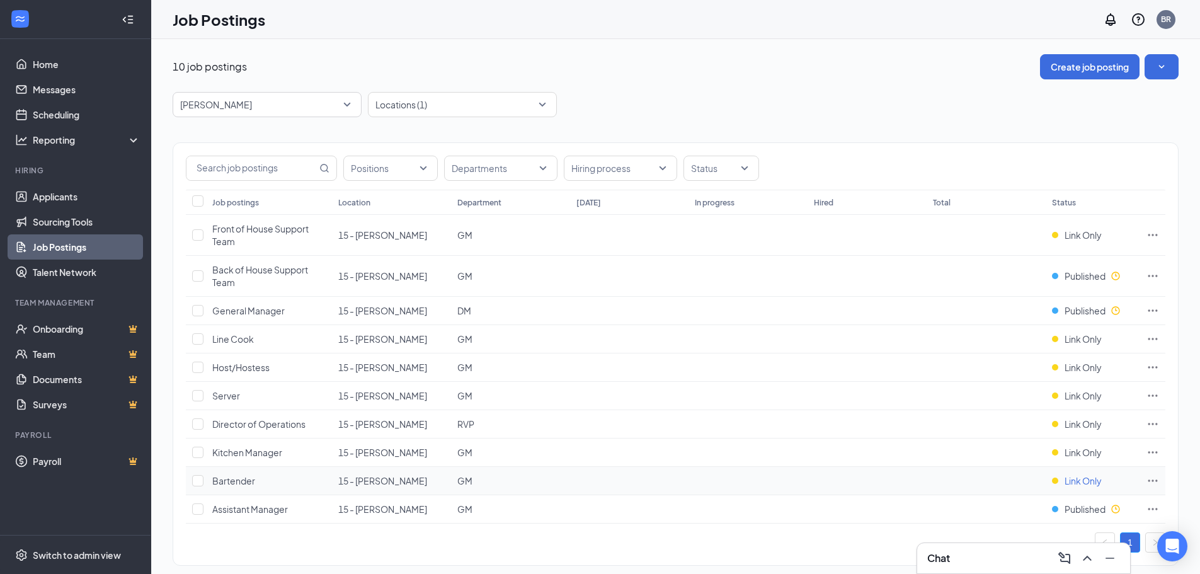
click at [1087, 486] on span "Link Only" at bounding box center [1083, 480] width 37 height 13
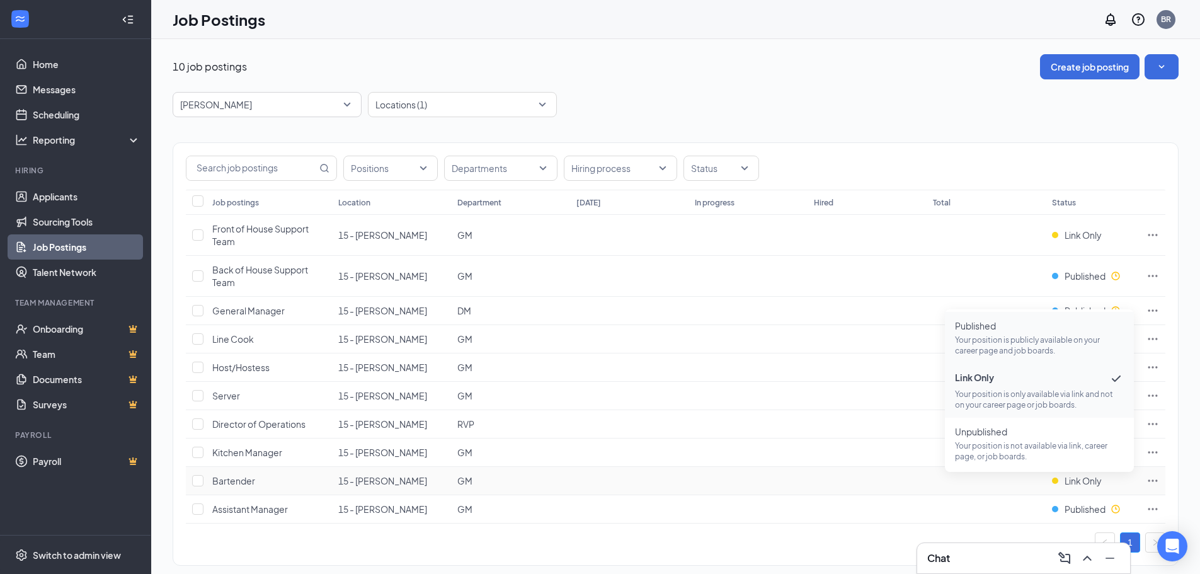
click at [1010, 348] on p "Your position is publicly available on your career page and job boards." at bounding box center [1039, 344] width 169 height 21
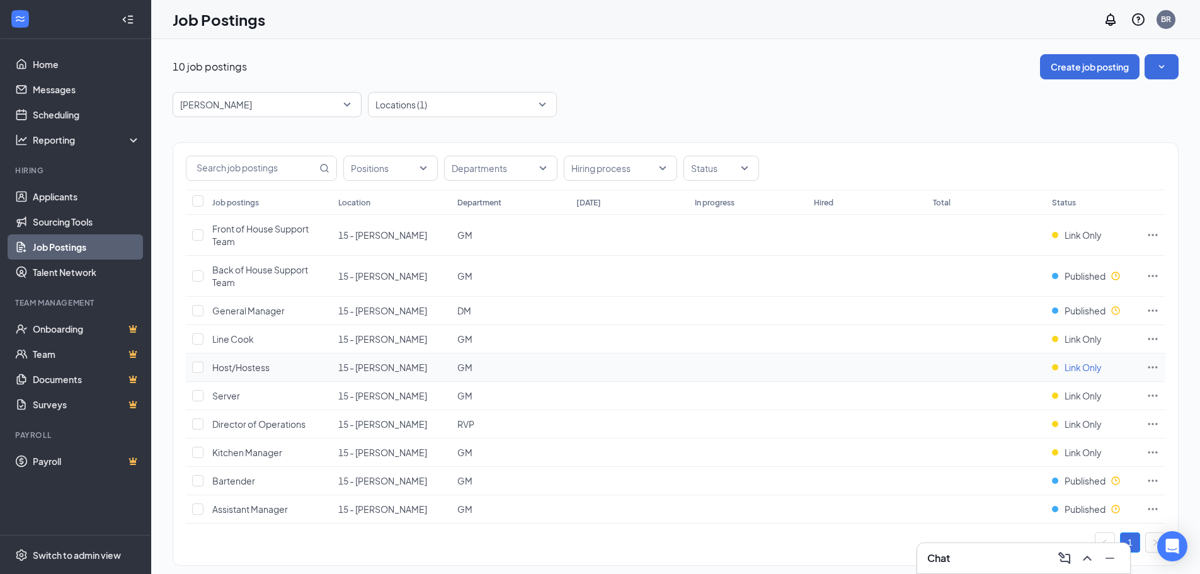
click at [1080, 364] on span "Link Only" at bounding box center [1083, 367] width 37 height 13
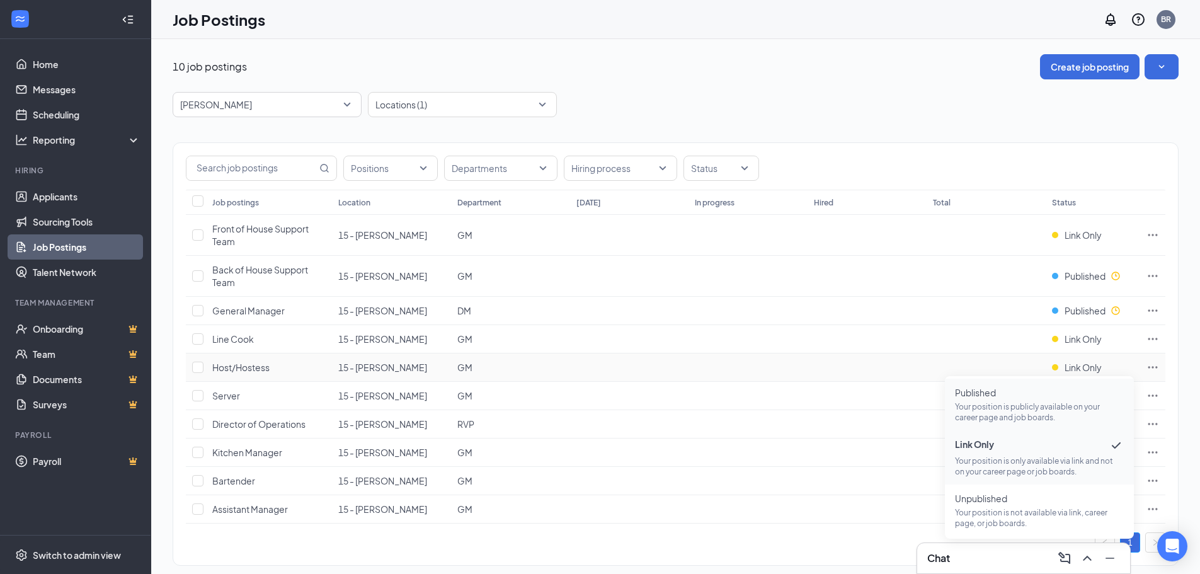
click at [1057, 397] on span "Published" at bounding box center [1039, 392] width 169 height 13
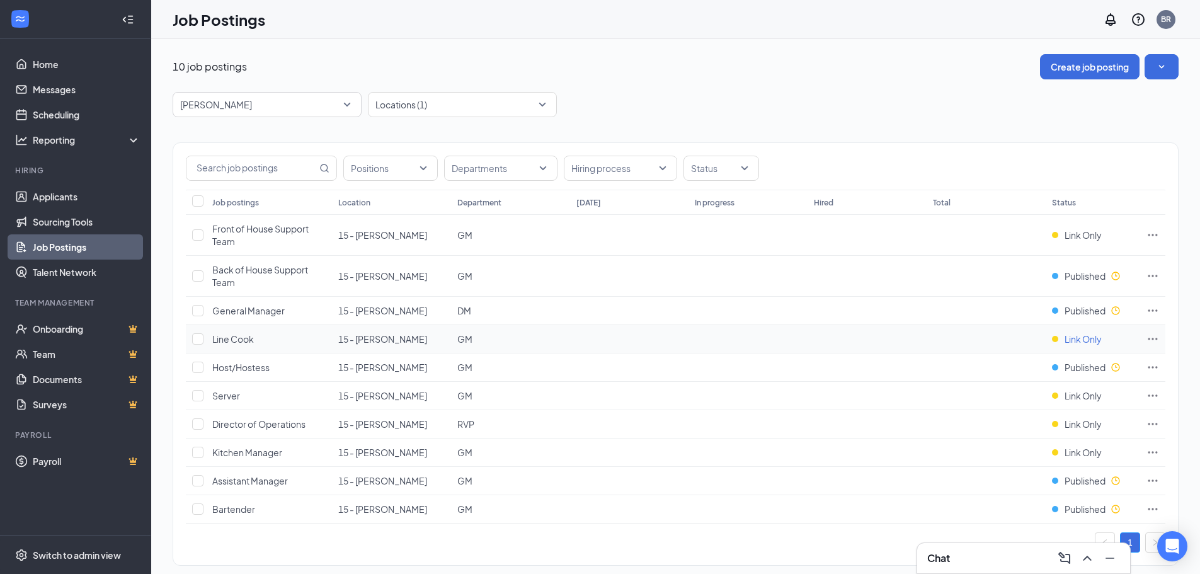
click at [1069, 340] on span "Link Only" at bounding box center [1083, 339] width 37 height 13
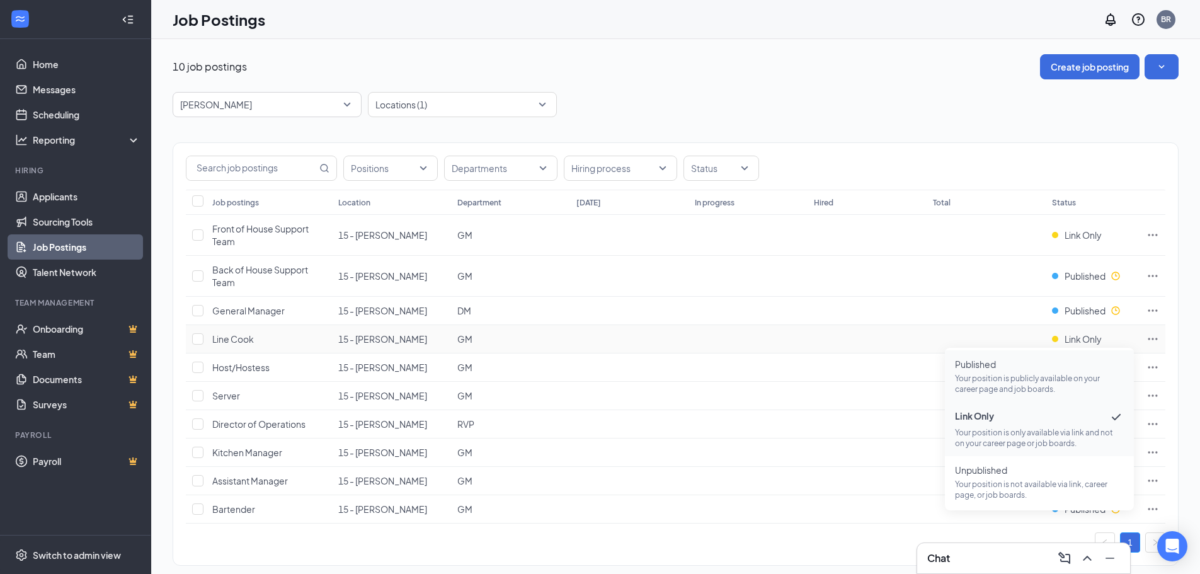
click at [1066, 369] on span "Published" at bounding box center [1039, 364] width 169 height 13
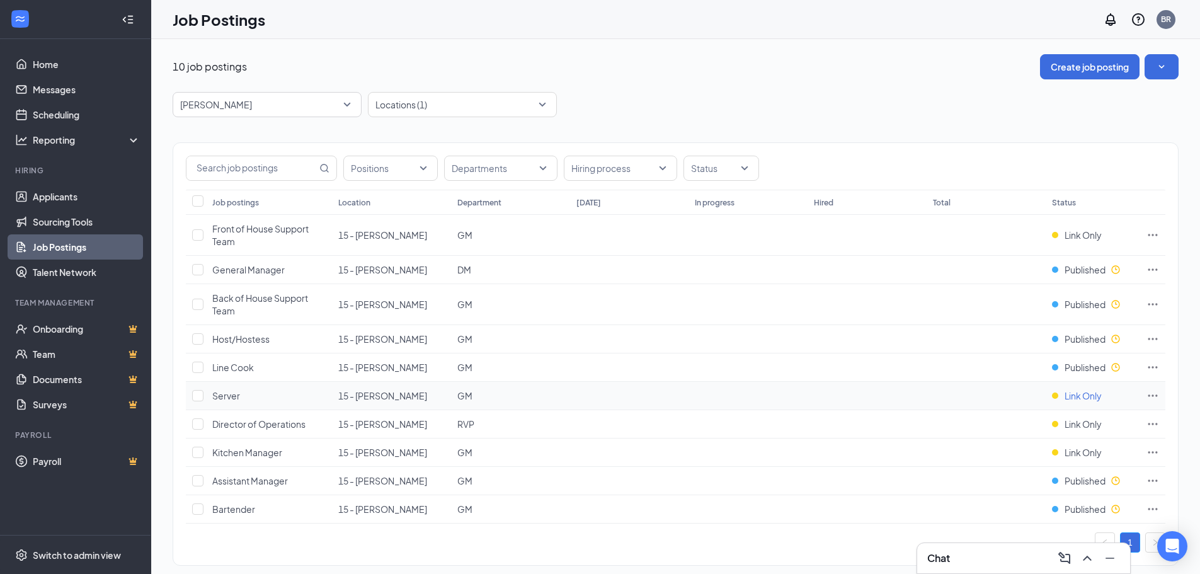
click at [1078, 391] on span "Link Only" at bounding box center [1083, 395] width 37 height 13
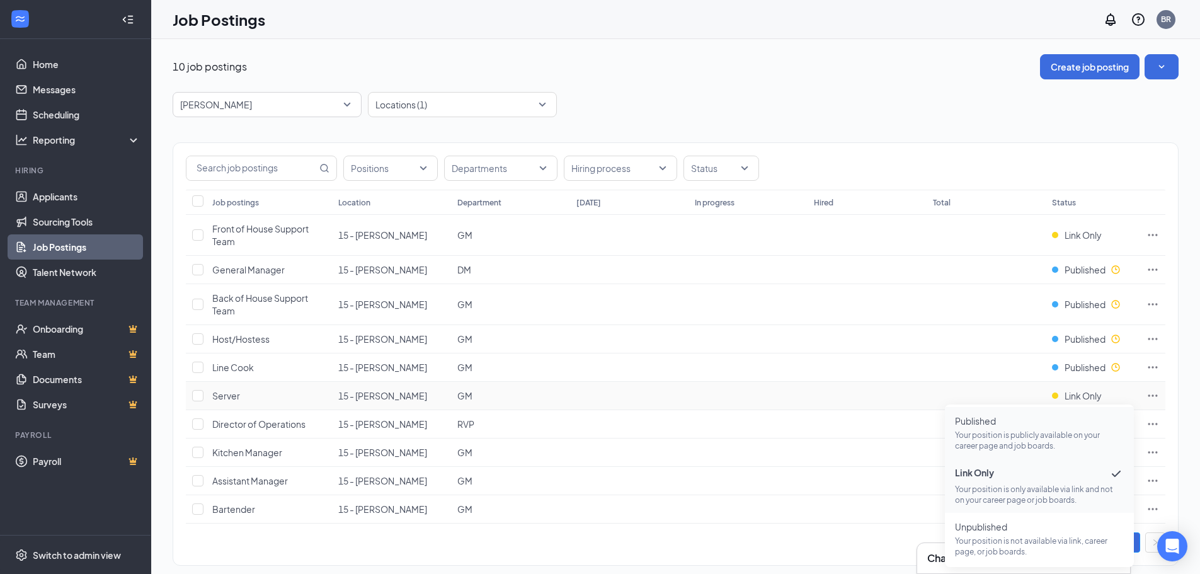
click at [1052, 432] on p "Your position is publicly available on your career page and job boards." at bounding box center [1039, 440] width 169 height 21
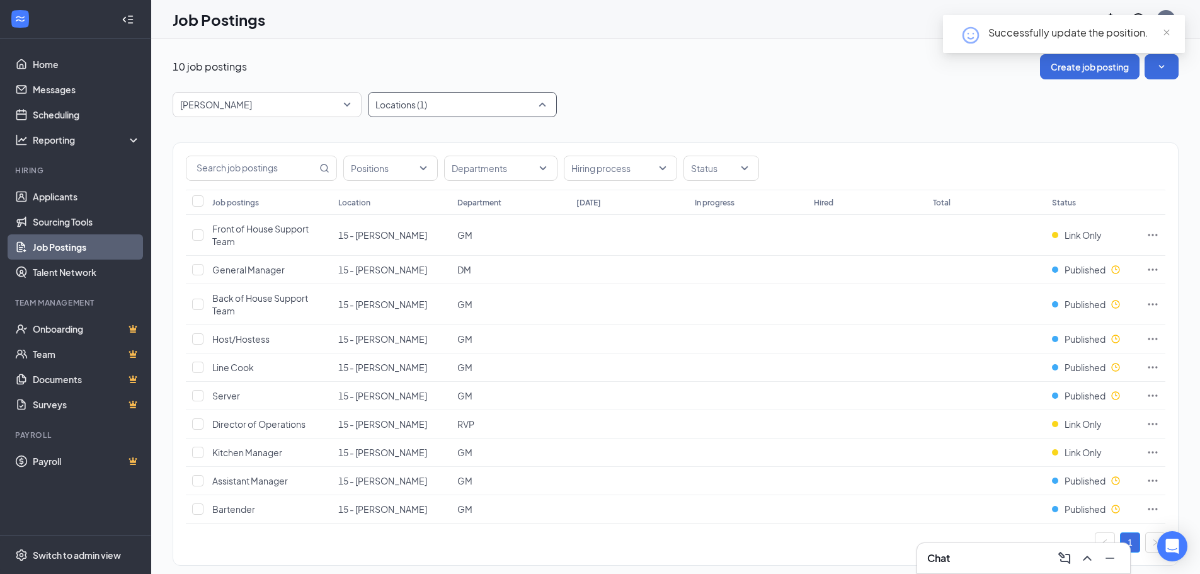
click at [535, 106] on div at bounding box center [456, 104] width 170 height 20
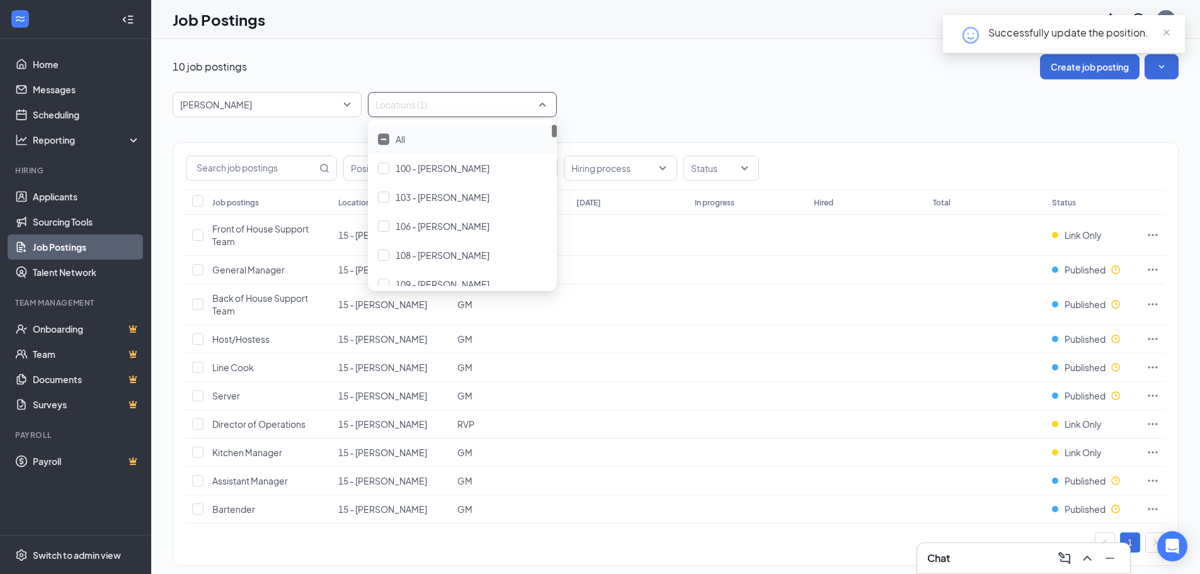
click at [411, 104] on div at bounding box center [456, 104] width 170 height 20
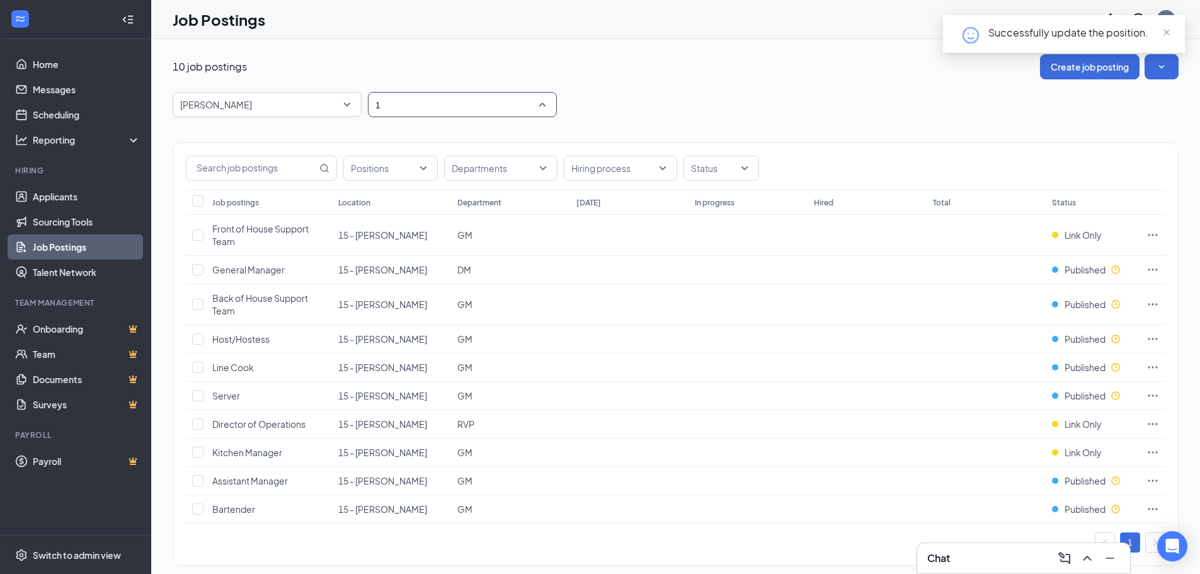
type input "15"
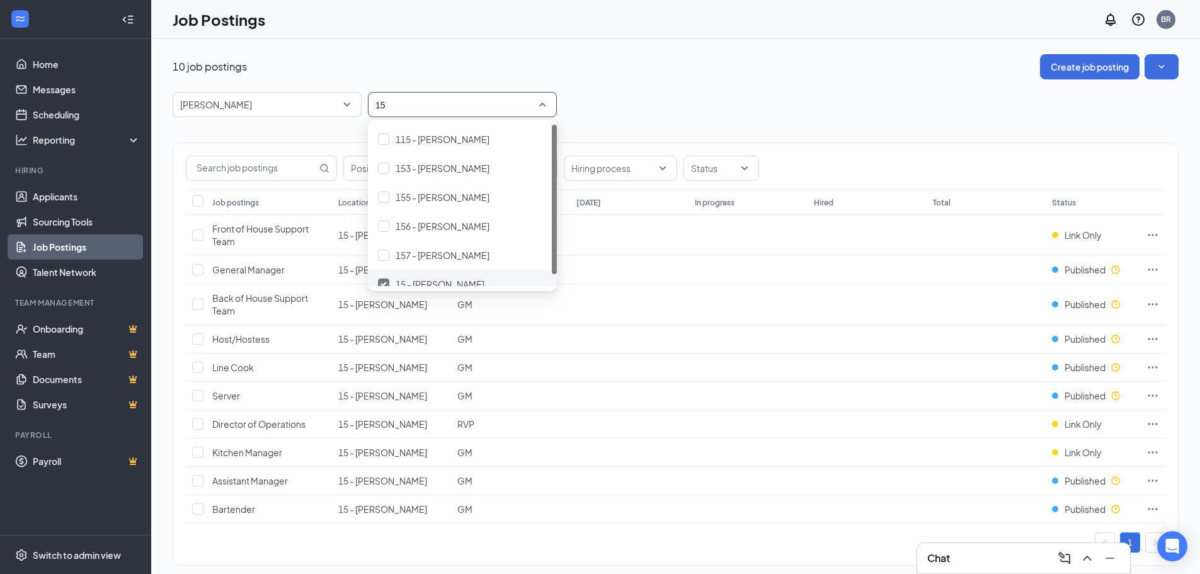
click at [382, 280] on div at bounding box center [383, 283] width 11 height 11
click at [418, 103] on div at bounding box center [456, 104] width 170 height 20
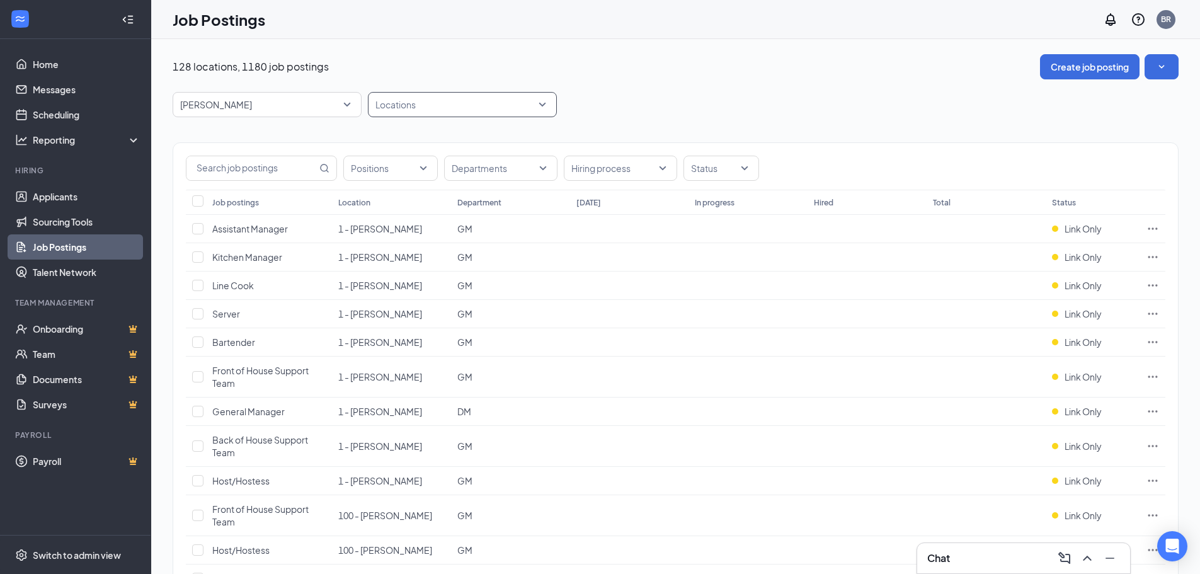
click at [430, 105] on div at bounding box center [456, 104] width 170 height 20
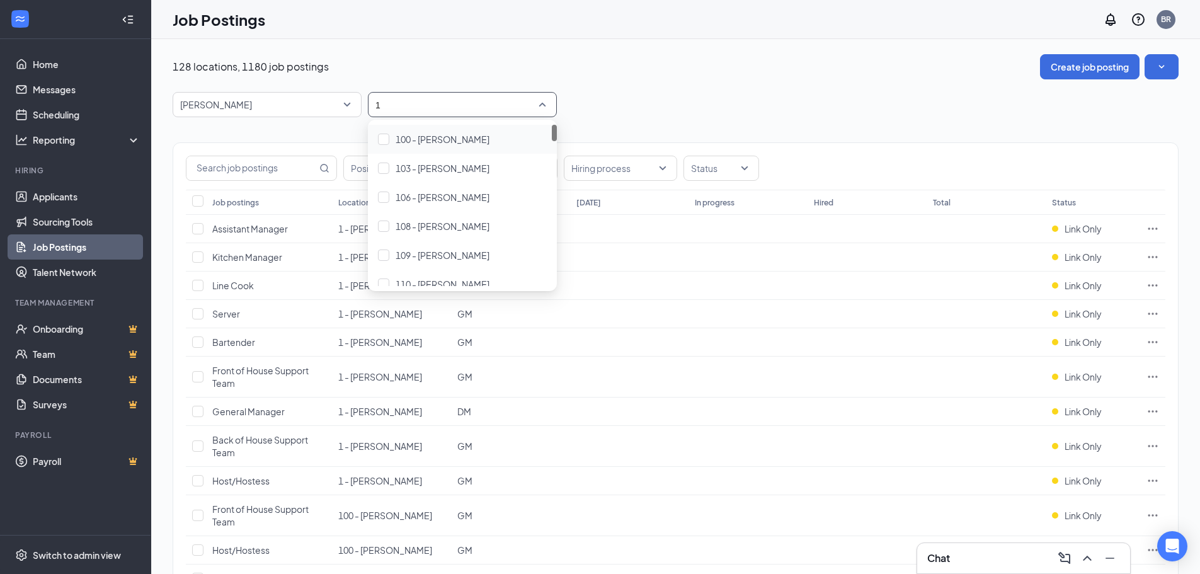
type input "14"
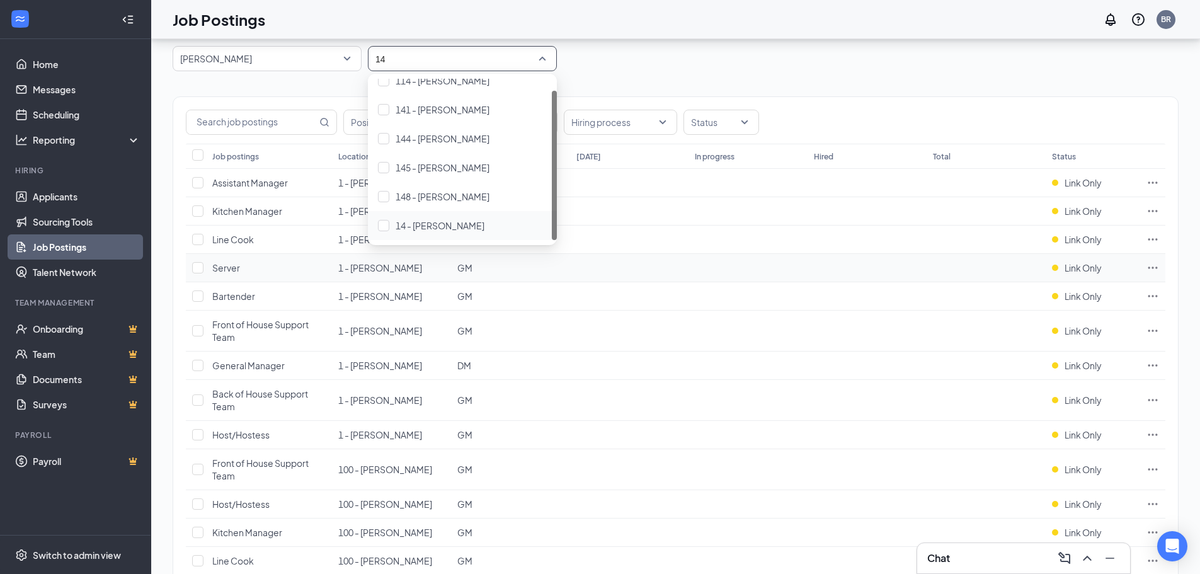
scroll to position [63, 0]
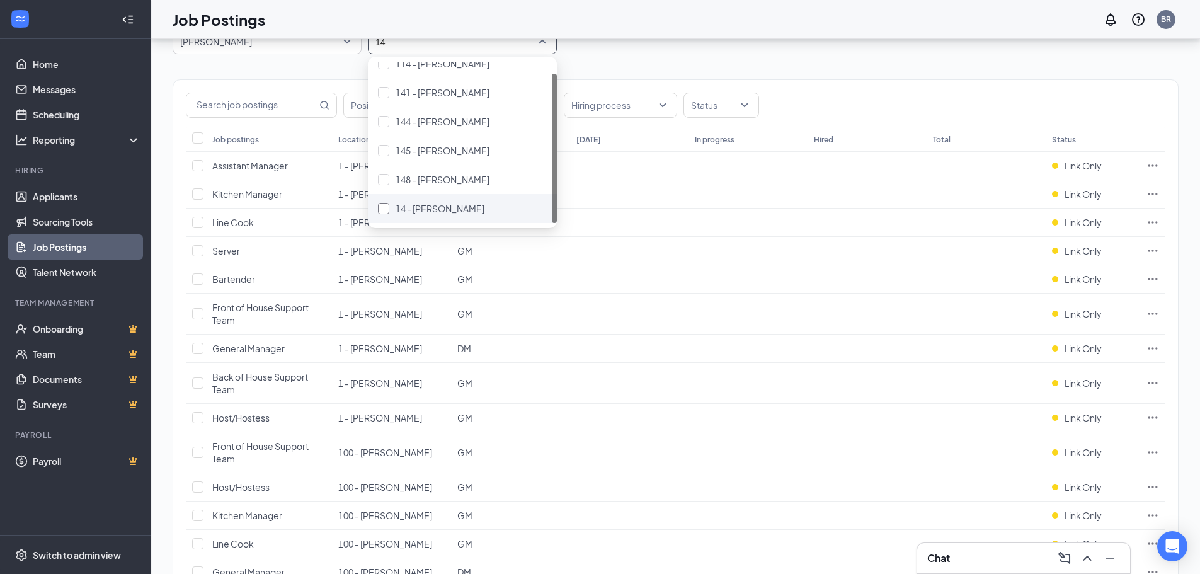
click at [413, 205] on span "14 - [PERSON_NAME]" at bounding box center [440, 208] width 89 height 11
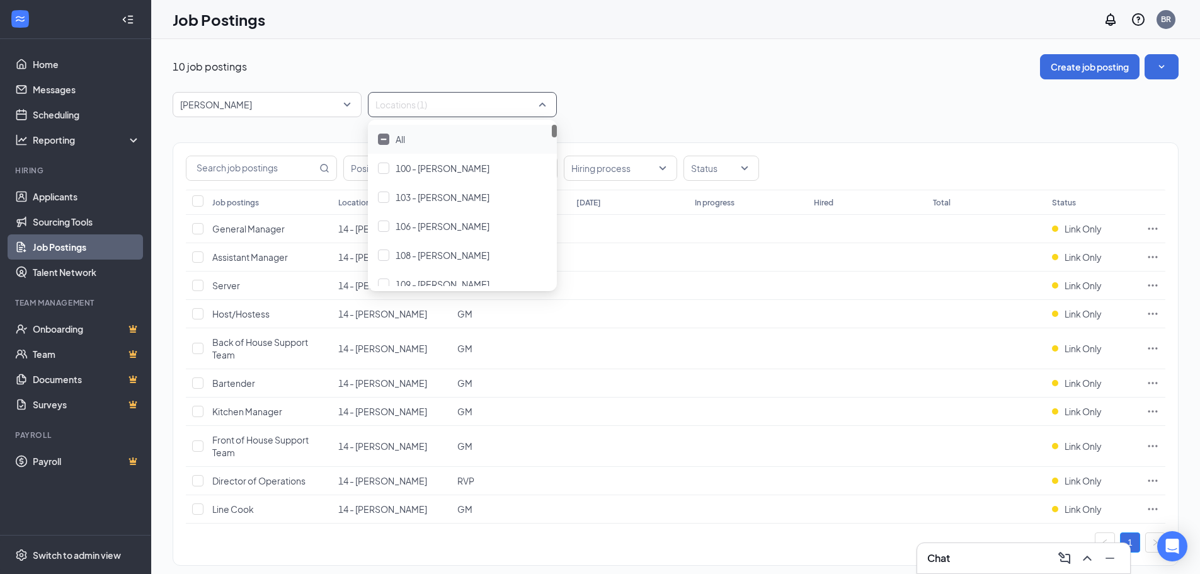
click at [635, 105] on div "[PERSON_NAME] -1 87323 87554 All Brands [PERSON_NAME] Arby's Burger King Cantin…" at bounding box center [676, 104] width 1006 height 25
click at [1098, 347] on span "Link Only" at bounding box center [1083, 348] width 37 height 13
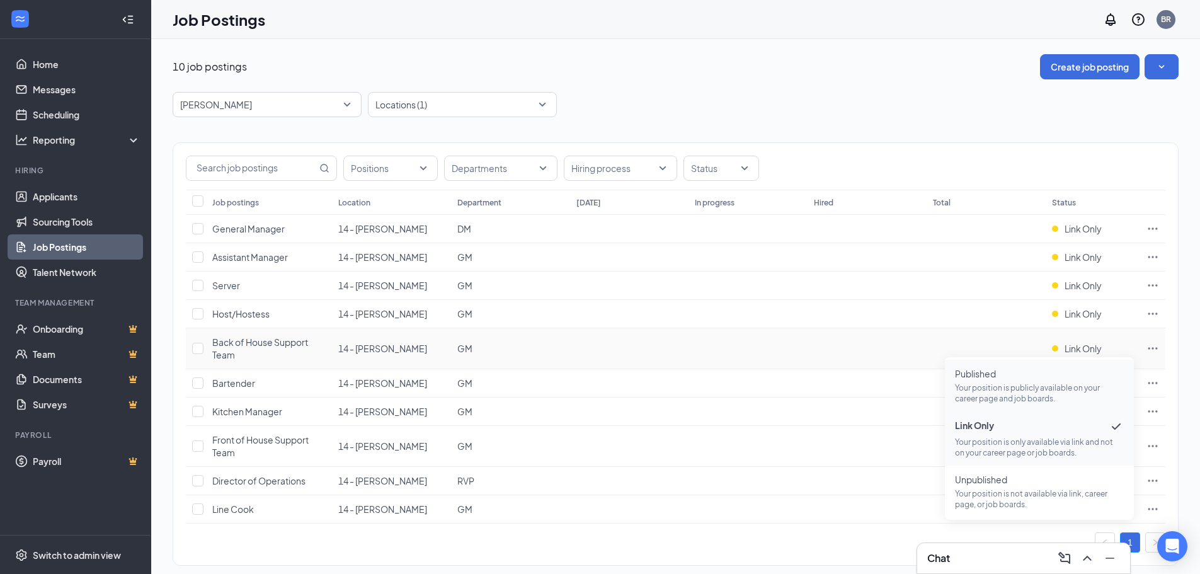
click at [986, 389] on p "Your position is publicly available on your career page and job boards." at bounding box center [1039, 392] width 169 height 21
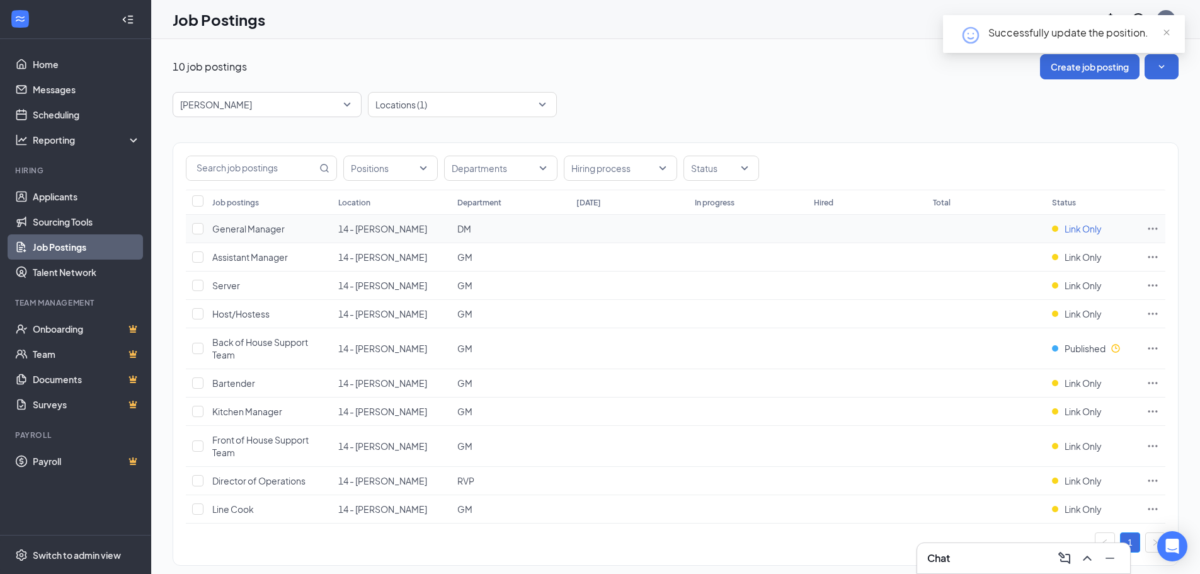
click at [1082, 224] on span "Link Only" at bounding box center [1083, 228] width 37 height 13
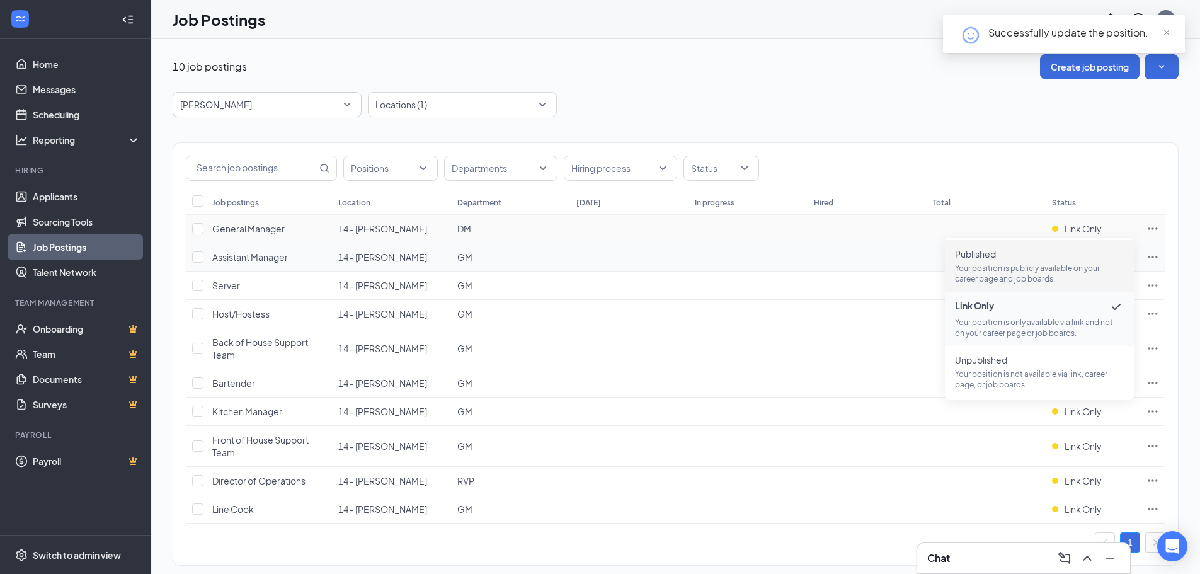
click at [1050, 249] on span "Published" at bounding box center [1039, 254] width 169 height 13
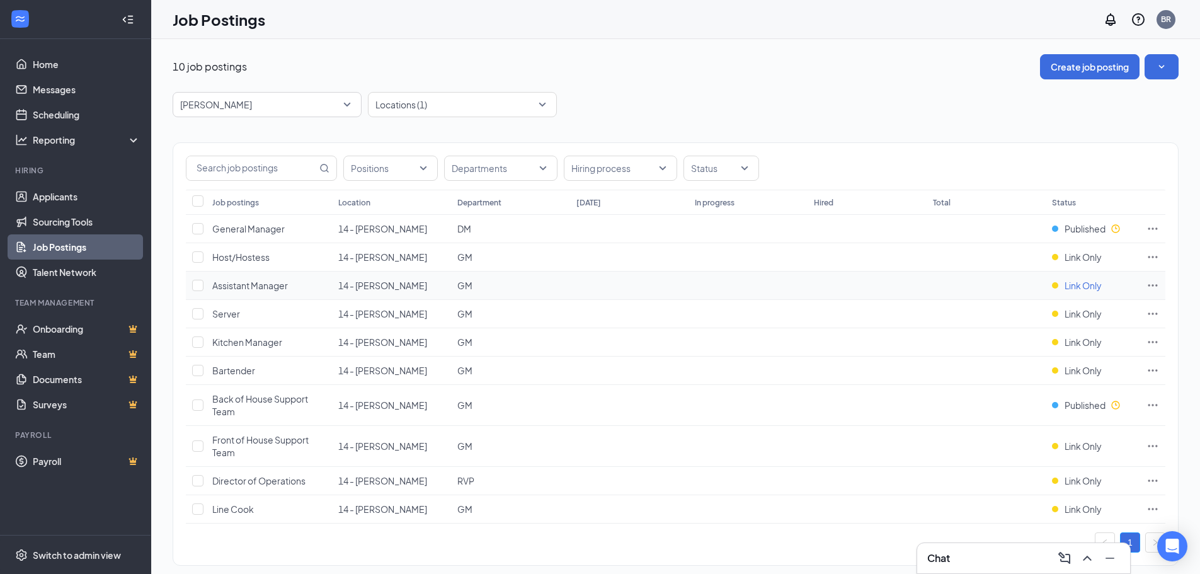
click at [1072, 283] on span "Link Only" at bounding box center [1083, 285] width 37 height 13
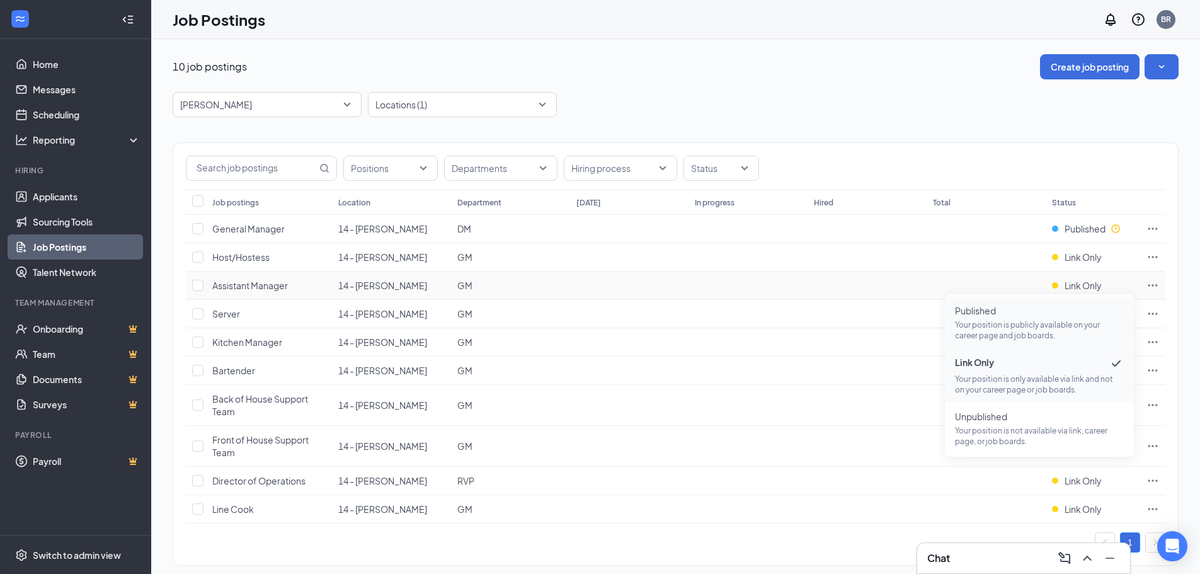
click at [1058, 316] on span "Published" at bounding box center [1039, 310] width 169 height 13
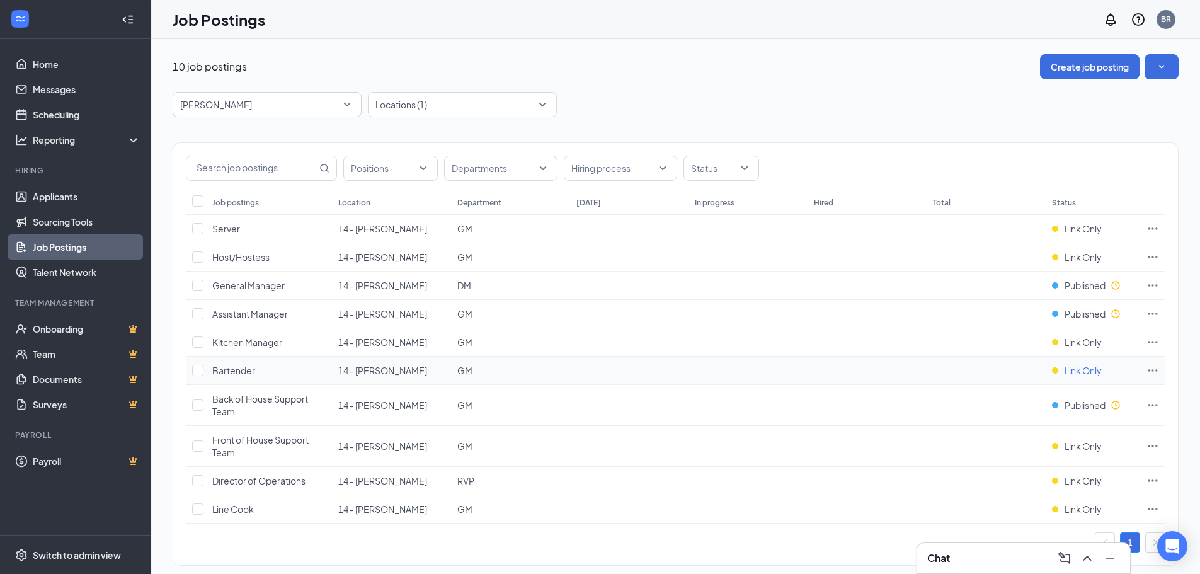
click at [1089, 372] on span "Link Only" at bounding box center [1083, 370] width 37 height 13
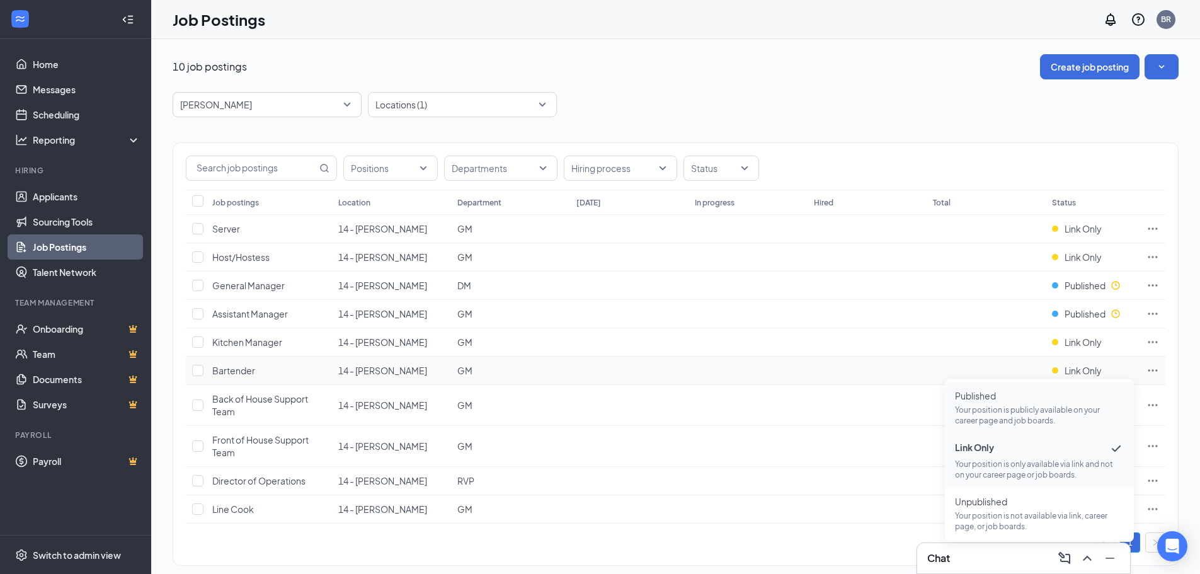
click at [1043, 396] on span "Published" at bounding box center [1039, 395] width 169 height 13
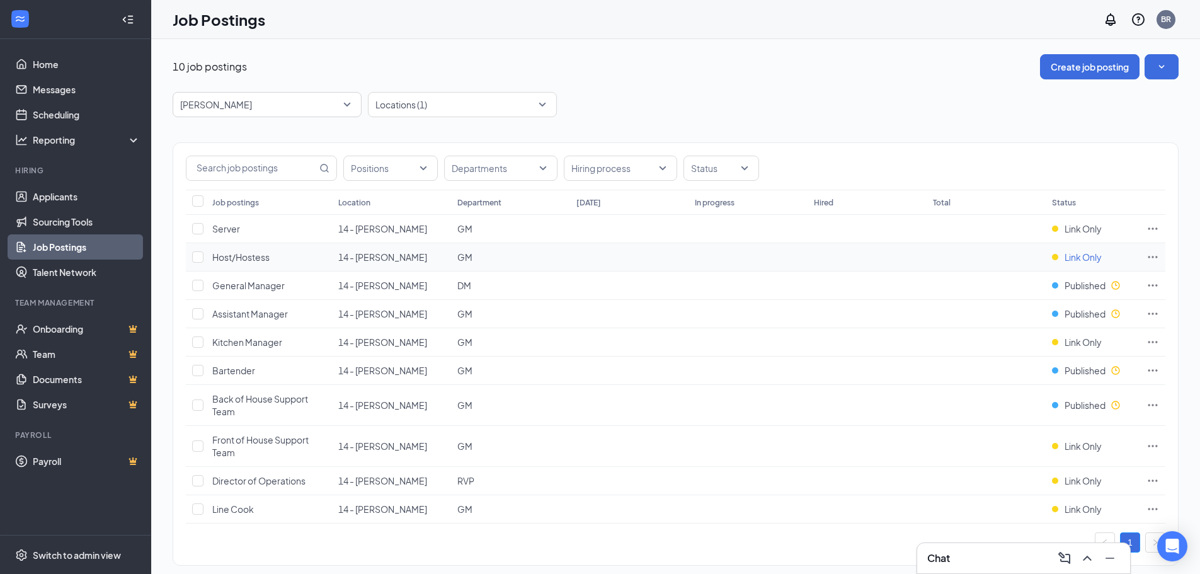
click at [1098, 256] on span "Link Only" at bounding box center [1083, 257] width 37 height 13
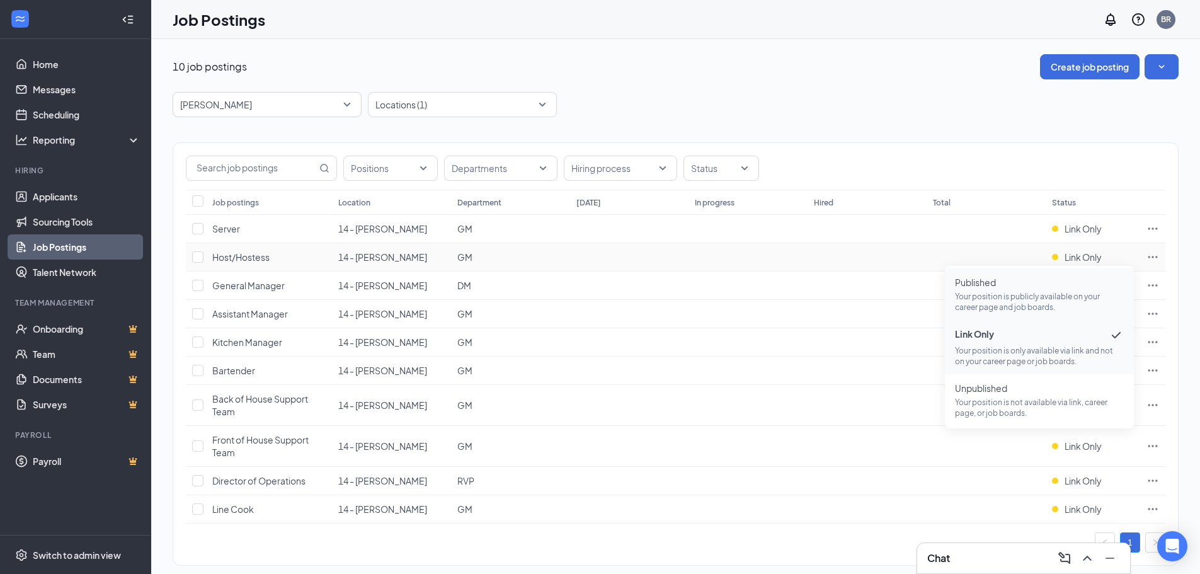
click at [1048, 285] on span "Published" at bounding box center [1039, 282] width 169 height 13
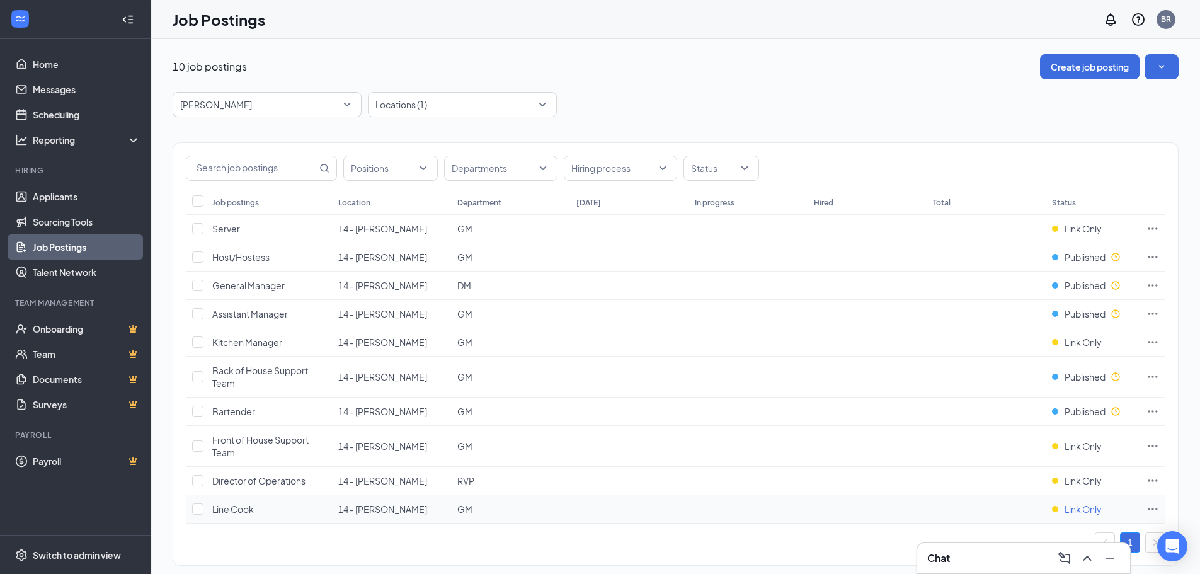
click at [1083, 513] on span "Link Only" at bounding box center [1083, 509] width 37 height 13
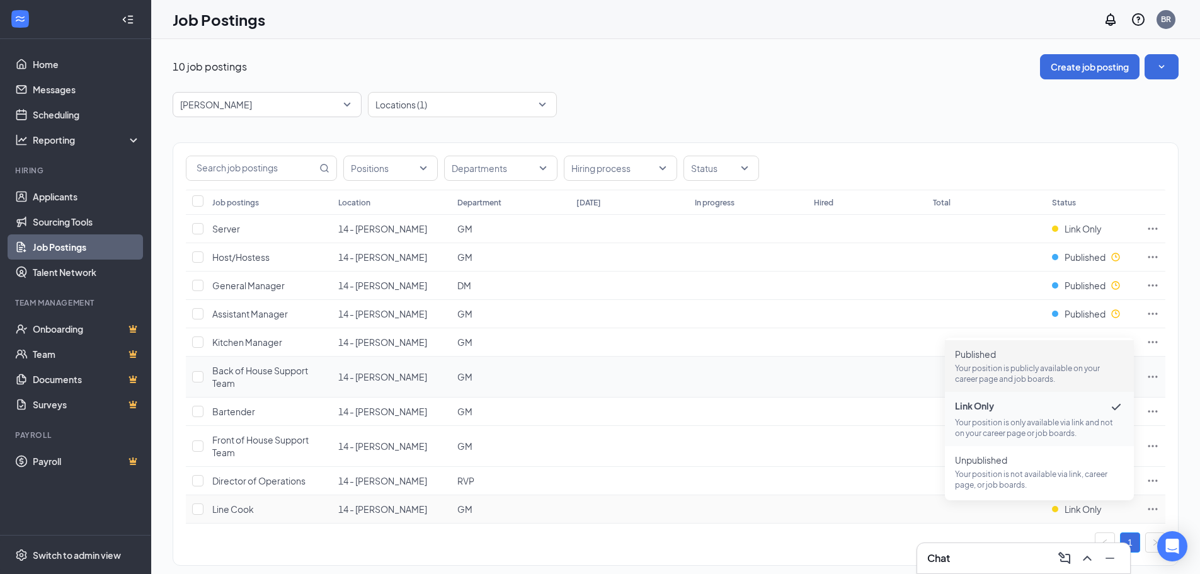
drag, startPoint x: 1004, startPoint y: 360, endPoint x: 1129, endPoint y: 363, distance: 125.4
click at [1003, 360] on span "Published" at bounding box center [1039, 354] width 169 height 13
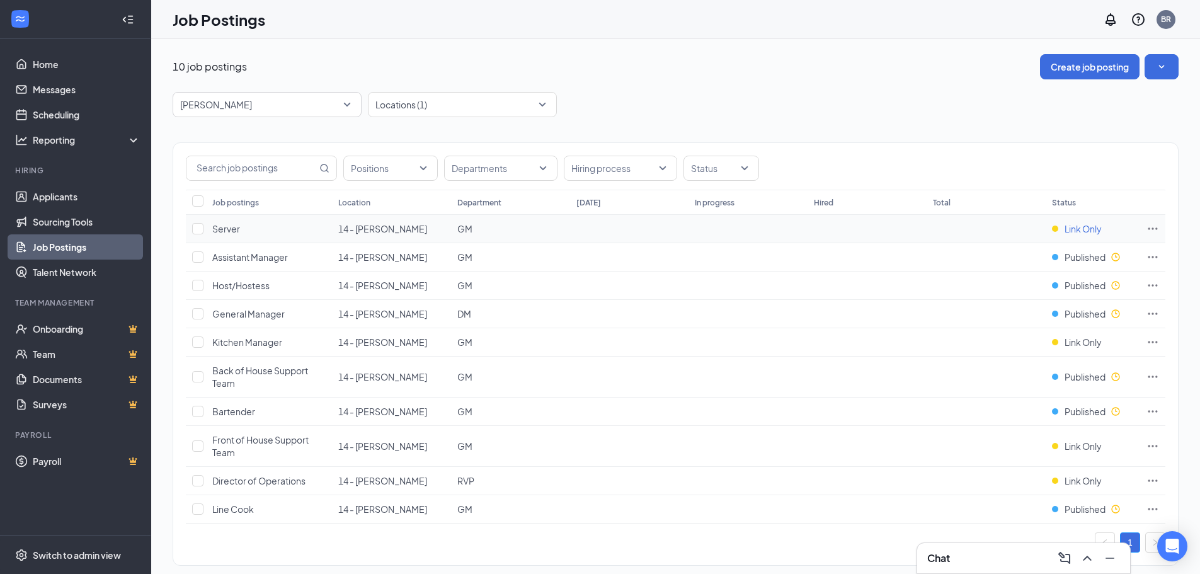
click at [1058, 223] on div "Link Only" at bounding box center [1077, 228] width 50 height 13
